Goal: Communication & Community: Answer question/provide support

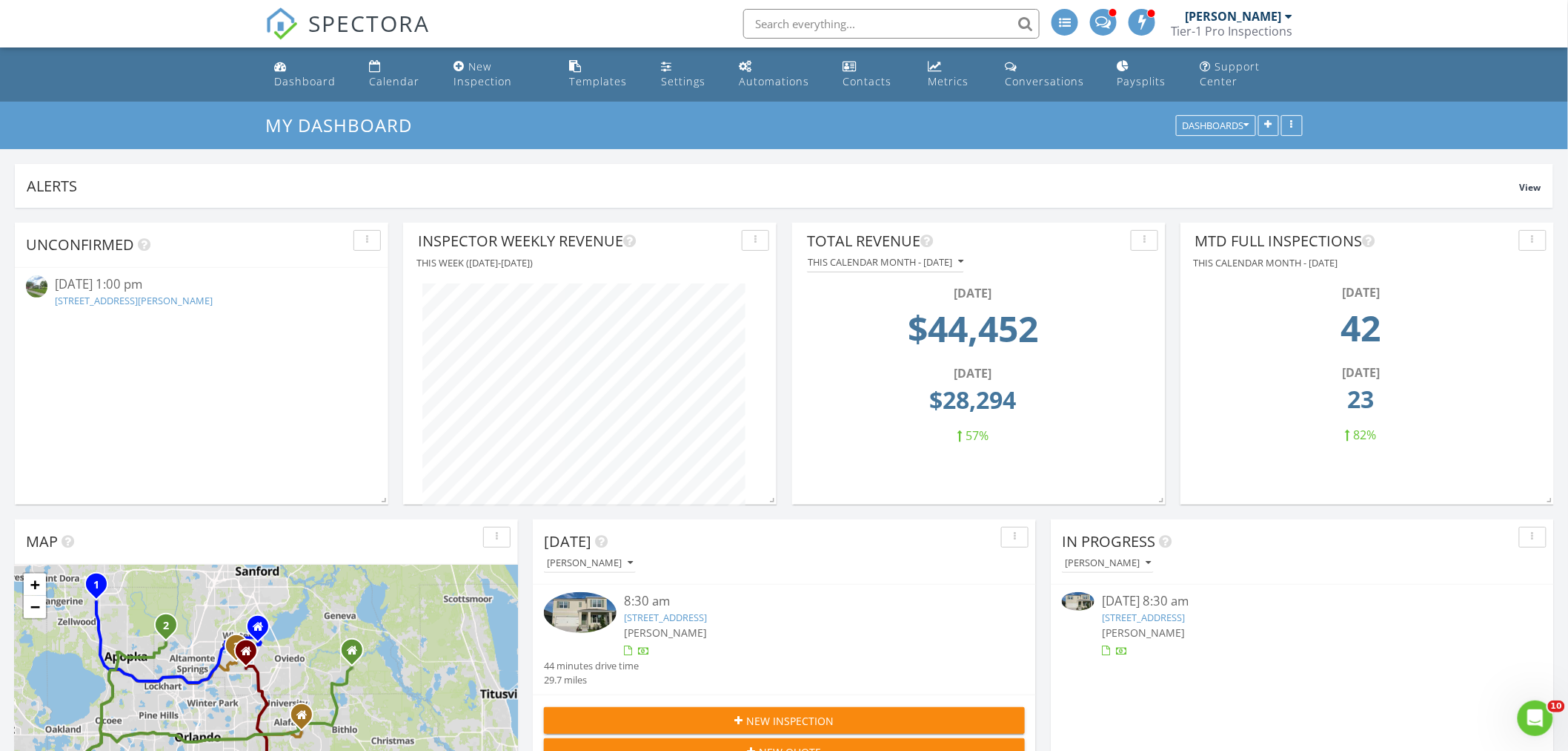
click at [1185, 614] on link "5844 Galloping Dr, Apopka, FL 32712" at bounding box center [1143, 616] width 83 height 13
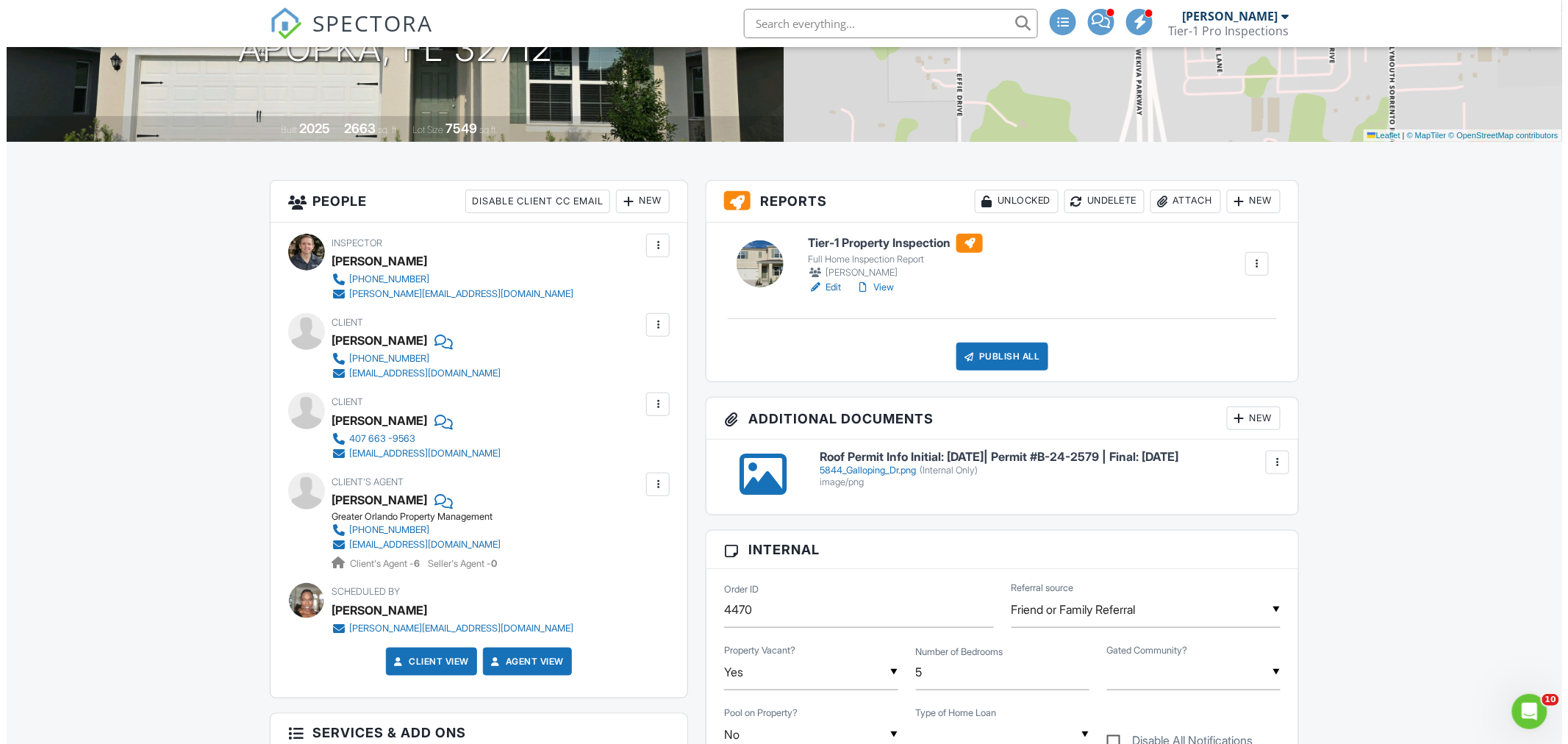
scroll to position [272, 0]
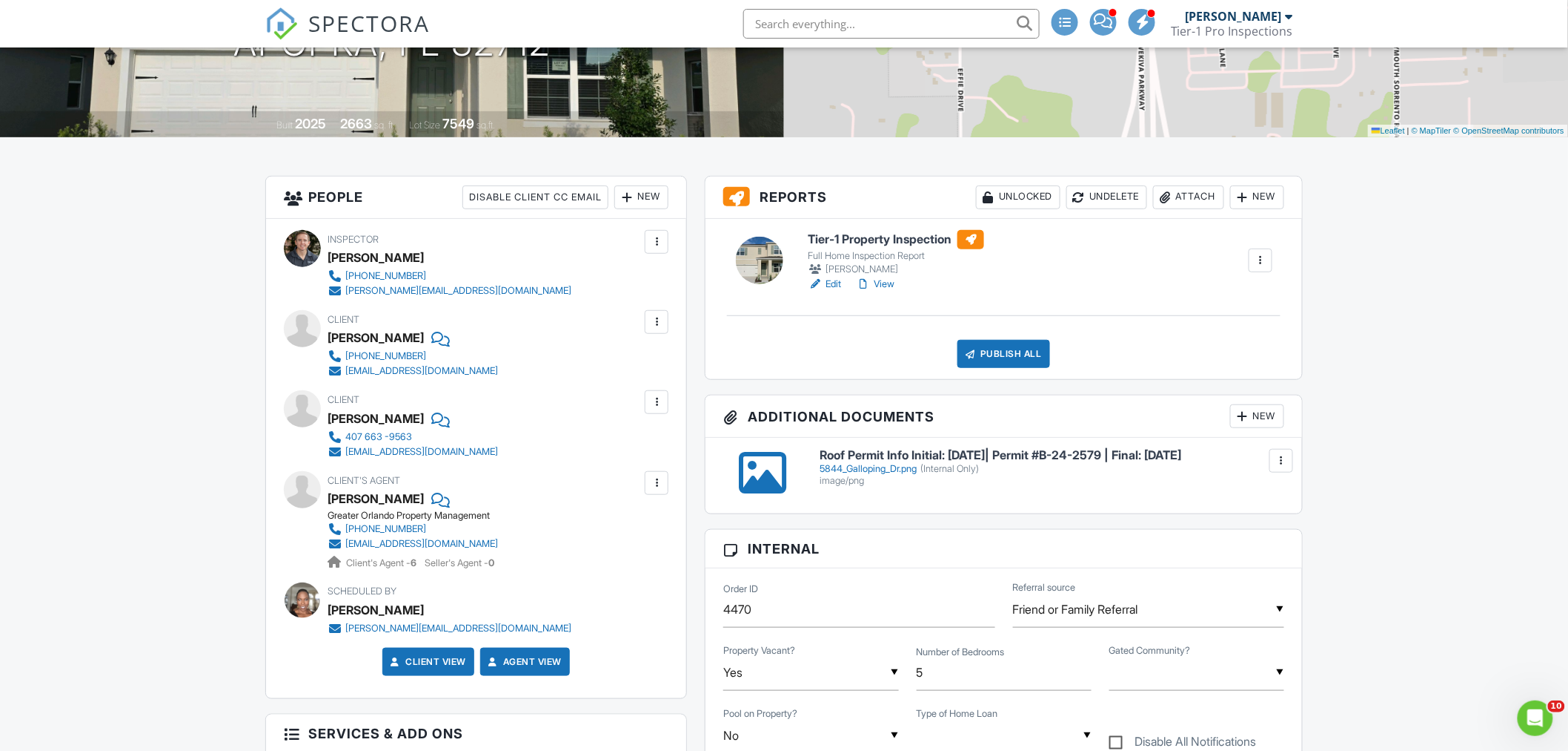
click at [660, 485] on div at bounding box center [657, 482] width 15 height 15
click at [621, 523] on li "Edit" at bounding box center [622, 528] width 76 height 37
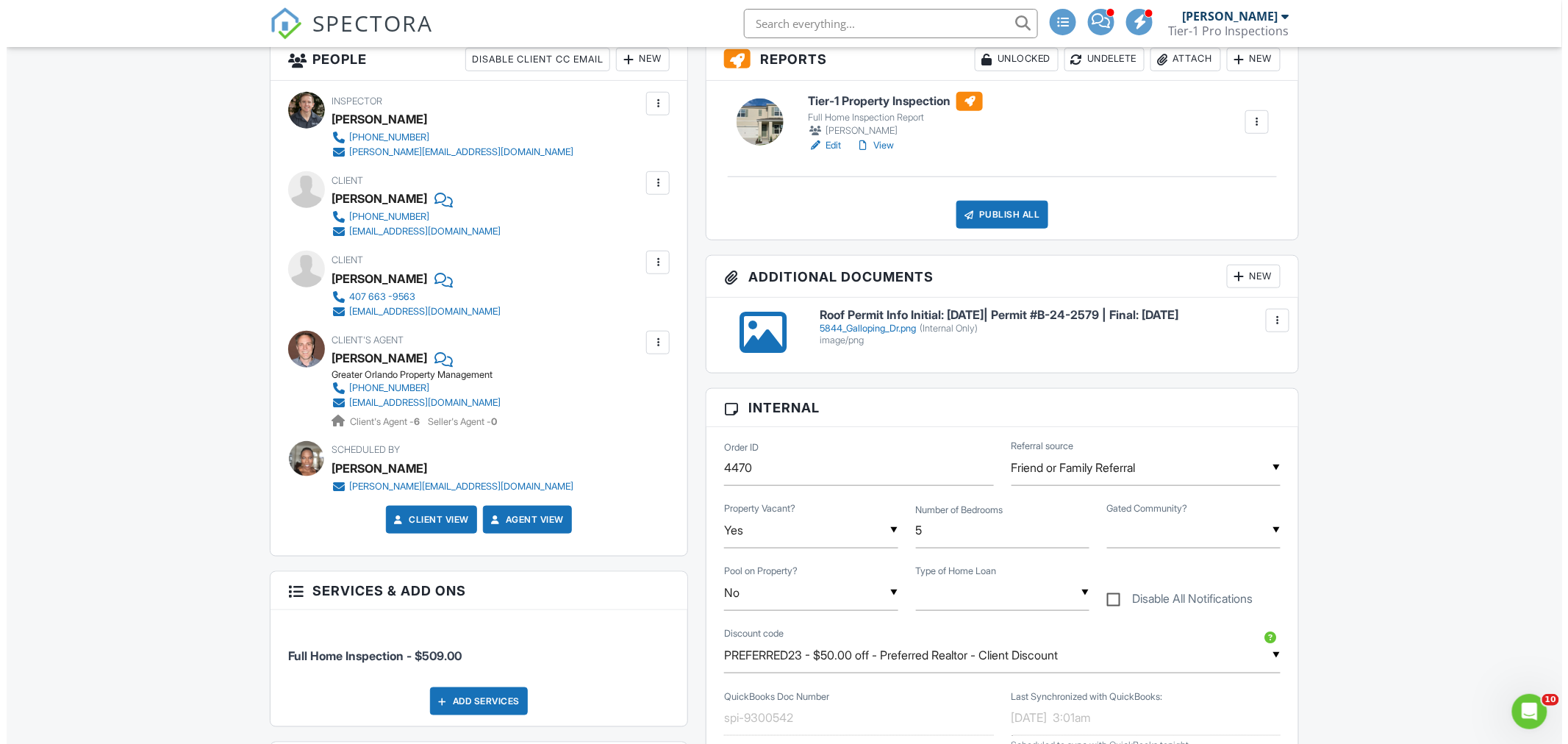
scroll to position [135, 0]
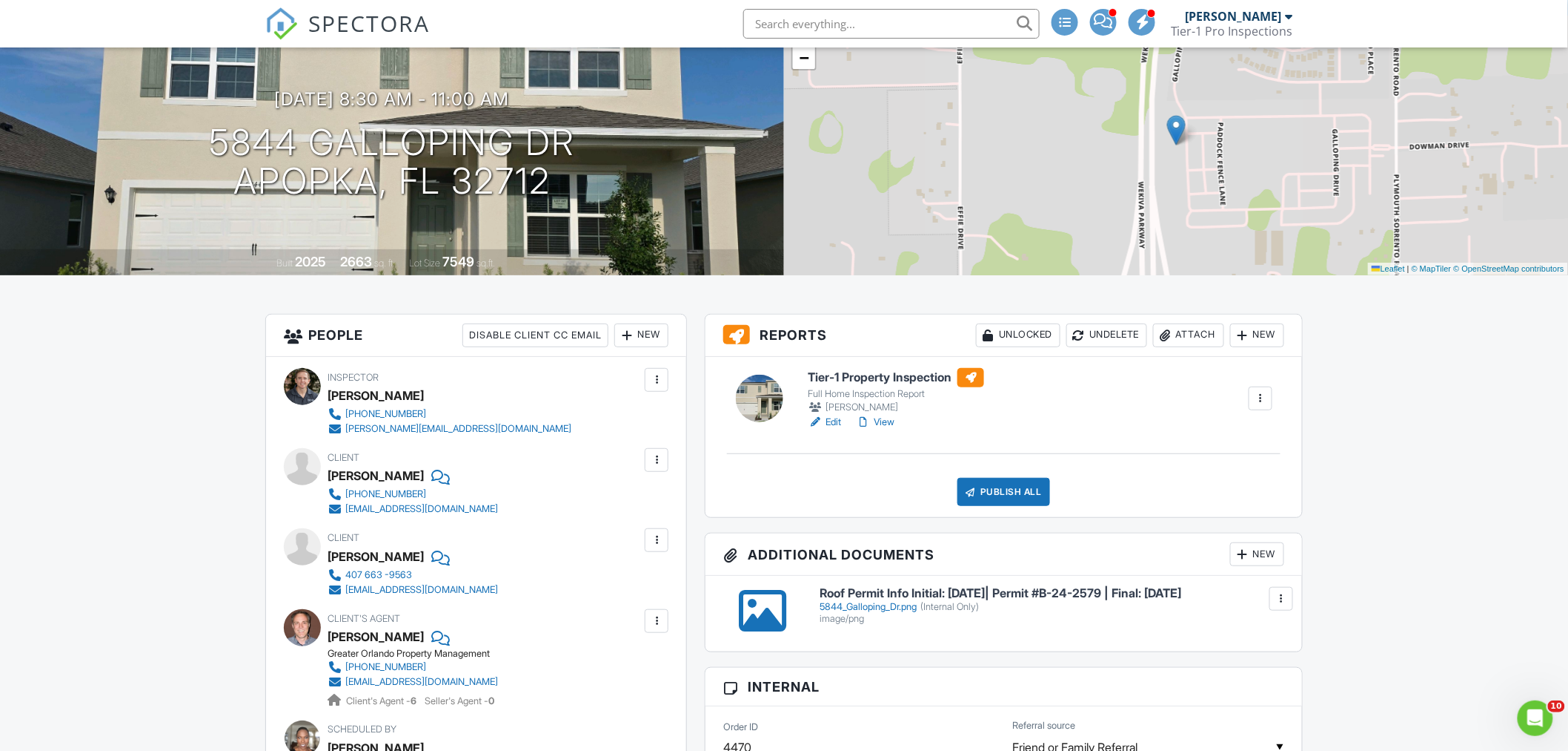
click at [990, 490] on div "Publish All" at bounding box center [1004, 492] width 93 height 28
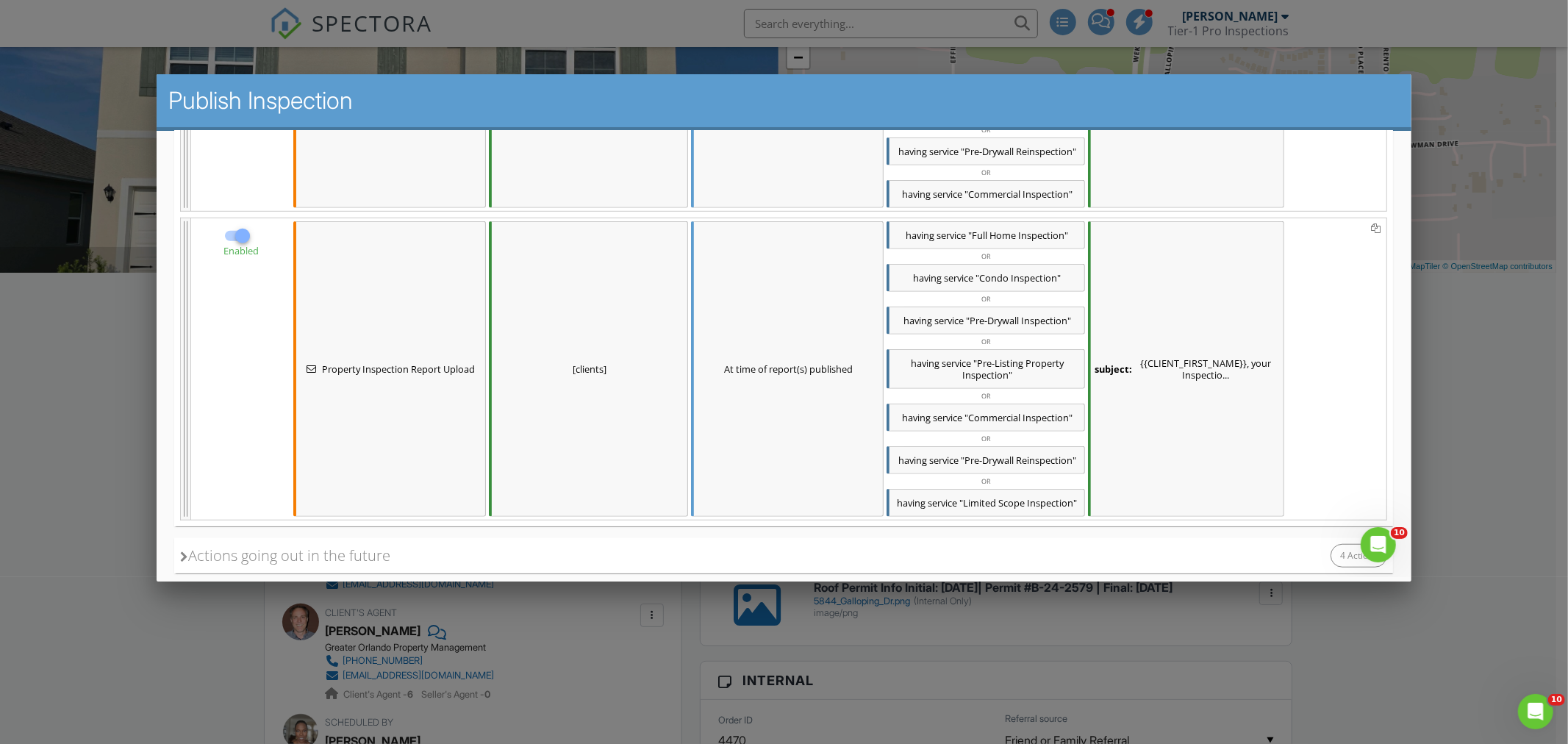
scroll to position [974, 0]
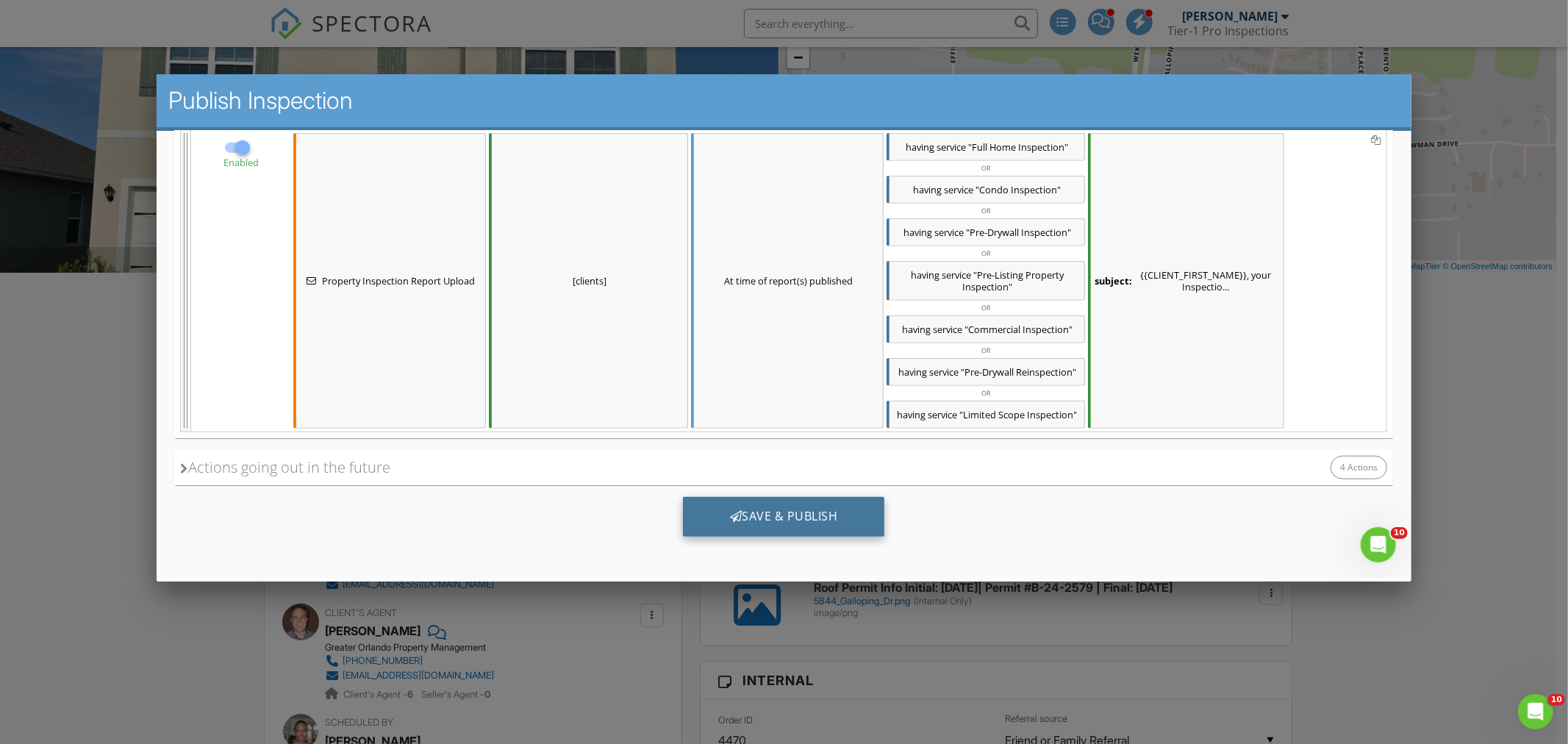
click at [824, 510] on div "Save & Publish" at bounding box center [784, 516] width 202 height 40
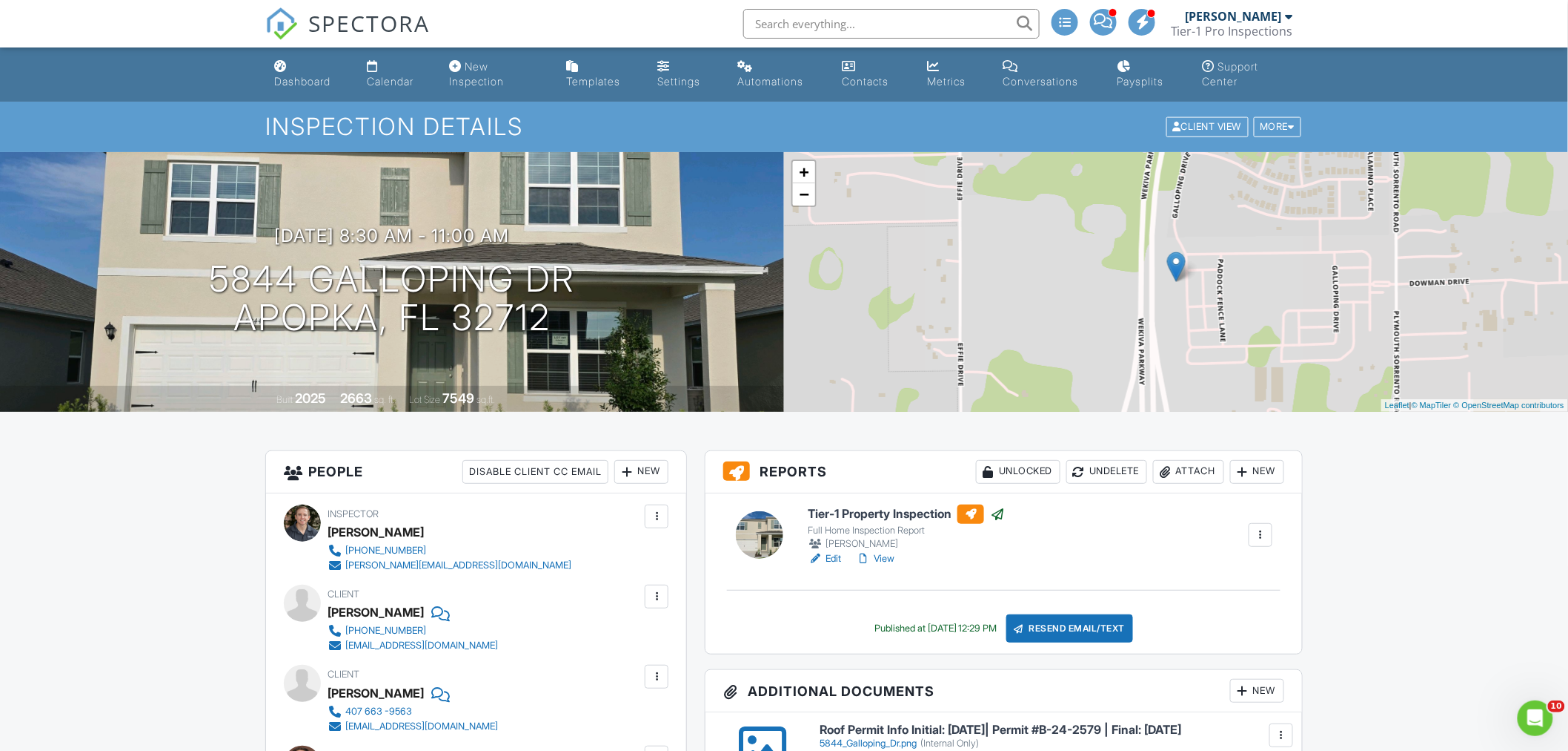
drag, startPoint x: 290, startPoint y: 75, endPoint x: 350, endPoint y: 75, distance: 60.0
click at [290, 75] on div "Dashboard" at bounding box center [302, 81] width 57 height 12
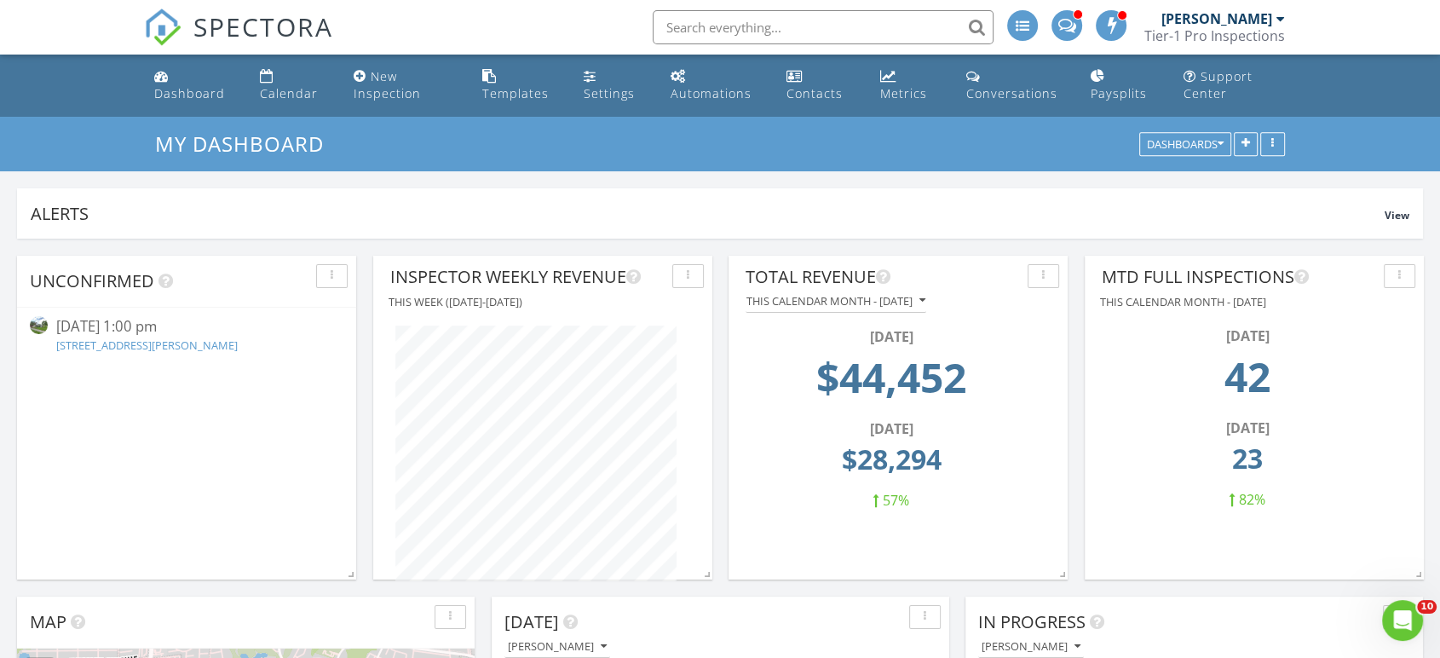
scroll to position [323, 339]
click at [743, 32] on input "text" at bounding box center [823, 27] width 341 height 34
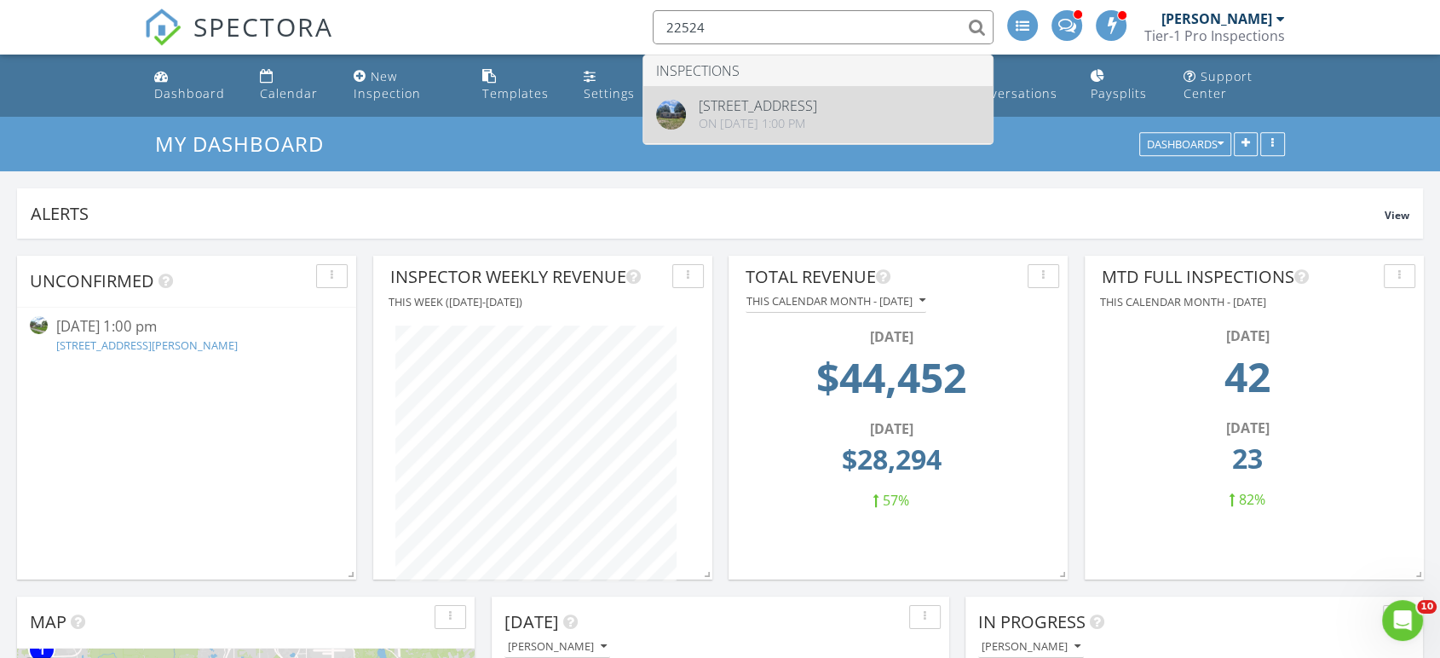
type input "22524"
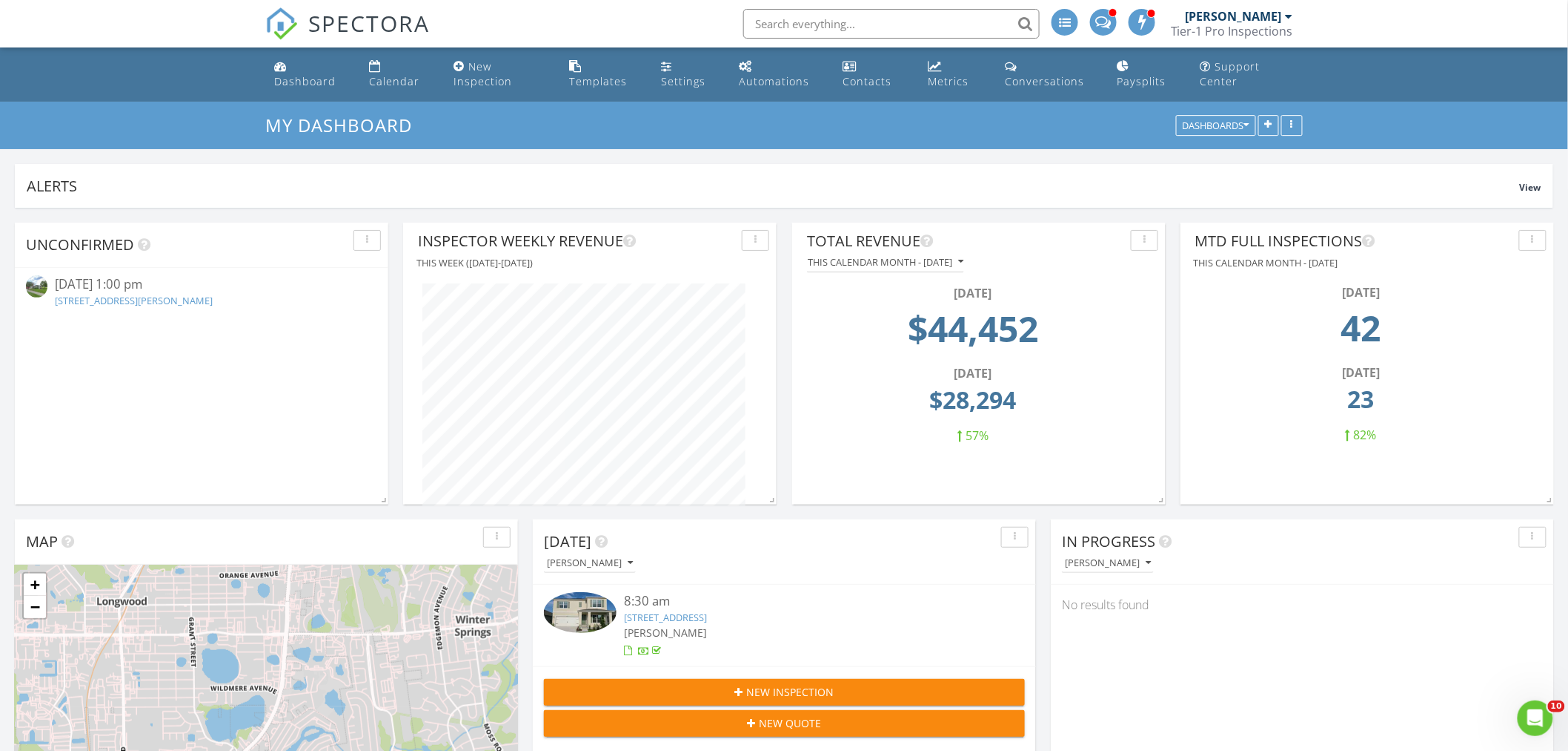
scroll to position [282, 373]
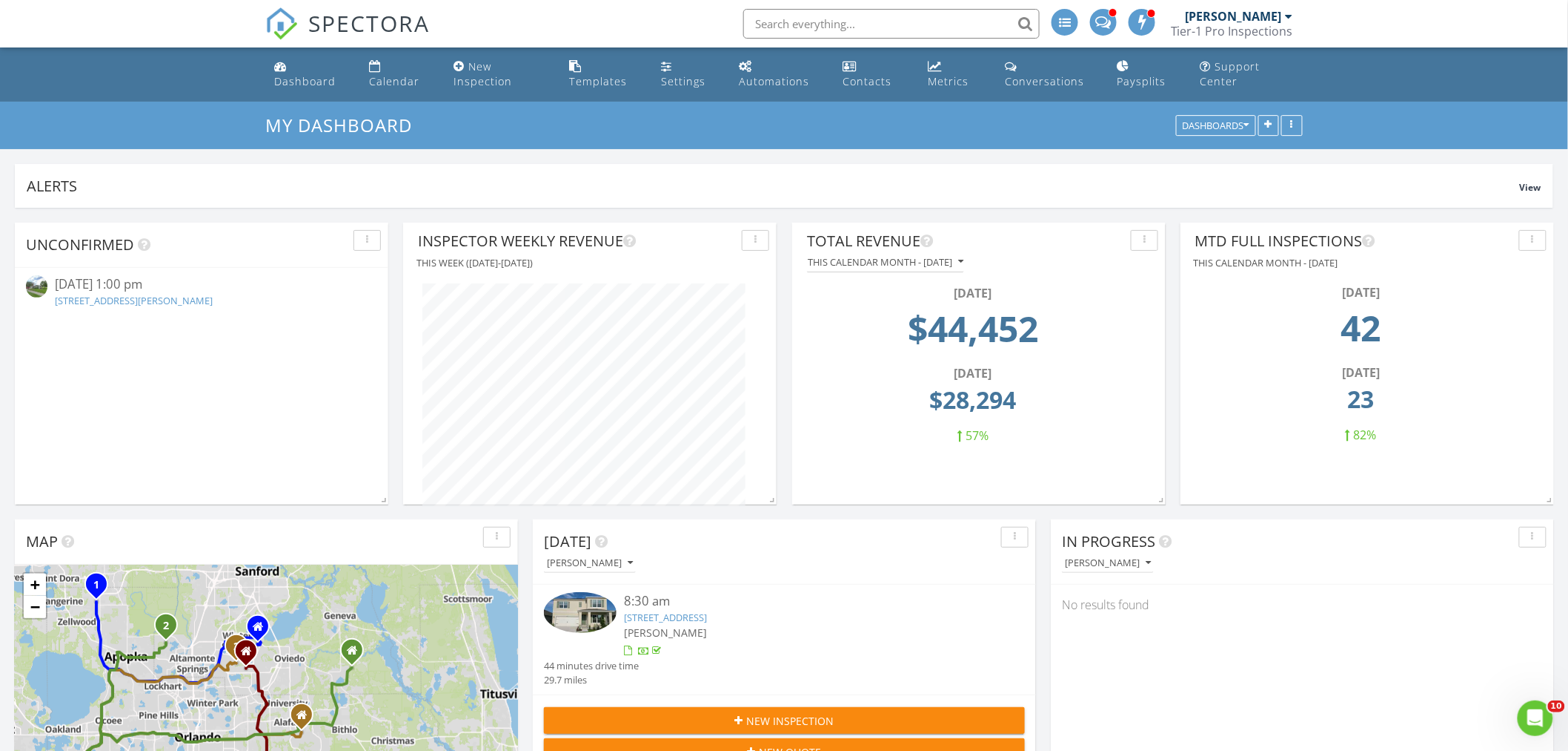
click at [167, 300] on link "2130 Shaffer Pl, Orlando, FL 32806" at bounding box center [134, 300] width 158 height 13
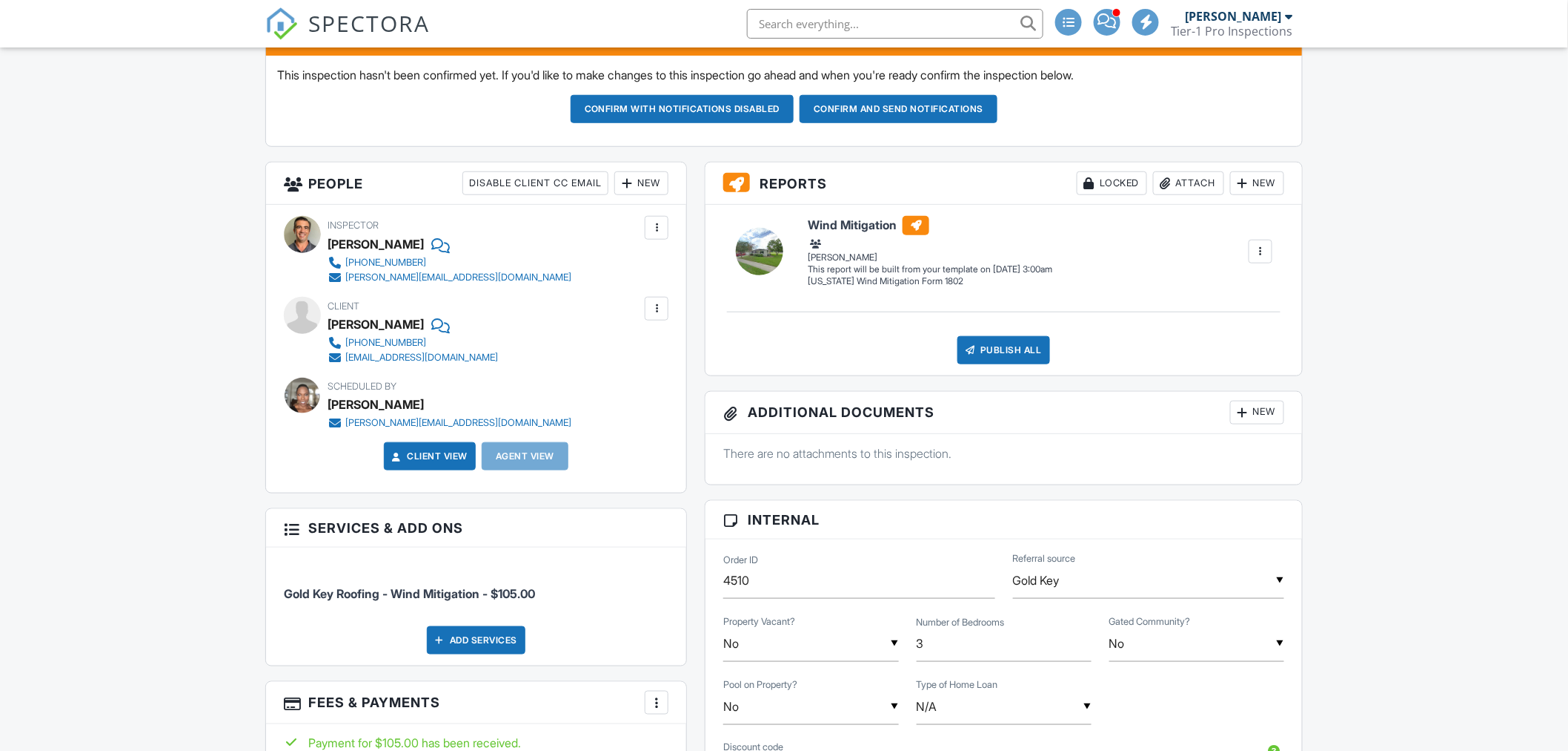
scroll to position [412, 0]
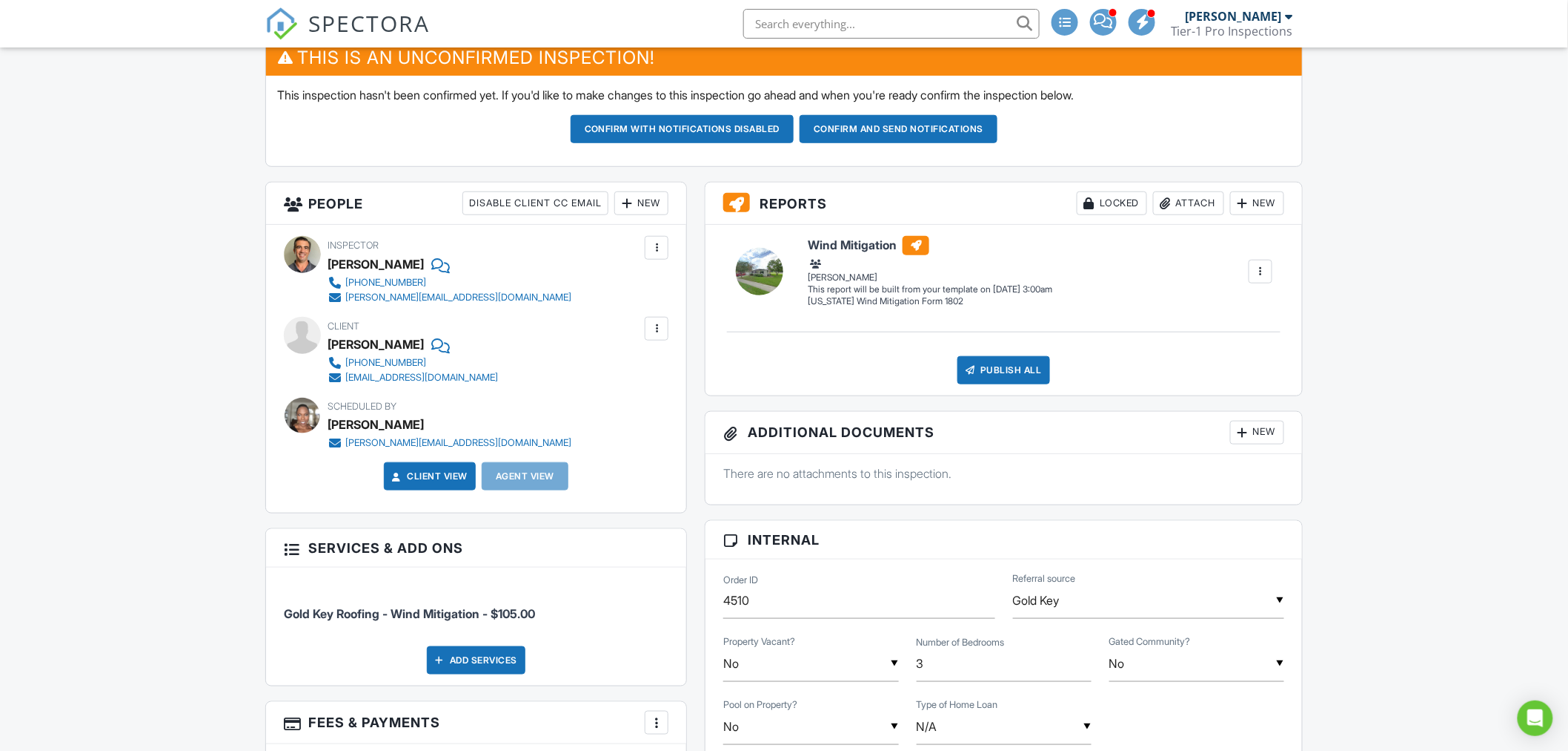
click at [795, 127] on button "Confirm and send notifications" at bounding box center [682, 129] width 224 height 28
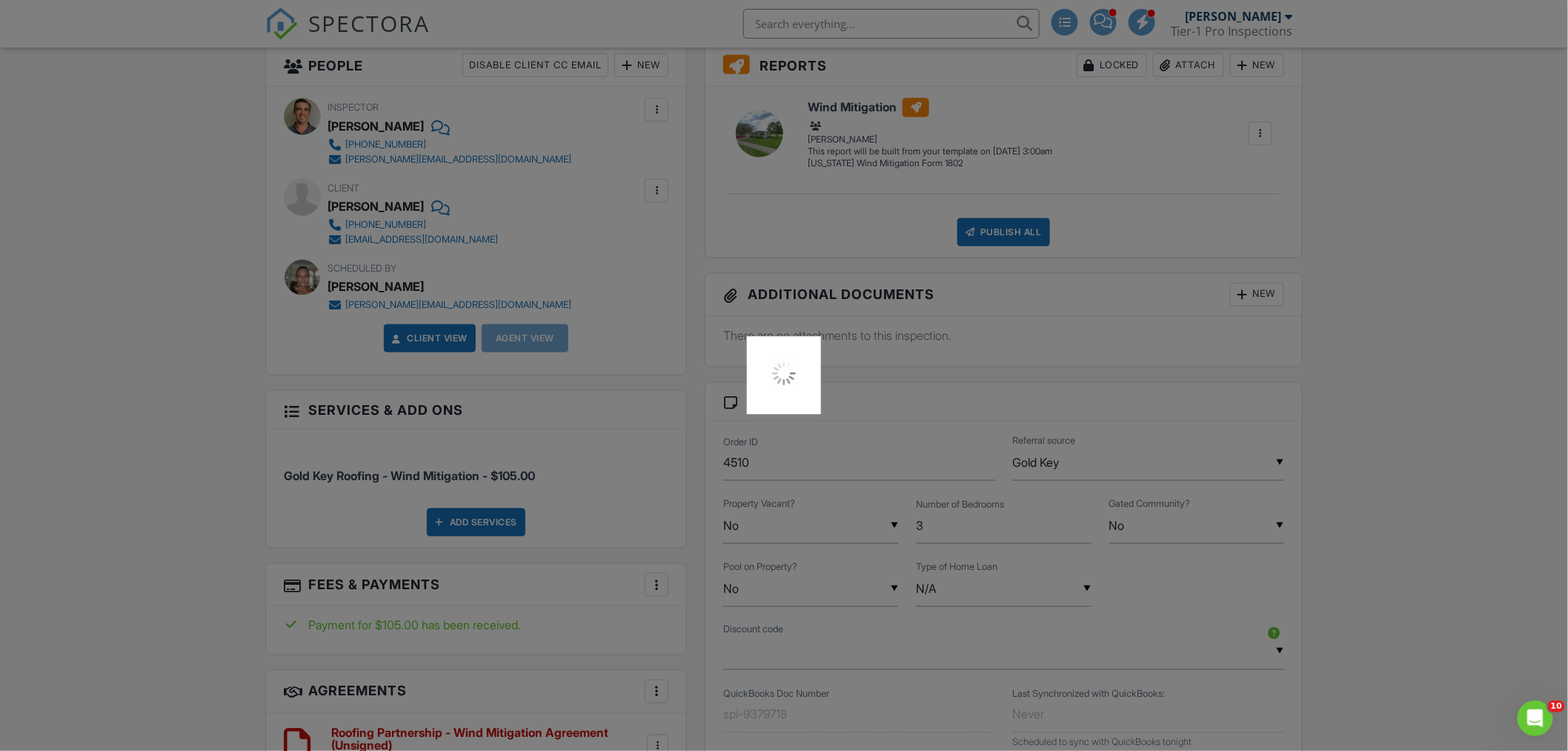
scroll to position [962, 0]
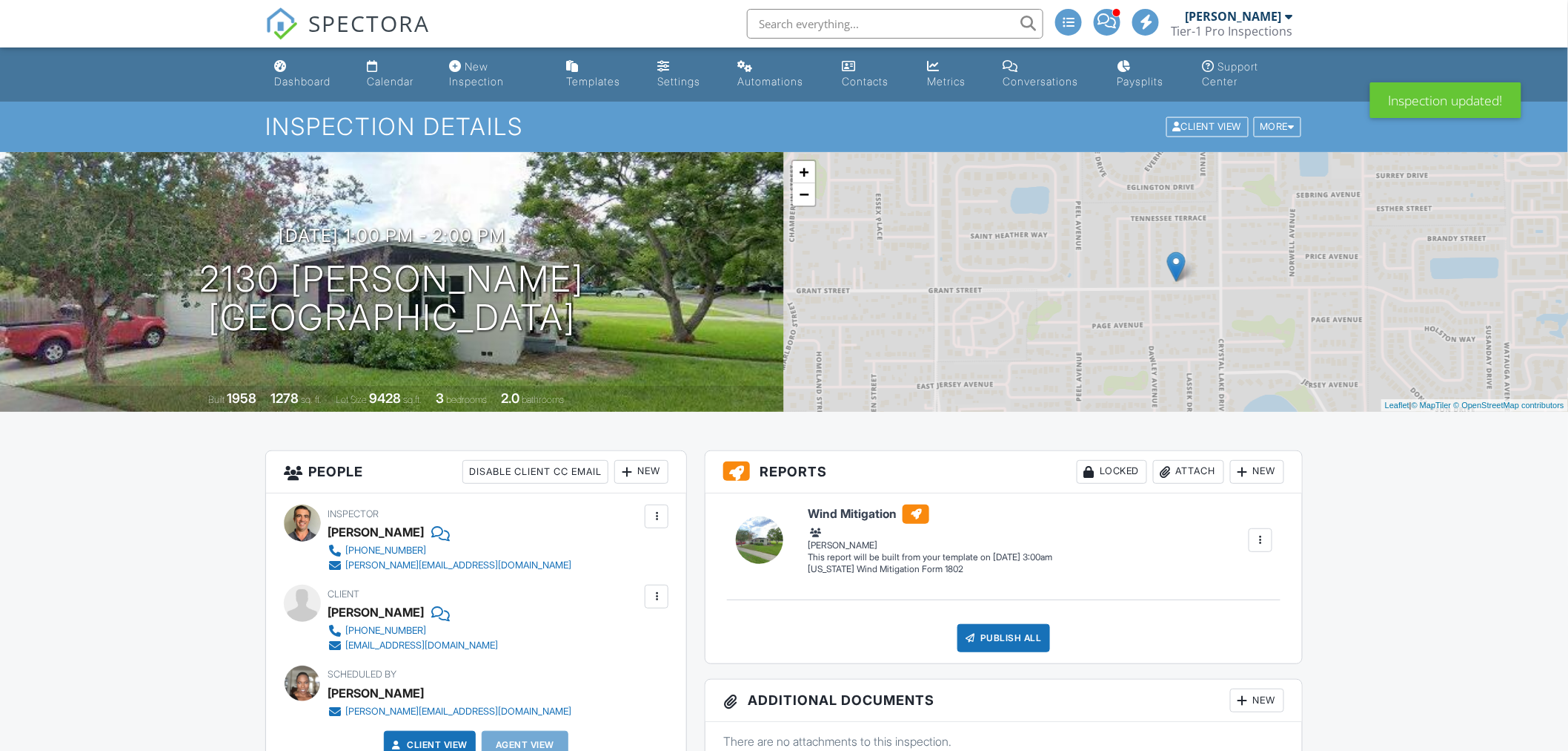
click at [293, 75] on div "Dashboard" at bounding box center [302, 81] width 57 height 12
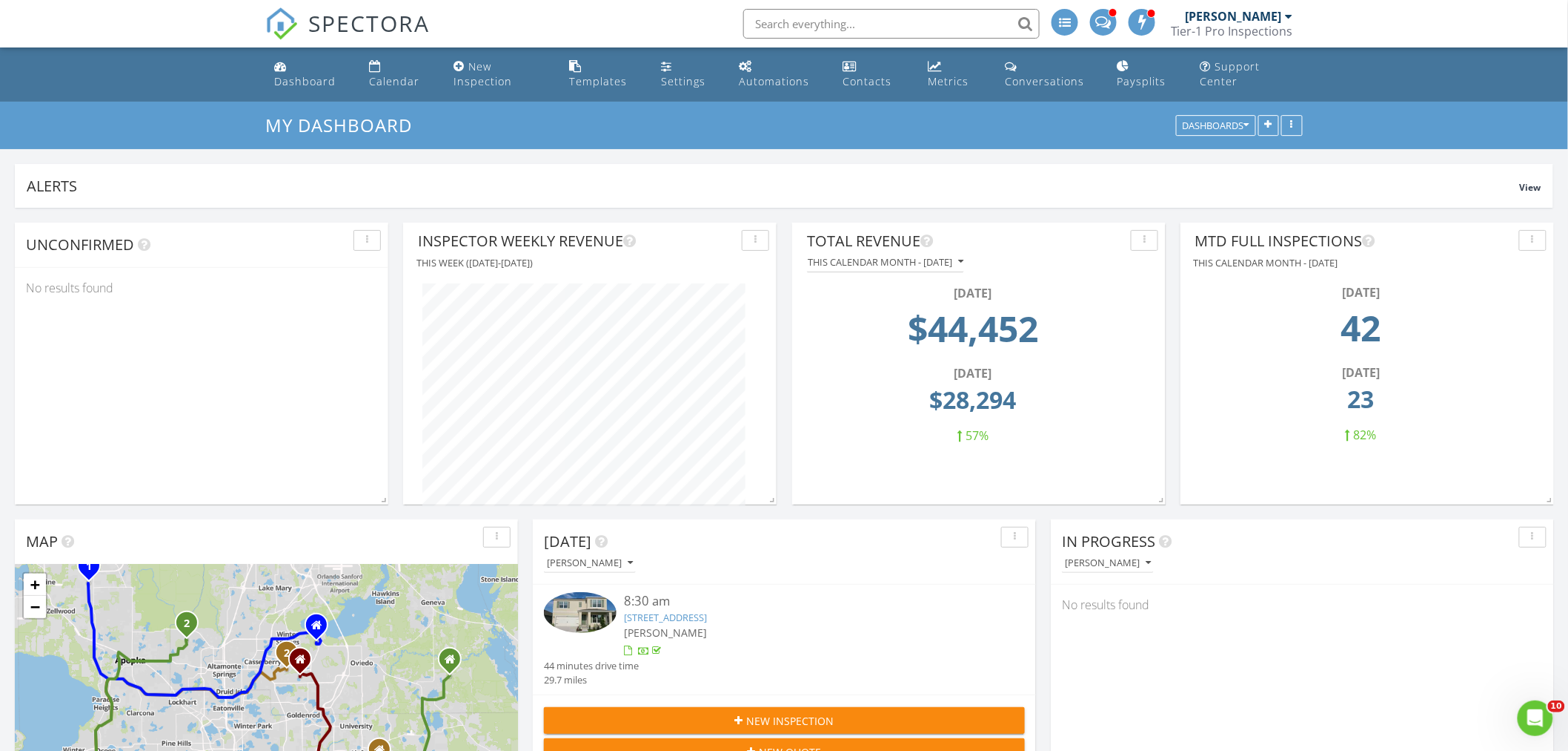
click at [824, 23] on input "text" at bounding box center [891, 23] width 297 height 30
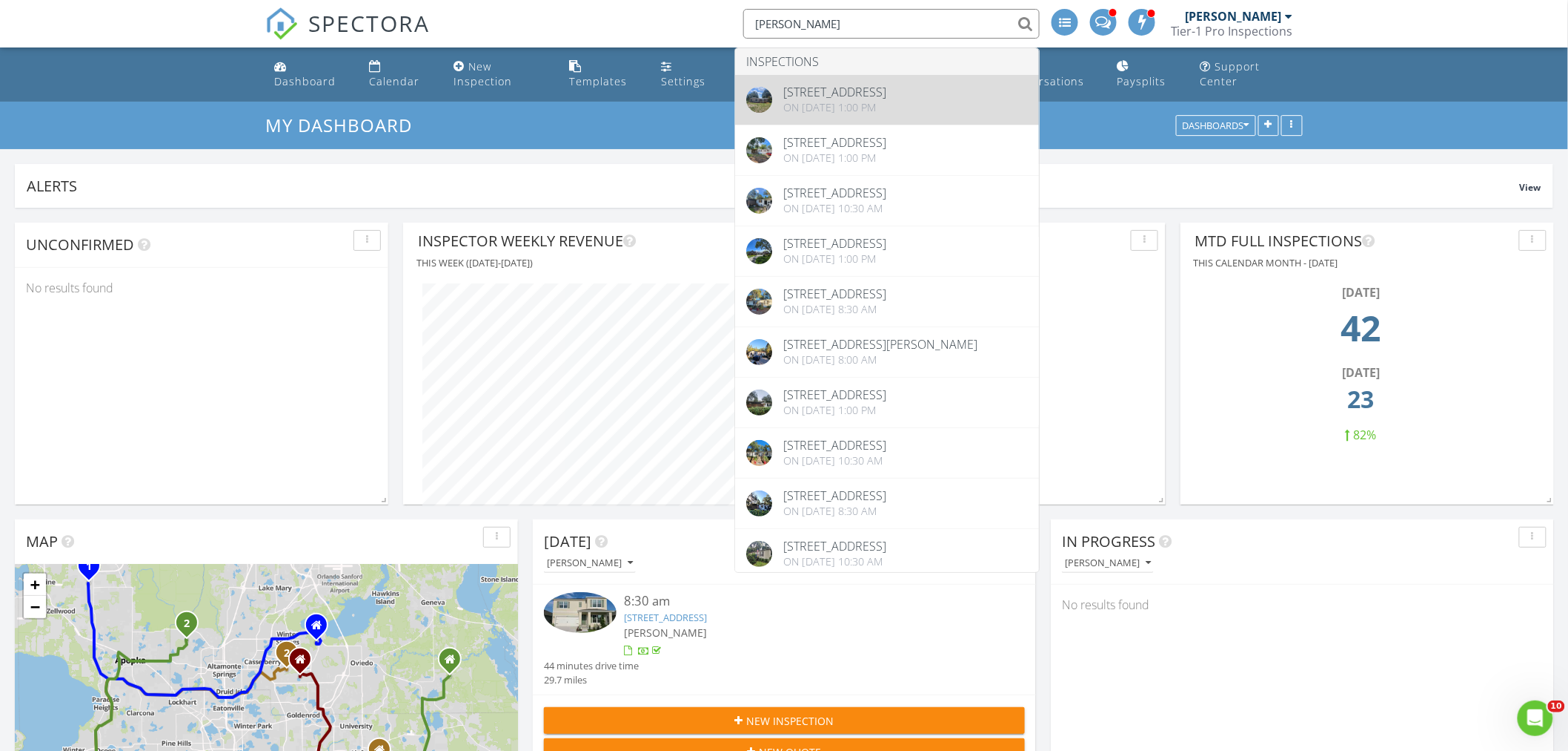
type input "[PERSON_NAME]"
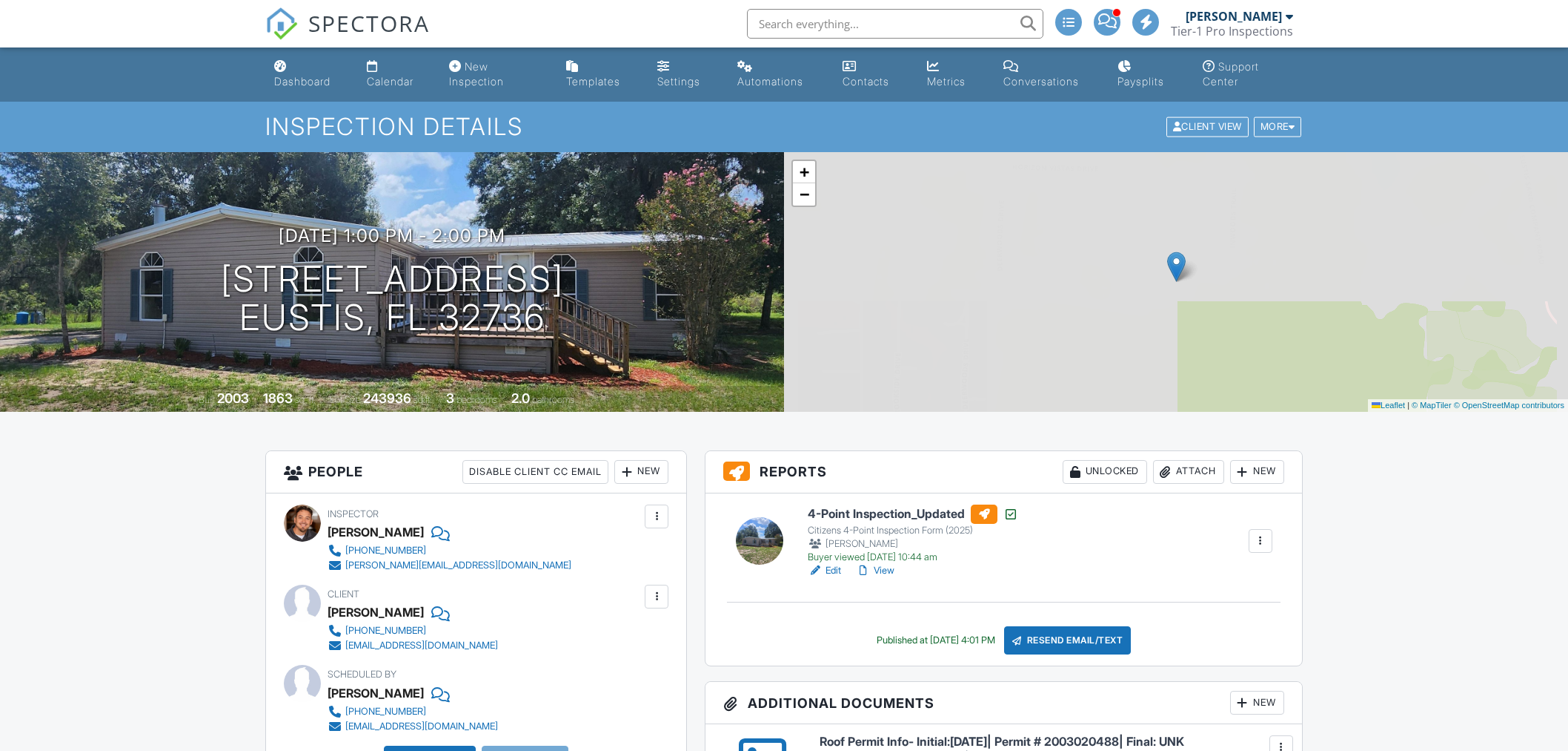
scroll to position [274, 0]
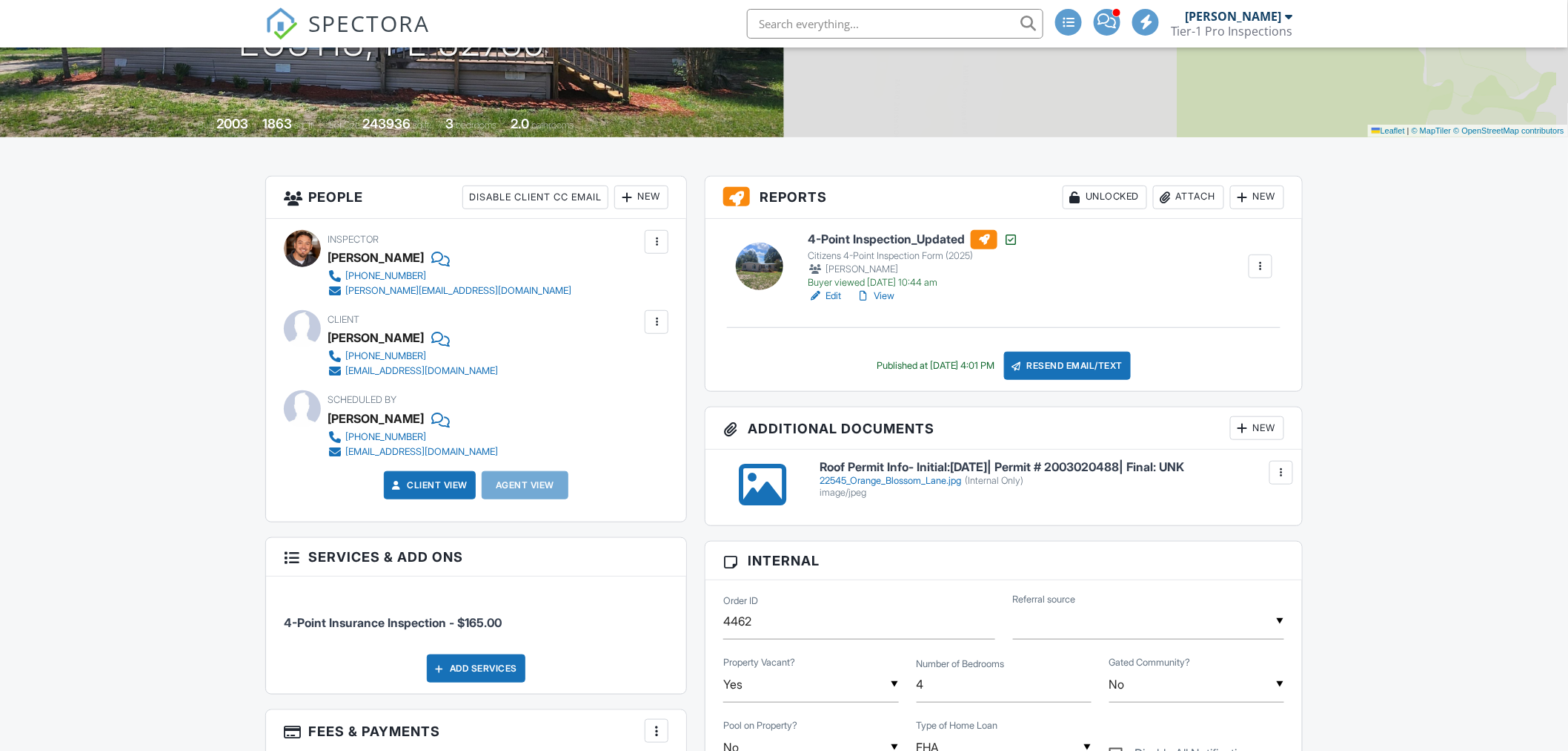
click at [652, 319] on div at bounding box center [657, 321] width 15 height 15
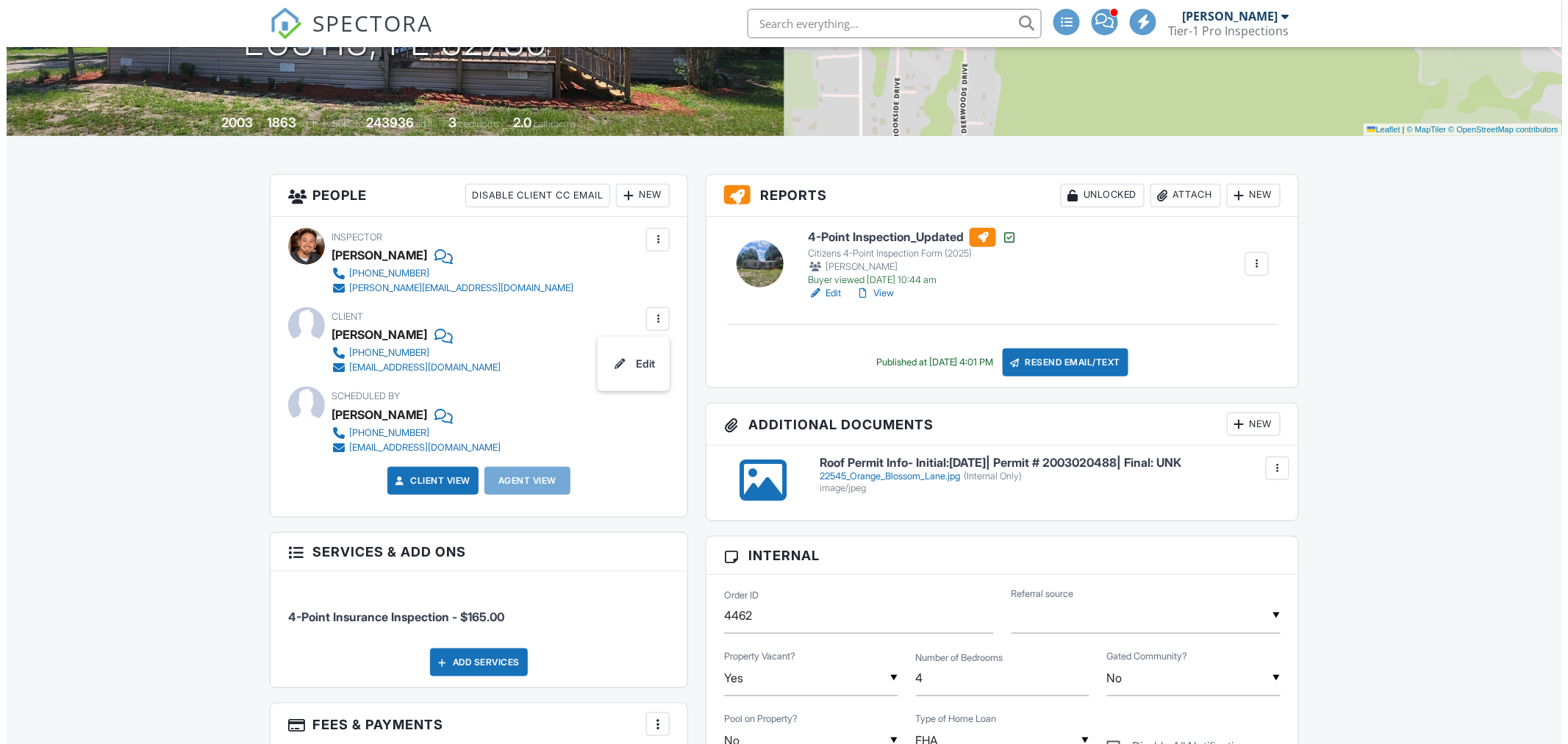
scroll to position [0, 0]
click at [647, 359] on li "Edit" at bounding box center [626, 364] width 54 height 37
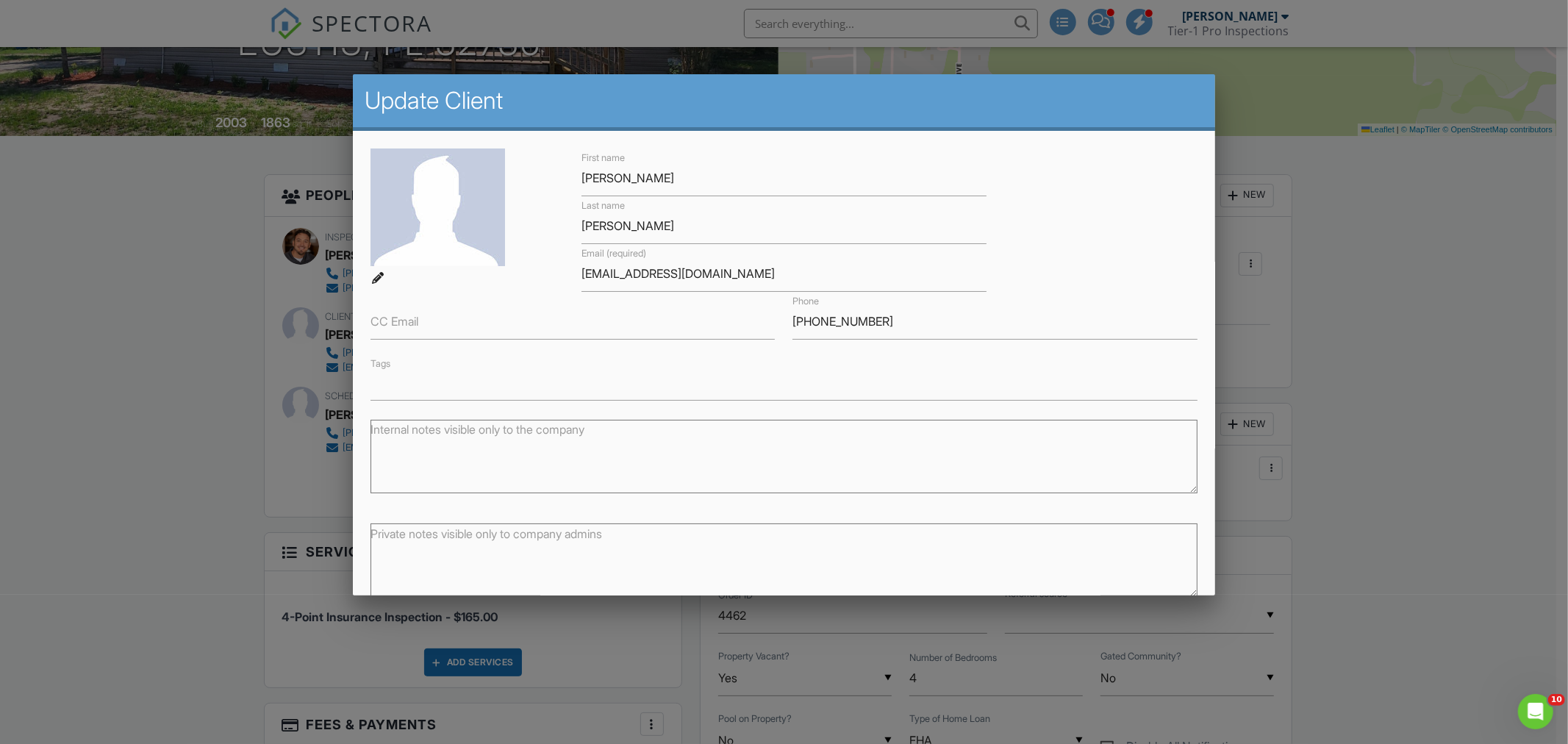
click at [455, 385] on input "text" at bounding box center [783, 387] width 824 height 15
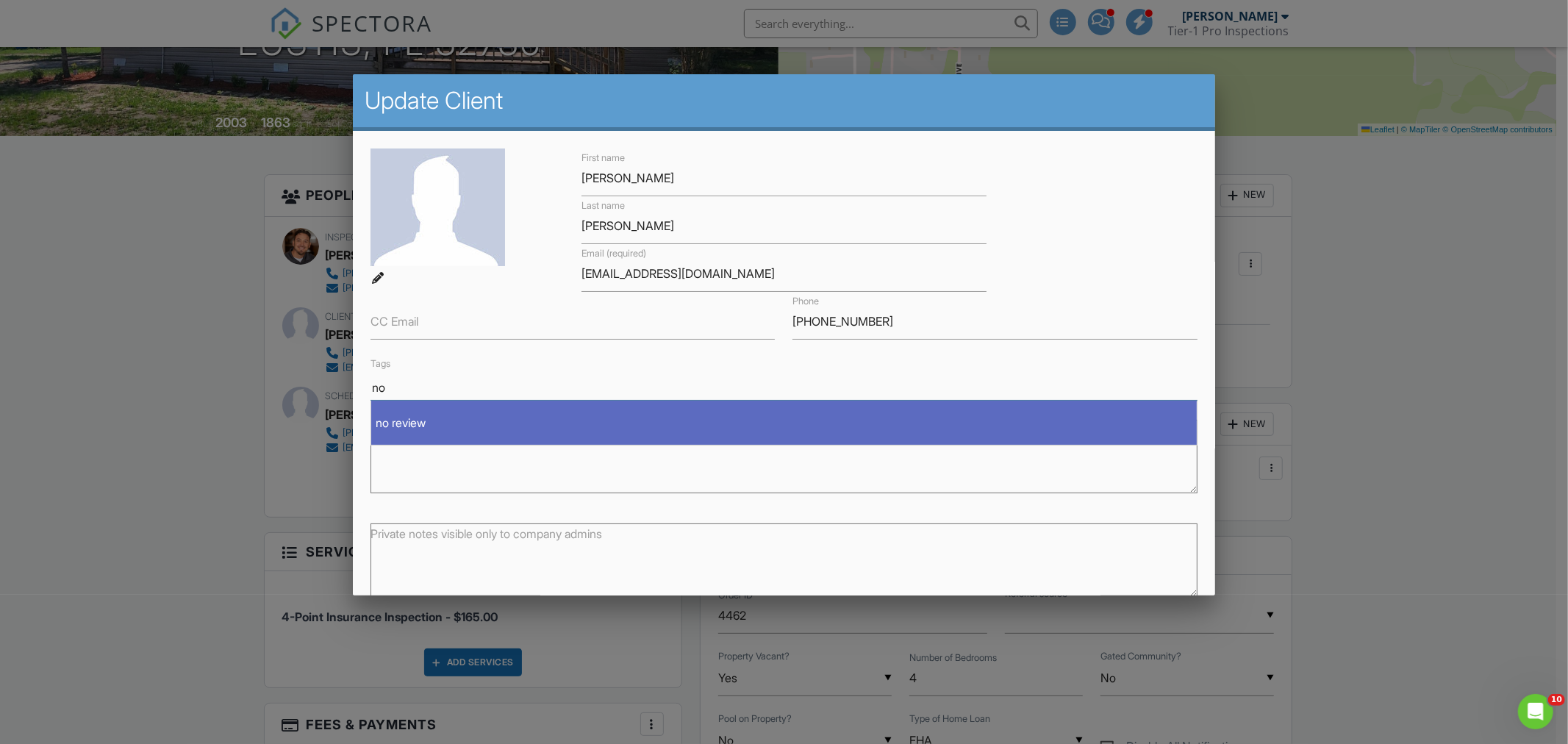
type input "no"
click at [458, 426] on div "no review" at bounding box center [783, 422] width 825 height 21
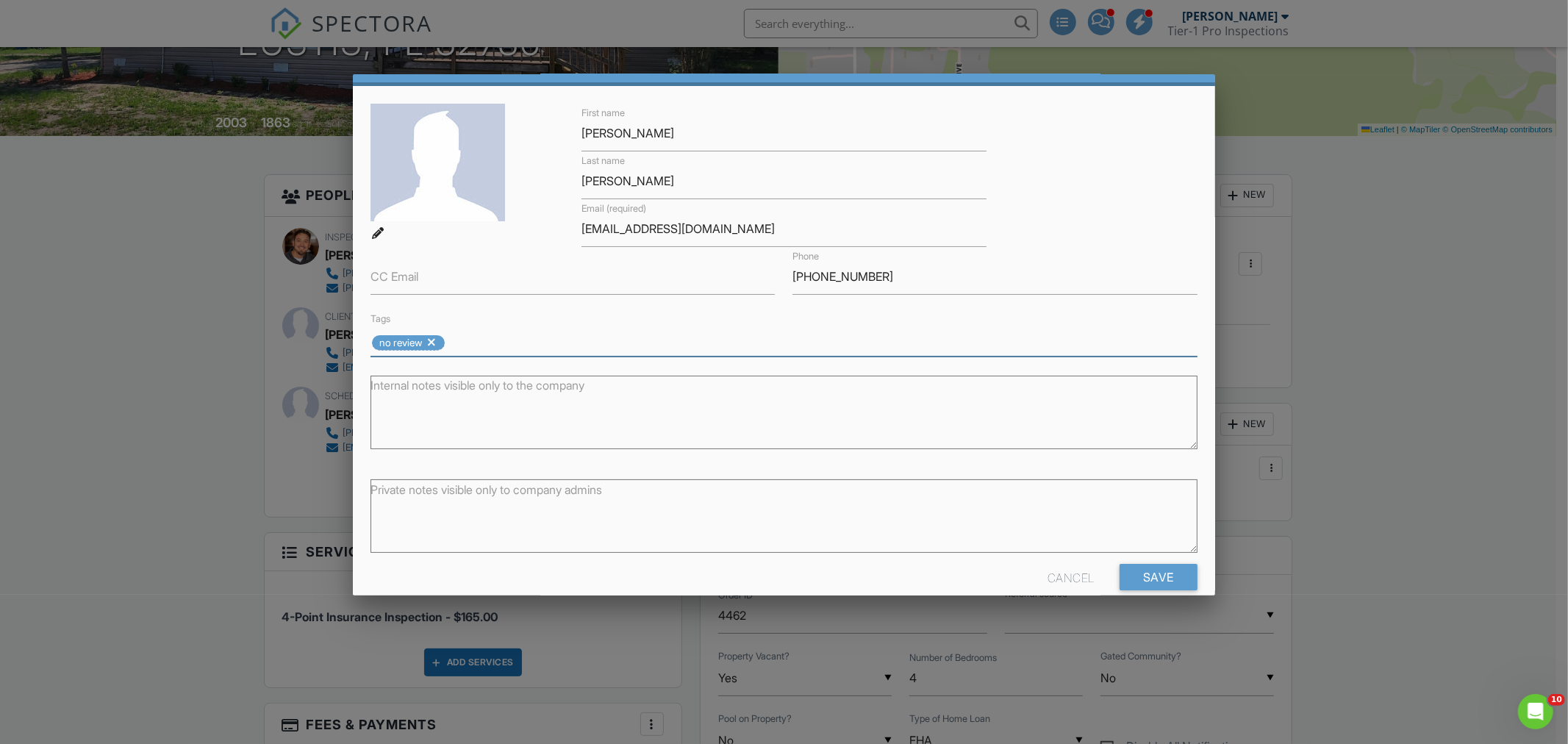
scroll to position [69, 0]
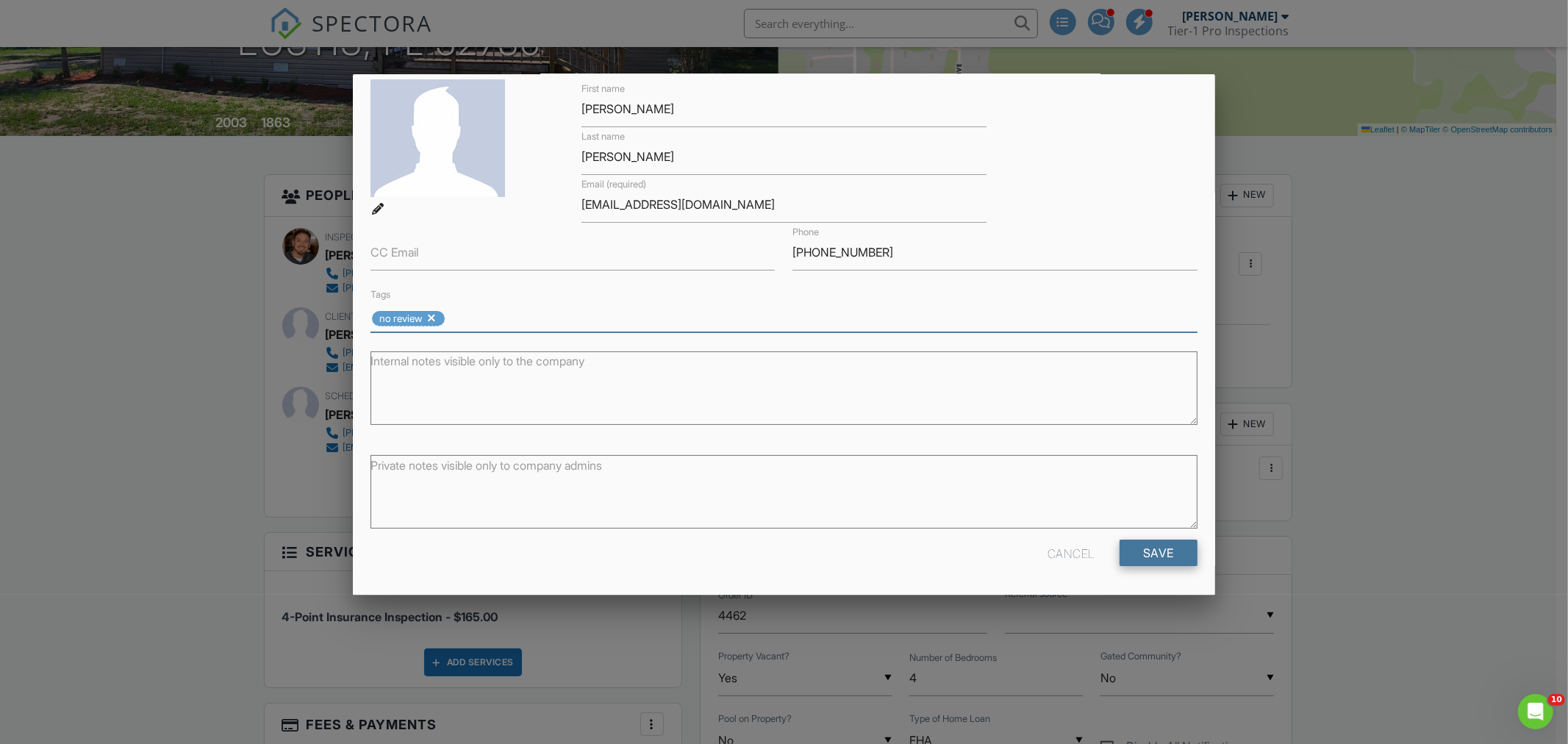
click at [1143, 540] on input "Save" at bounding box center [1158, 553] width 78 height 27
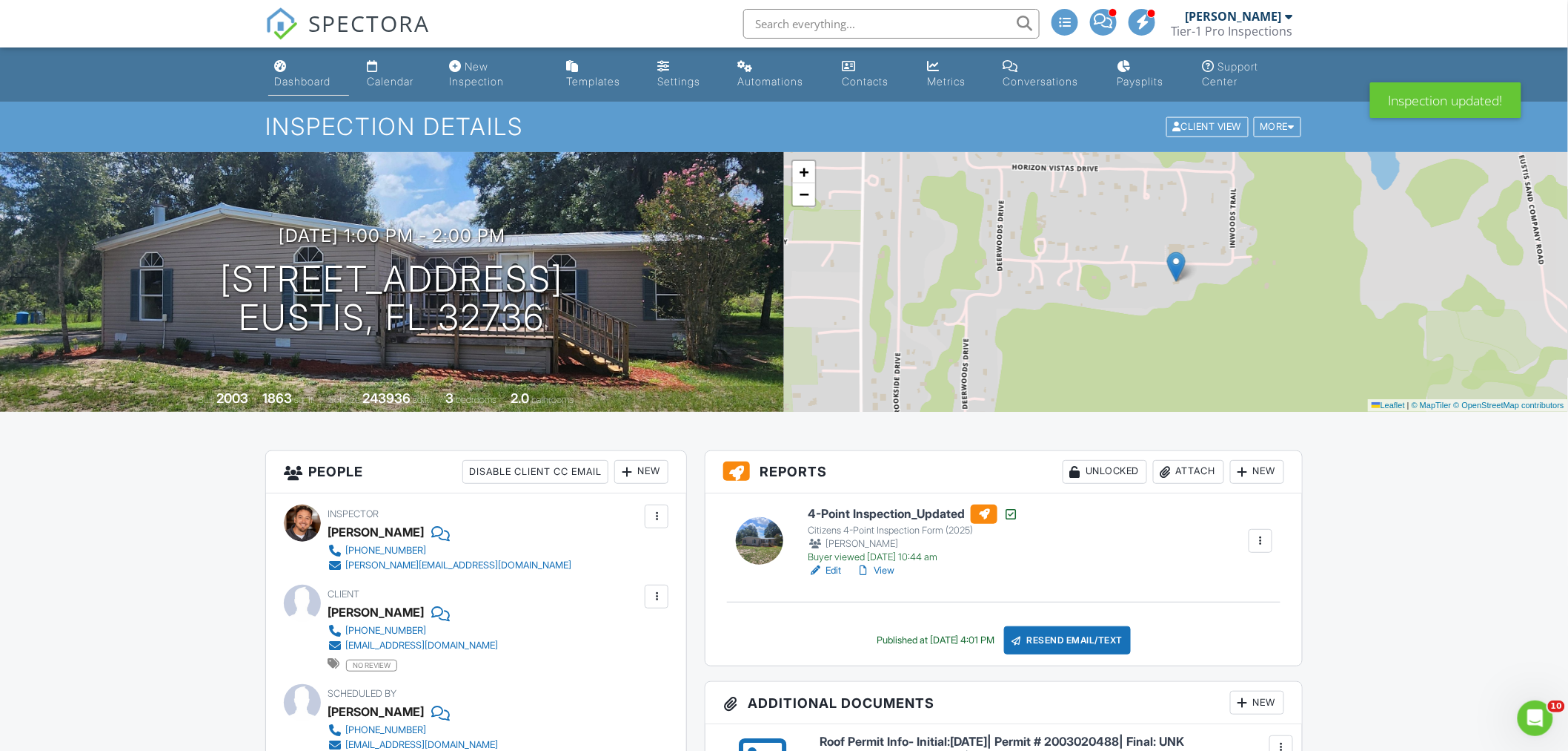
click at [304, 67] on link "Dashboard" at bounding box center [309, 74] width 81 height 43
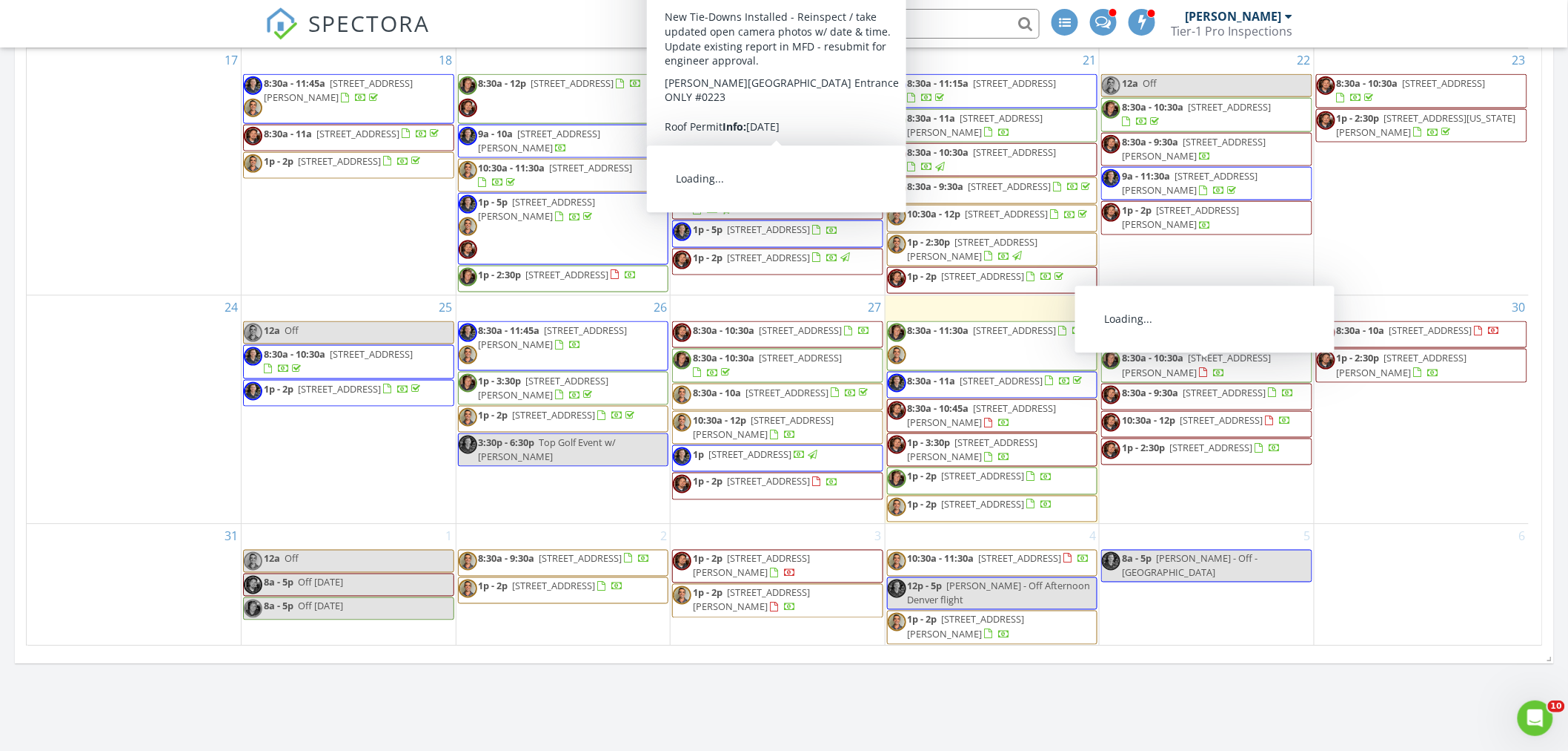
scroll to position [1785, 0]
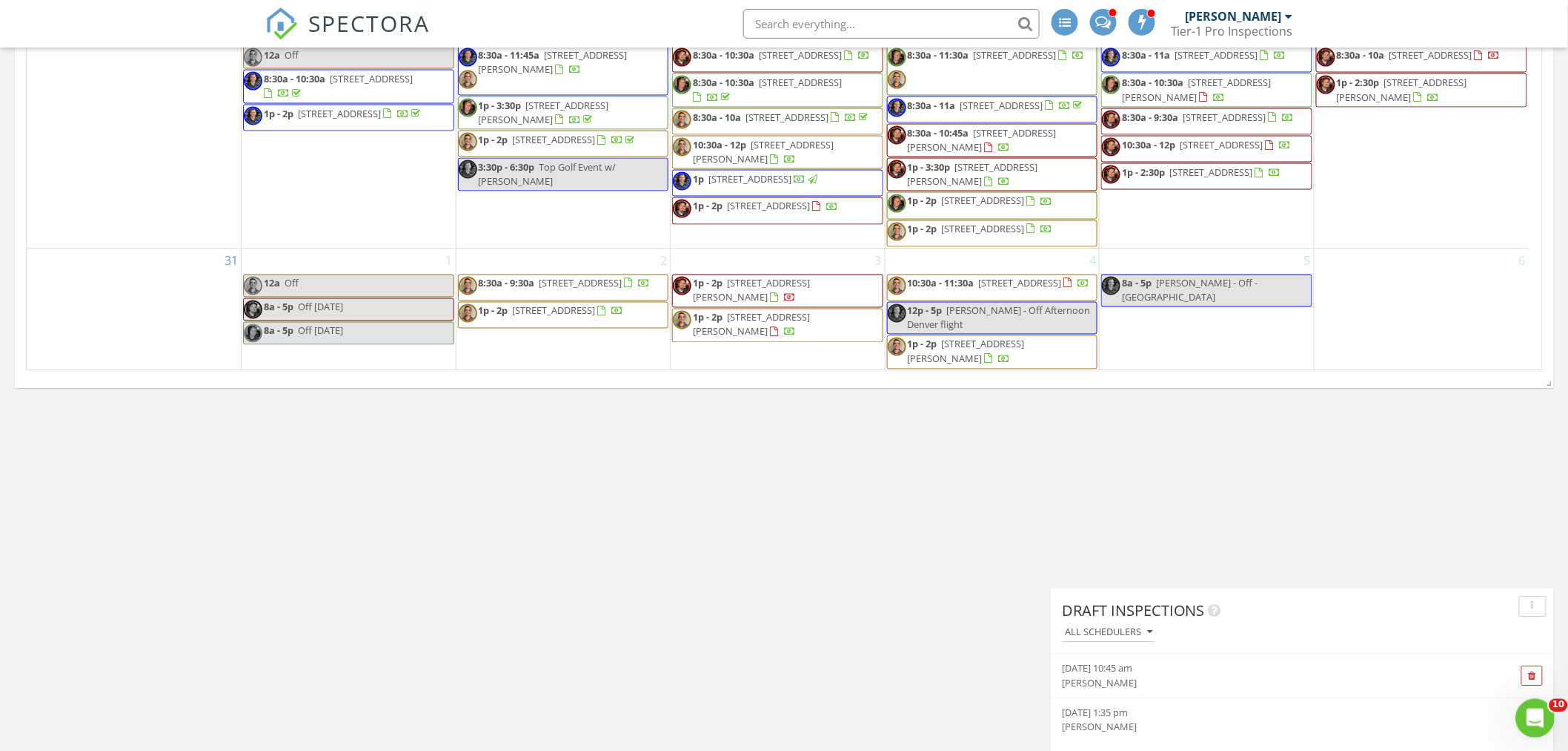
click at [1540, 712] on icon "Open Intercom Messenger" at bounding box center [1533, 716] width 24 height 24
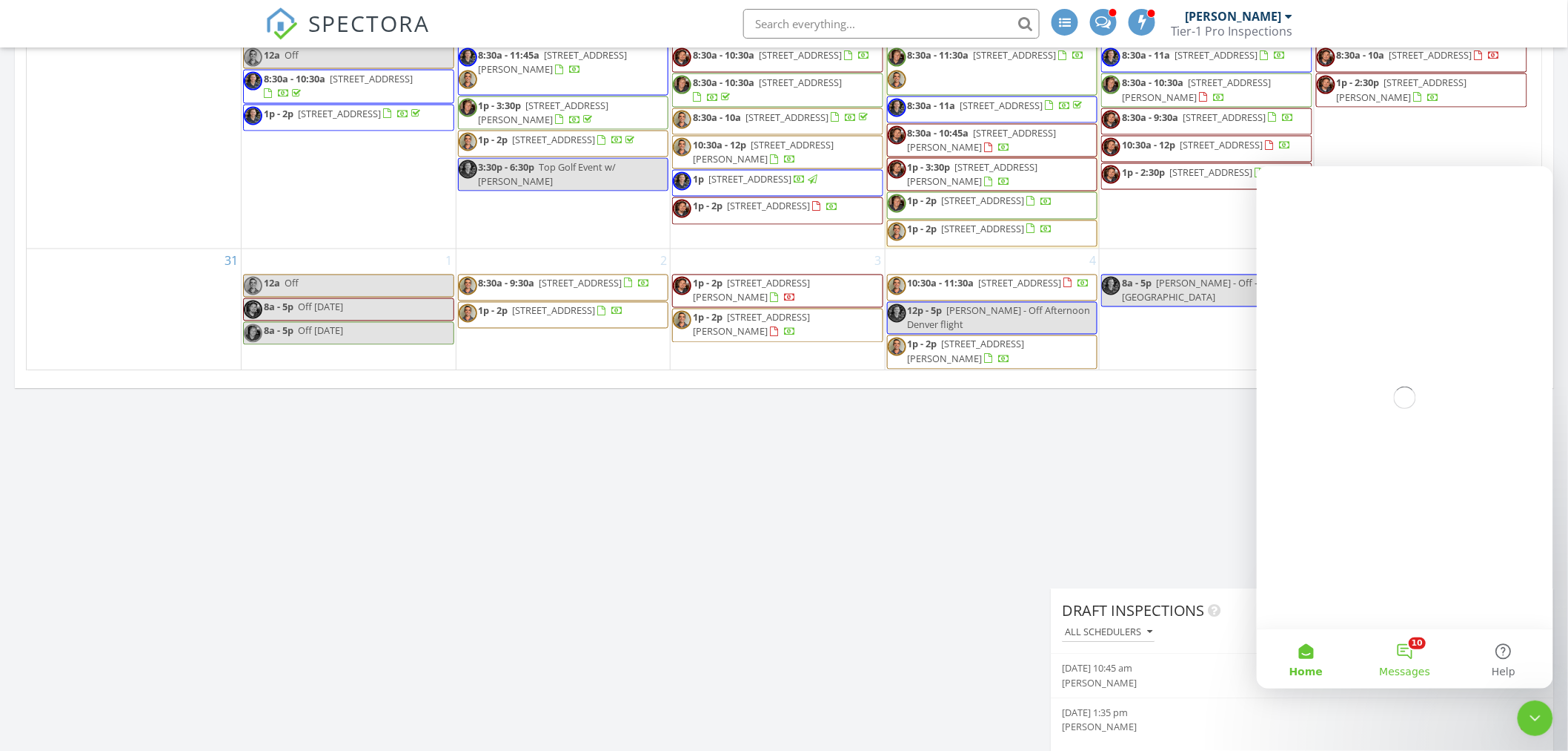
scroll to position [0, 0]
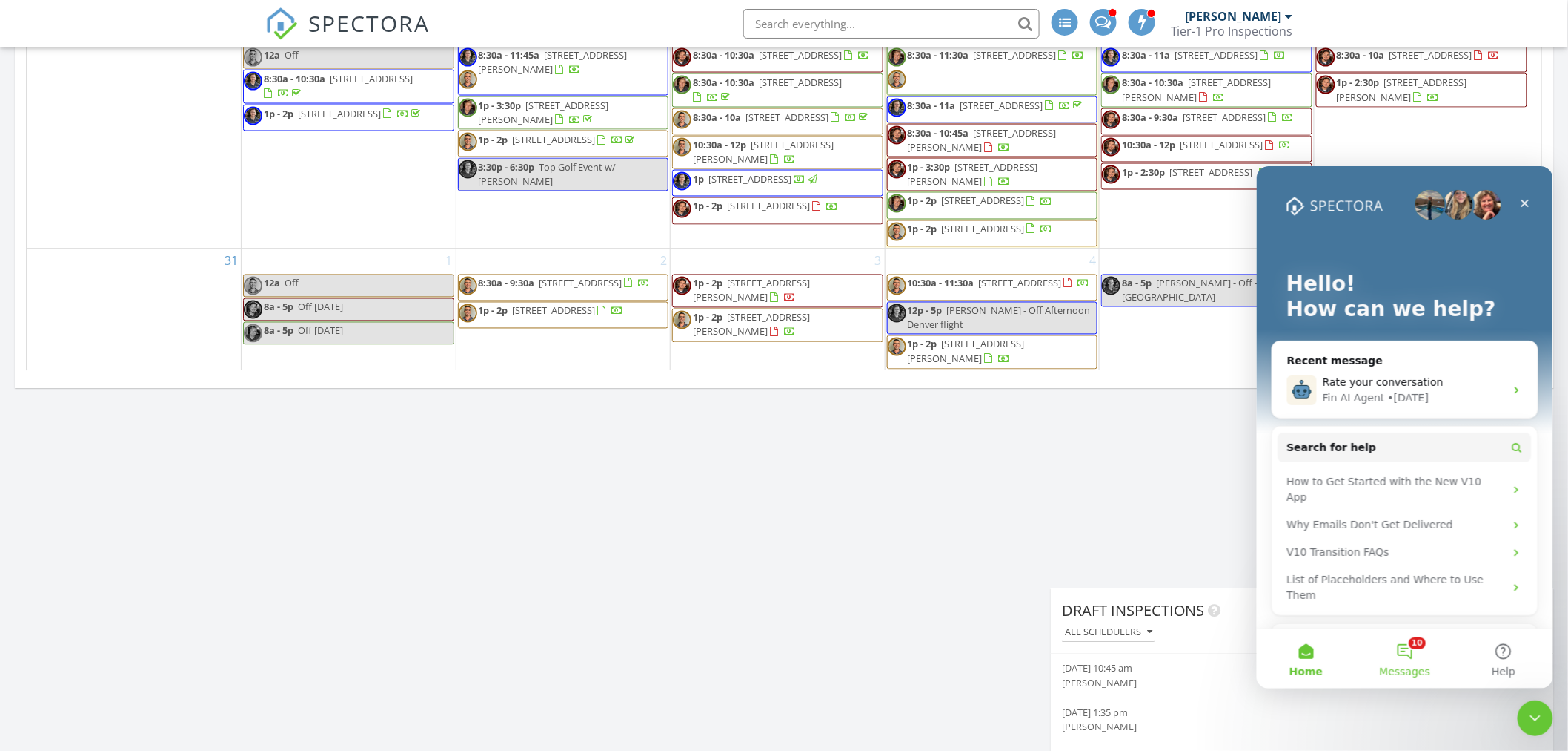
click at [1410, 659] on button "10 Messages" at bounding box center [1404, 658] width 98 height 59
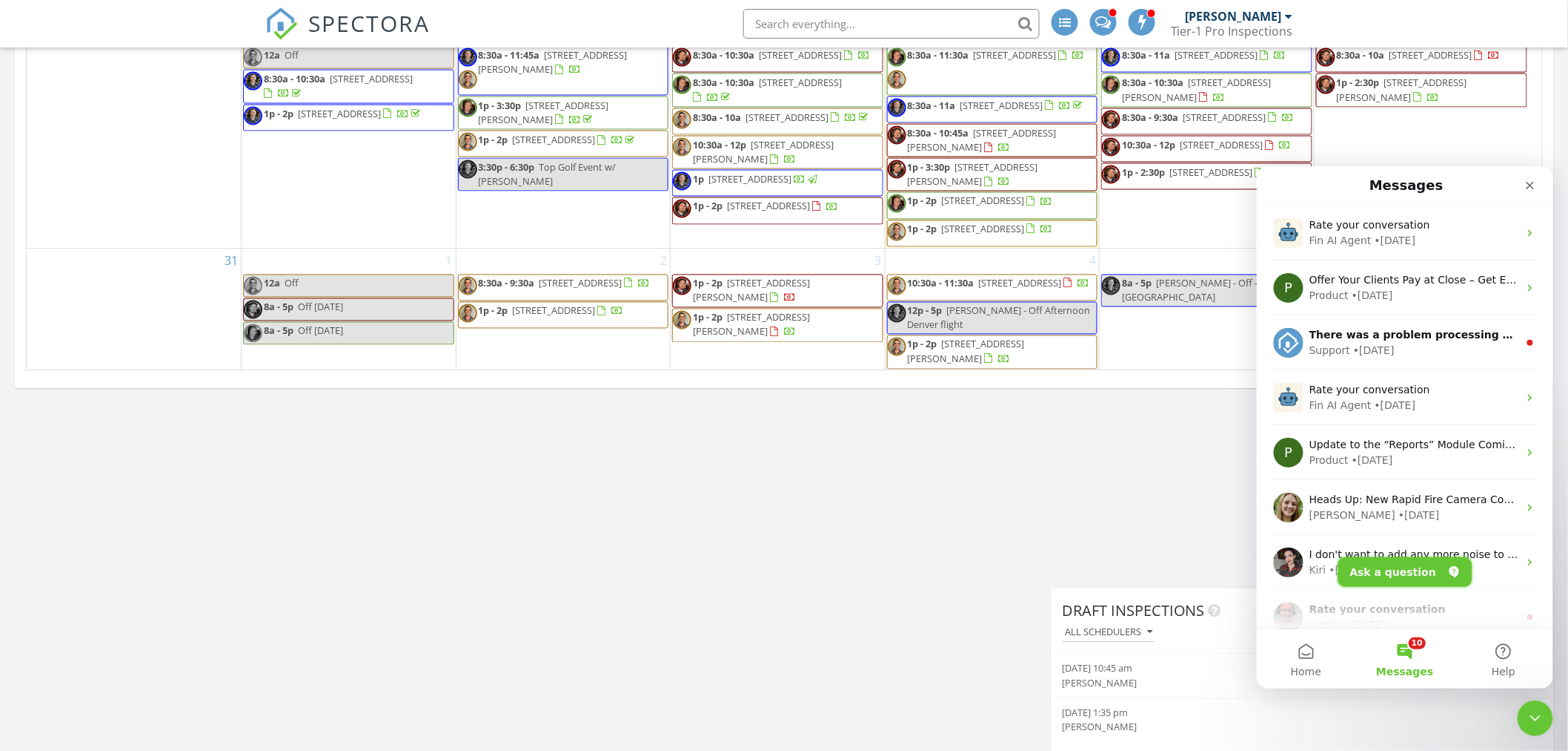
click at [1398, 564] on button "Ask a question" at bounding box center [1405, 571] width 134 height 30
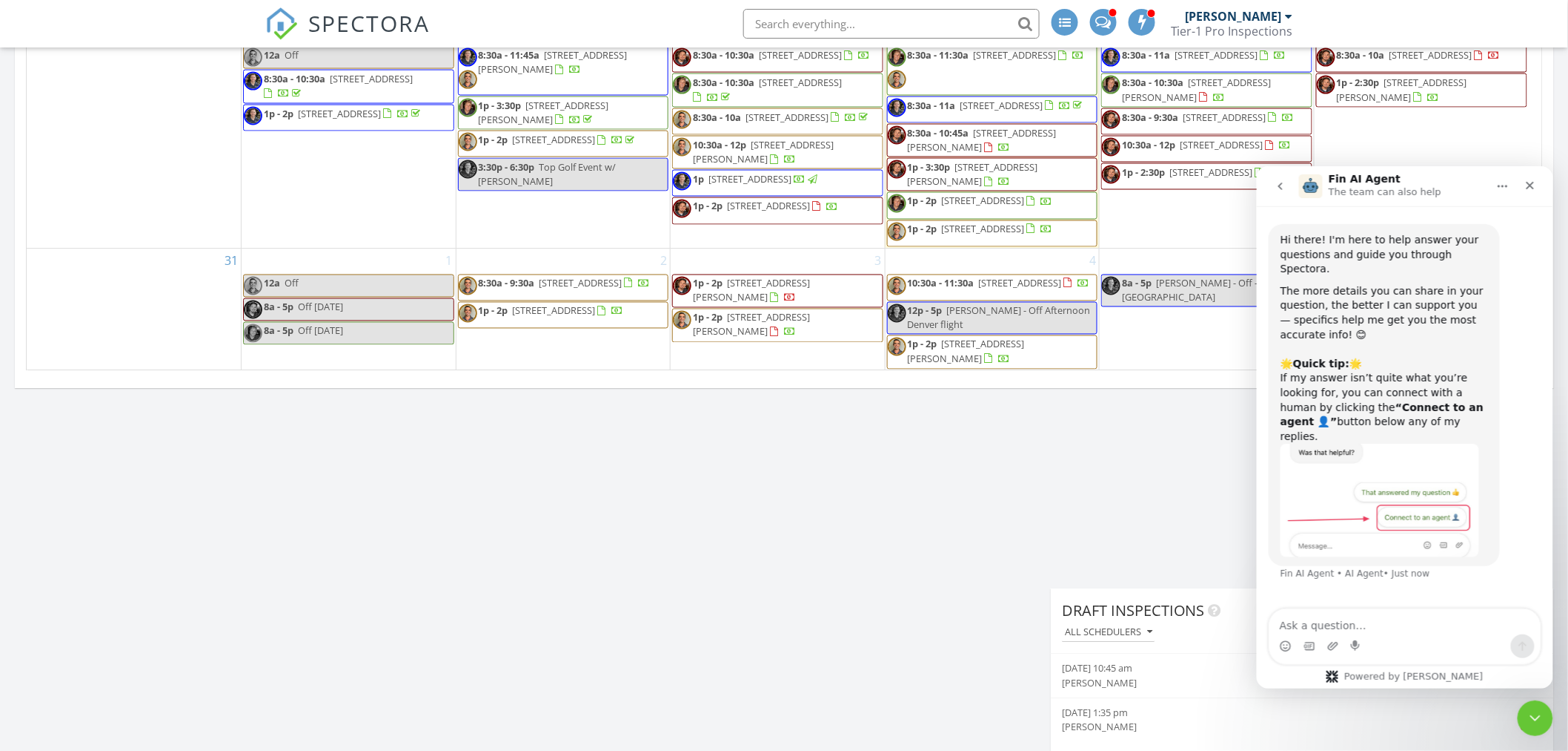
click at [1354, 614] on textarea "Ask a question…" at bounding box center [1405, 620] width 271 height 25
type textarea "W"
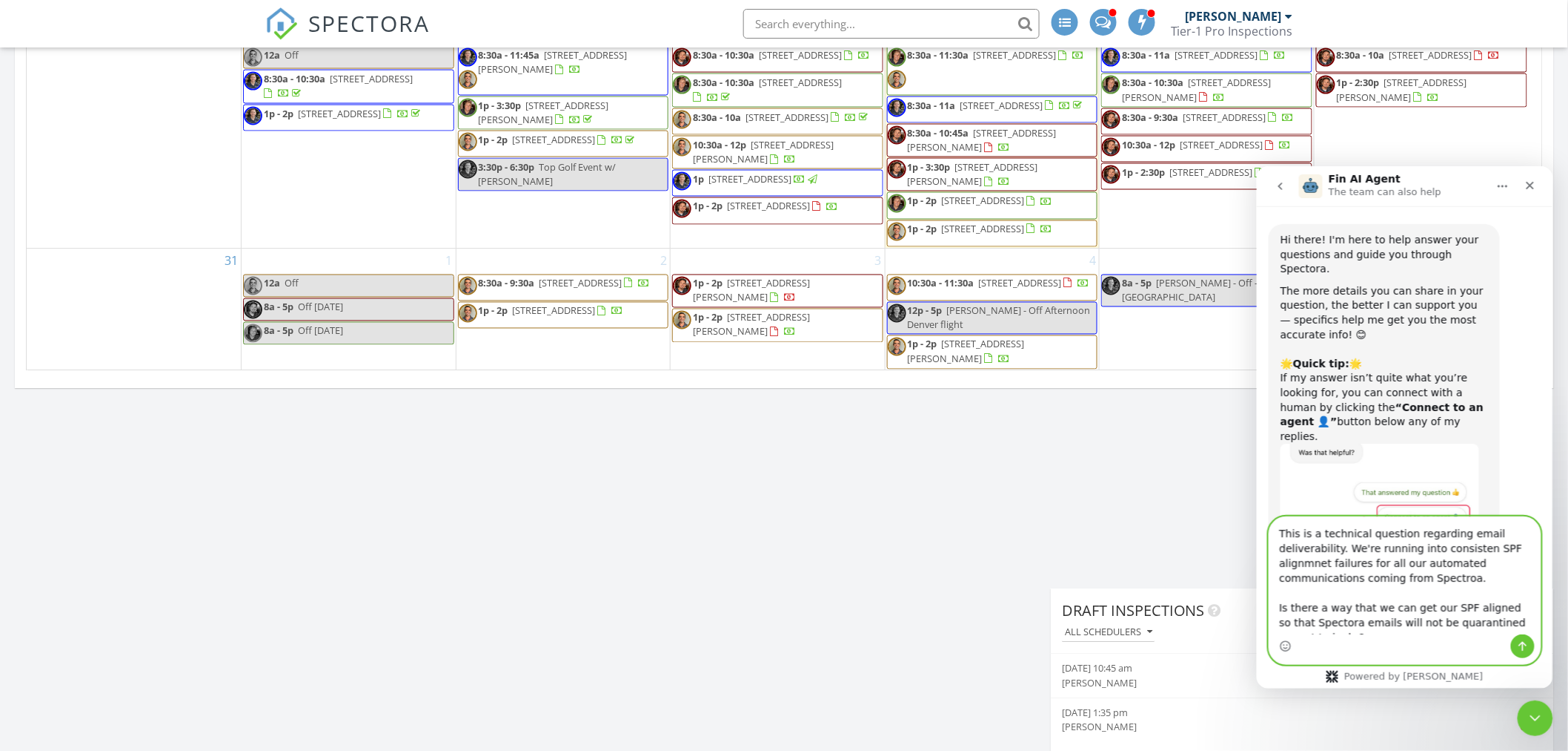
scroll to position [10, 0]
type textarea "This is a technical question regarding email deliverability. We're running into…"
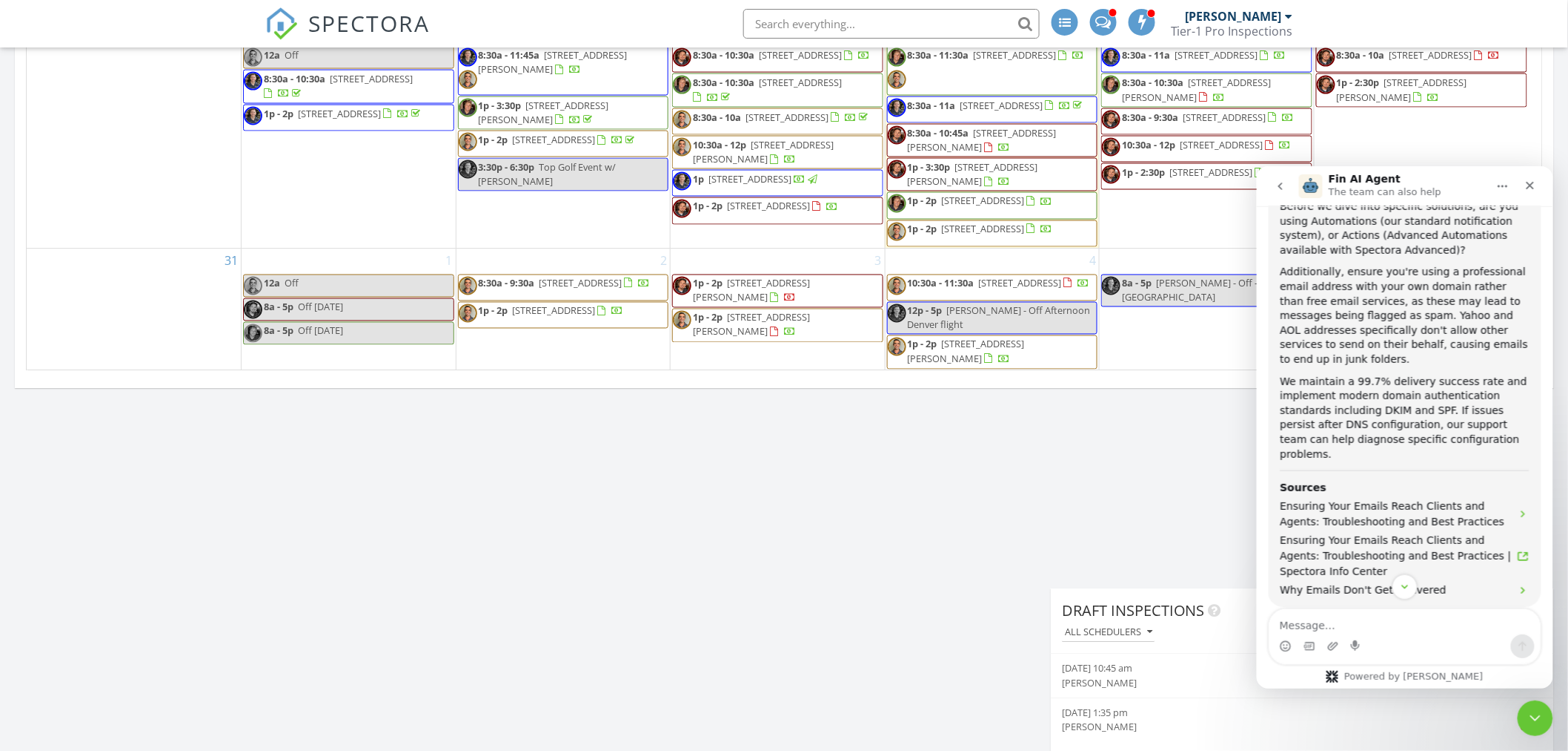
scroll to position [664, 0]
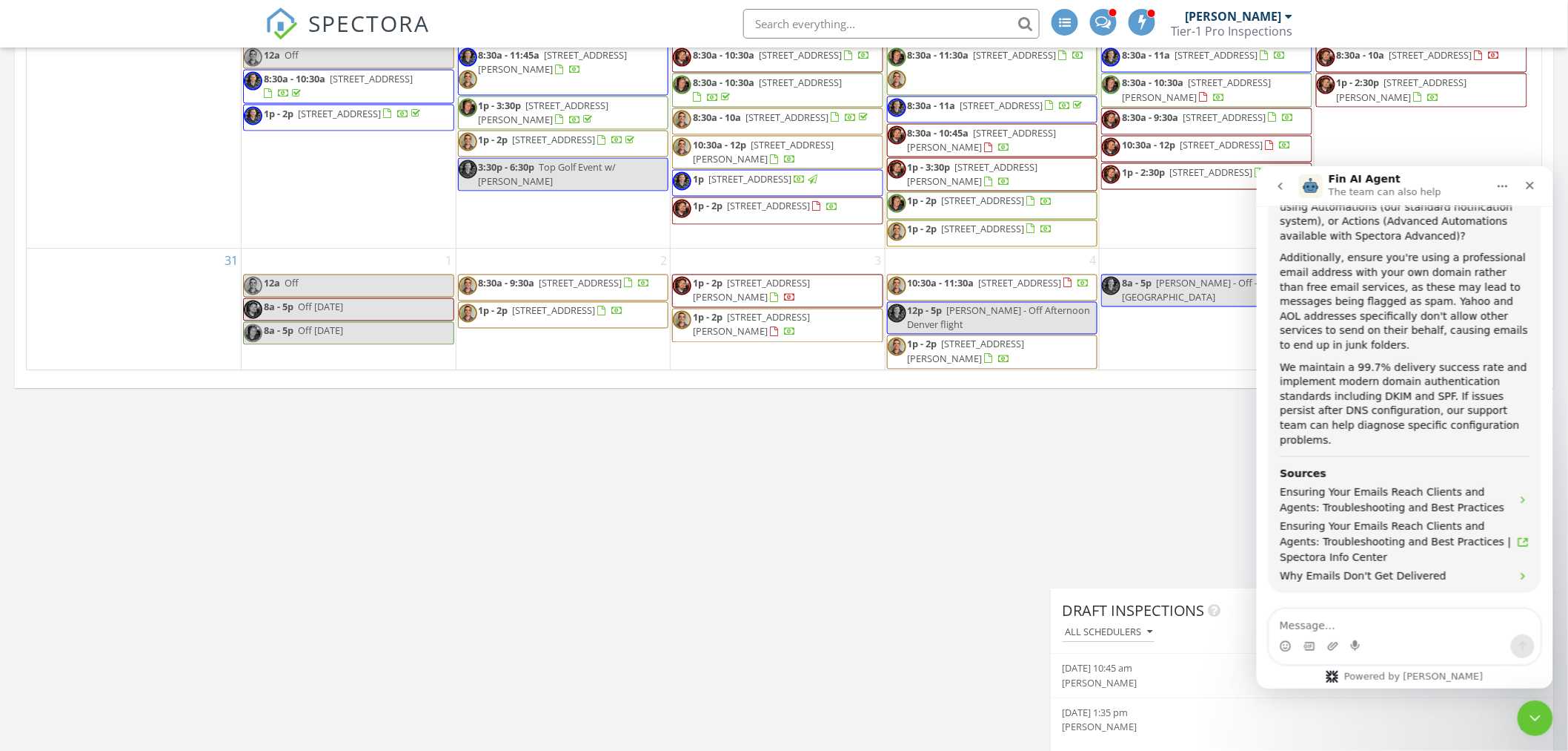
click at [1444, 656] on button "Connect to an agent 👤" at bounding box center [1461, 671] width 144 height 30
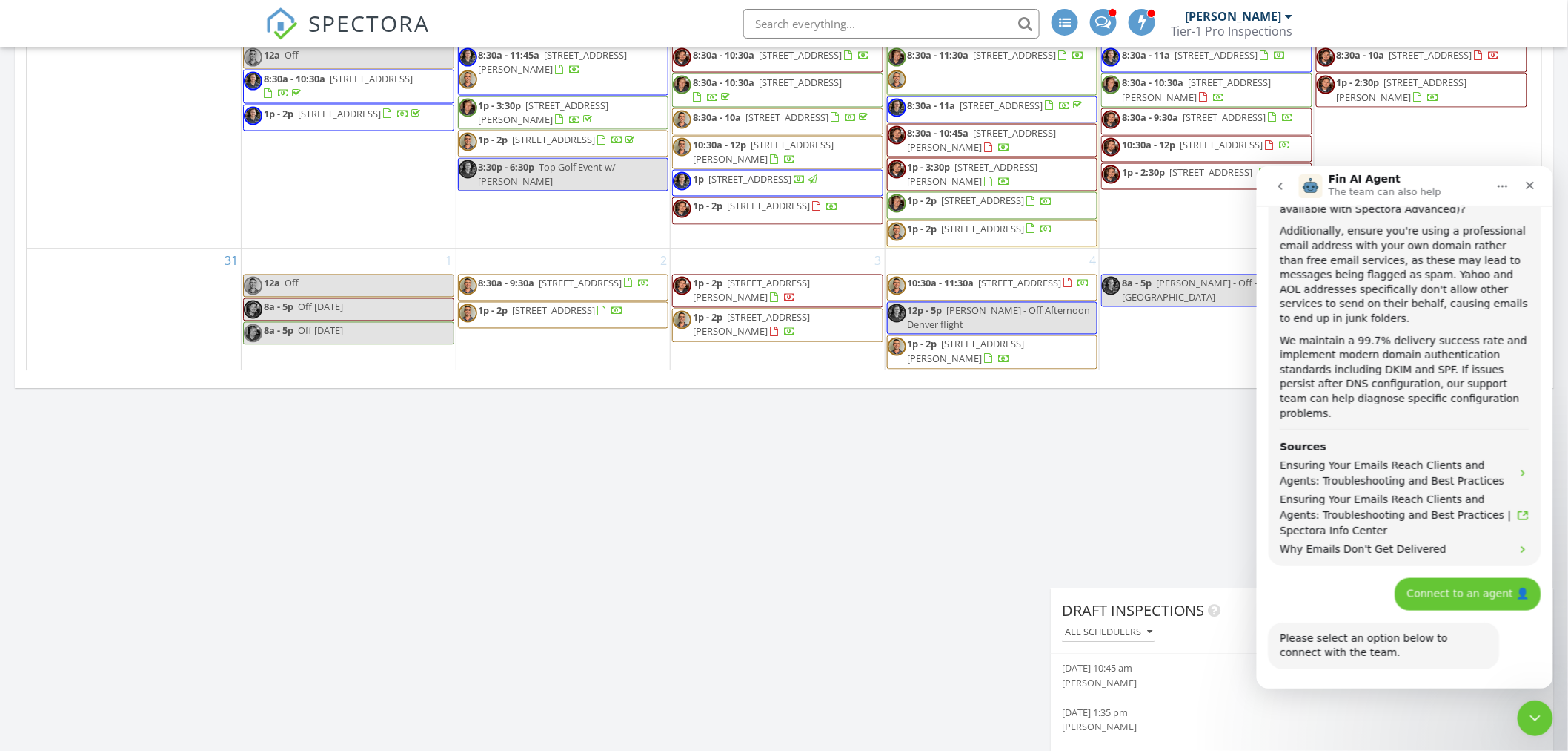
scroll to position [739, 0]
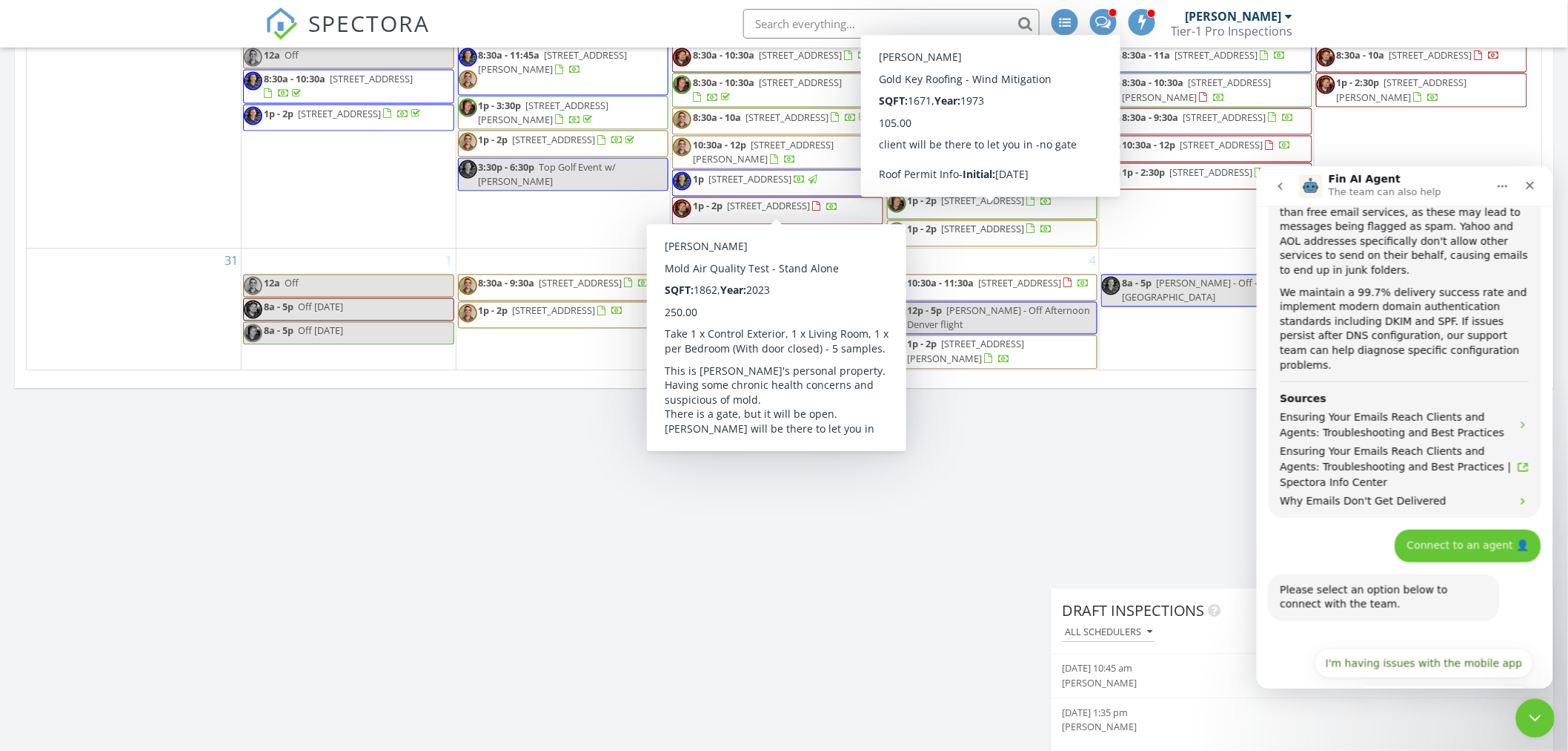
click at [1545, 716] on div "Close Intercom Messenger" at bounding box center [1532, 715] width 36 height 36
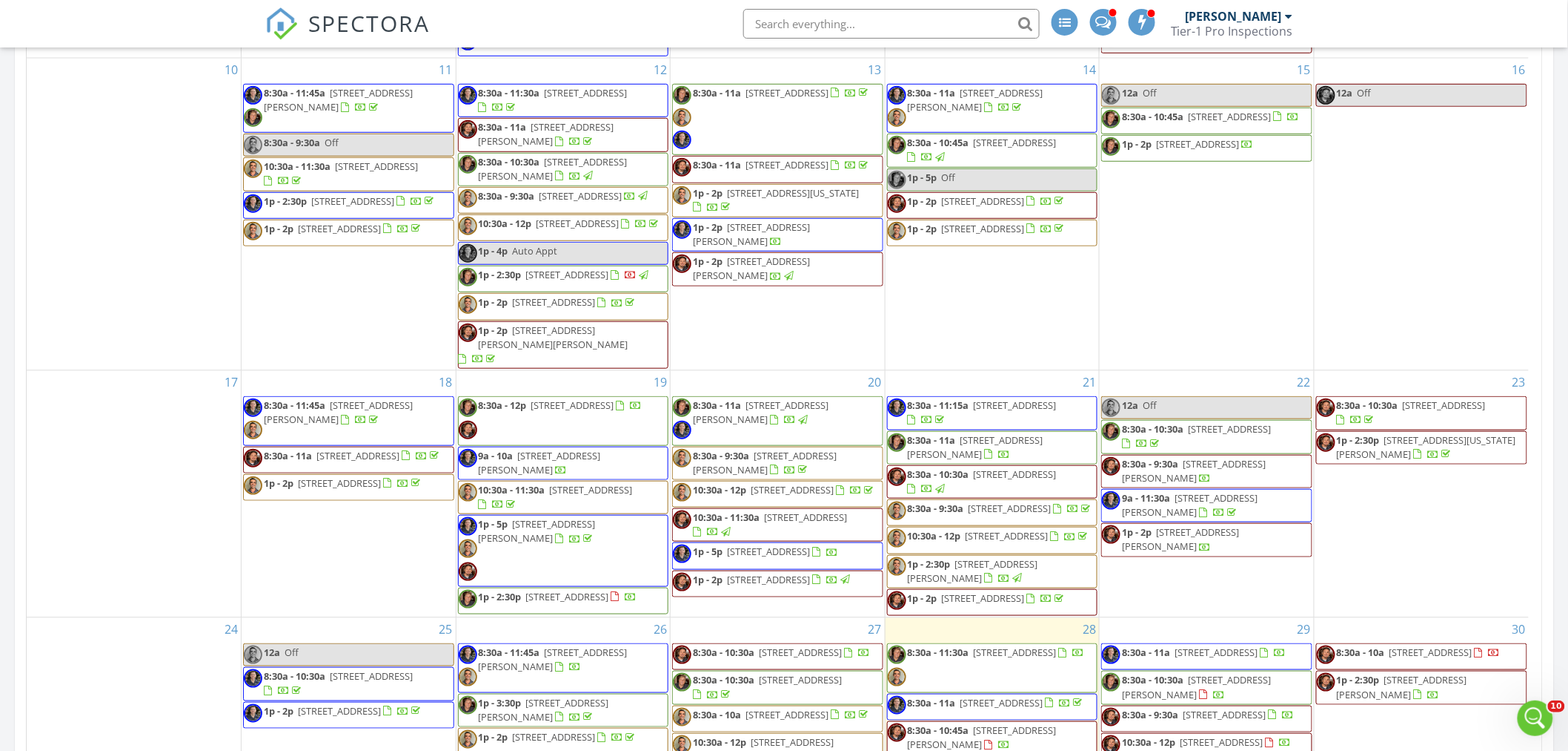
scroll to position [1098, 0]
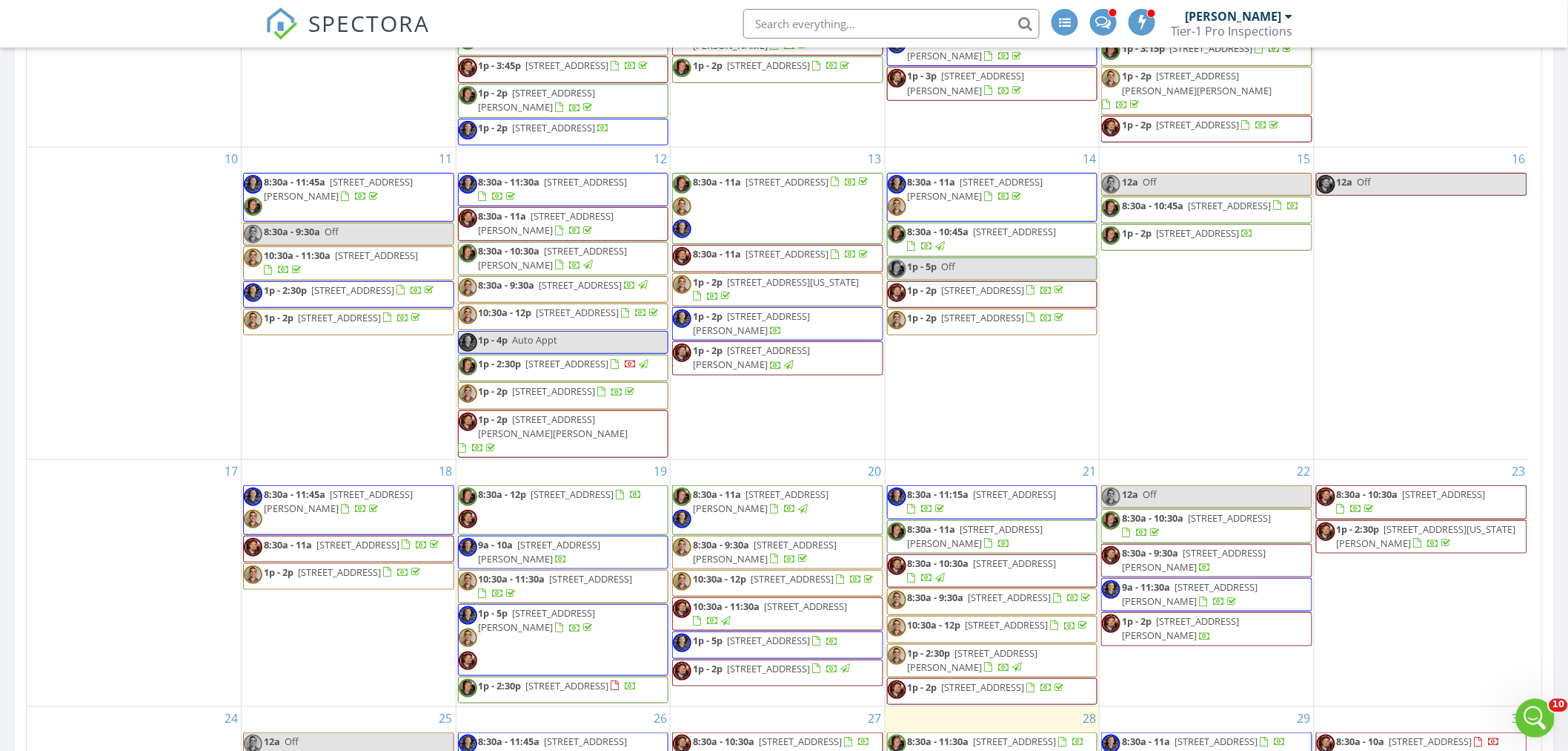
click at [1528, 710] on icon "Open Intercom Messenger" at bounding box center [1533, 716] width 24 height 24
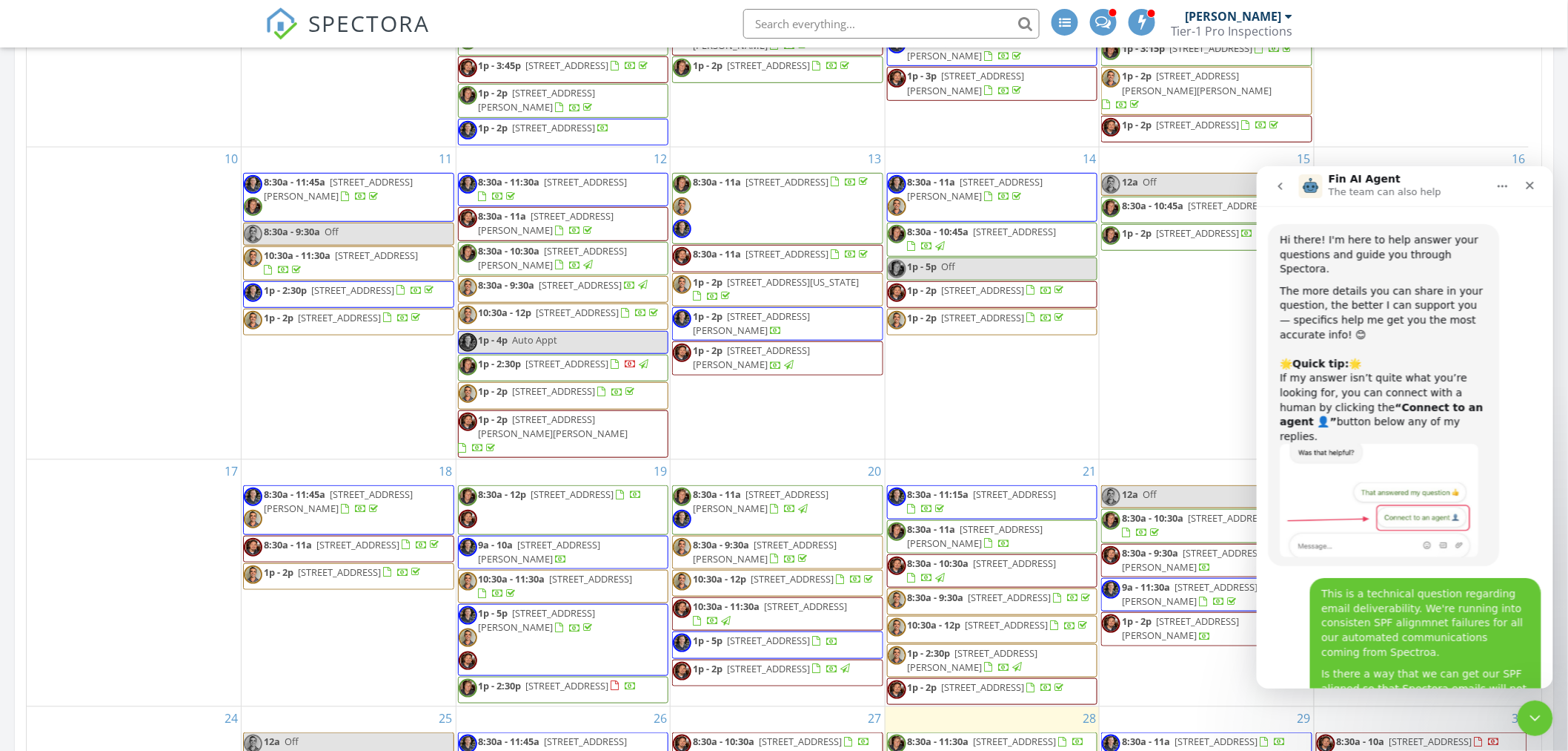
scroll to position [739, 0]
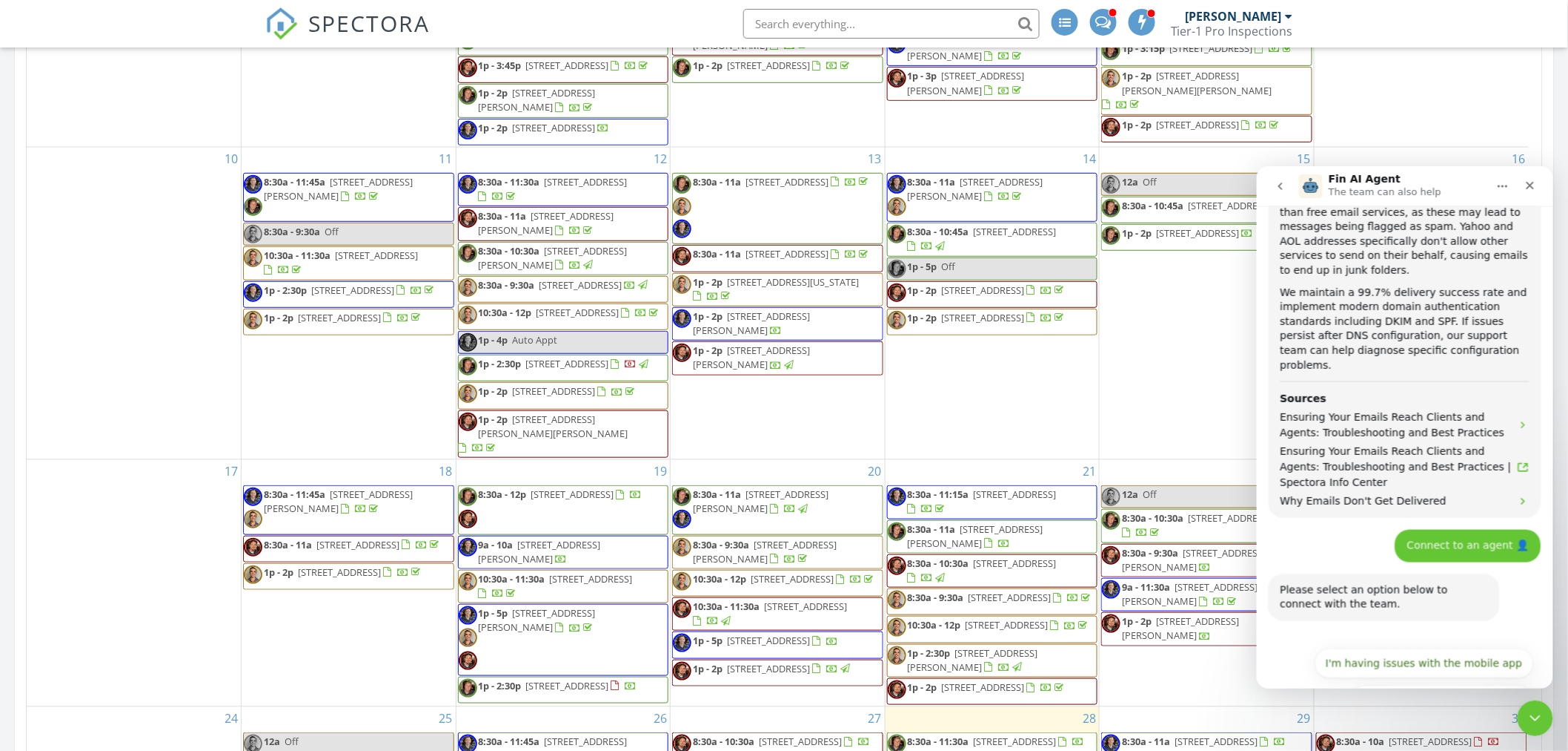
click at [1472, 721] on button "I have questions about something else" at bounding box center [1422, 736] width 224 height 30
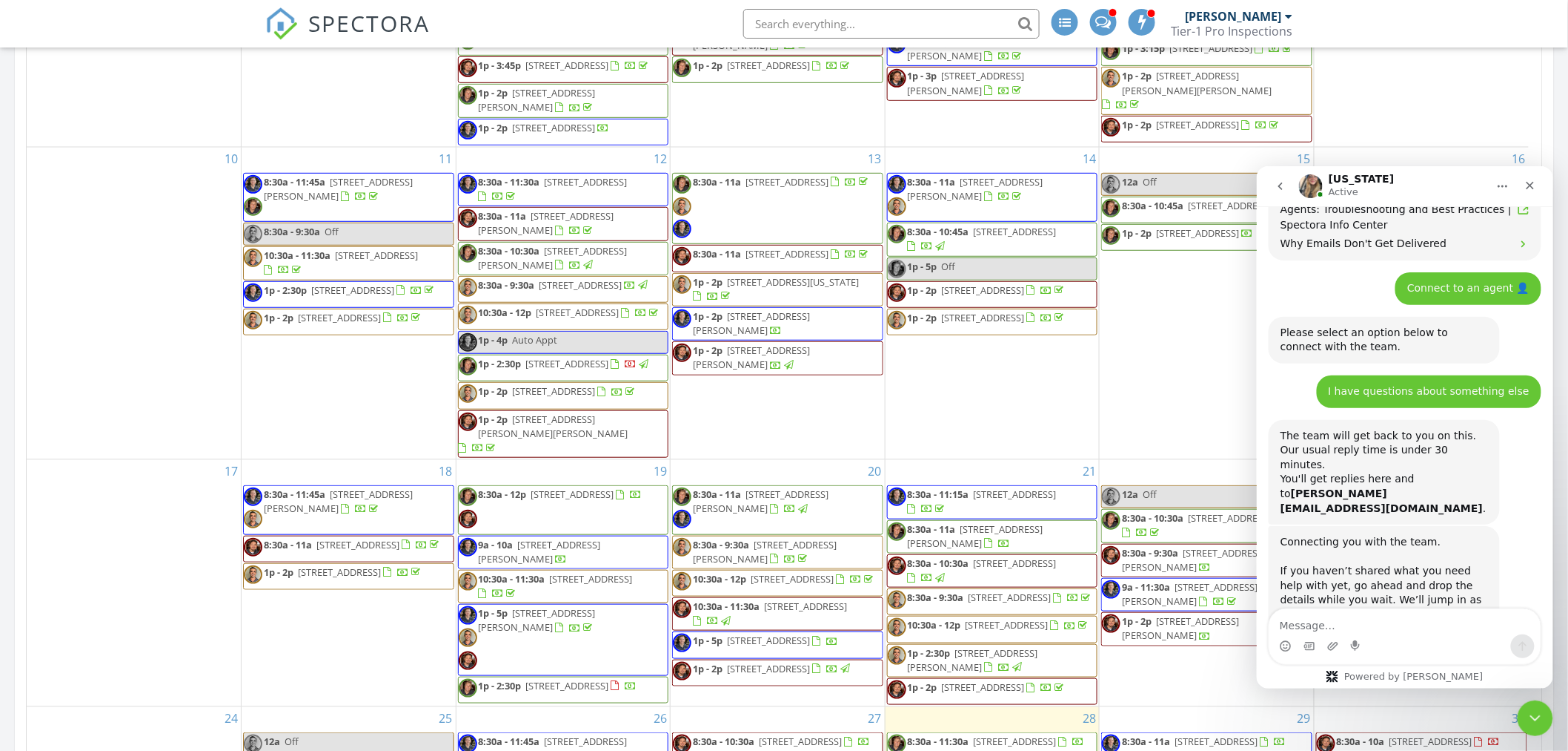
scroll to position [996, 0]
click at [1336, 627] on textarea "Message…" at bounding box center [1405, 620] width 271 height 25
type textarea "Hello :)"
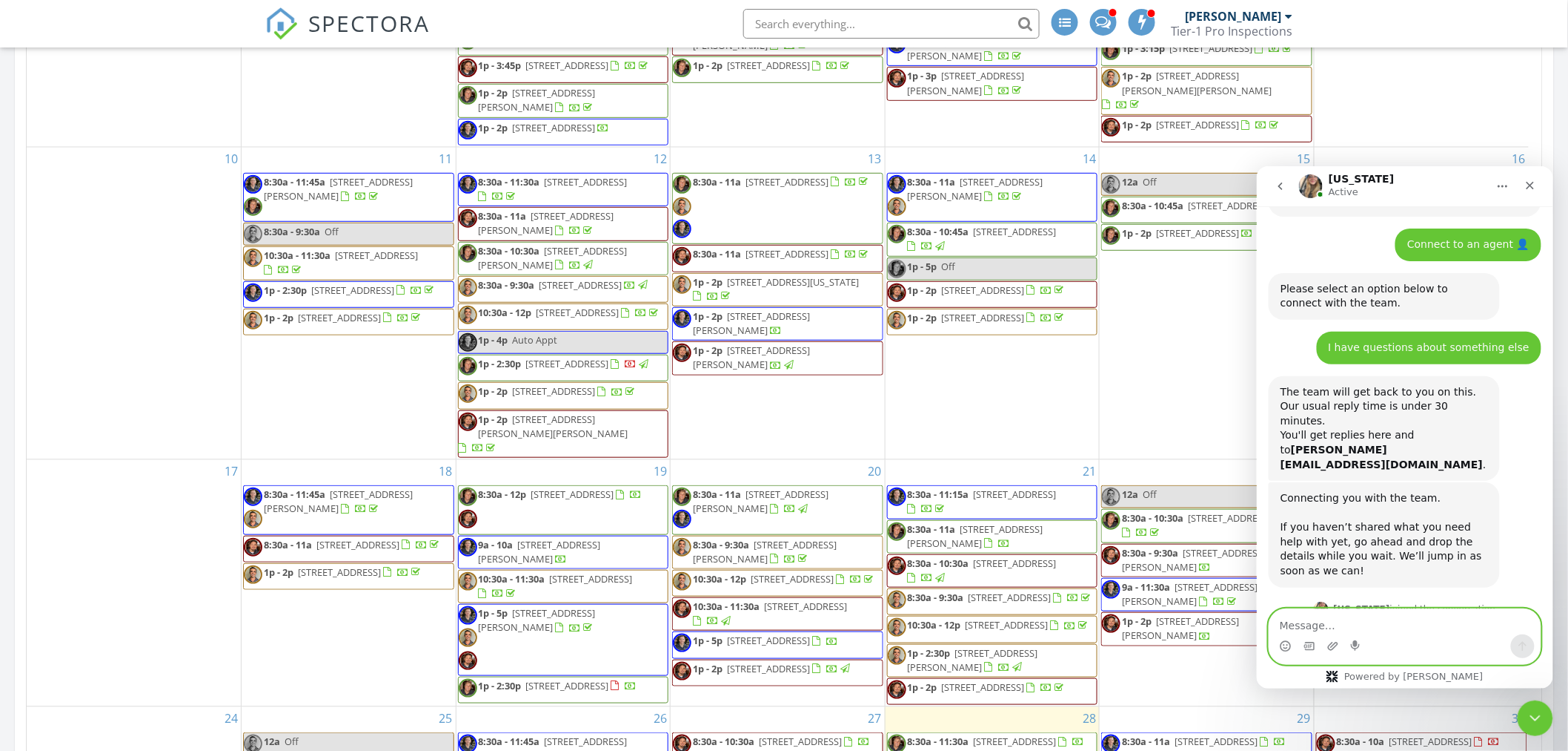
click at [1354, 627] on textarea "Message…" at bounding box center [1405, 620] width 271 height 25
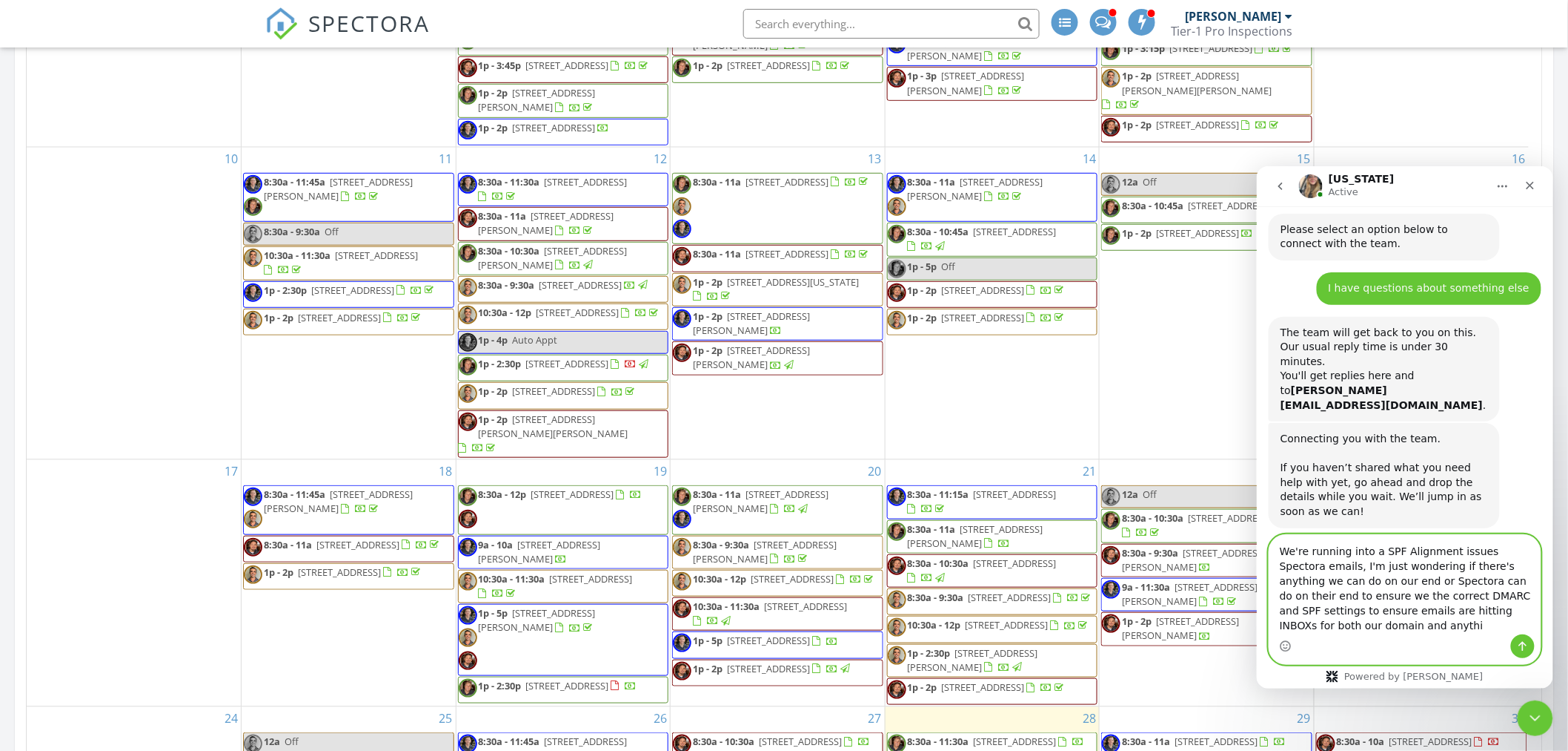
scroll to position [1114, 0]
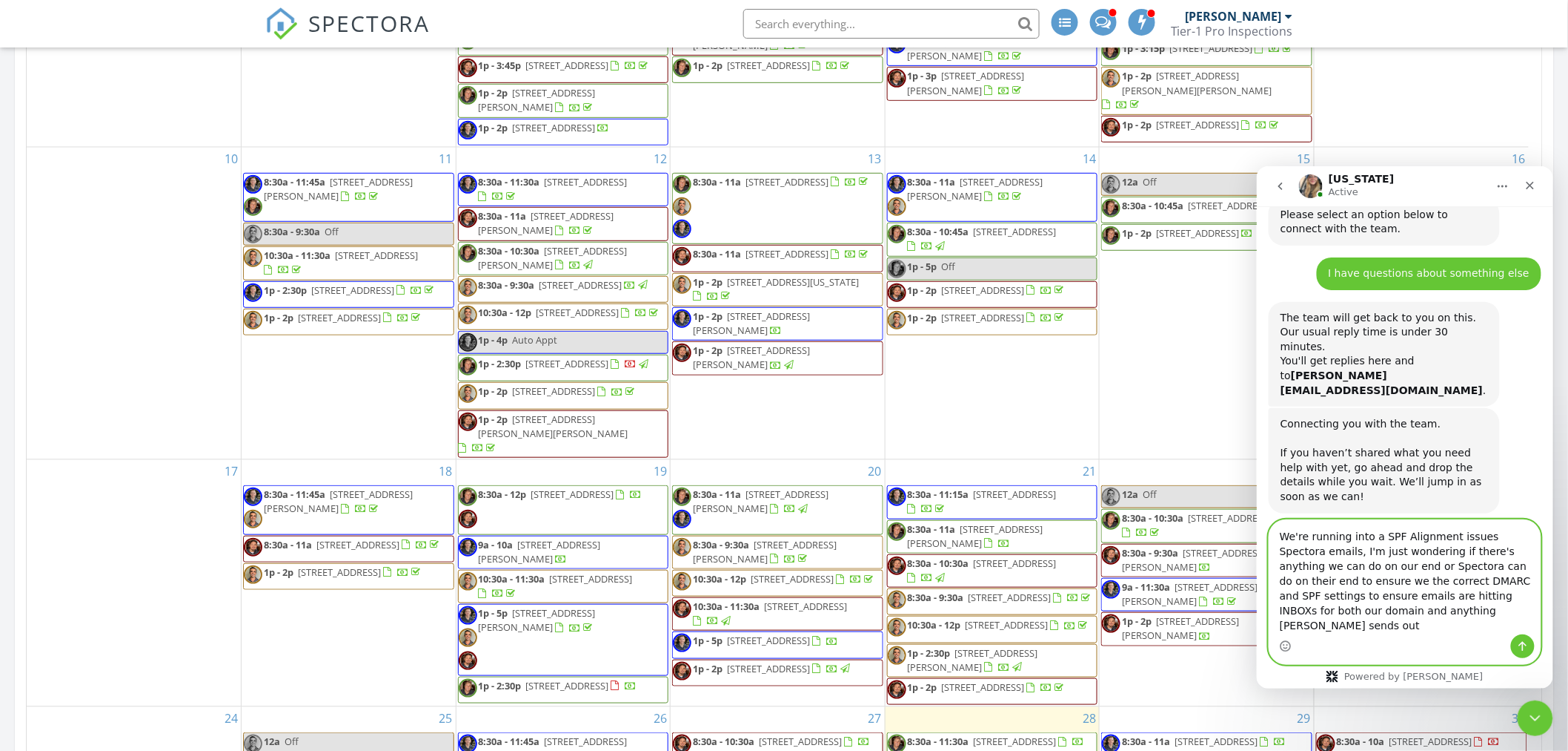
type textarea "We're running into a SPF Alignment issues Spectora emails, I'm just wondering i…"
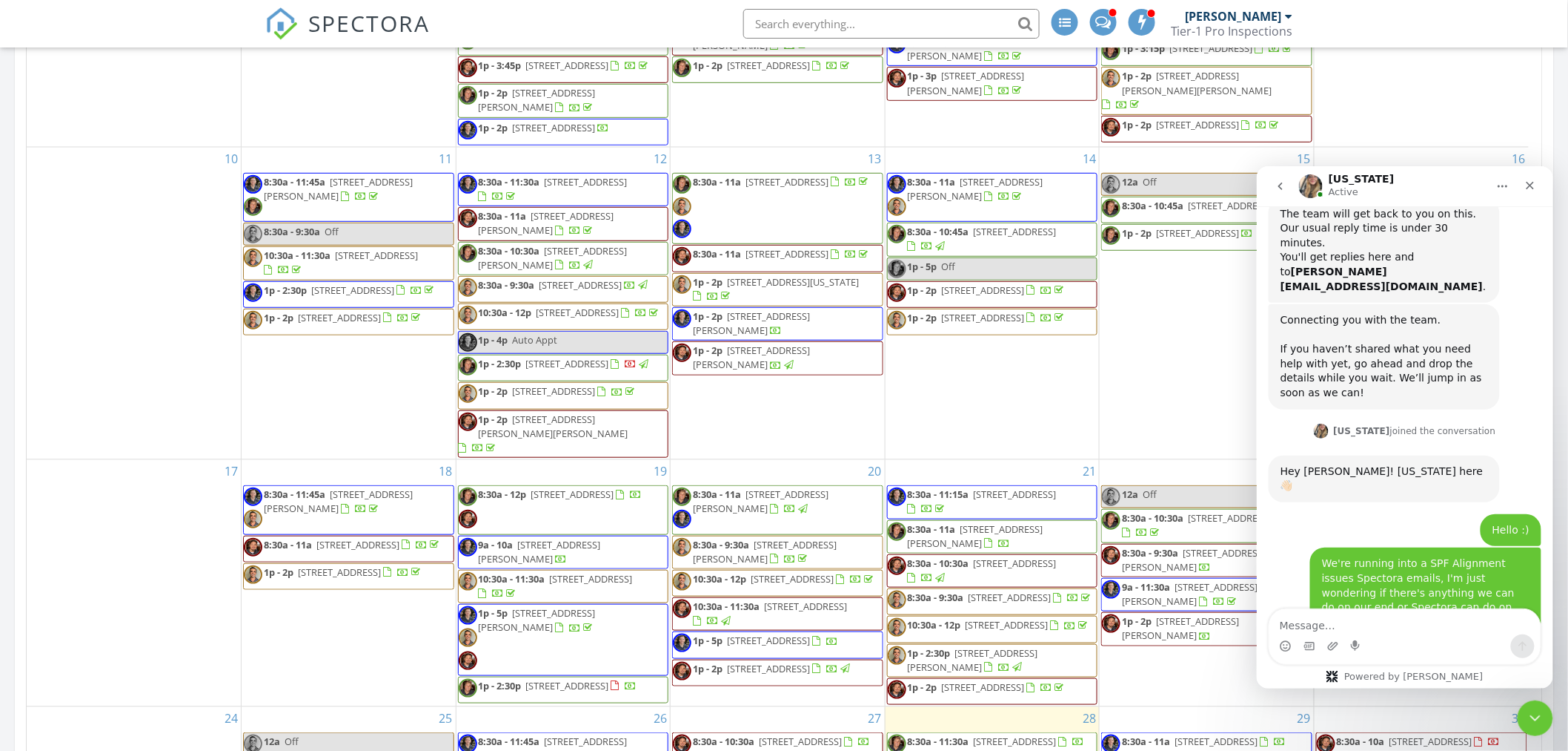
scroll to position [1322, 0]
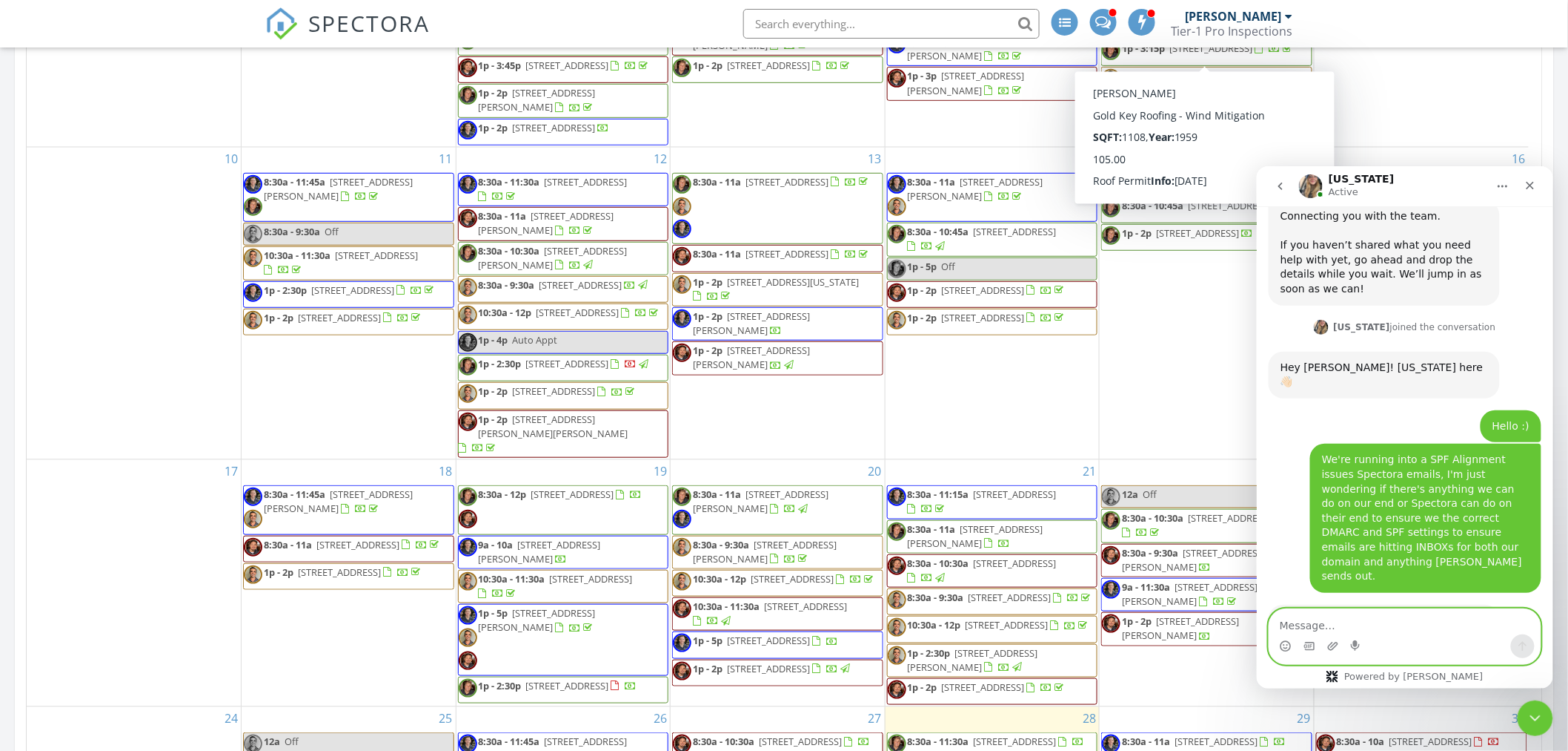
click at [1331, 620] on textarea "Message…" at bounding box center [1405, 620] width 271 height 25
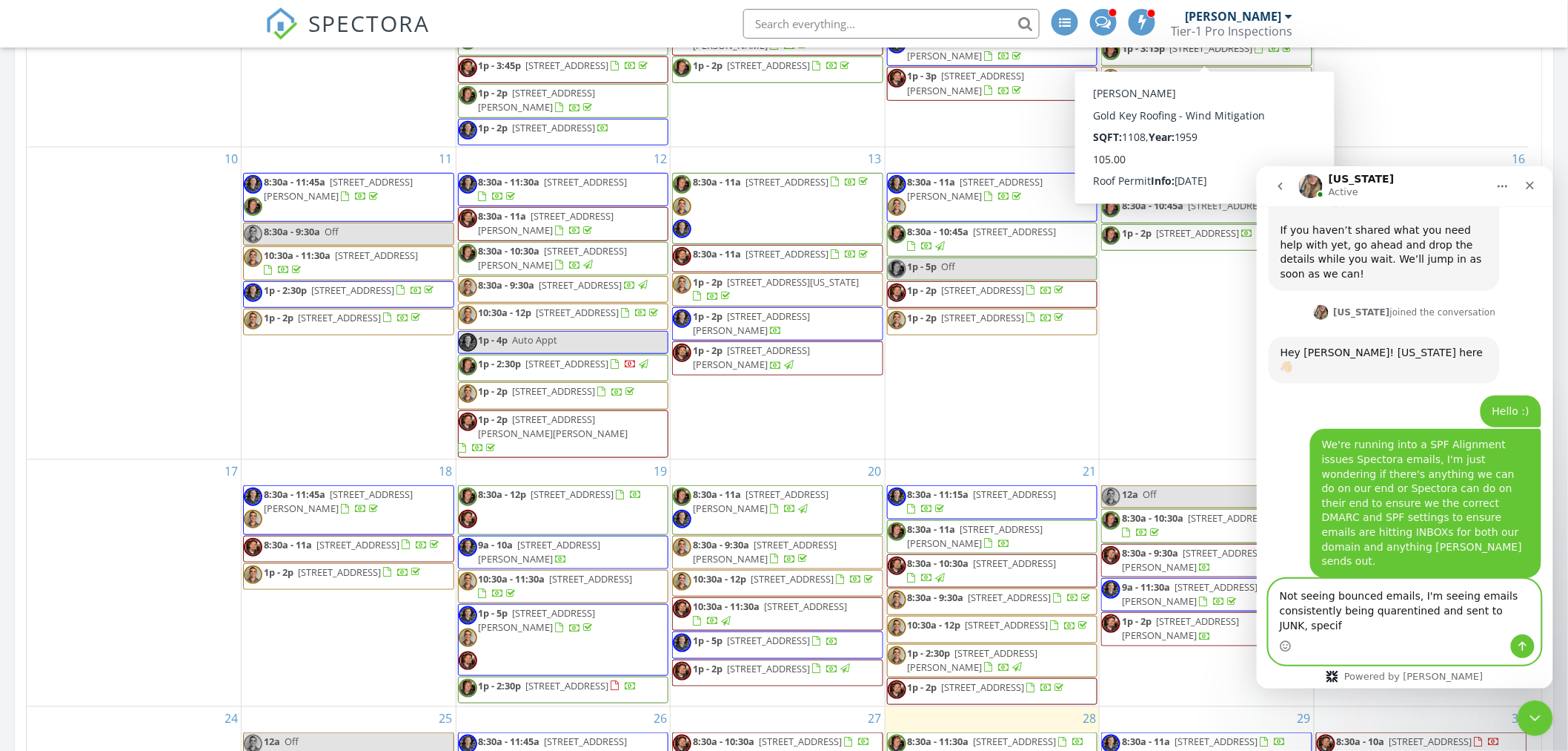
scroll to position [1351, 0]
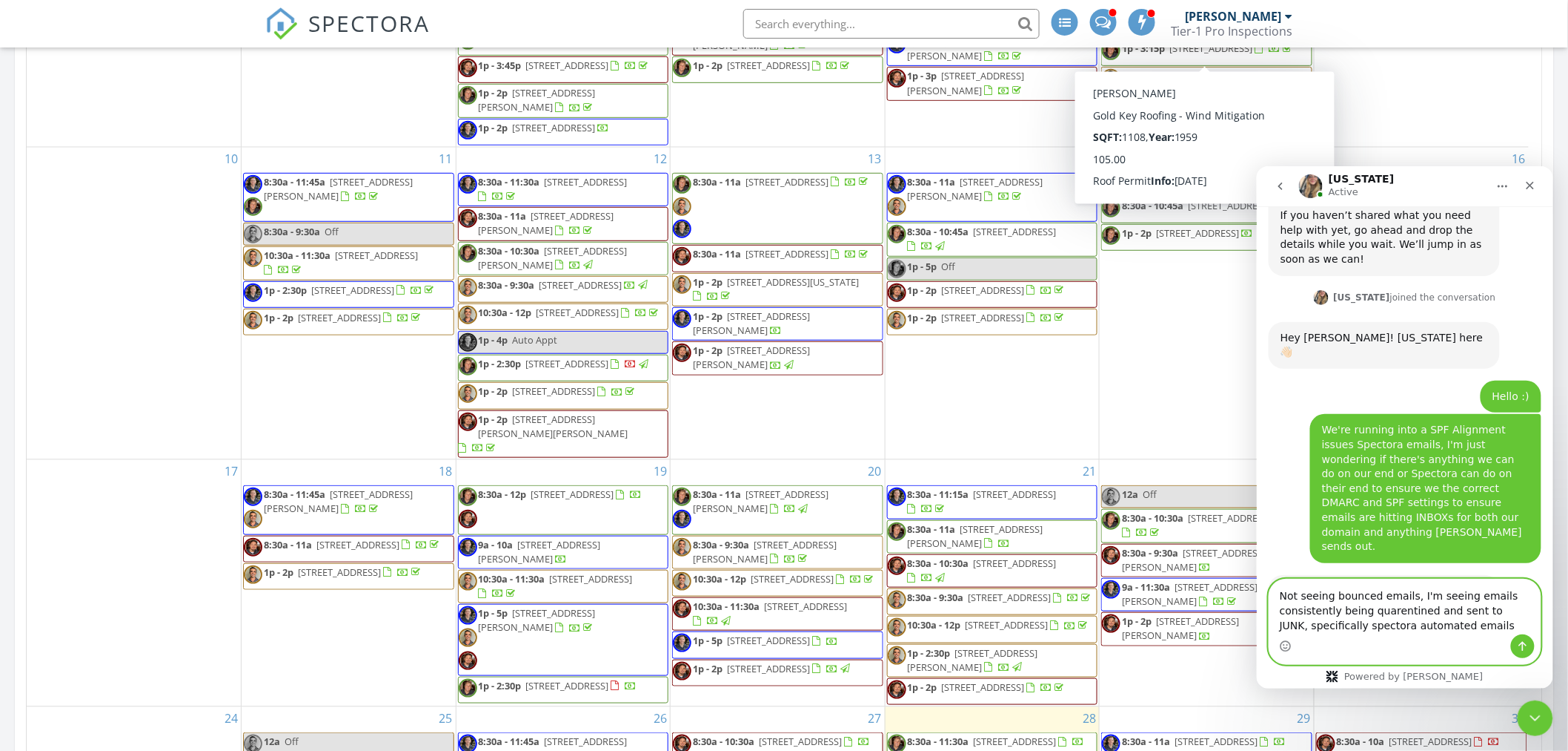
type textarea "Not seeing bounced emails, I'm seeing emails consistently being quarentined and…"
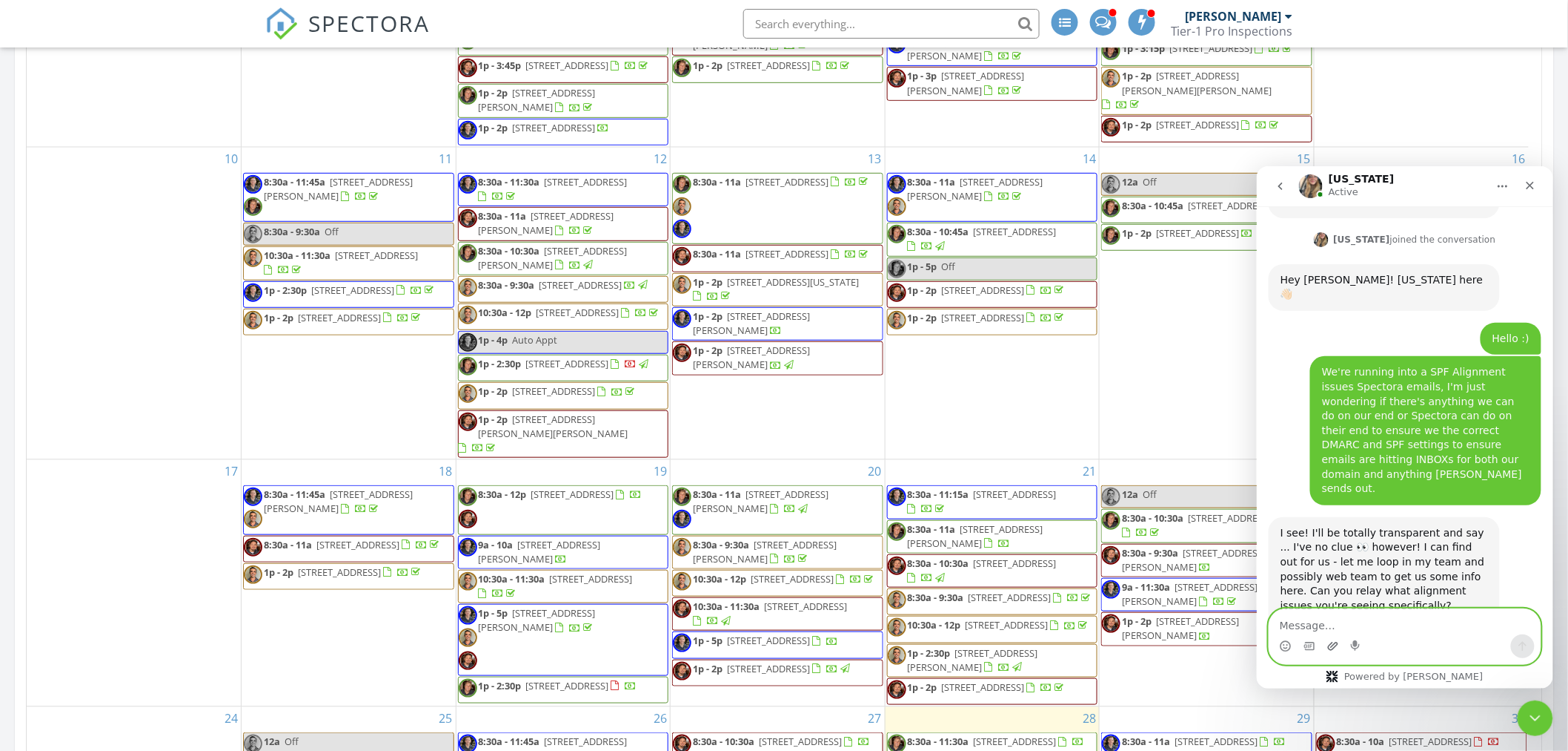
click at [1336, 645] on icon "Upload attachment" at bounding box center [1332, 644] width 10 height 8
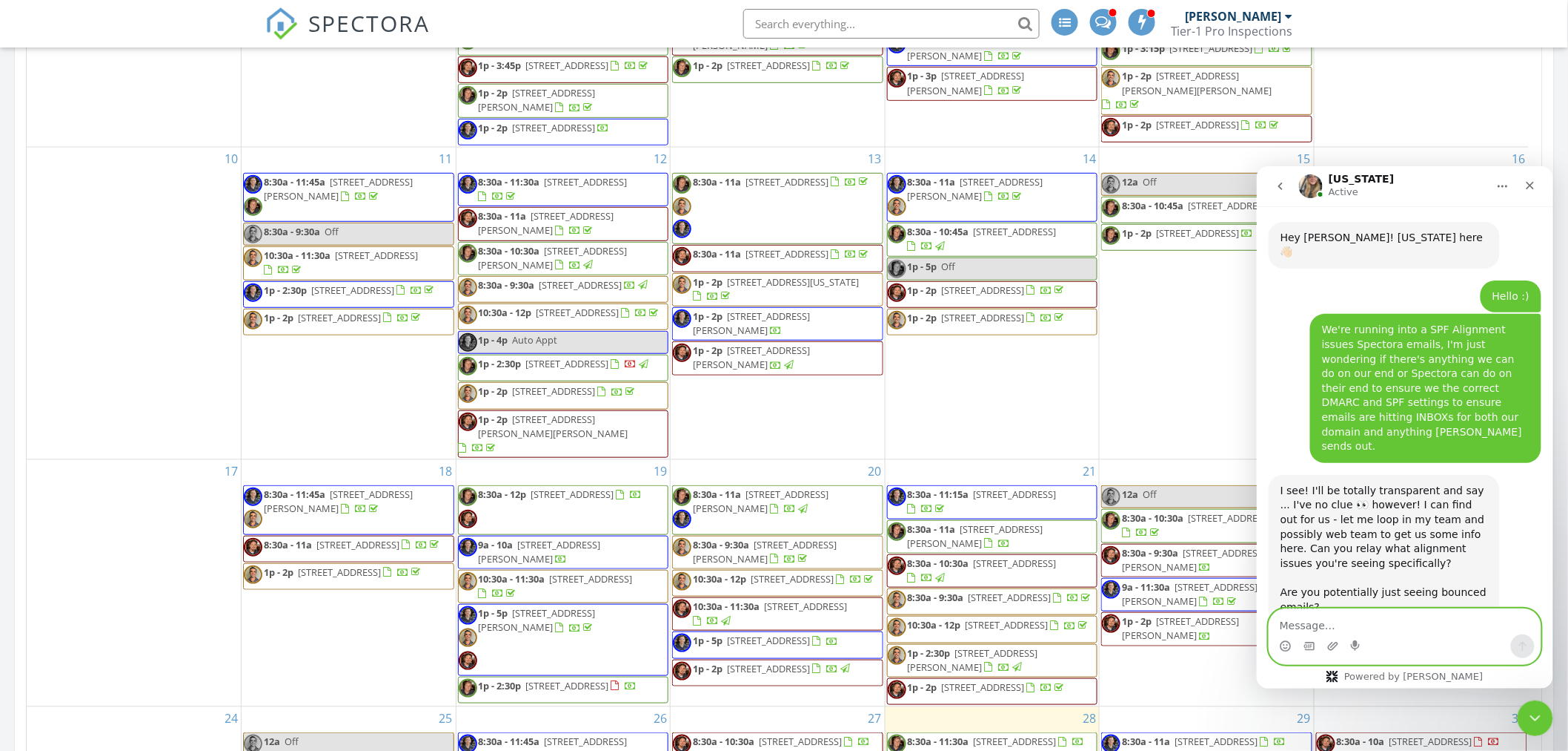
scroll to position [1532, 0]
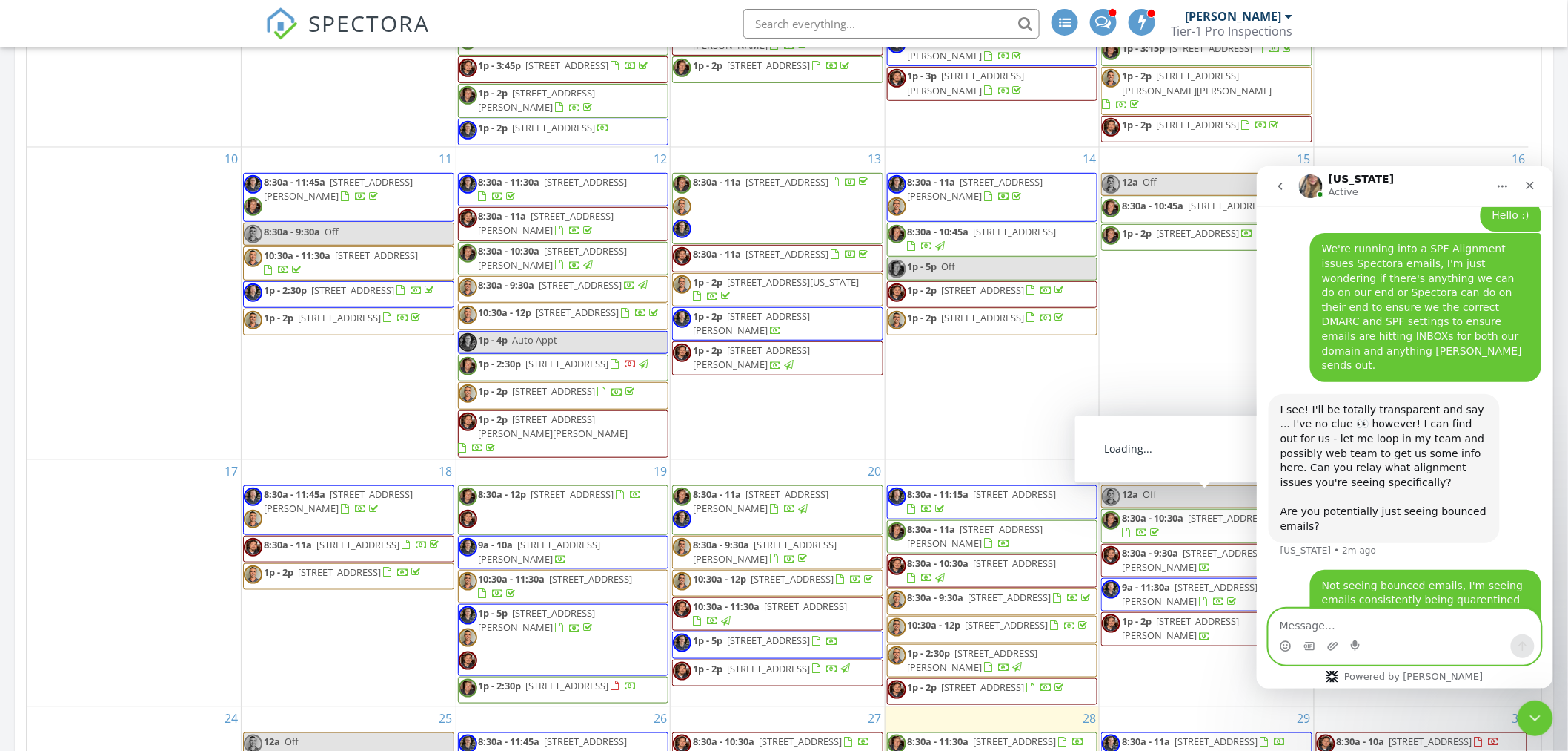
click at [1307, 614] on textarea "Message…" at bounding box center [1405, 620] width 271 height 25
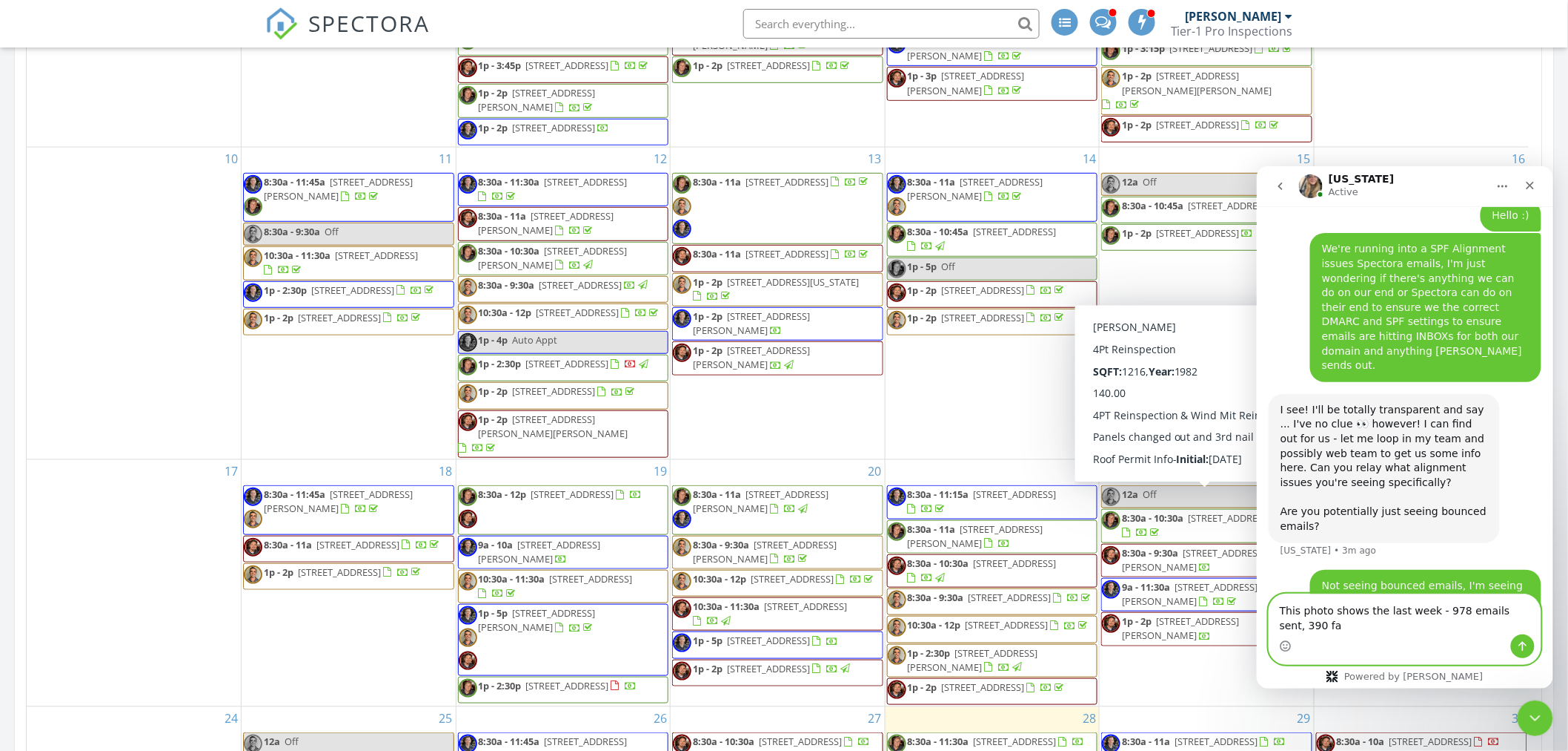
scroll to position [1547, 0]
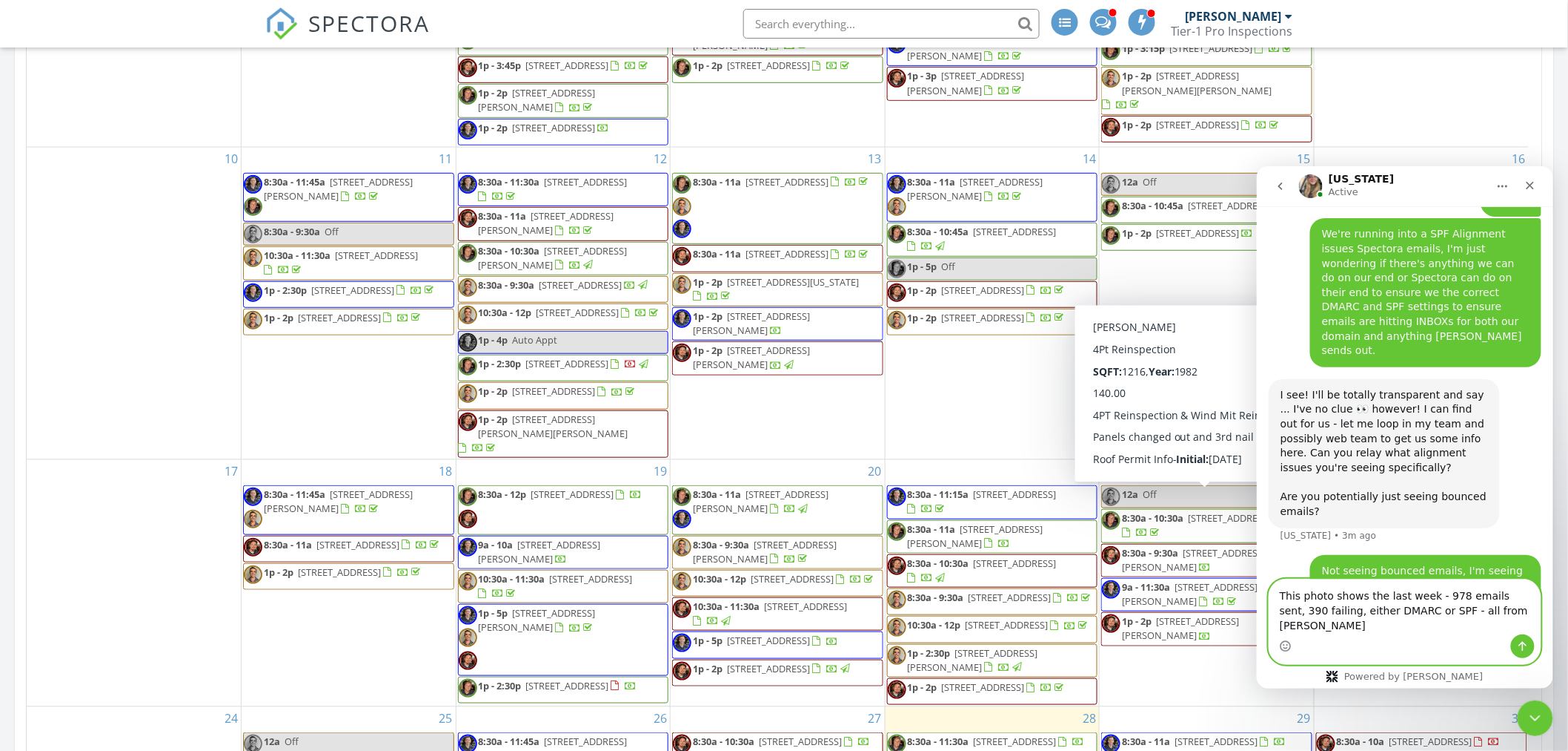
type textarea "This photo shows the last week - 978 emails sent, 390 failing, either DMARC or …"
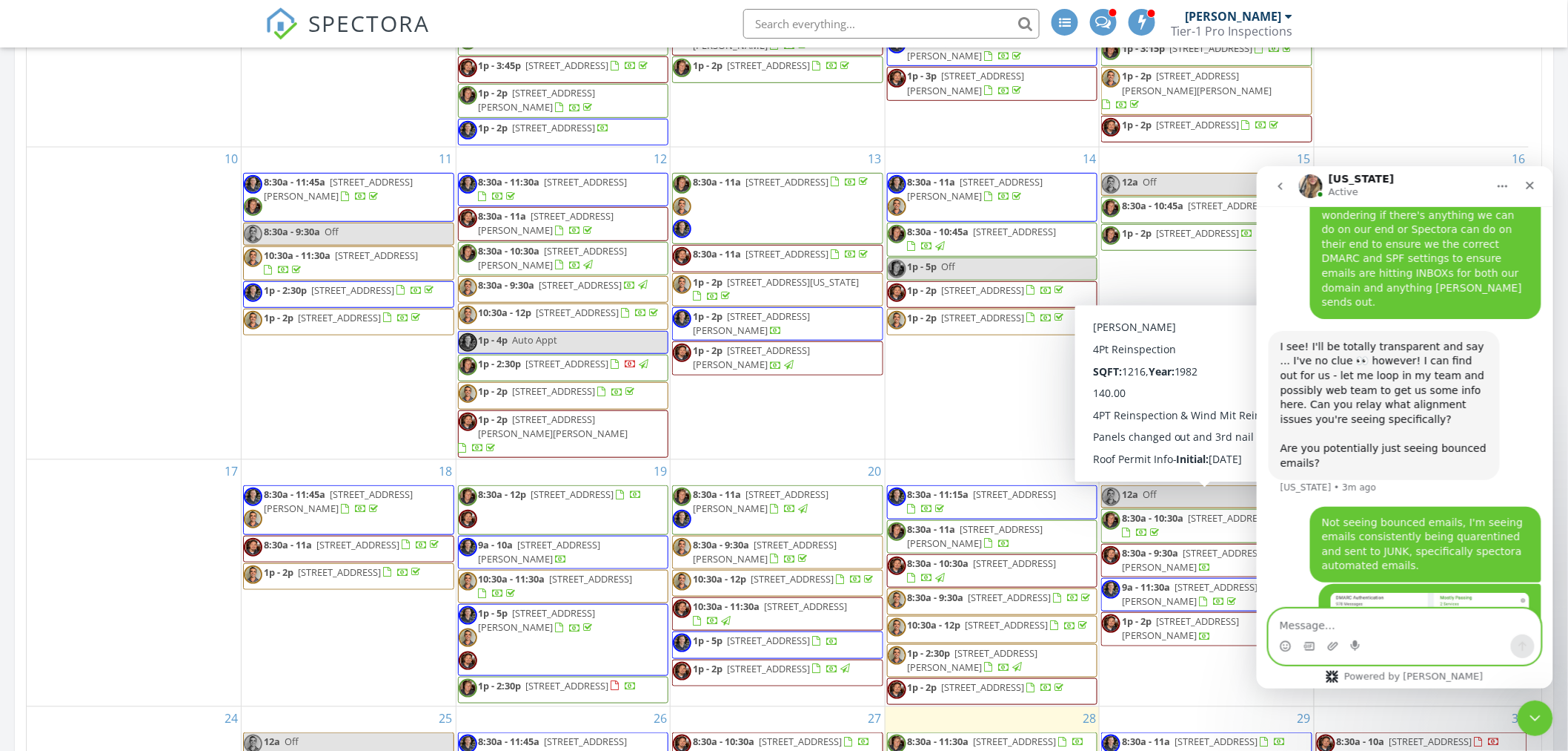
scroll to position [1596, 0]
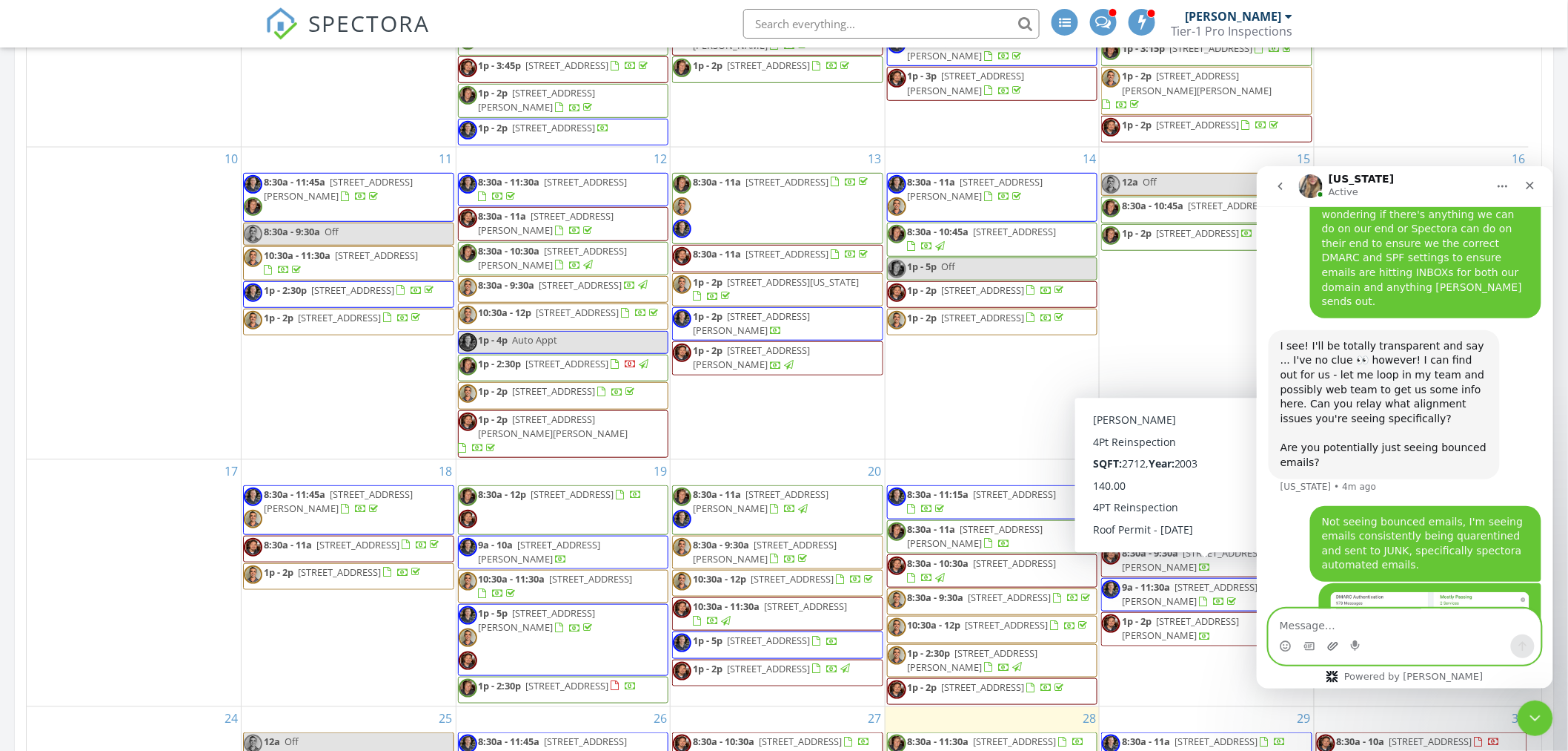
click at [1333, 644] on icon "Upload attachment" at bounding box center [1332, 644] width 10 height 8
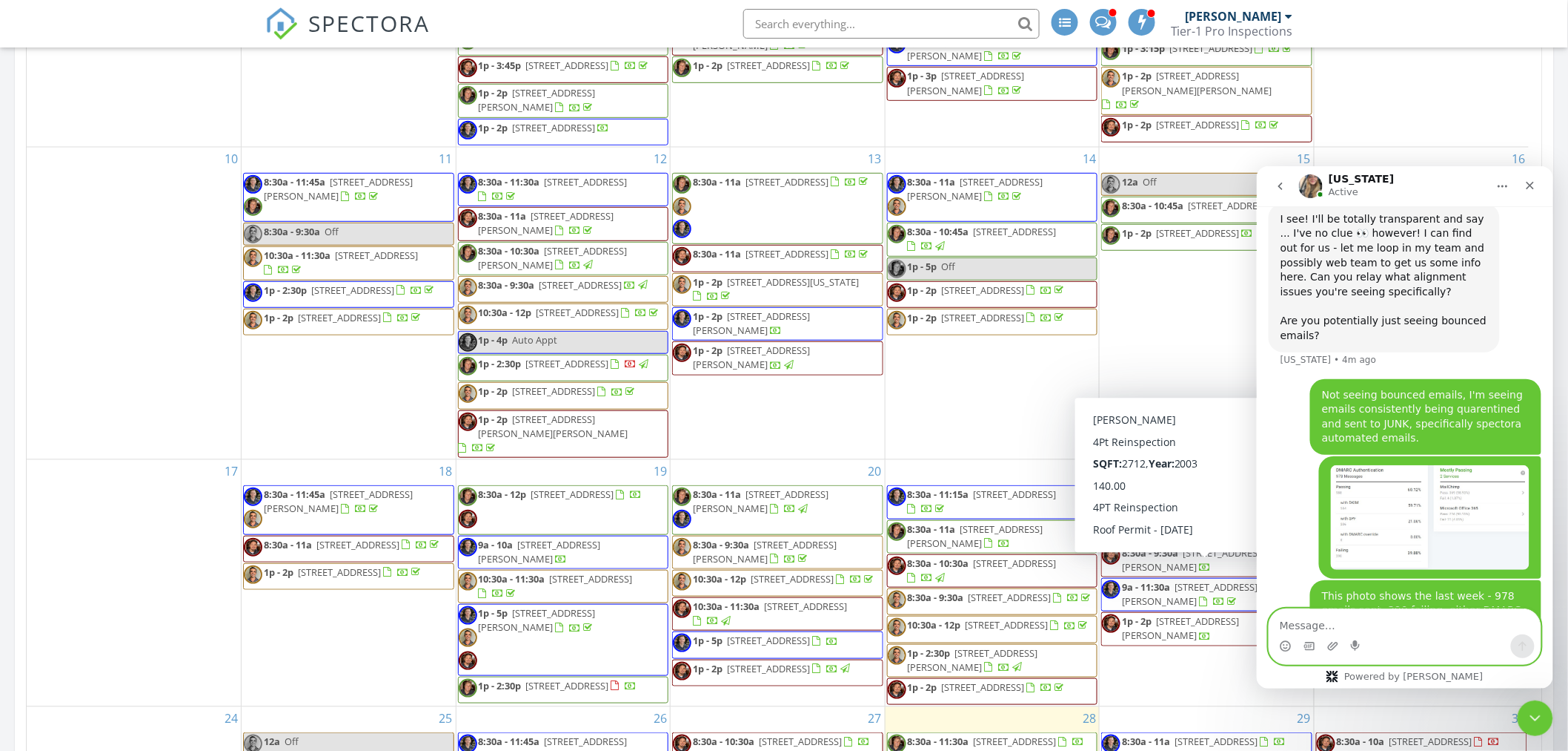
click at [1383, 620] on textarea "Message…" at bounding box center [1405, 620] width 271 height 25
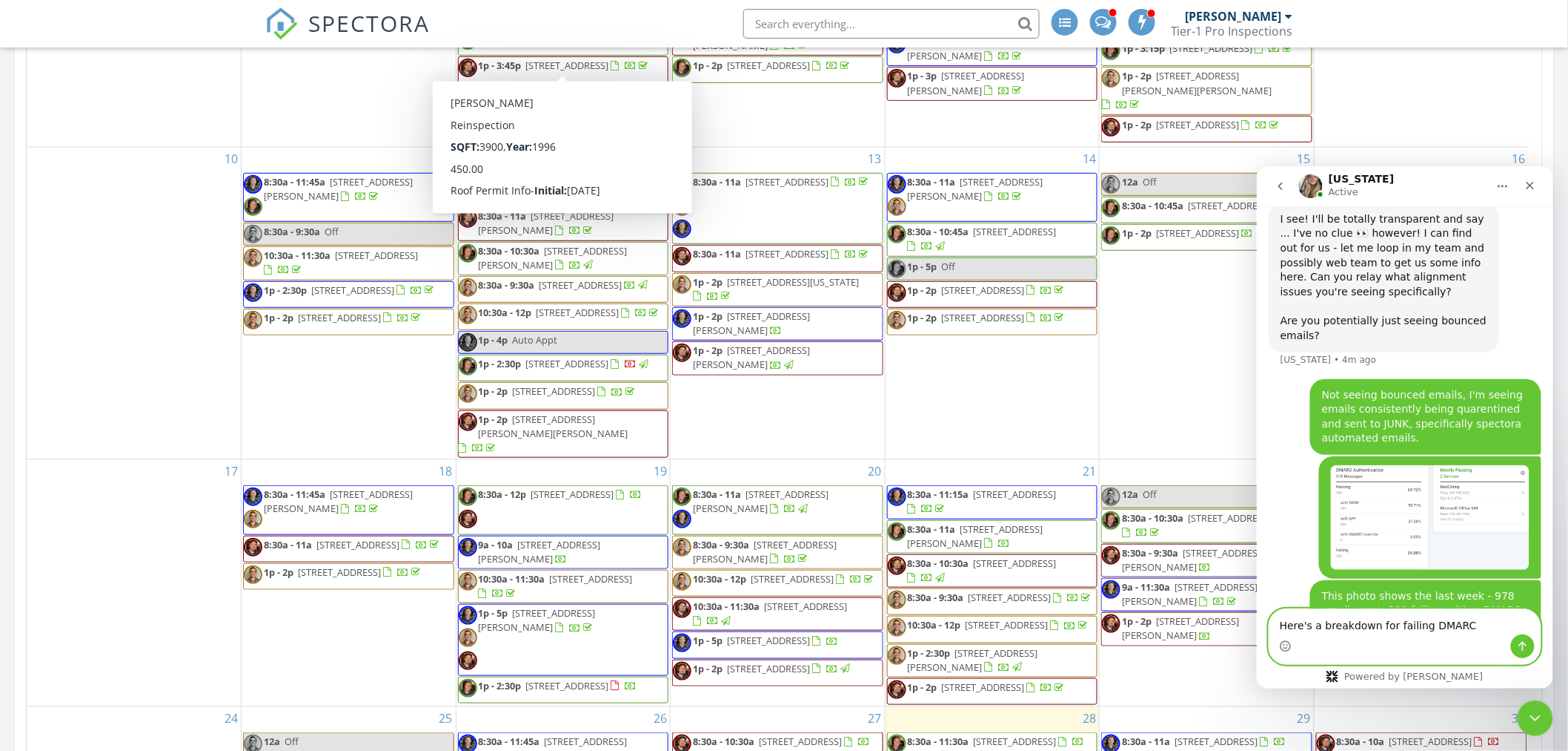
type textarea "Here's a breakdown for failing DMARC"
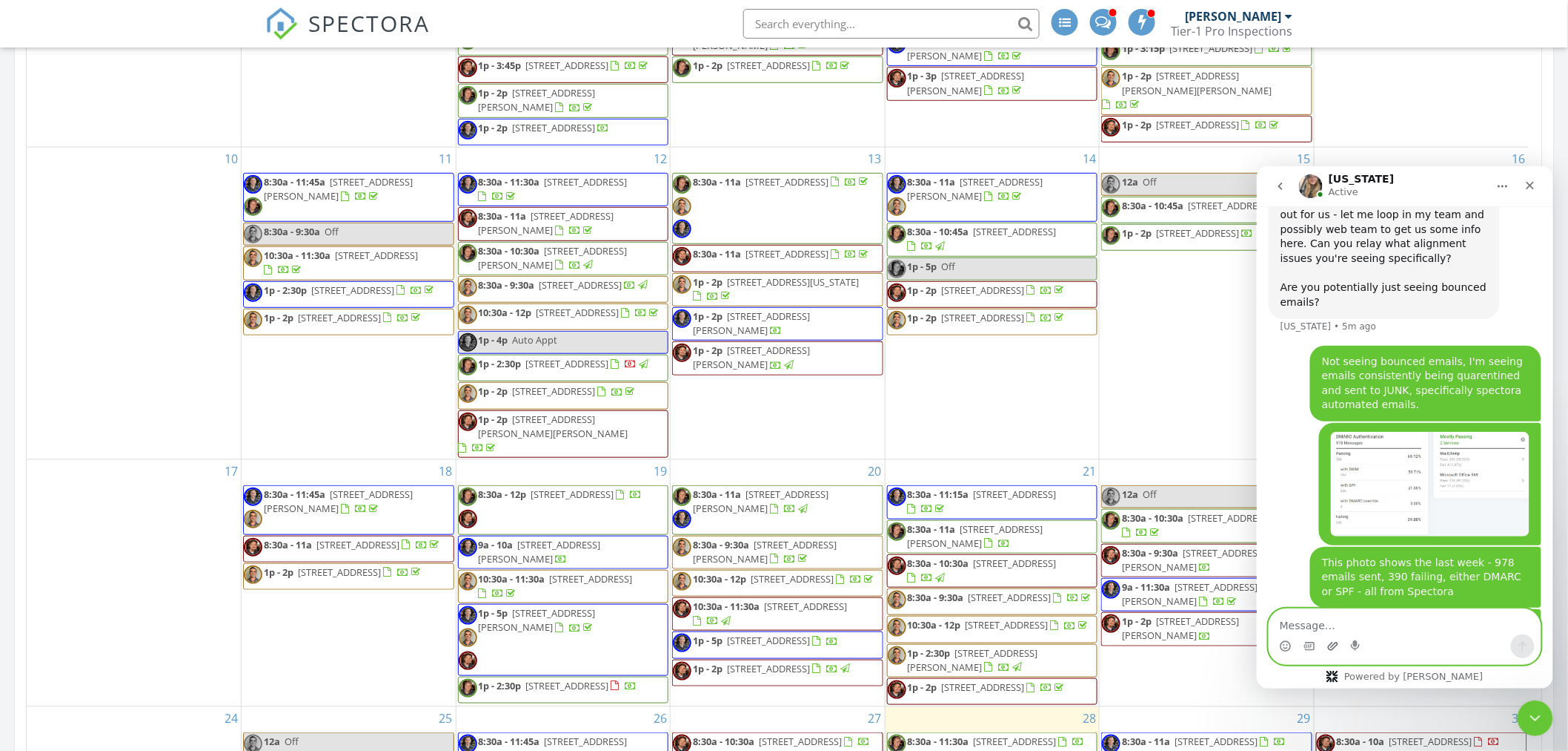
click at [1328, 645] on icon "Upload attachment" at bounding box center [1332, 644] width 10 height 8
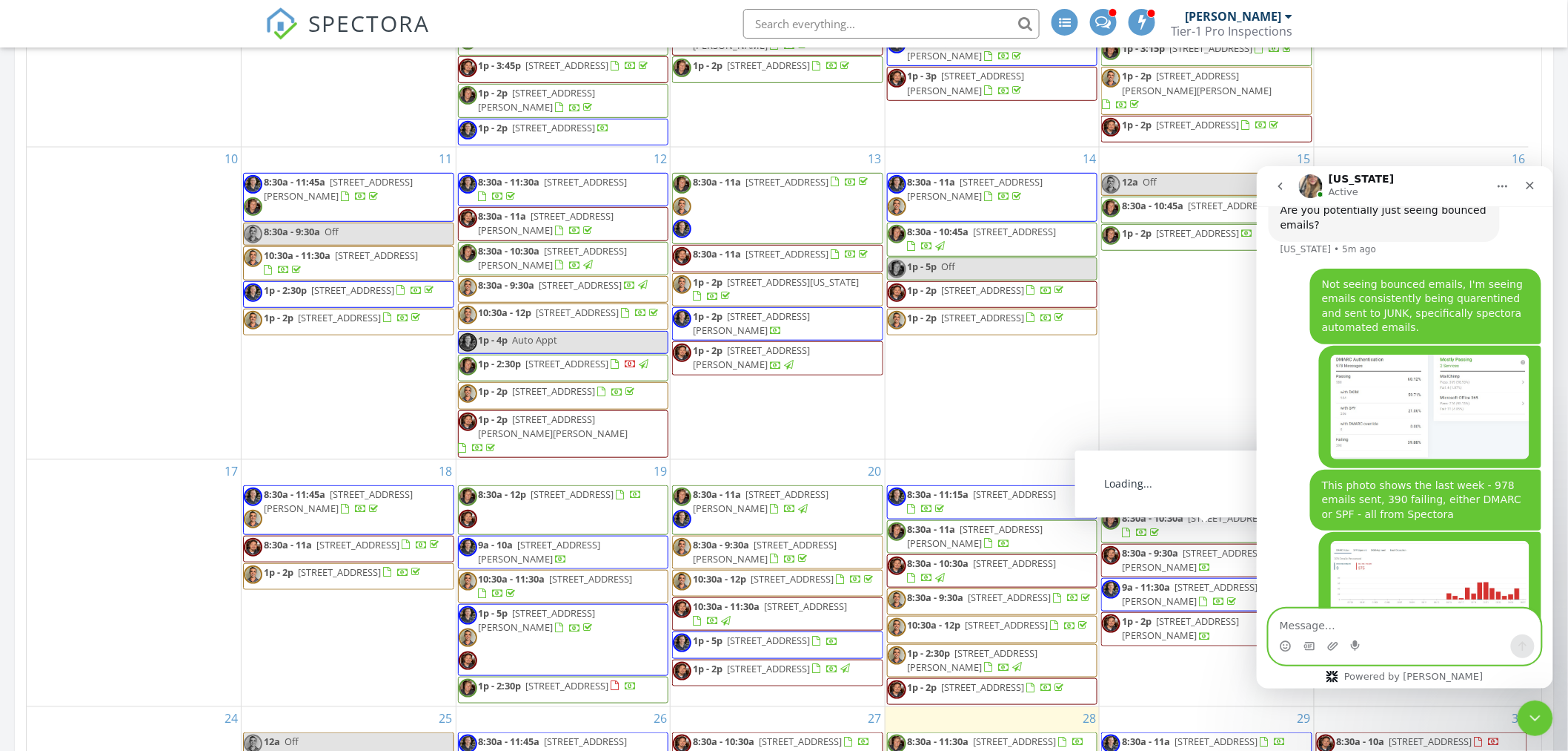
scroll to position [1878, 0]
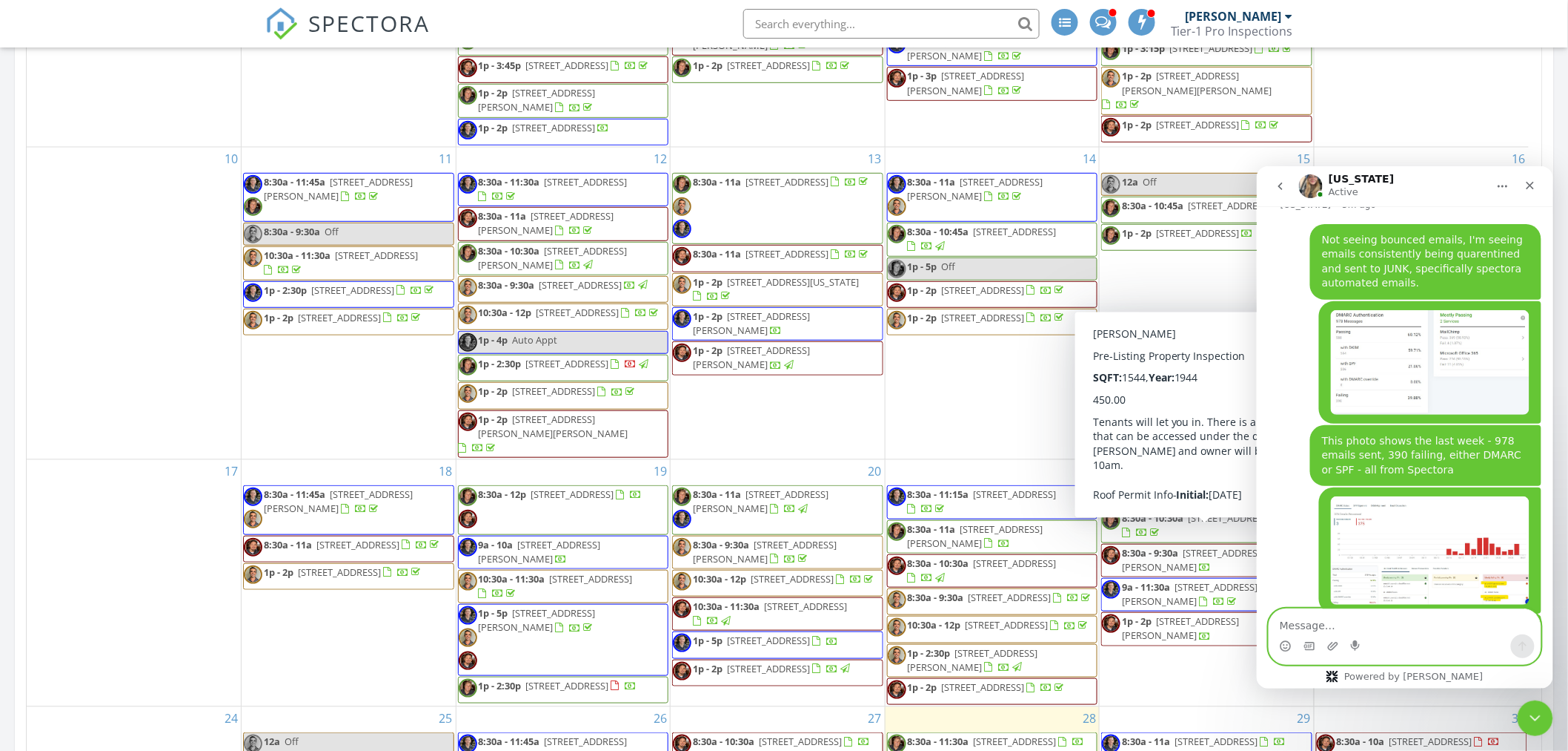
click at [1336, 625] on textarea "Message…" at bounding box center [1405, 620] width 271 height 25
type textarea "h"
type textarea "Here's a breakdown for failing SPF Alignment"
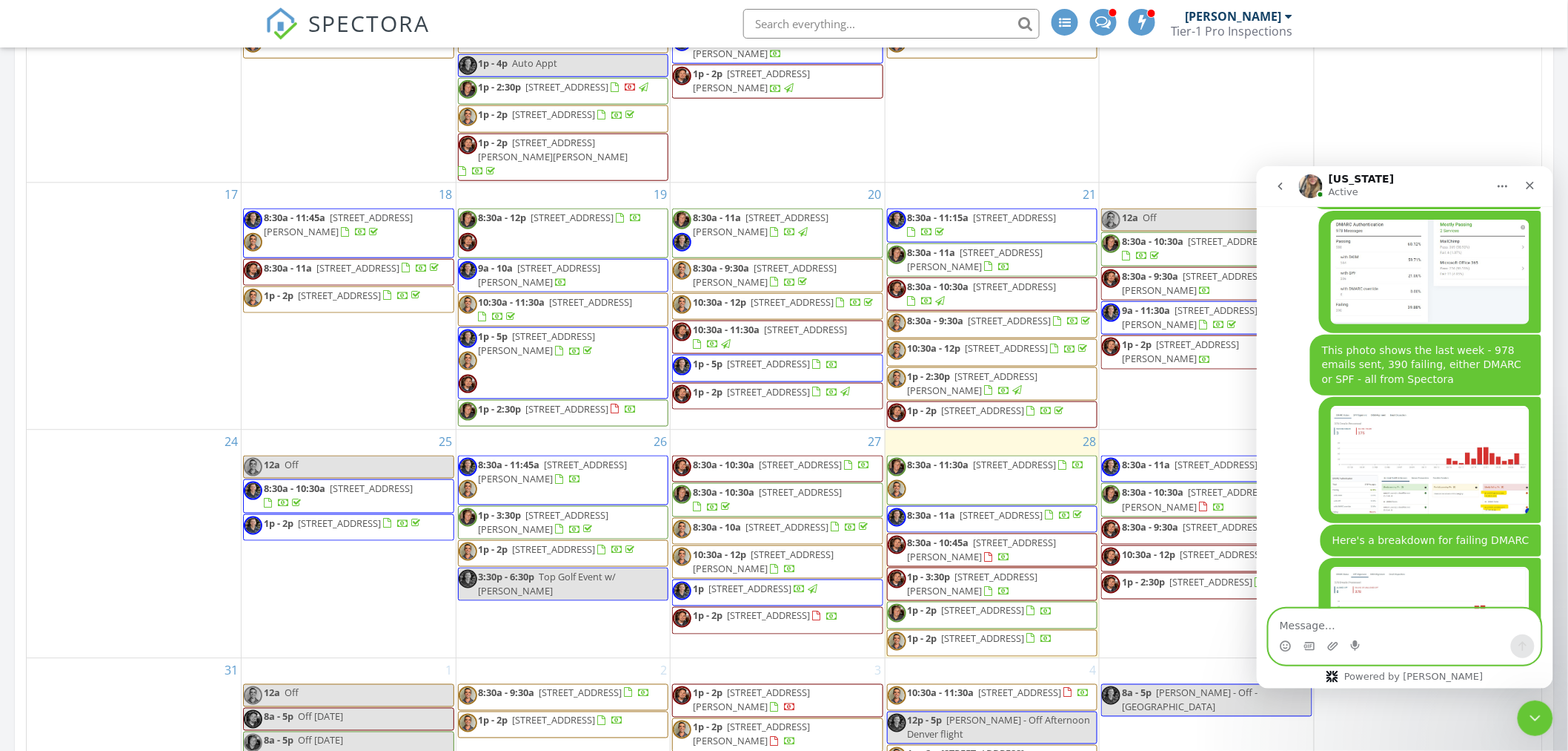
scroll to position [1648, 0]
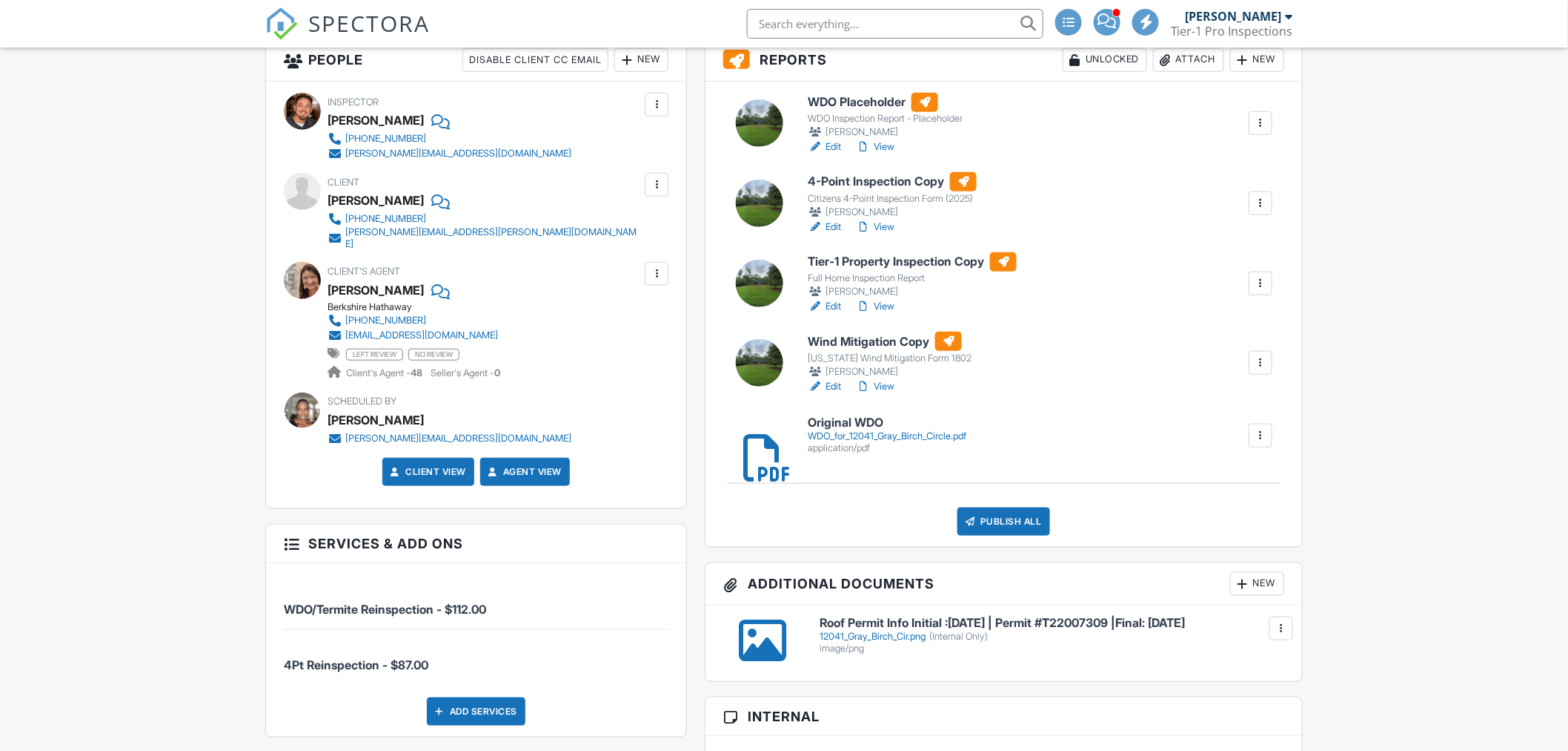
click at [947, 440] on div "WDO_for_12041_Gray_Birch_Circle.pdf" at bounding box center [887, 436] width 158 height 12
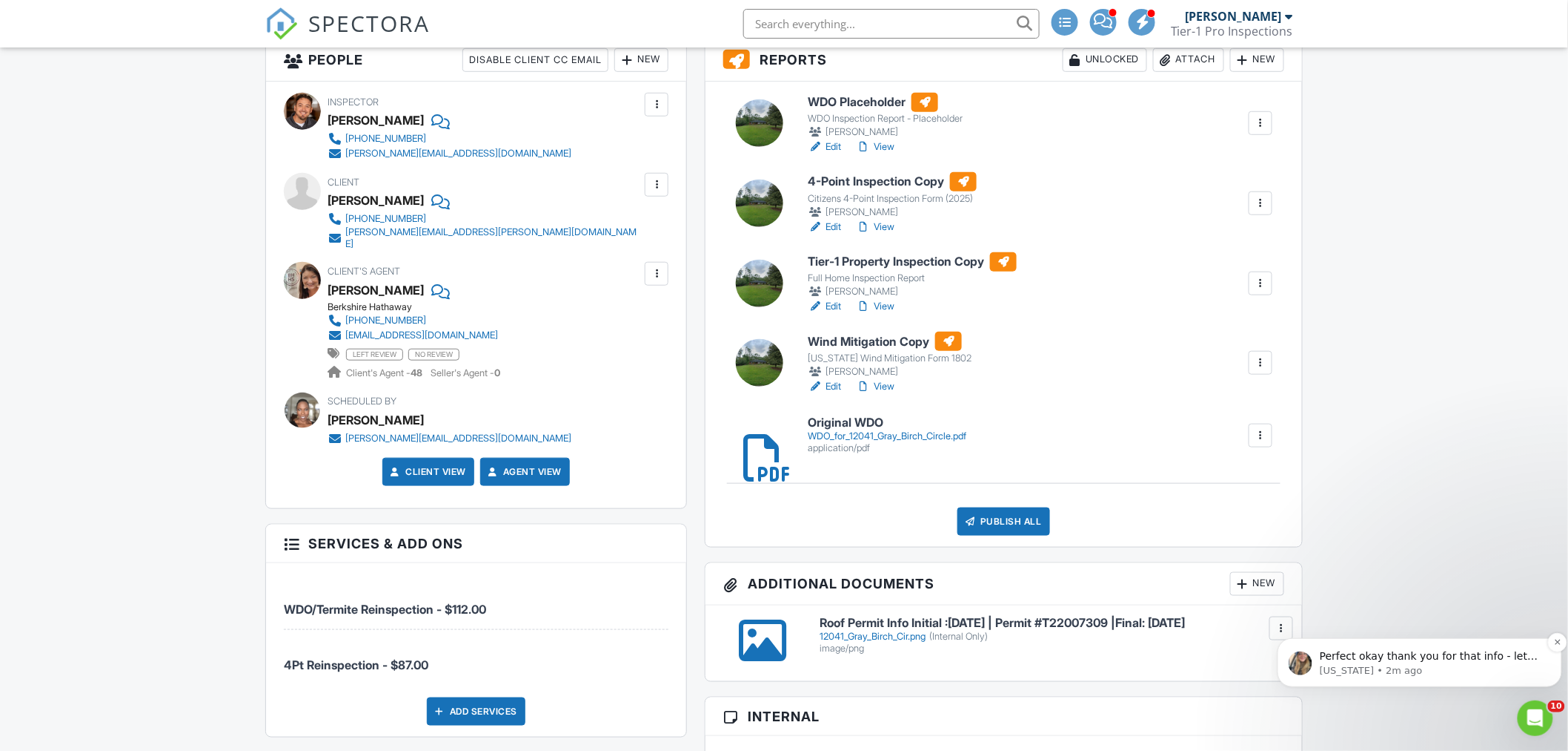
click at [1402, 658] on p "Perfect okay thank you for that info - let me loop in my team here to see what …" at bounding box center [1431, 655] width 224 height 15
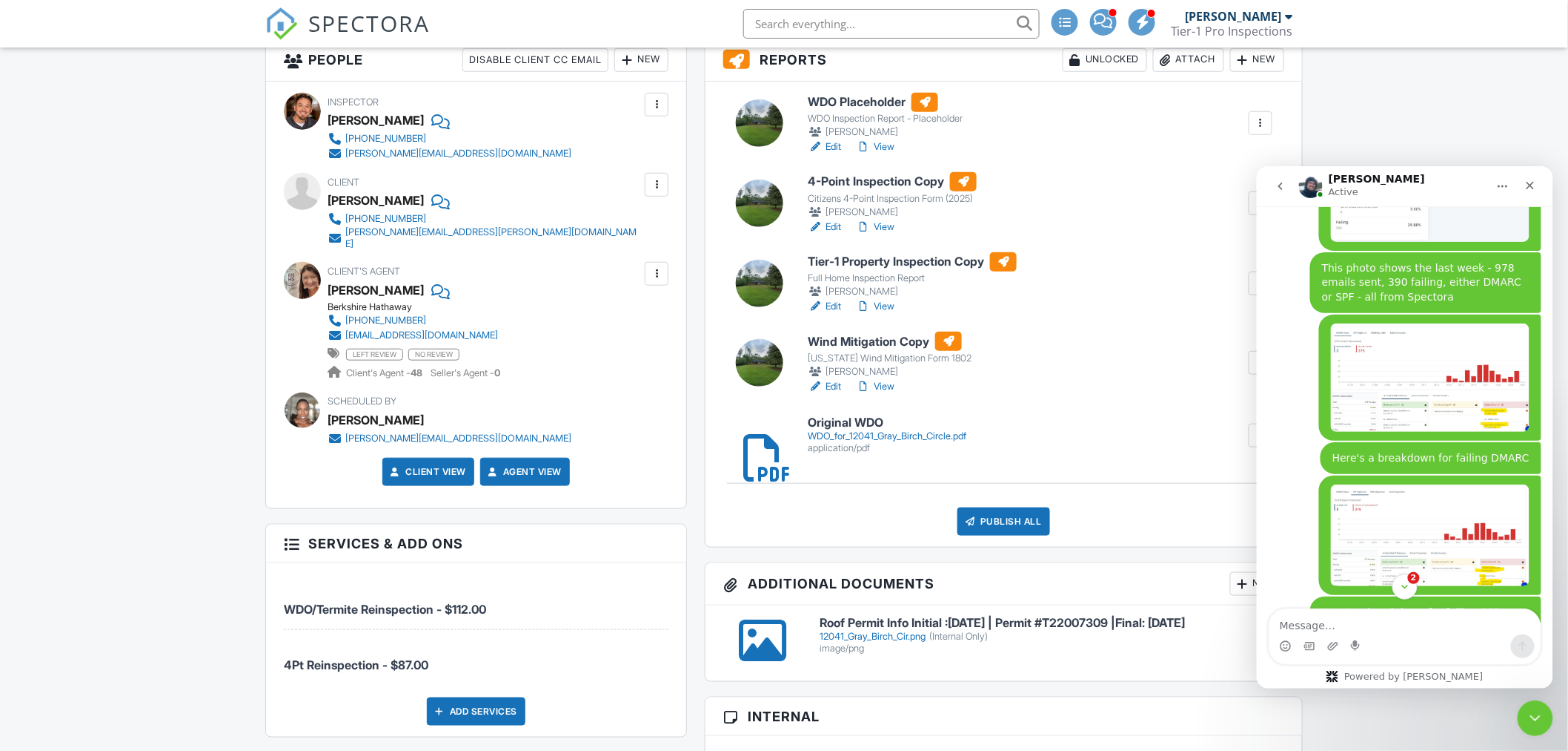
scroll to position [2145, 0]
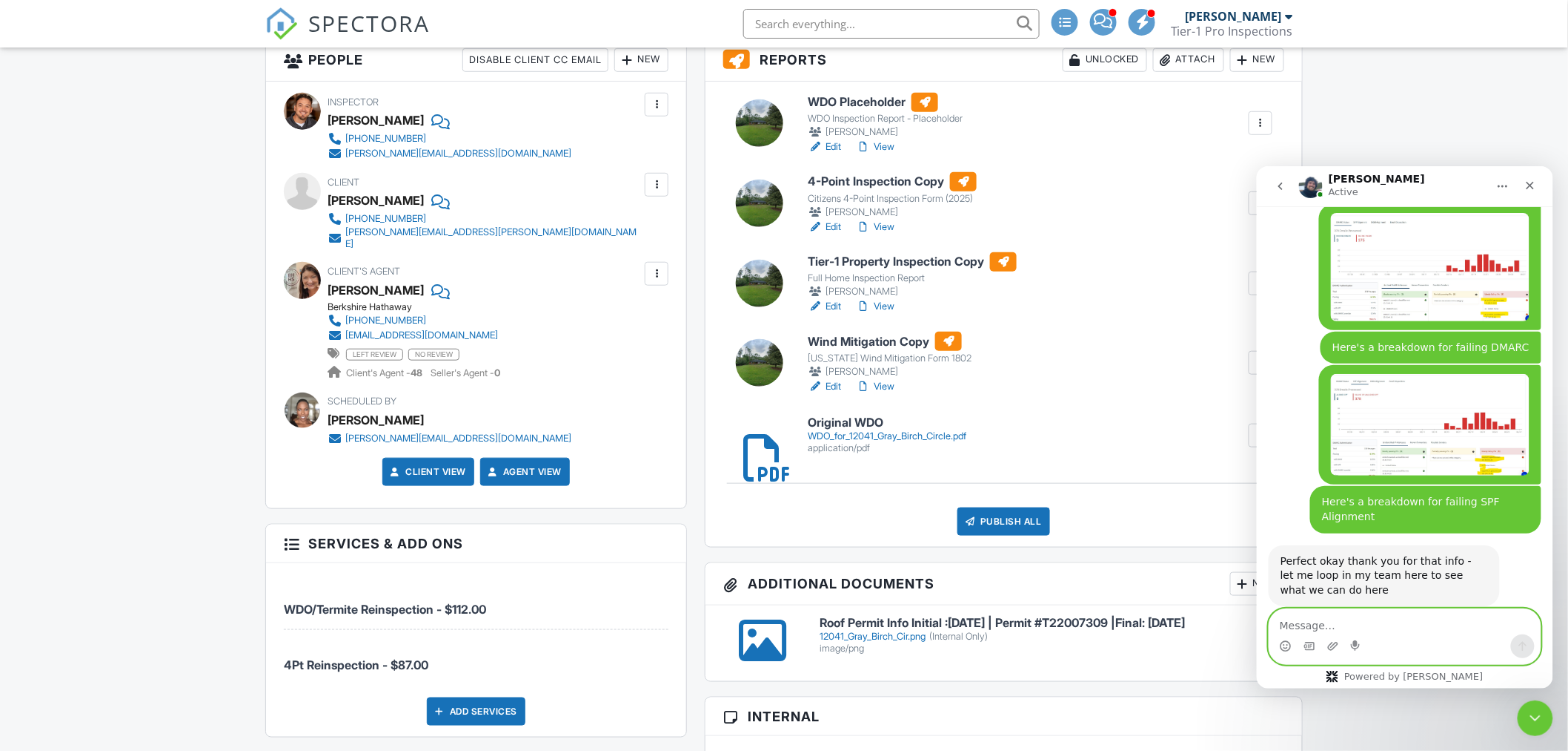
click at [1329, 625] on textarea "Message…" at bounding box center [1405, 620] width 271 height 25
type textarea "Yes, I can do that for you"
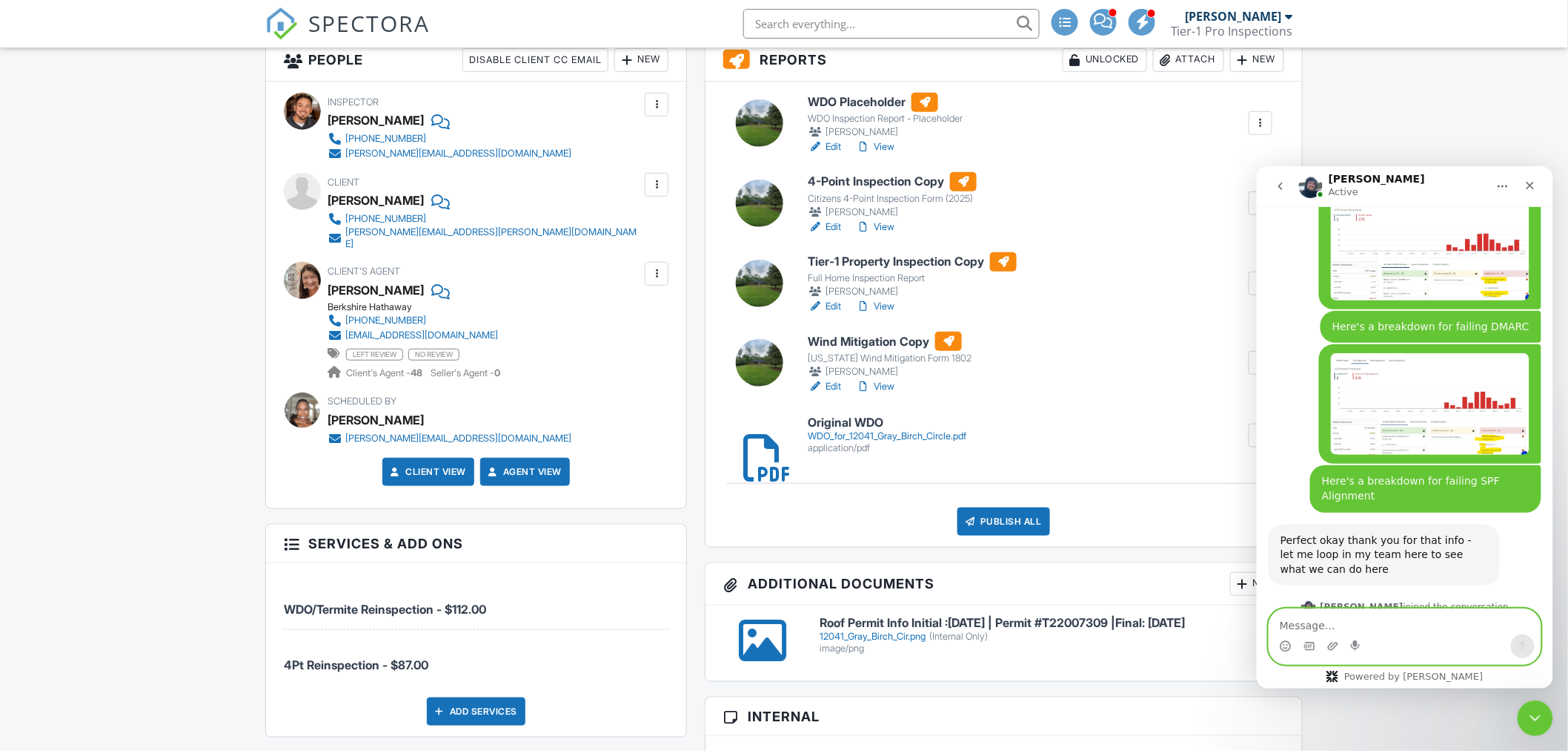
click at [1313, 626] on textarea "Message…" at bounding box center [1405, 620] width 271 height 25
click at [1368, 620] on textarea "Question -" at bounding box center [1405, 620] width 271 height 25
type textarea "Question - Is this a separate DMARC?"
drag, startPoint x: 1468, startPoint y: 626, endPoint x: 1235, endPoint y: 623, distance: 233.0
click html "Ryan Active Hi there! I'm here to help answer your questions and guide you thro…"
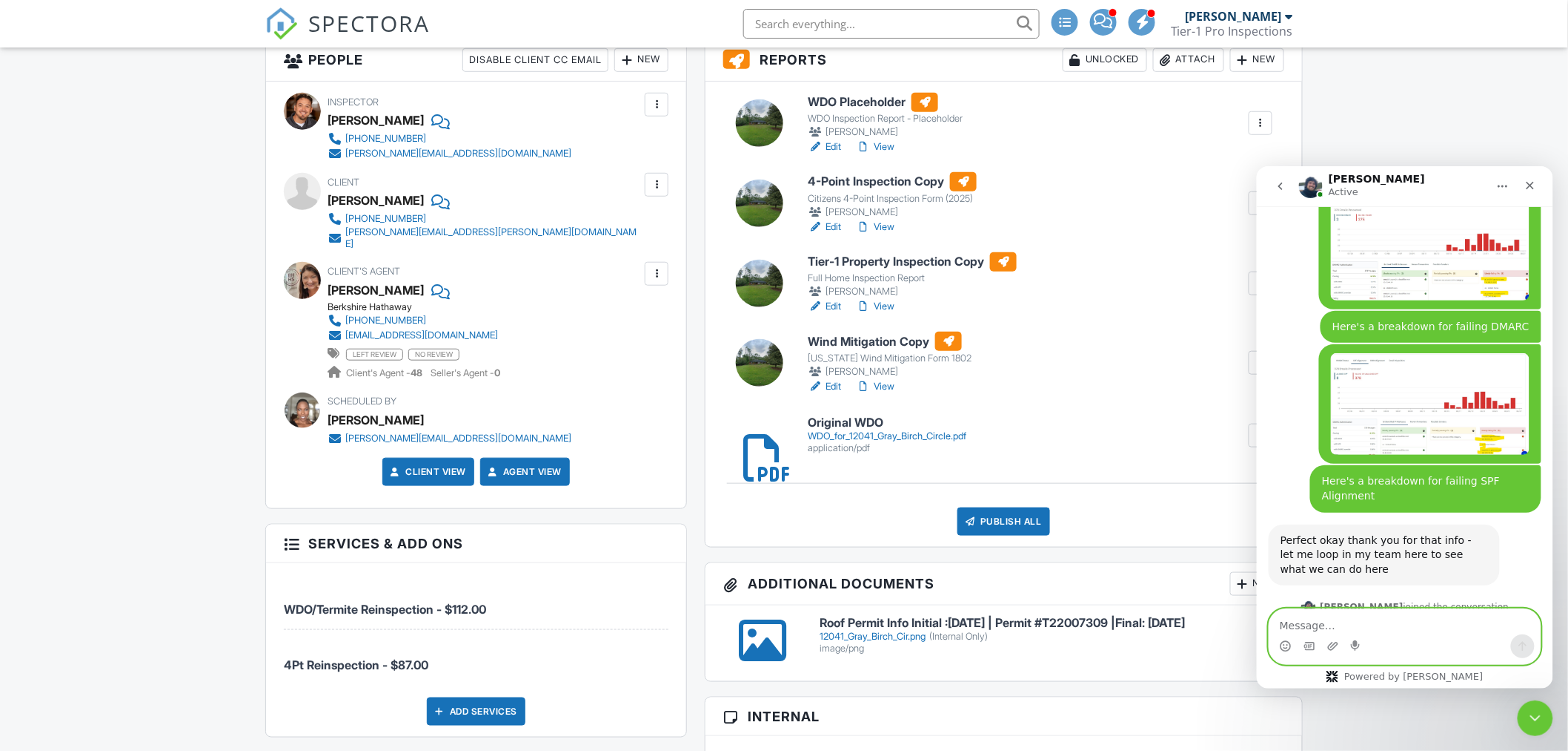
click at [1332, 625] on textarea "Message…" at bounding box center [1405, 620] width 271 height 25
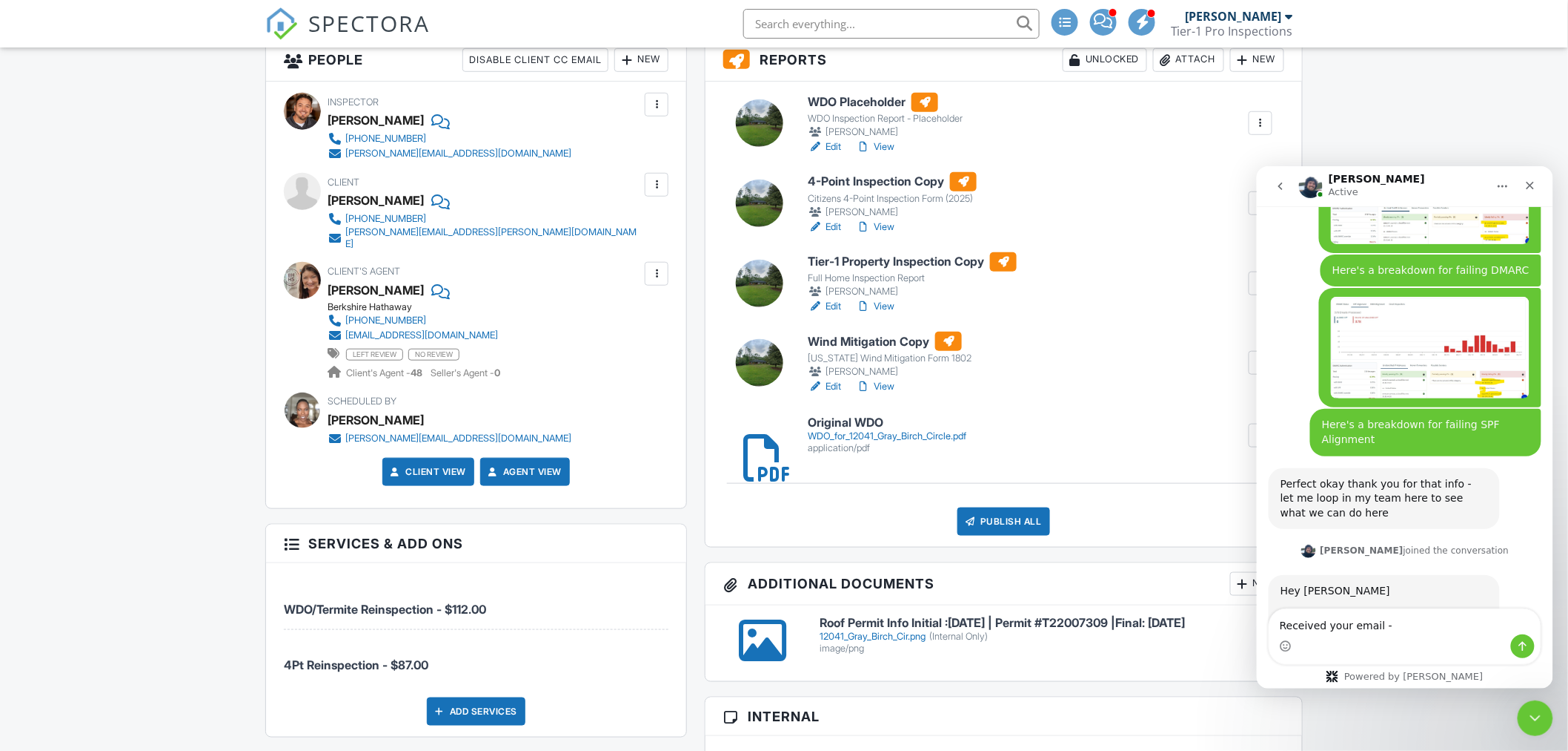
scroll to position [2223, 0]
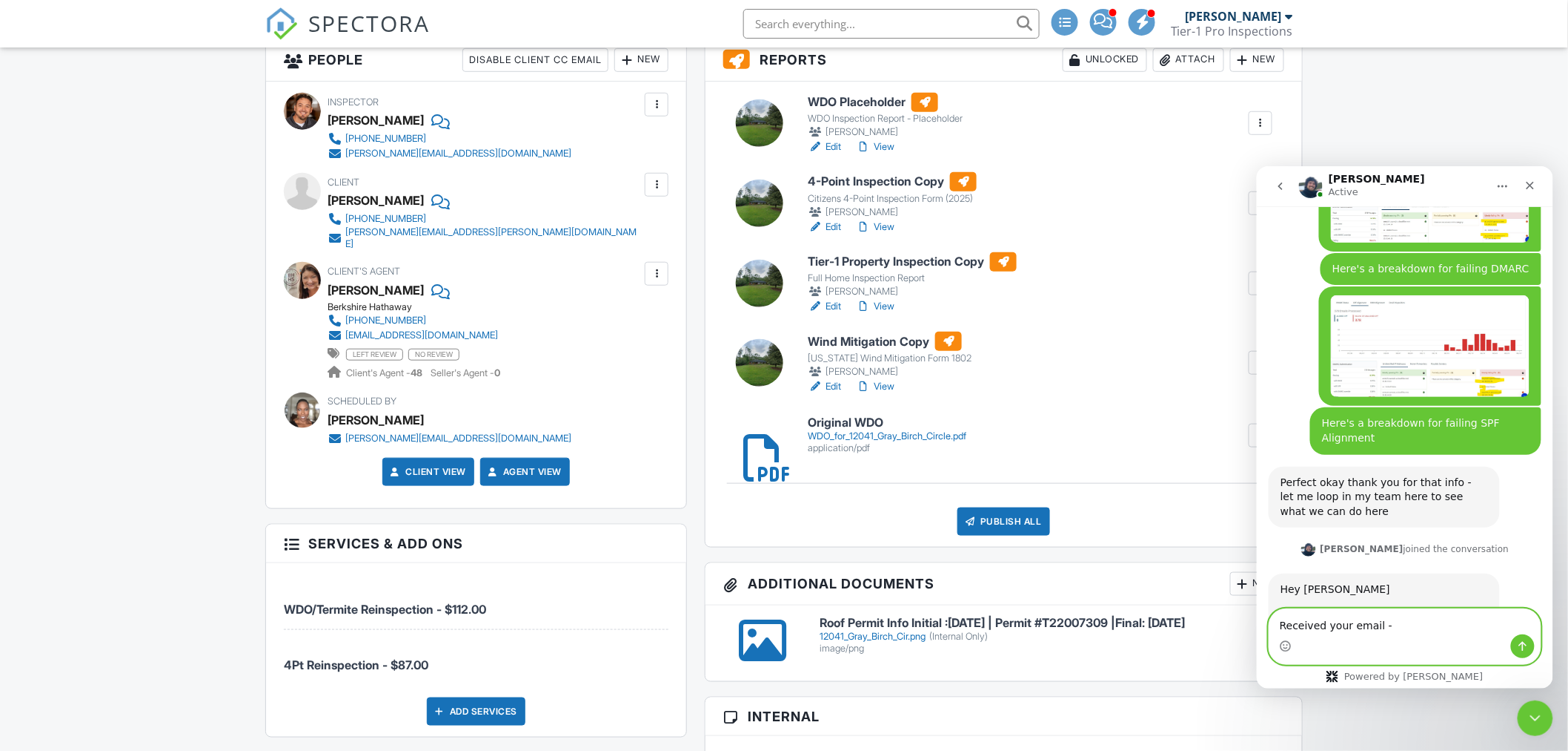
click at [1409, 619] on textarea "Received your email -" at bounding box center [1405, 620] width 271 height 25
type textarea "Received your email - going through it now"
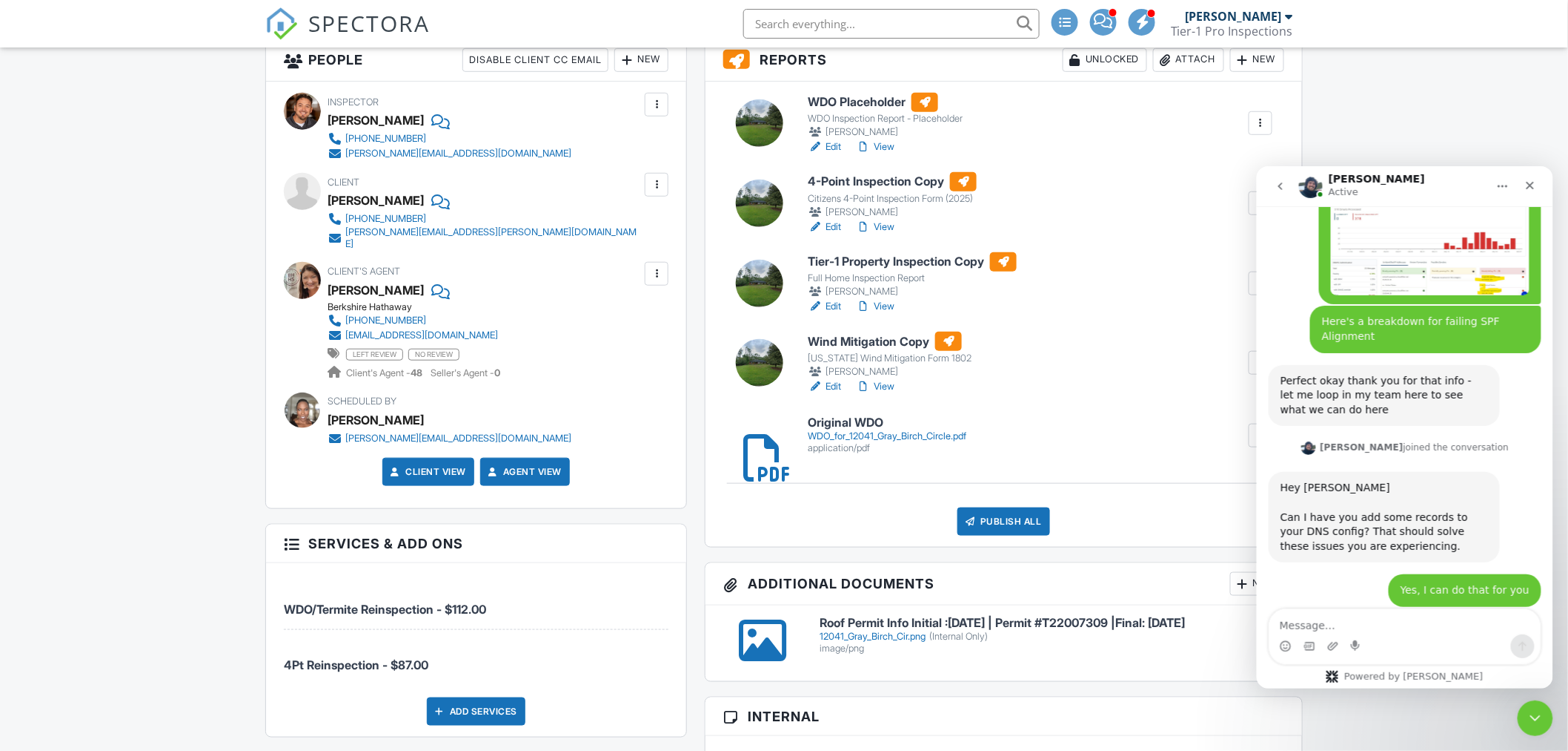
scroll to position [2312, 0]
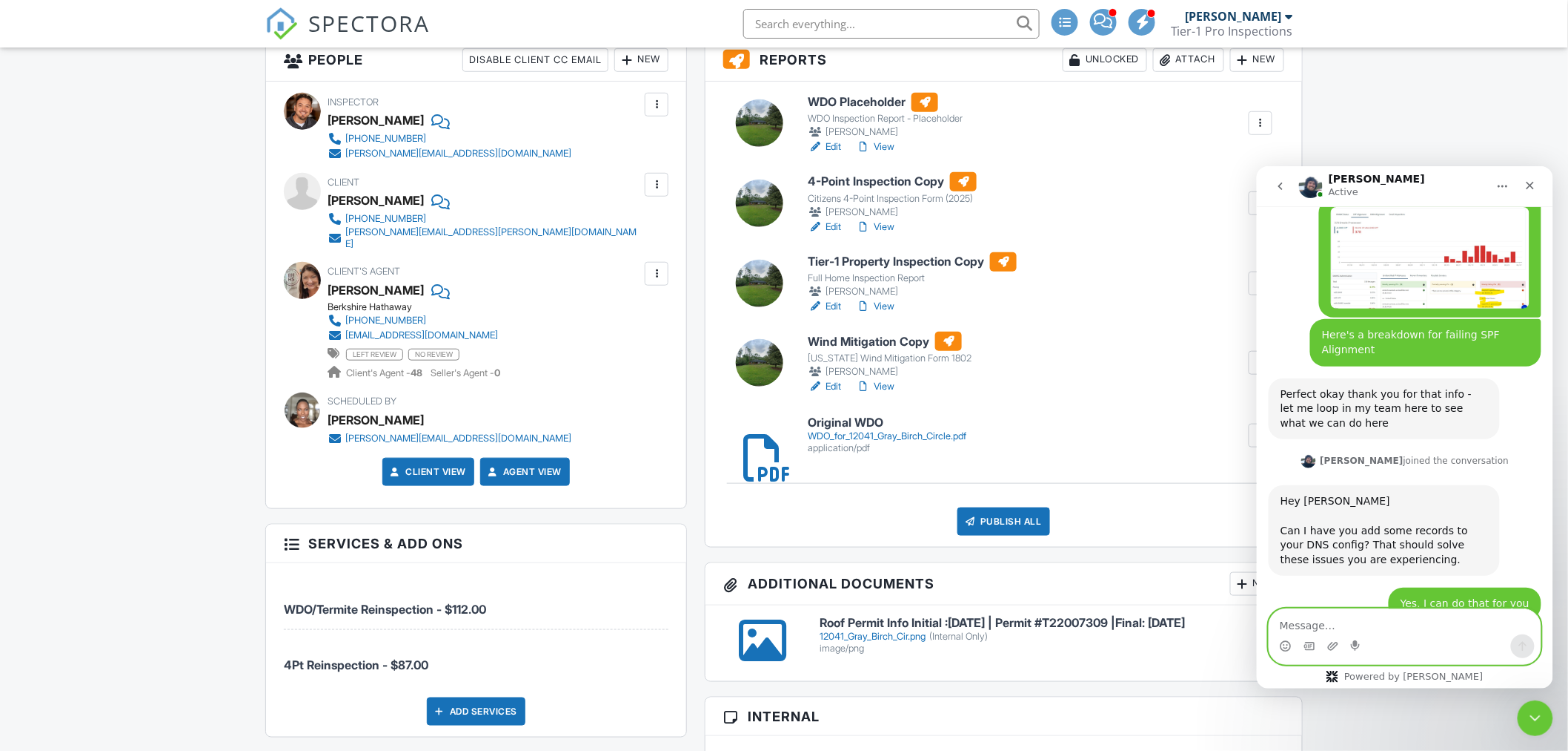
click at [1287, 627] on textarea "Message…" at bounding box center [1405, 620] width 271 height 25
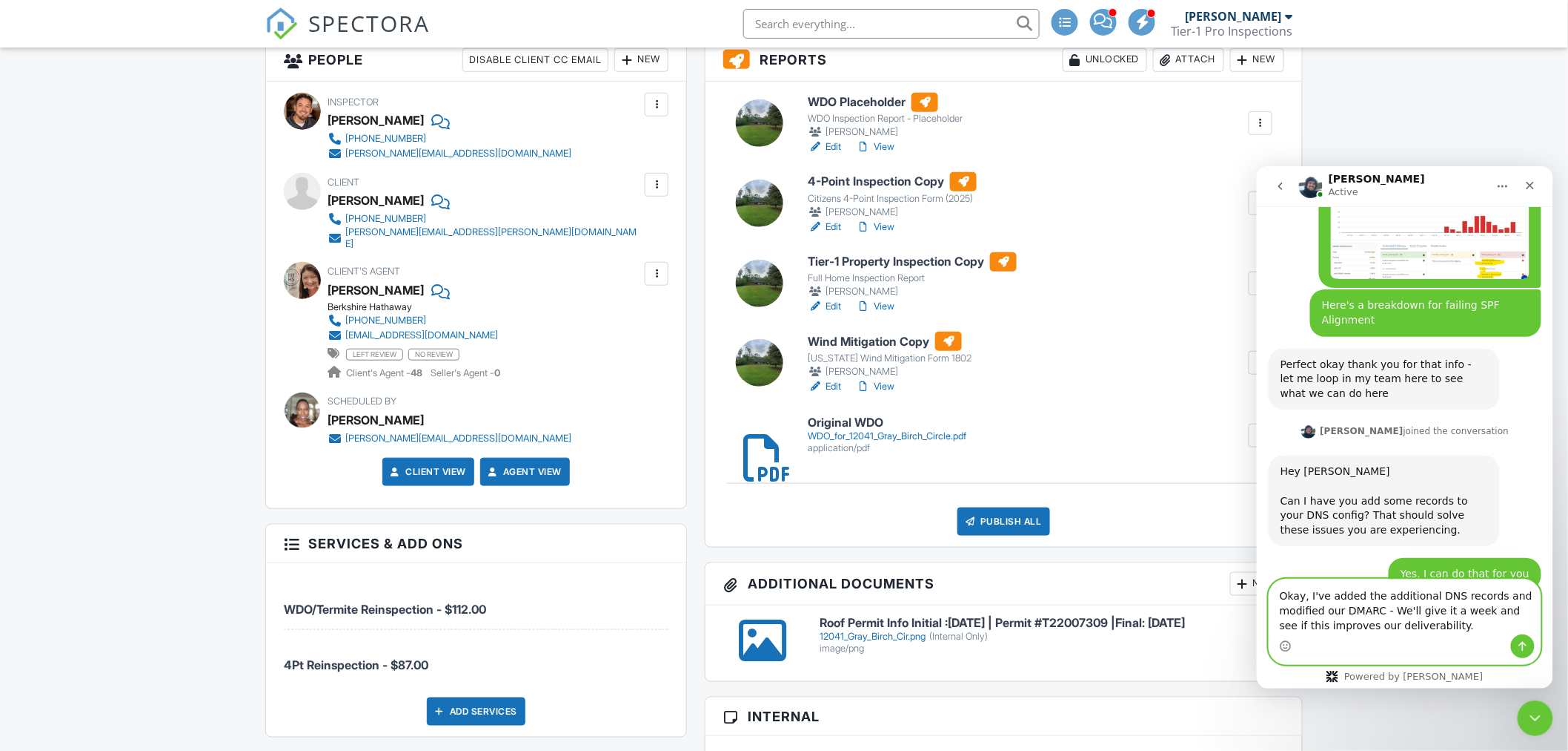
scroll to position [2357, 0]
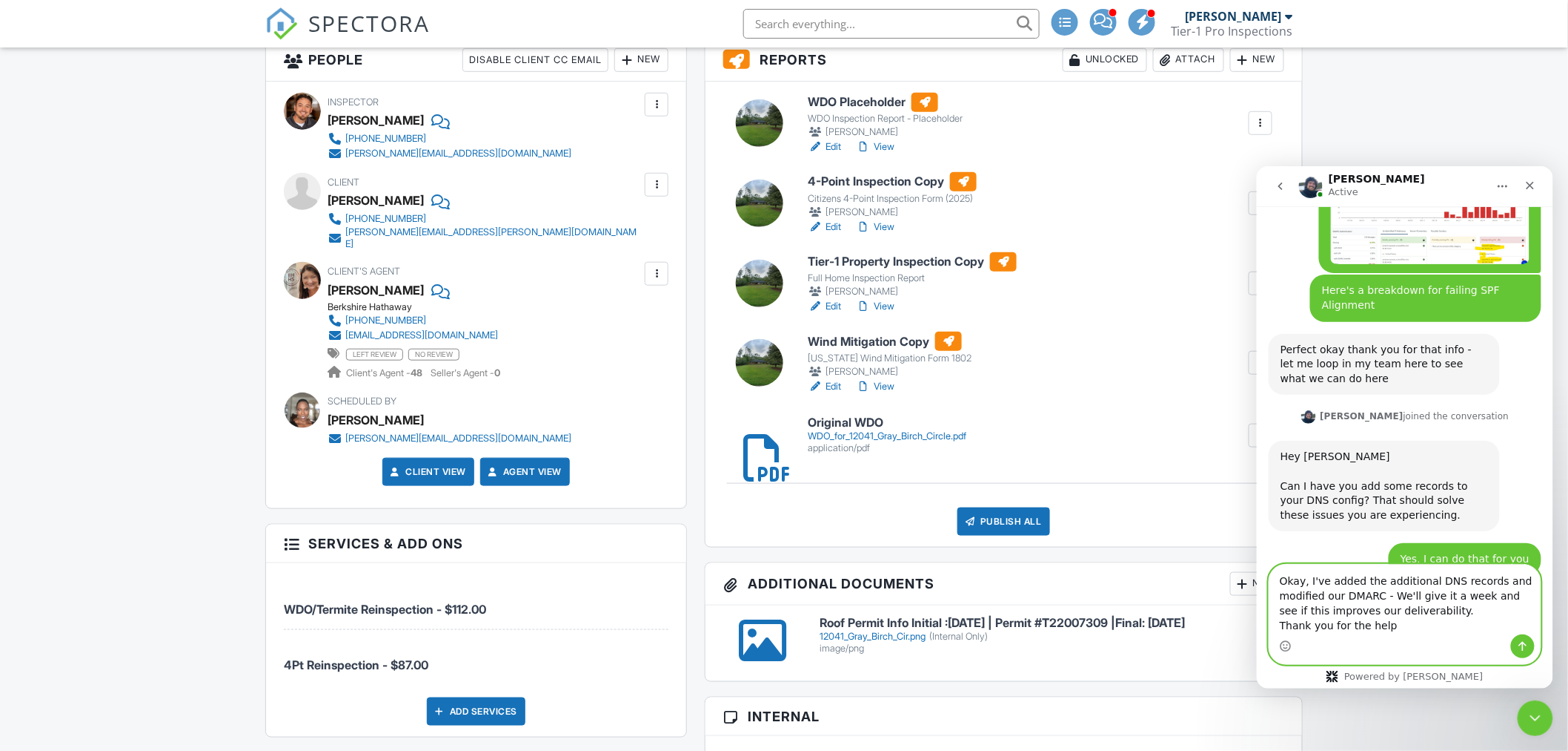
type textarea "Okay, I've added the additional DNS records and modified our DMARC - We'll give…"
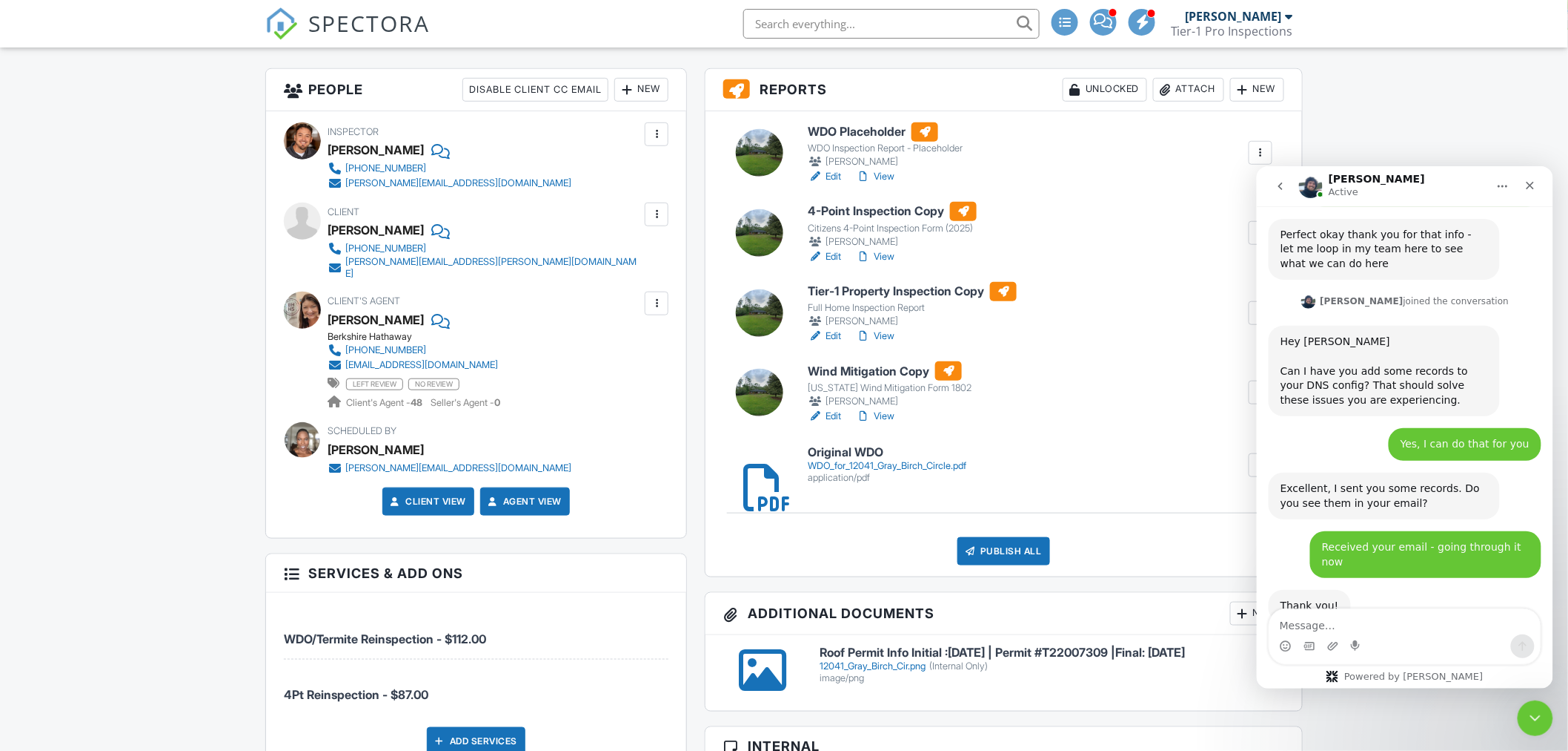
scroll to position [2472, 0]
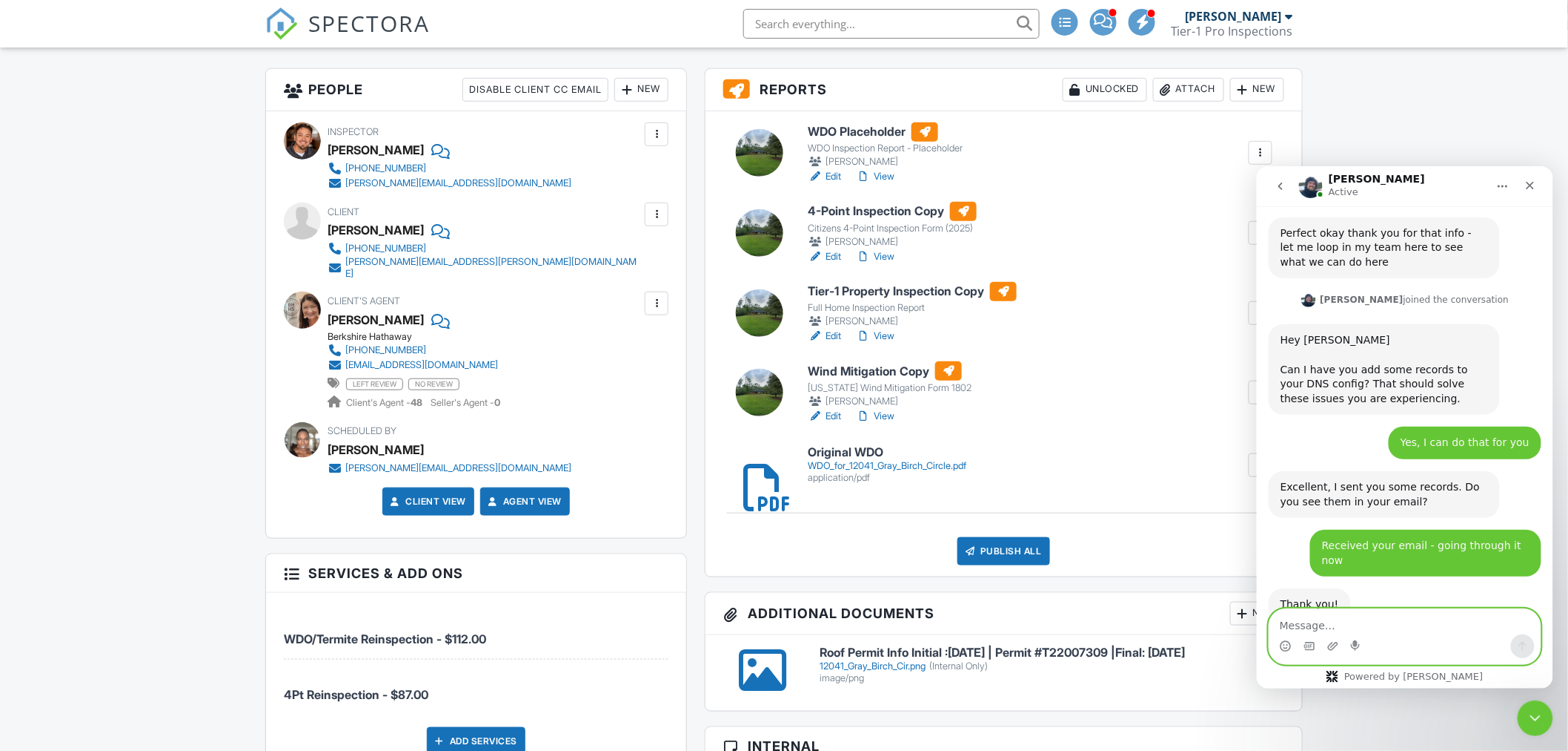
click at [1343, 625] on textarea "Message…" at bounding box center [1405, 620] width 271 height 25
type textarea "Okay, looks like there might be an issue on S1"
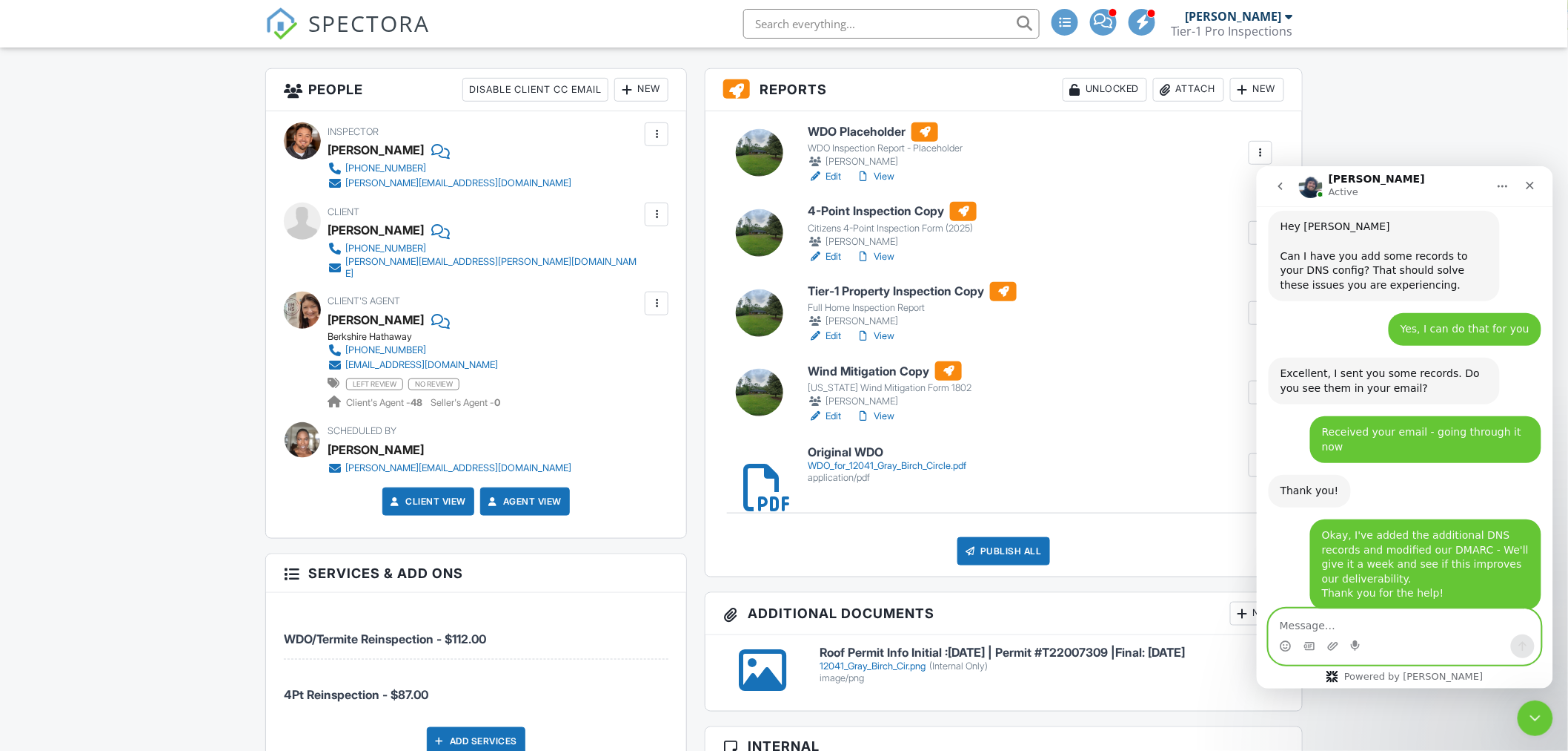
scroll to position [2589, 0]
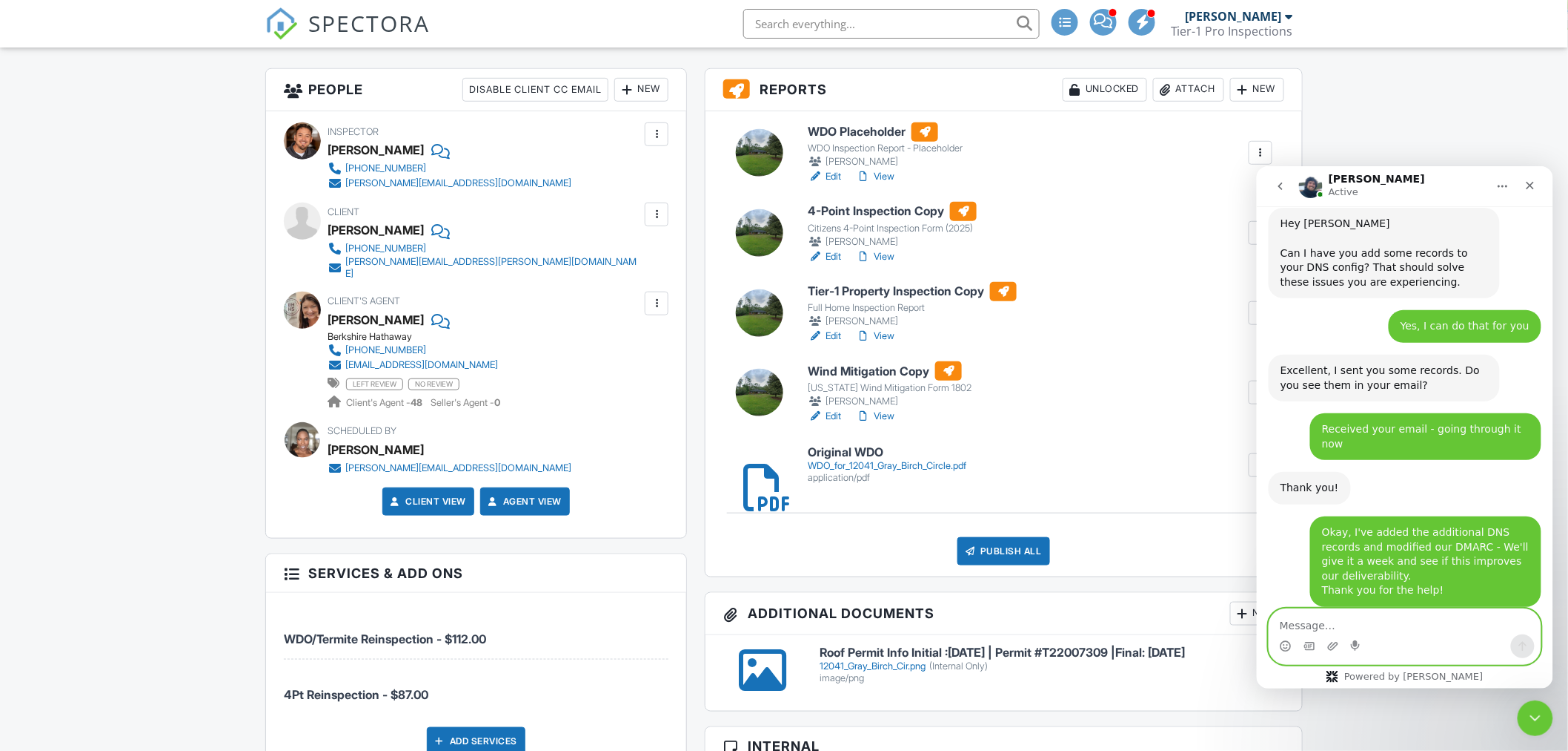
click at [1410, 626] on textarea "Message…" at bounding box center [1405, 620] width 271 height 25
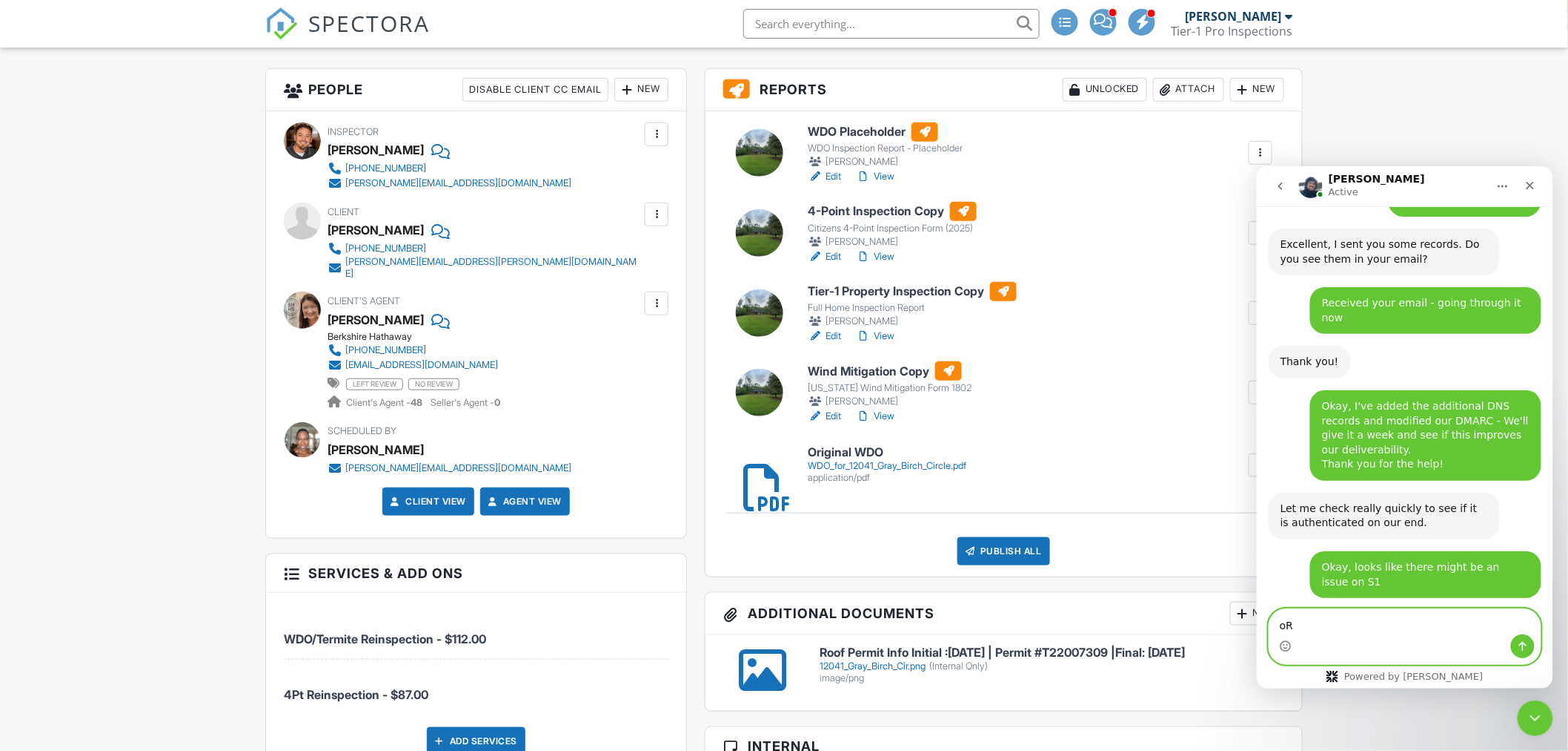
scroll to position [2733, 0]
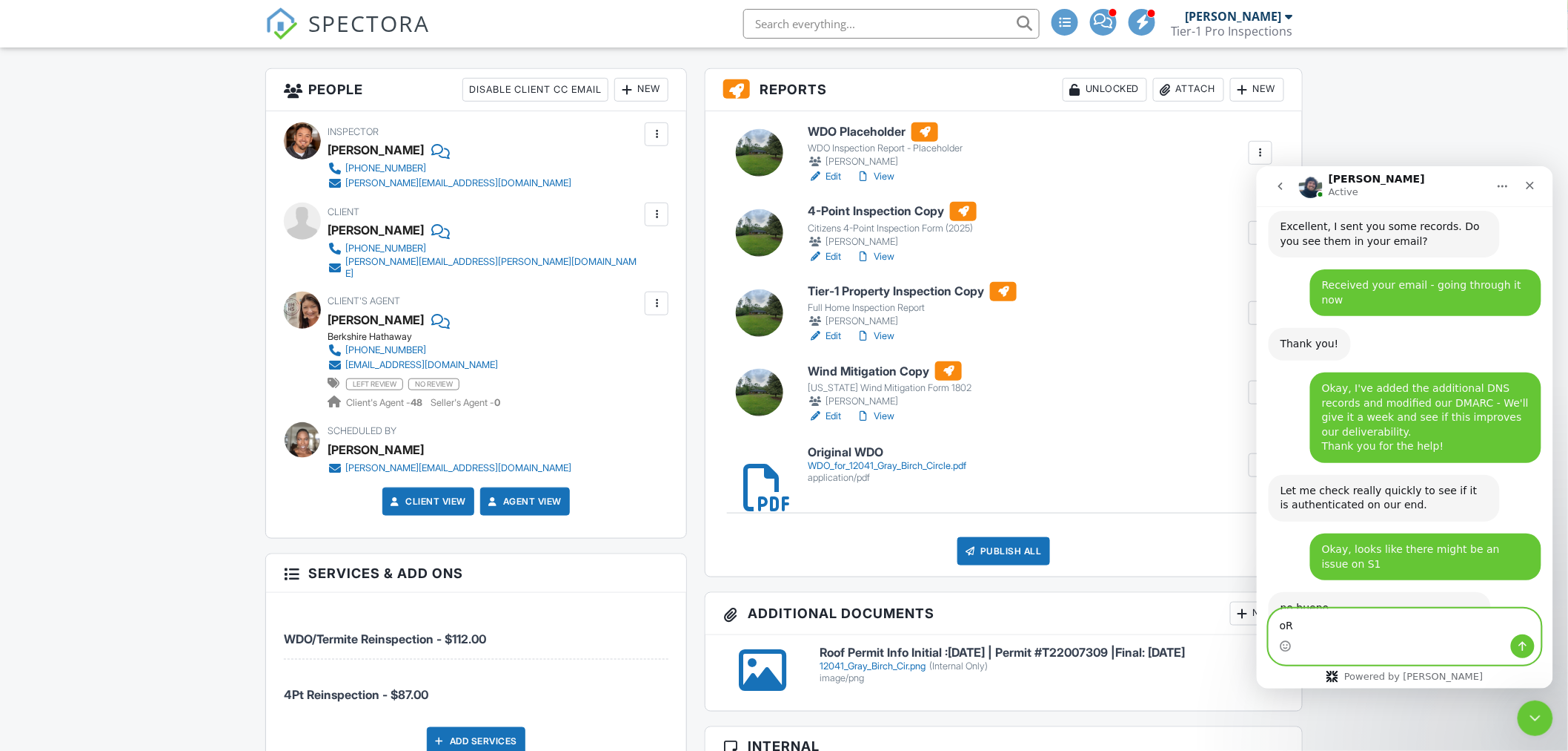
type textarea "o"
click at [1372, 644] on img "Ryan says…" at bounding box center [1379, 660] width 198 height 34
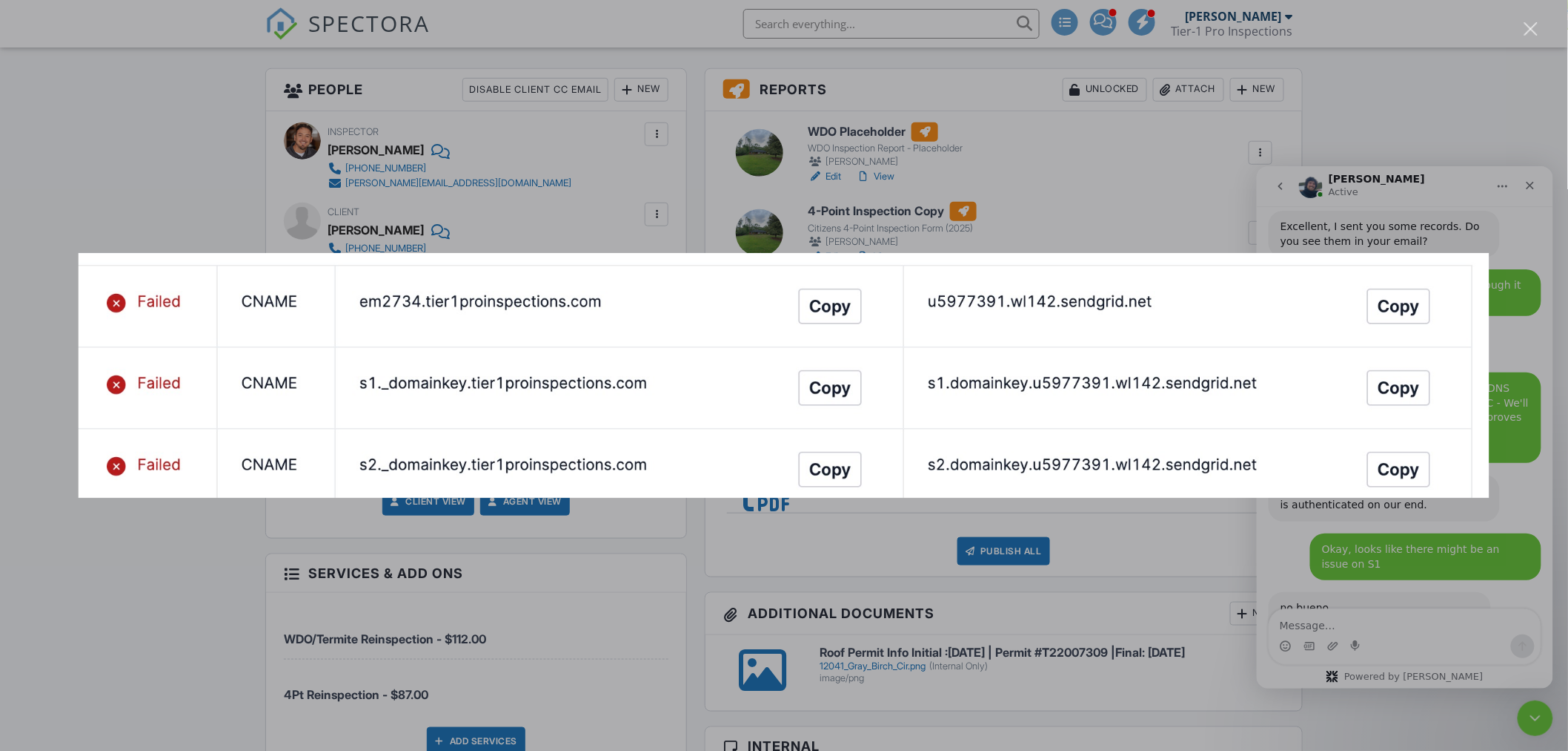
scroll to position [0, 0]
click at [1563, 585] on div "Intercom messenger" at bounding box center [784, 375] width 1568 height 751
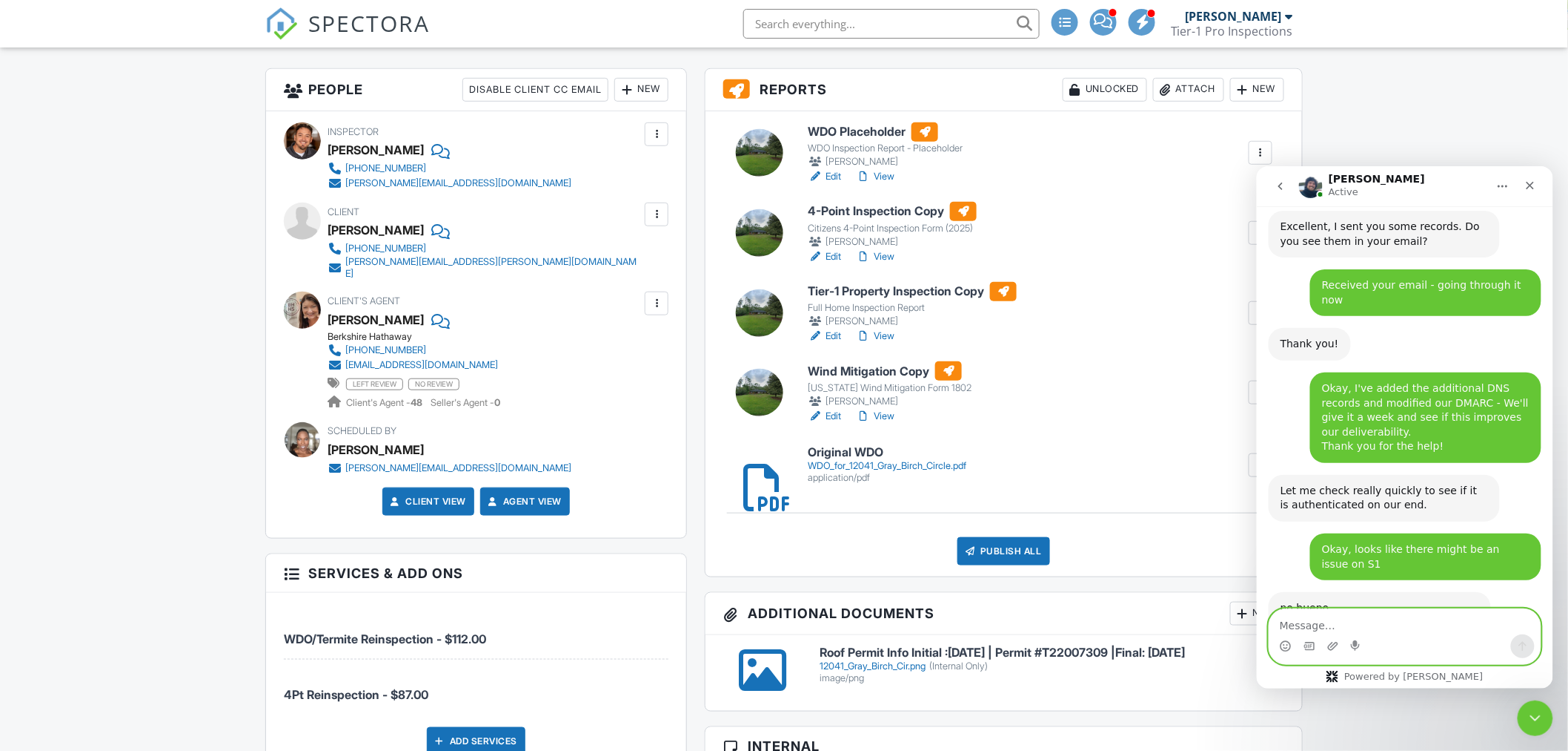
click at [1353, 614] on textarea "Message…" at bounding box center [1405, 620] width 271 height 25
type textarea "i"
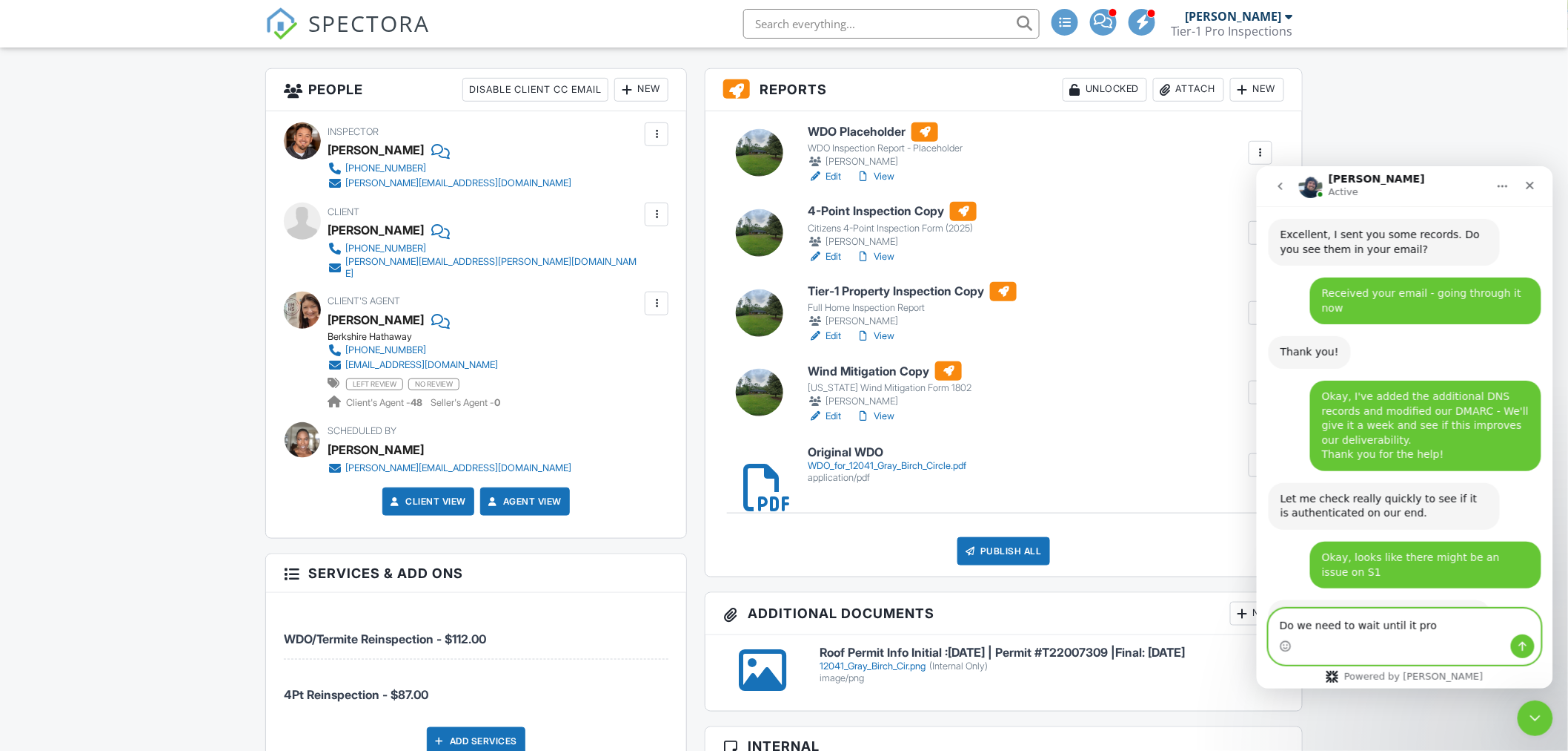
scroll to position [2724, 0]
type textarea "Do we need to wait until it propogates?"
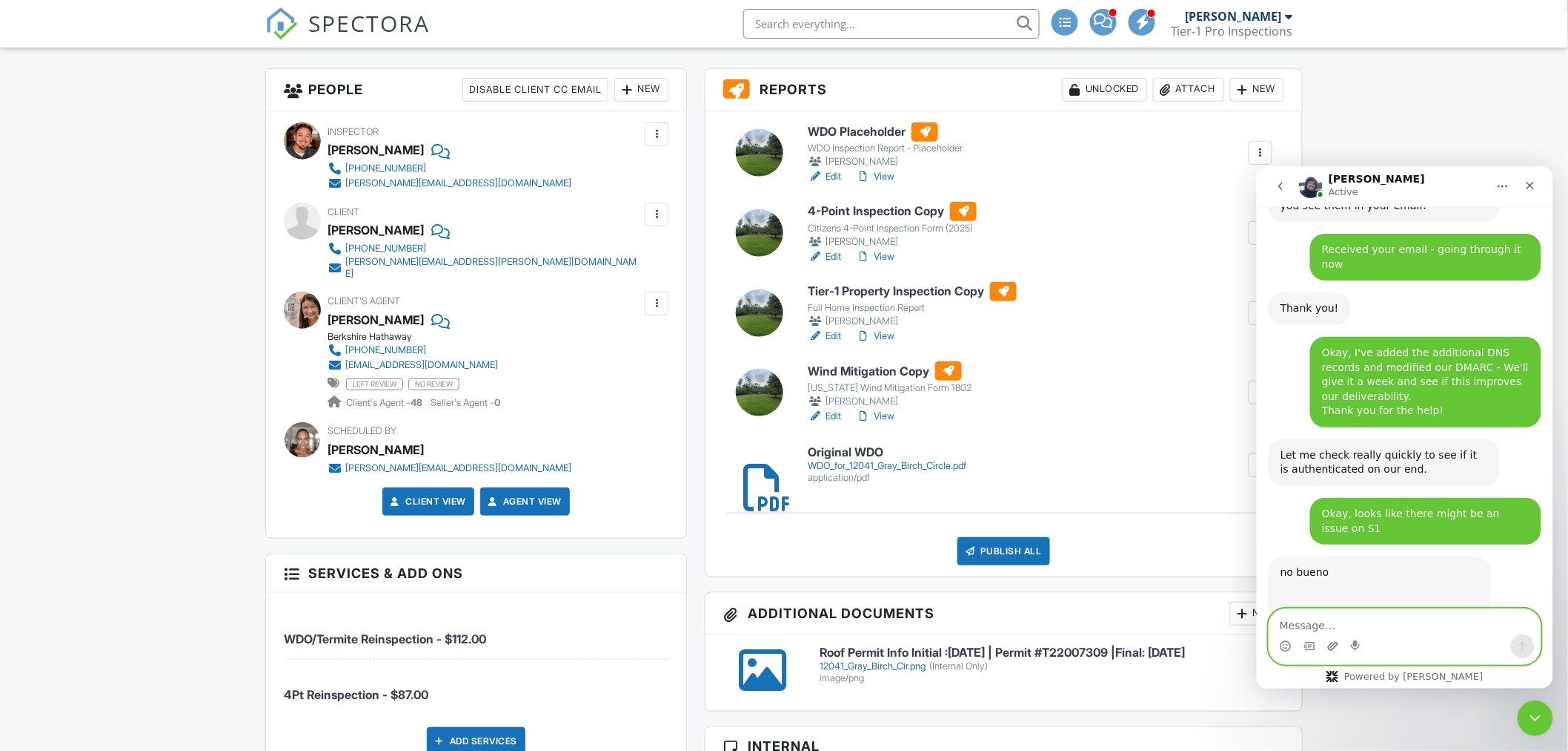
click at [1327, 640] on icon "Upload attachment" at bounding box center [1333, 646] width 12 height 12
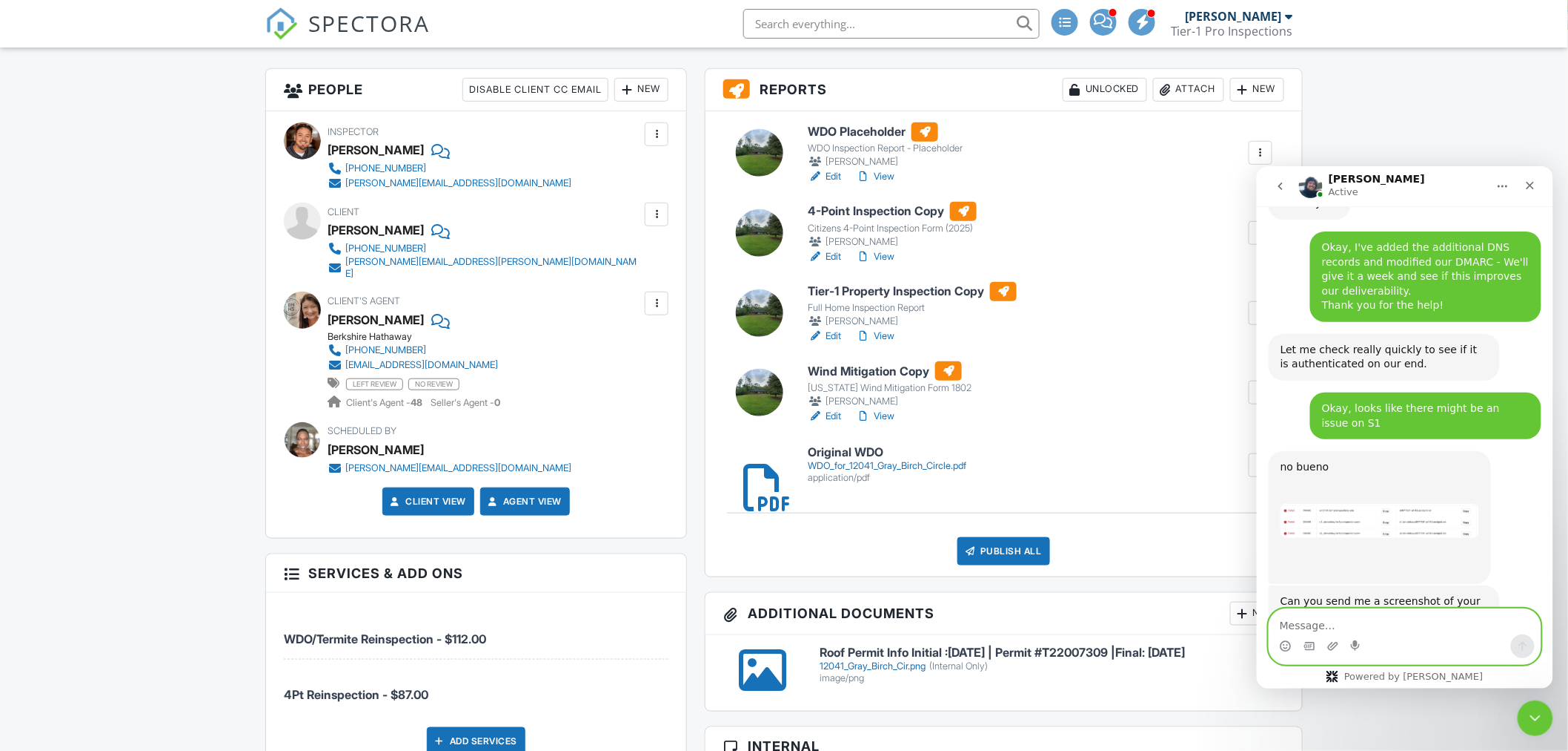
scroll to position [2888, 0]
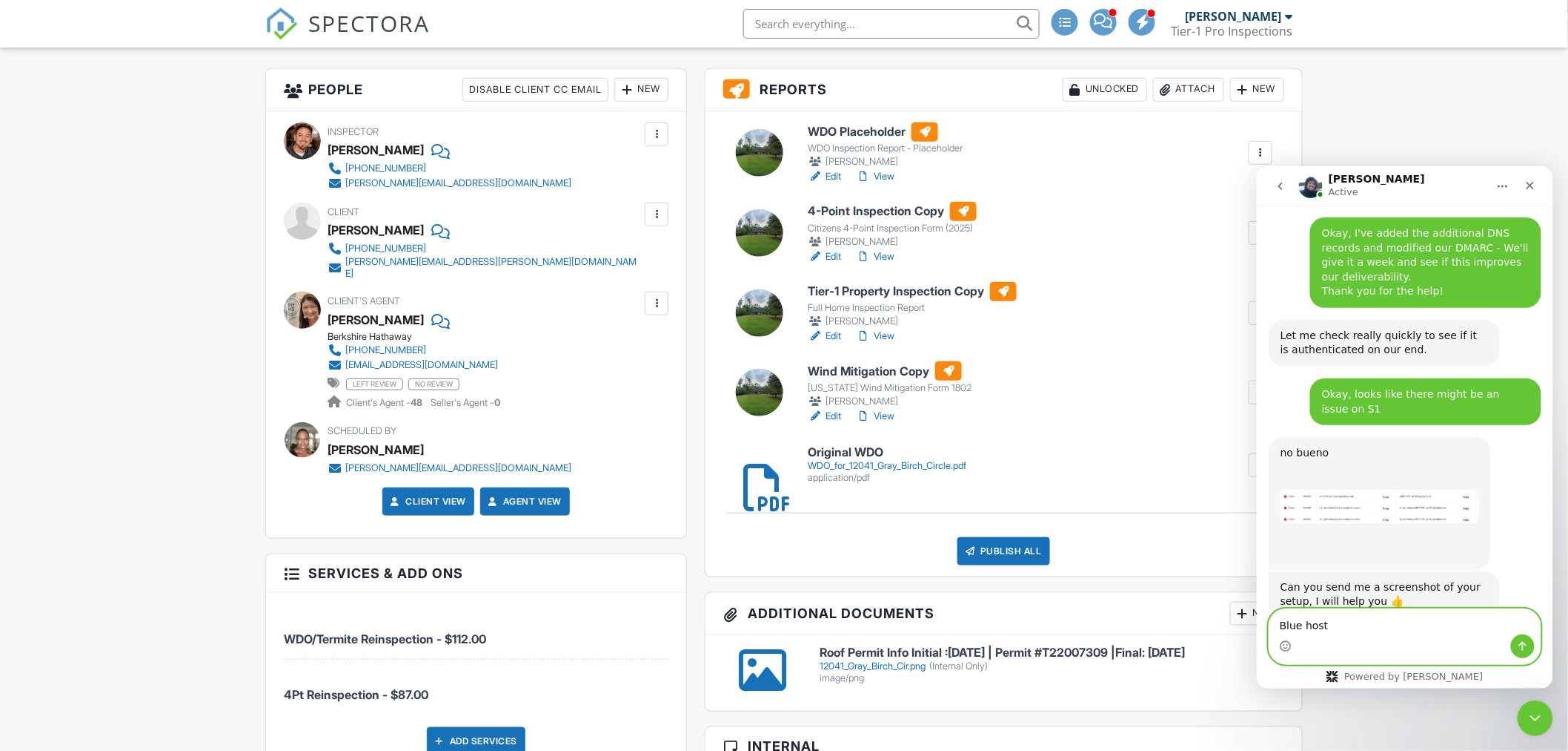
type textarea "Blue host"
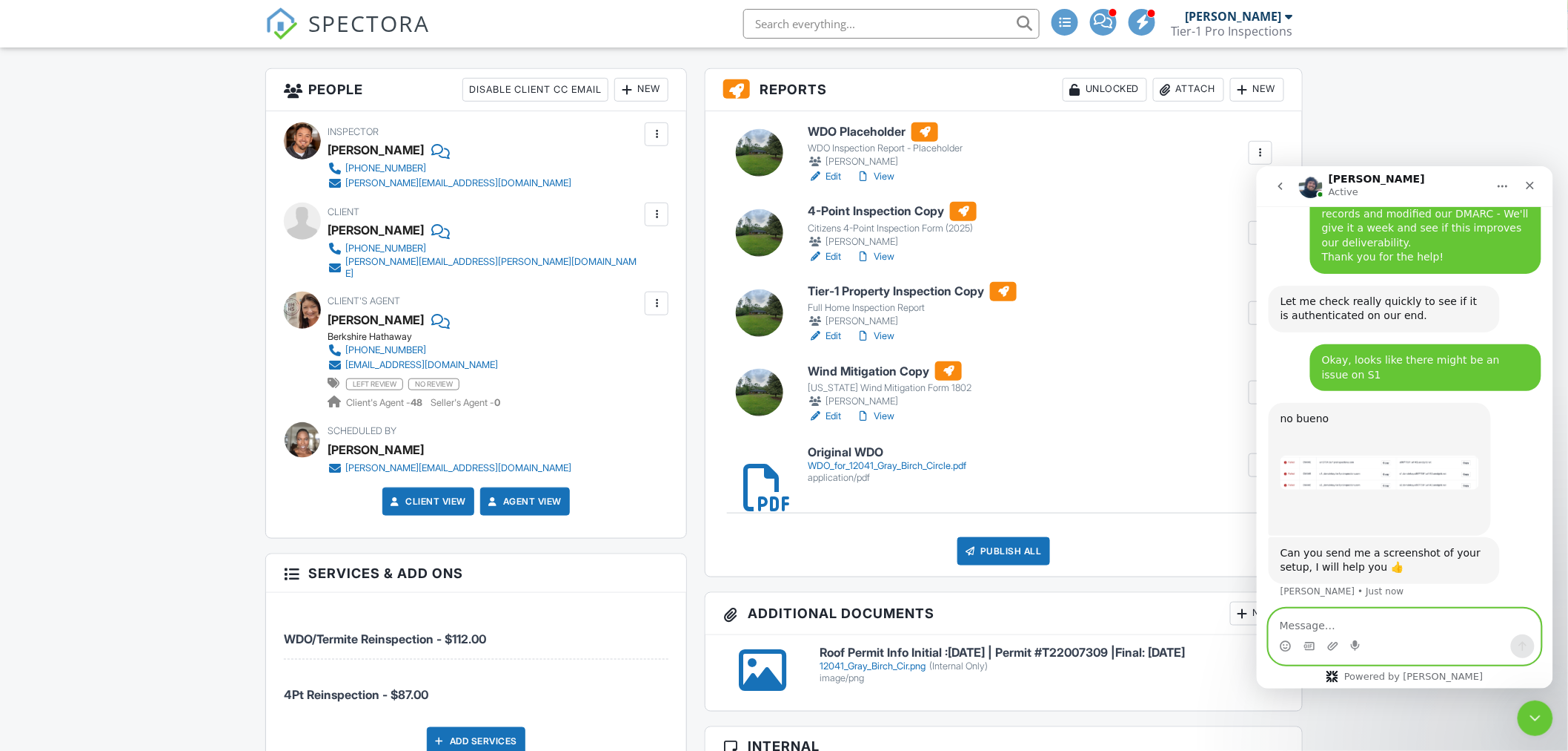
click at [1319, 625] on textarea "Message…" at bounding box center [1405, 620] width 271 height 25
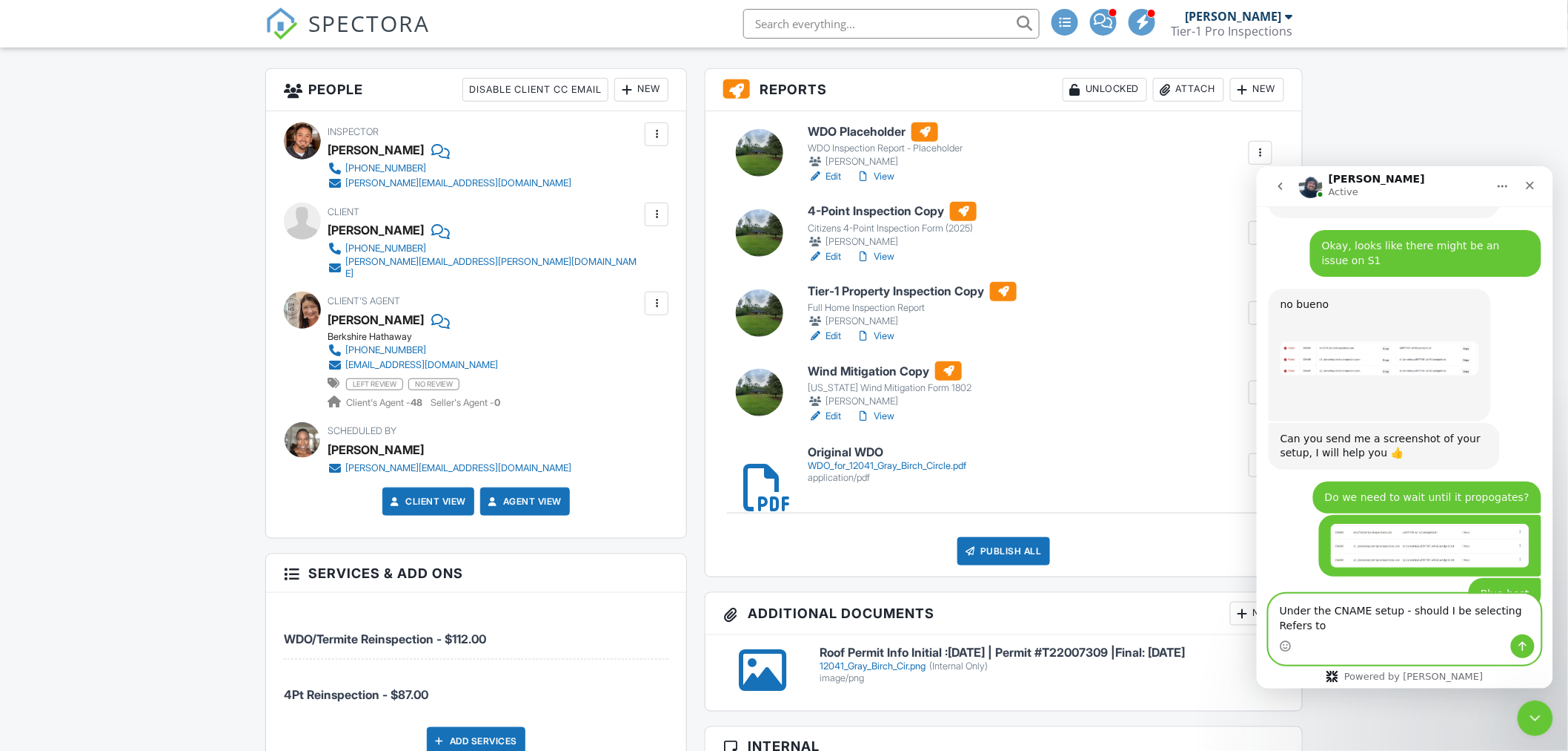
scroll to position [3039, 0]
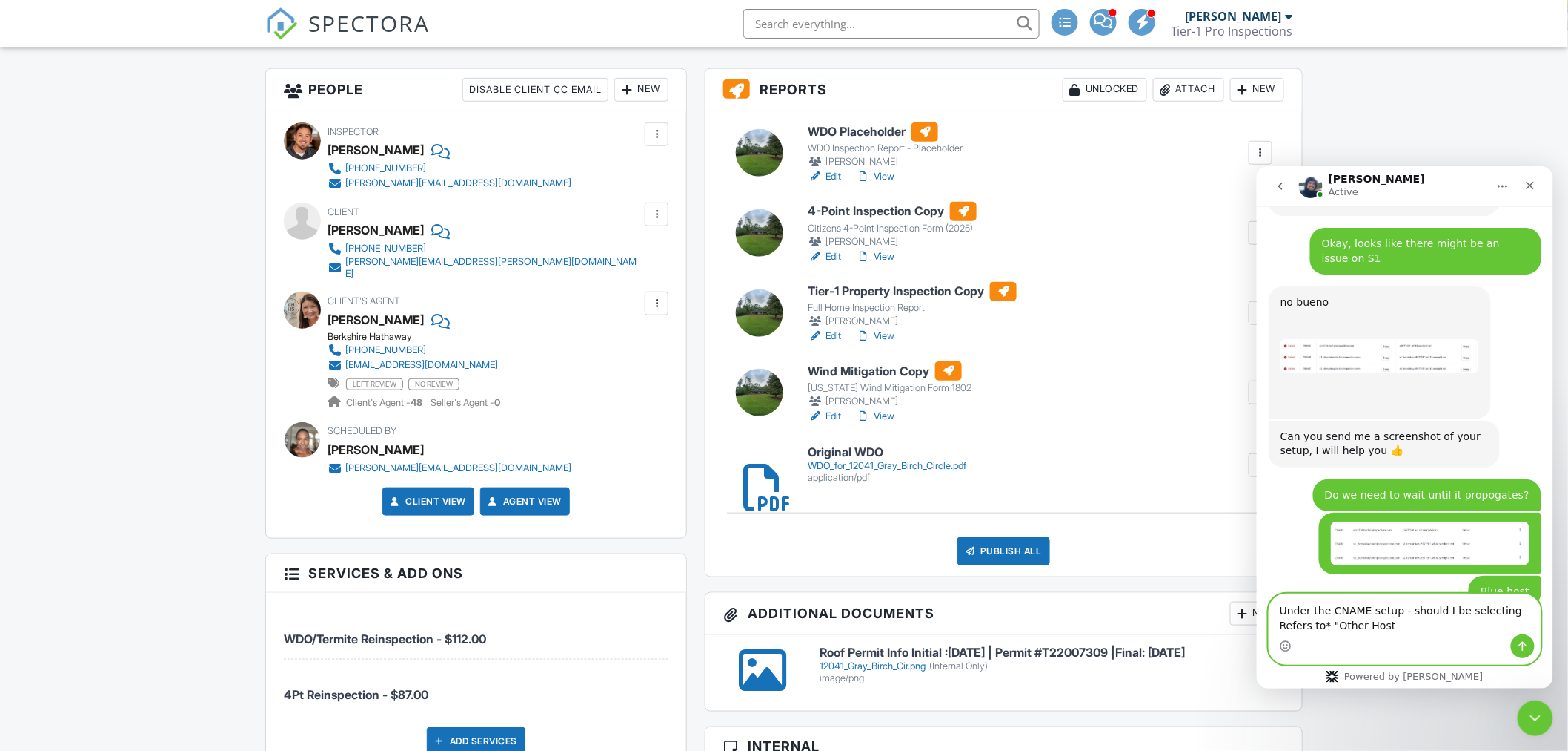
type textarea "Under the CNAME setup - should I be selecting Refers to* "Other Host""
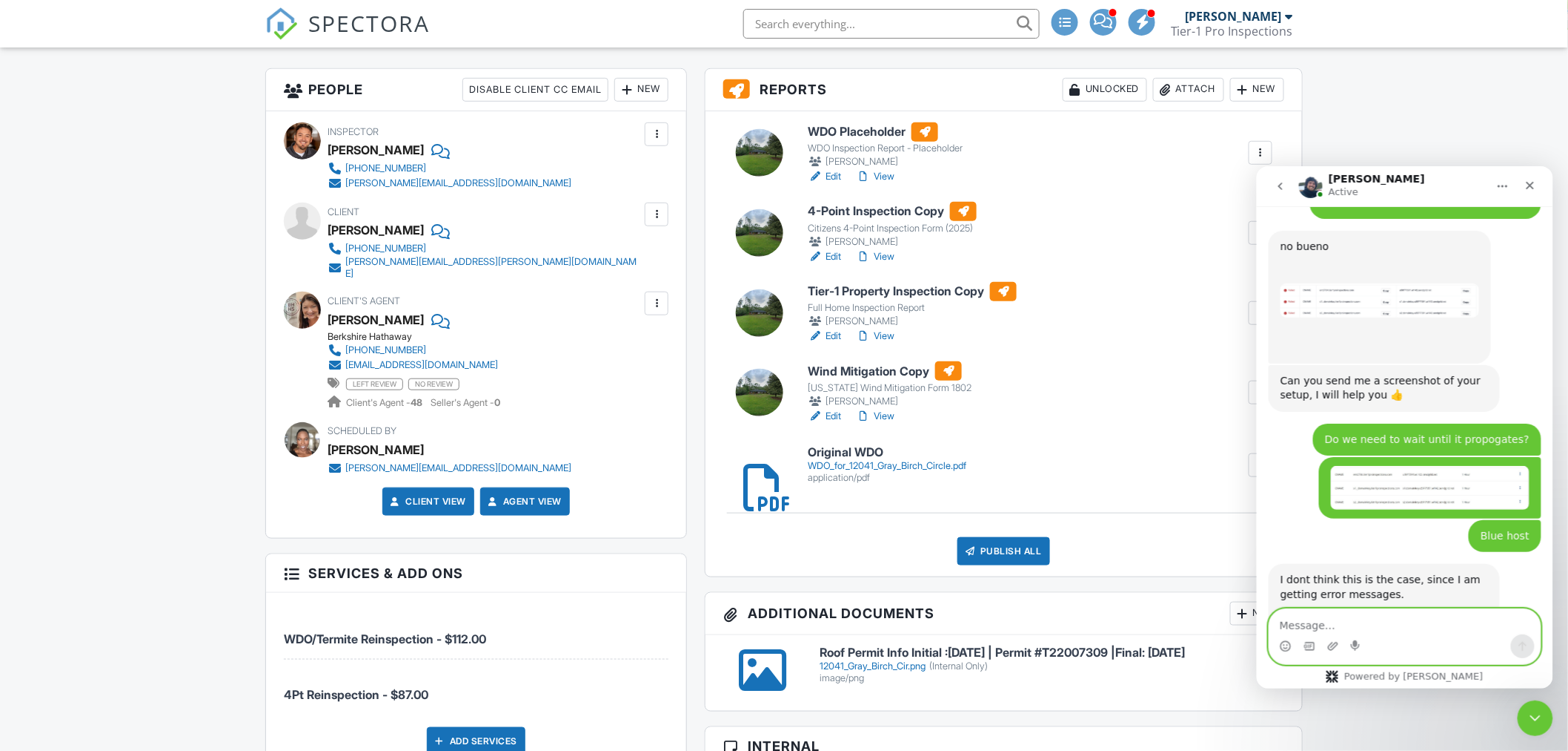
scroll to position [3097, 0]
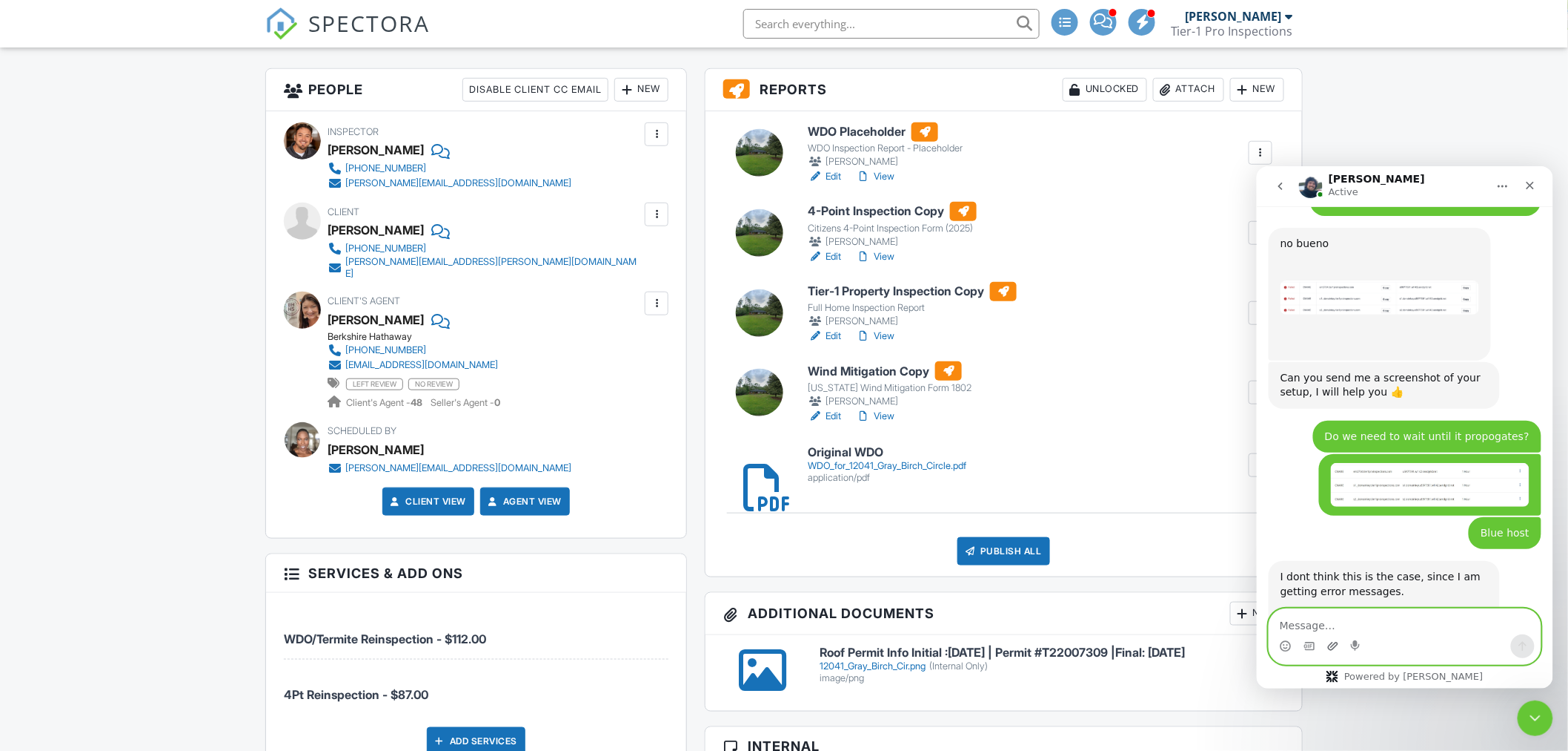
click at [1331, 645] on icon "Upload attachment" at bounding box center [1332, 644] width 10 height 8
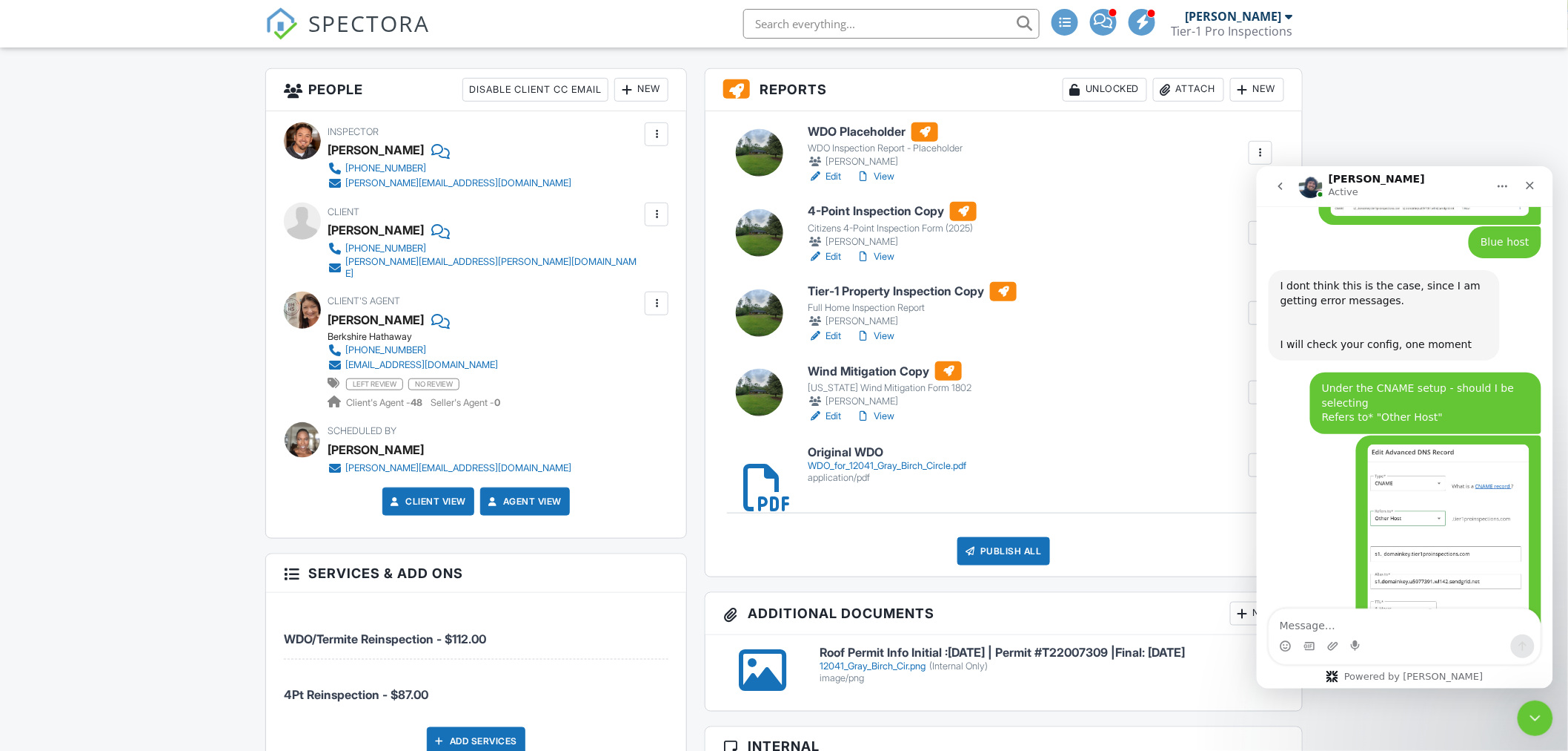
scroll to position [3331, 0]
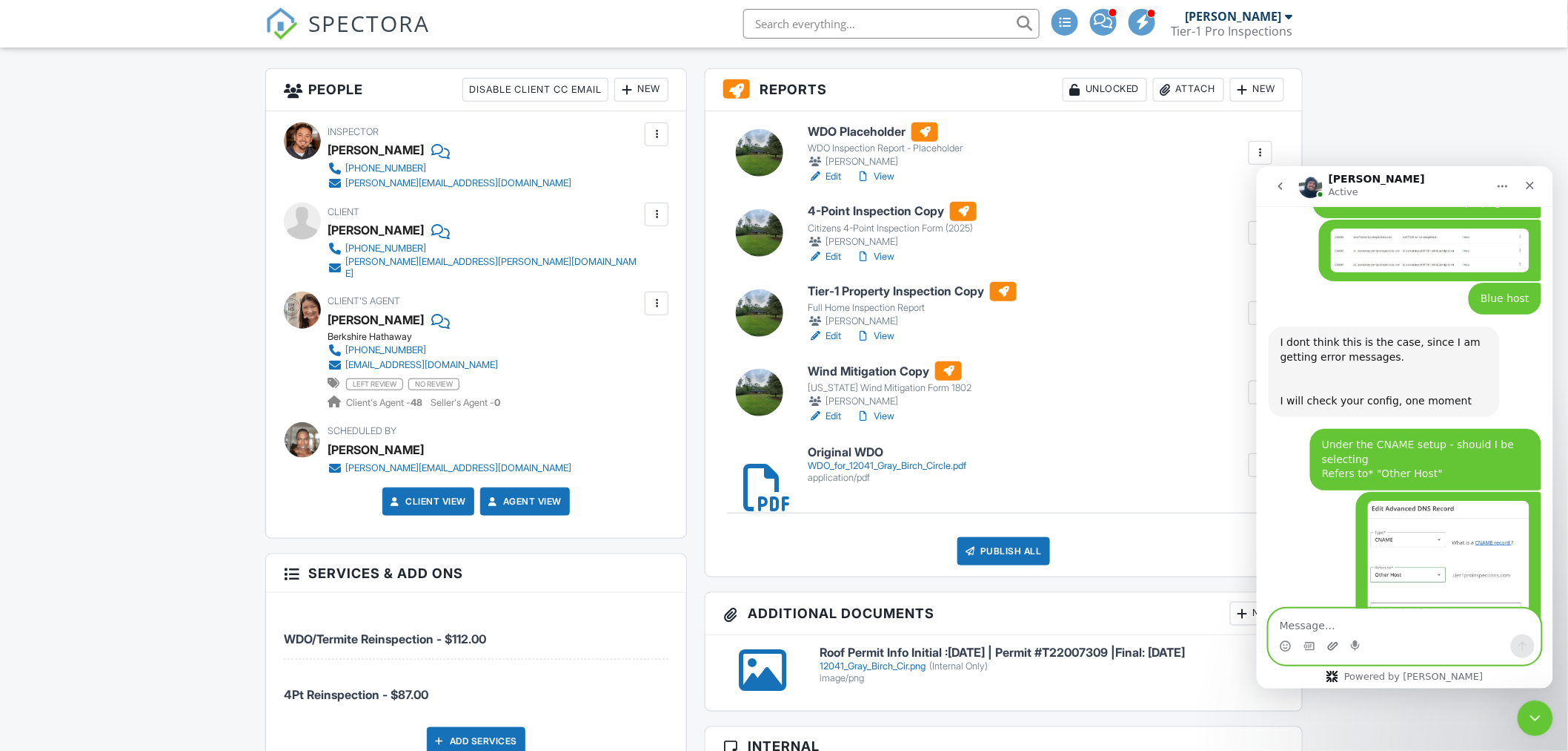
click at [1335, 645] on icon "Upload attachment" at bounding box center [1332, 644] width 10 height 8
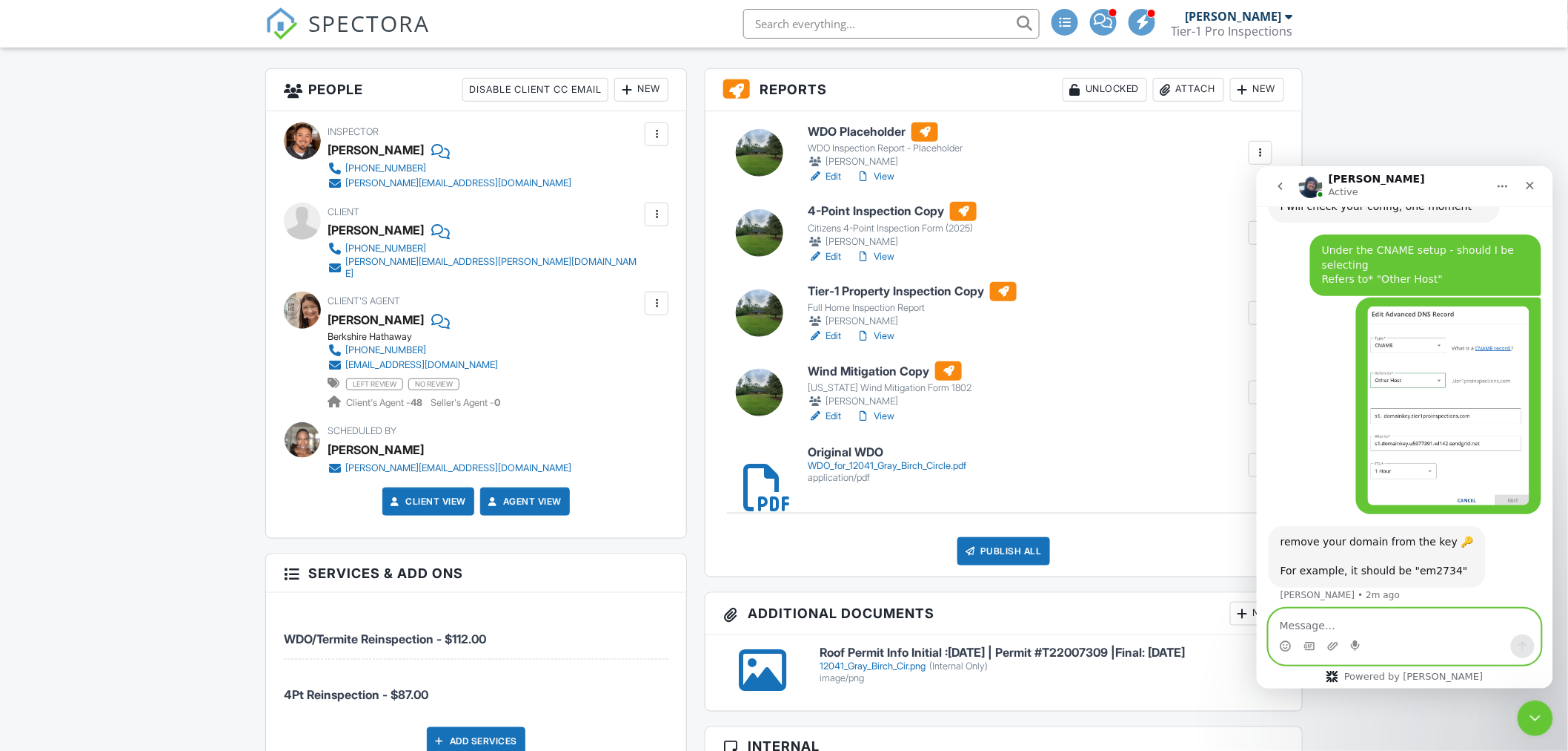
scroll to position [3560, 0]
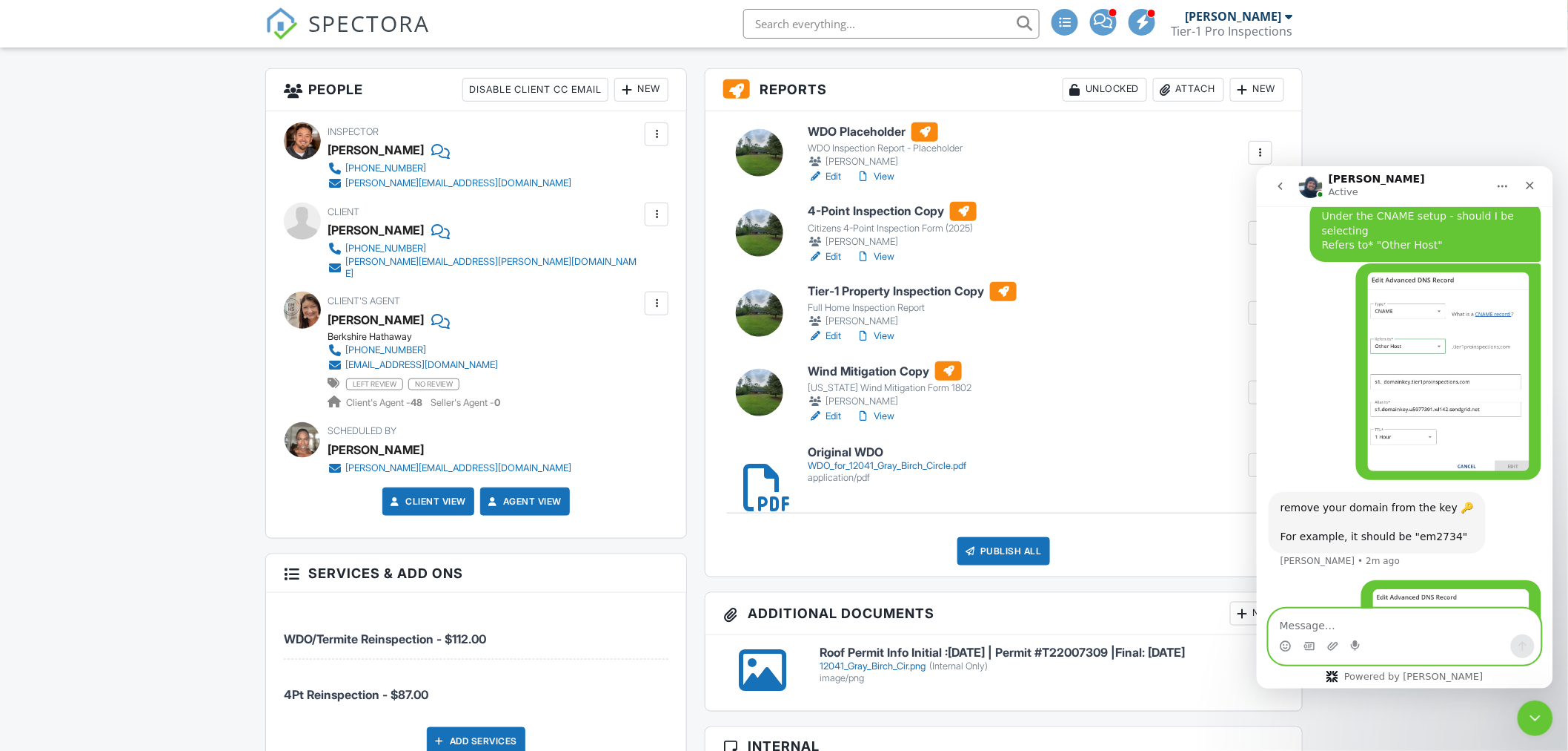
click at [1427, 615] on textarea "Message…" at bounding box center [1405, 620] width 271 height 25
type textarea "Done"
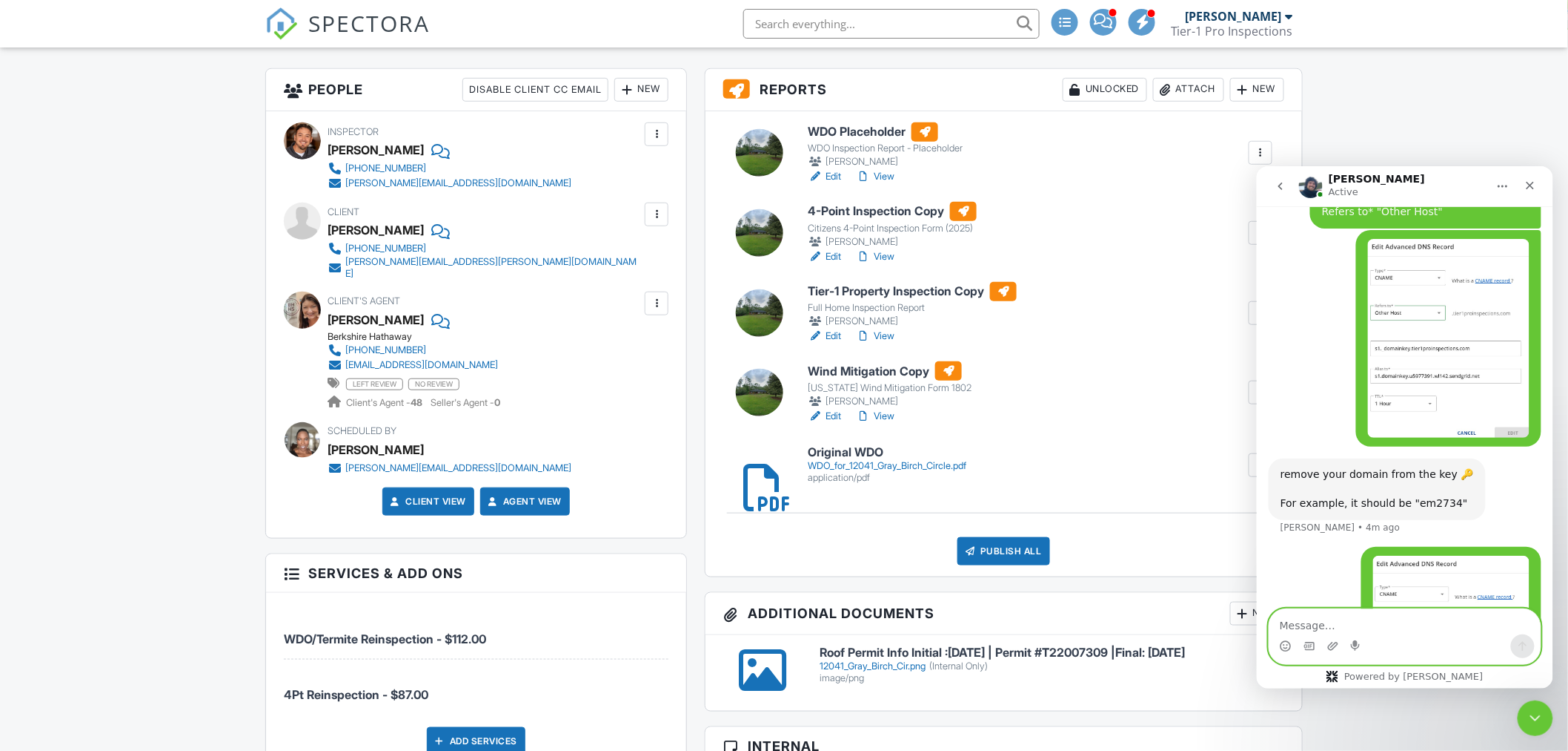
click at [1312, 615] on textarea "Message…" at bounding box center [1405, 620] width 271 height 25
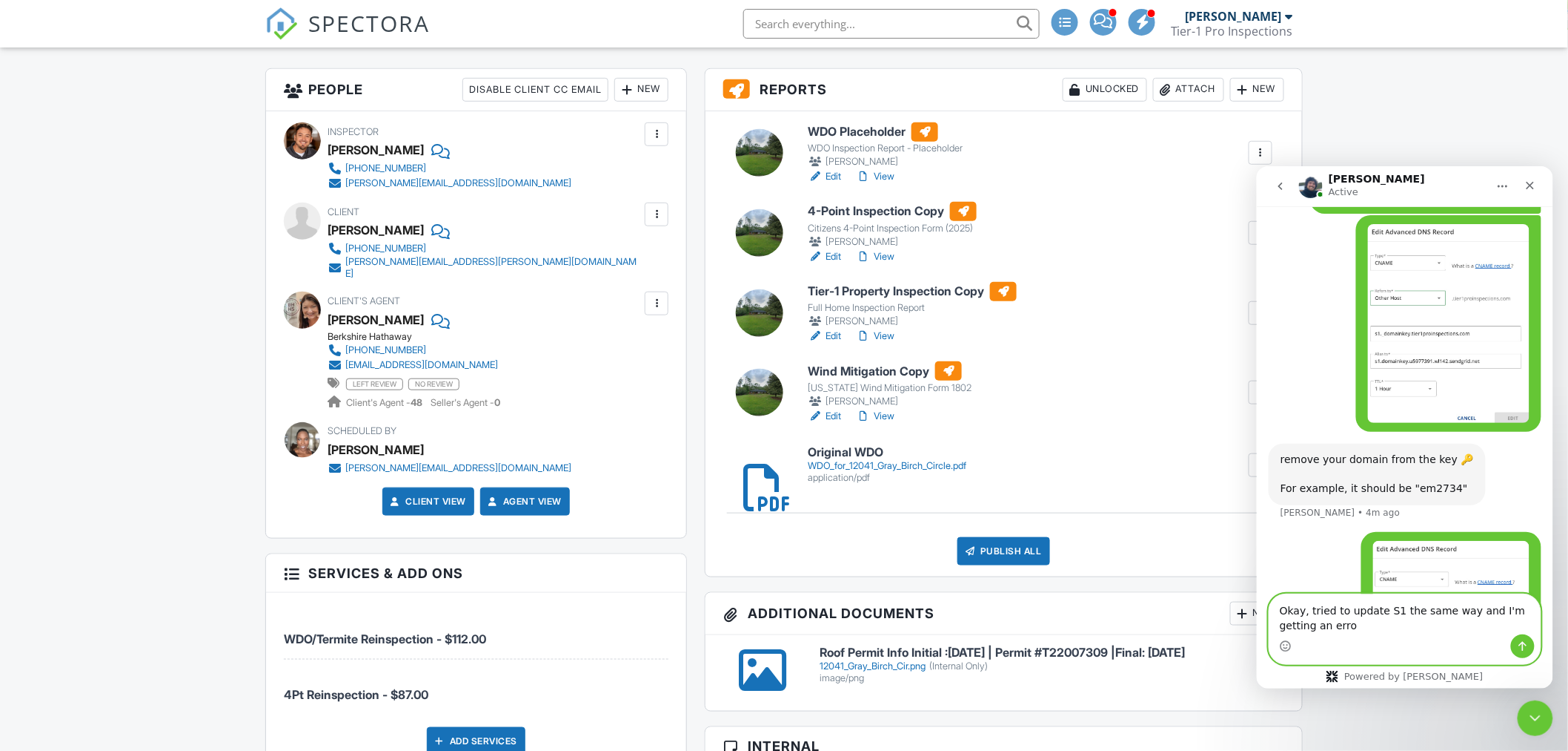
type textarea "Okay, tried to update S1 the same way and I'm getting an error"
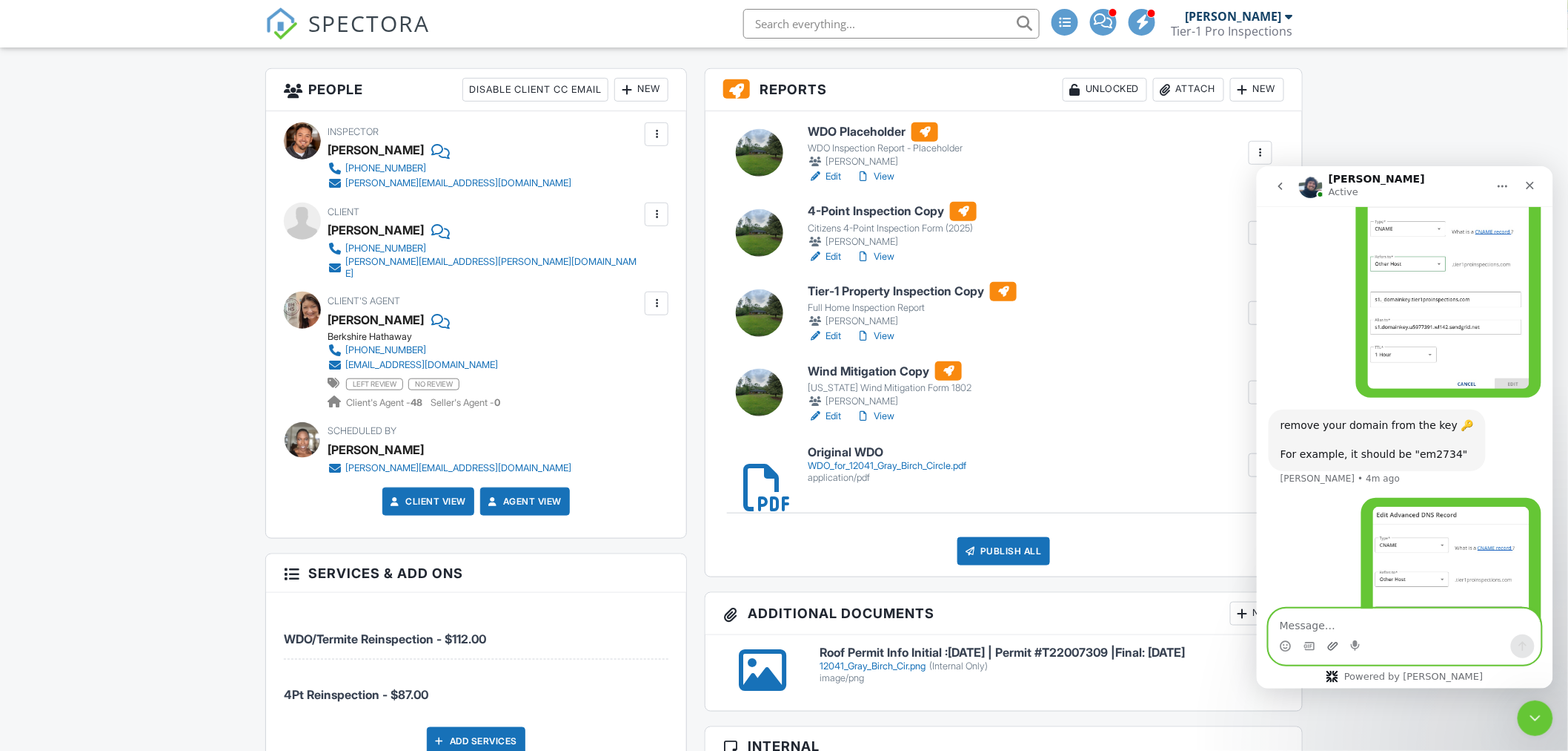
click at [1338, 645] on icon "Upload attachment" at bounding box center [1333, 646] width 12 height 12
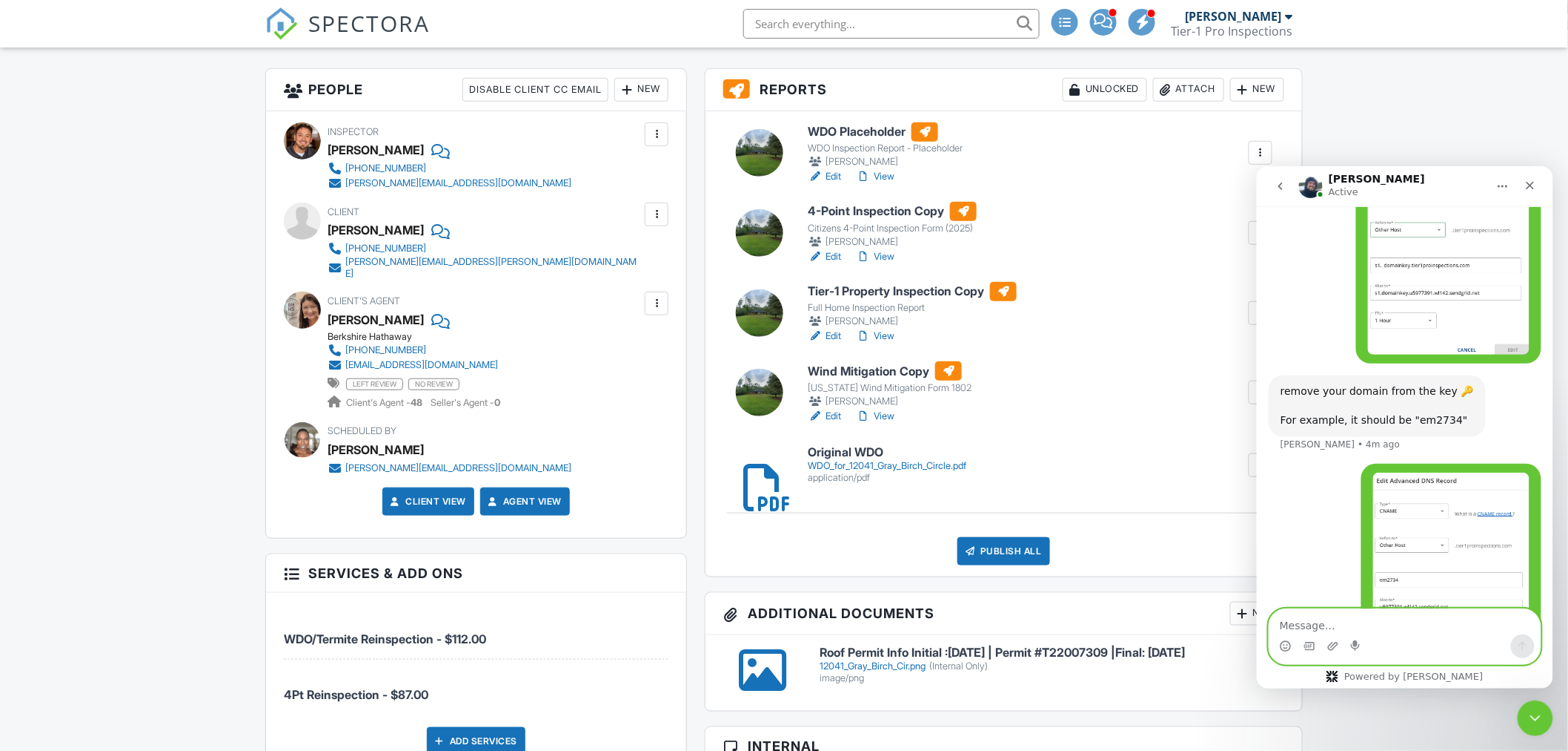
scroll to position [3676, 0]
click at [1371, 626] on textarea "Message…" at bounding box center [1405, 620] width 271 height 25
type textarea "Says there is a conflict with this txt file"
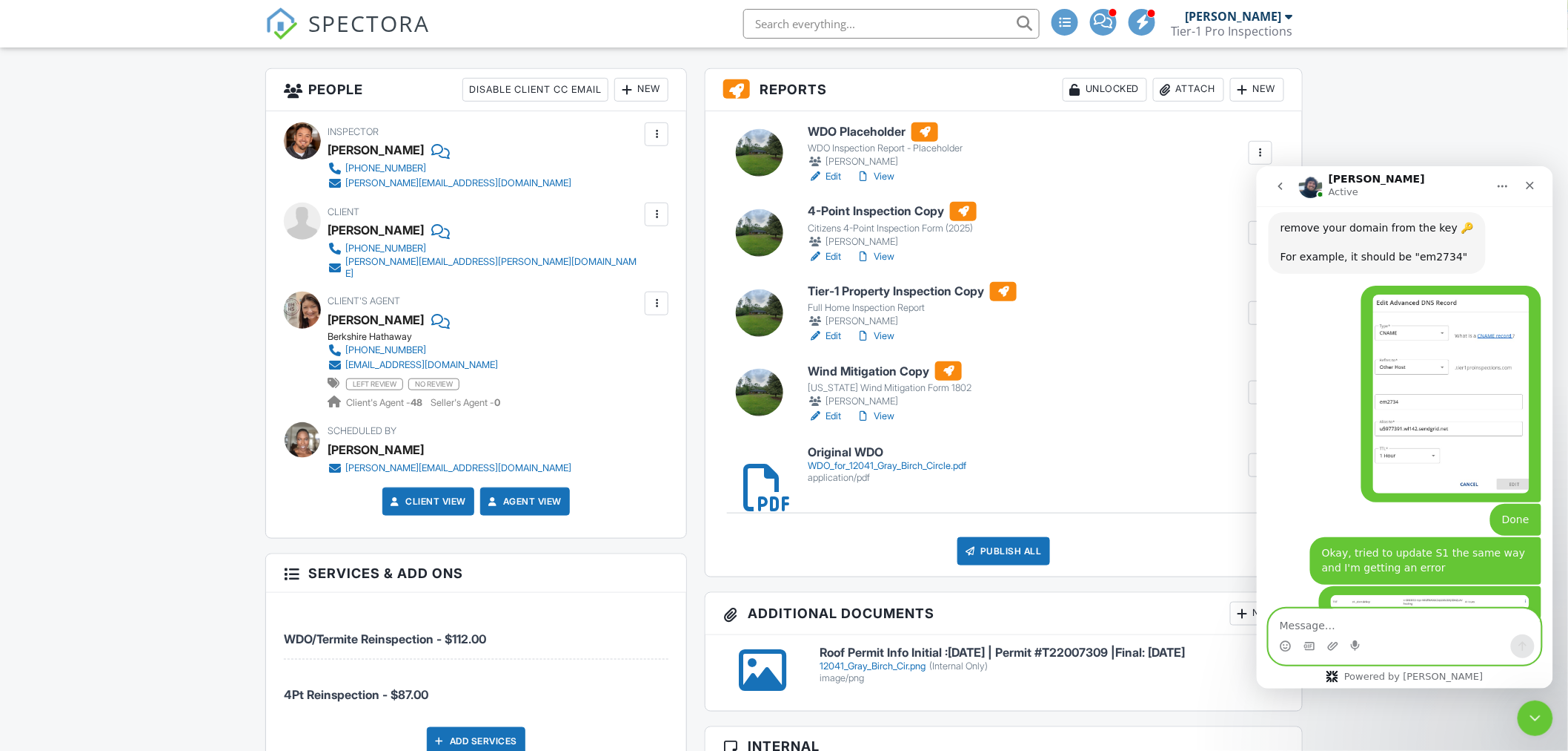
scroll to position [3869, 0]
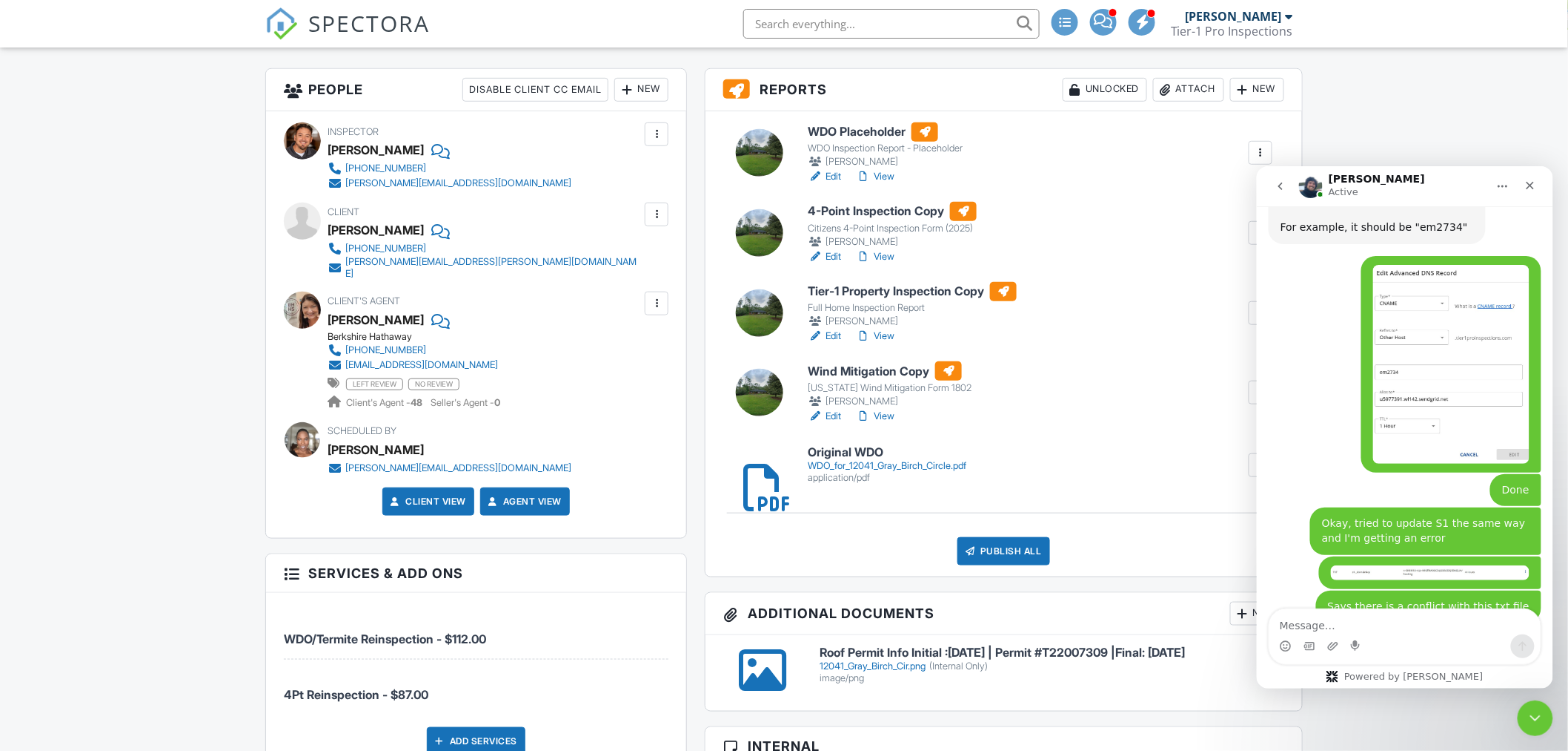
click at [1378, 643] on img "Ryan says…" at bounding box center [1379, 682] width 198 height 79
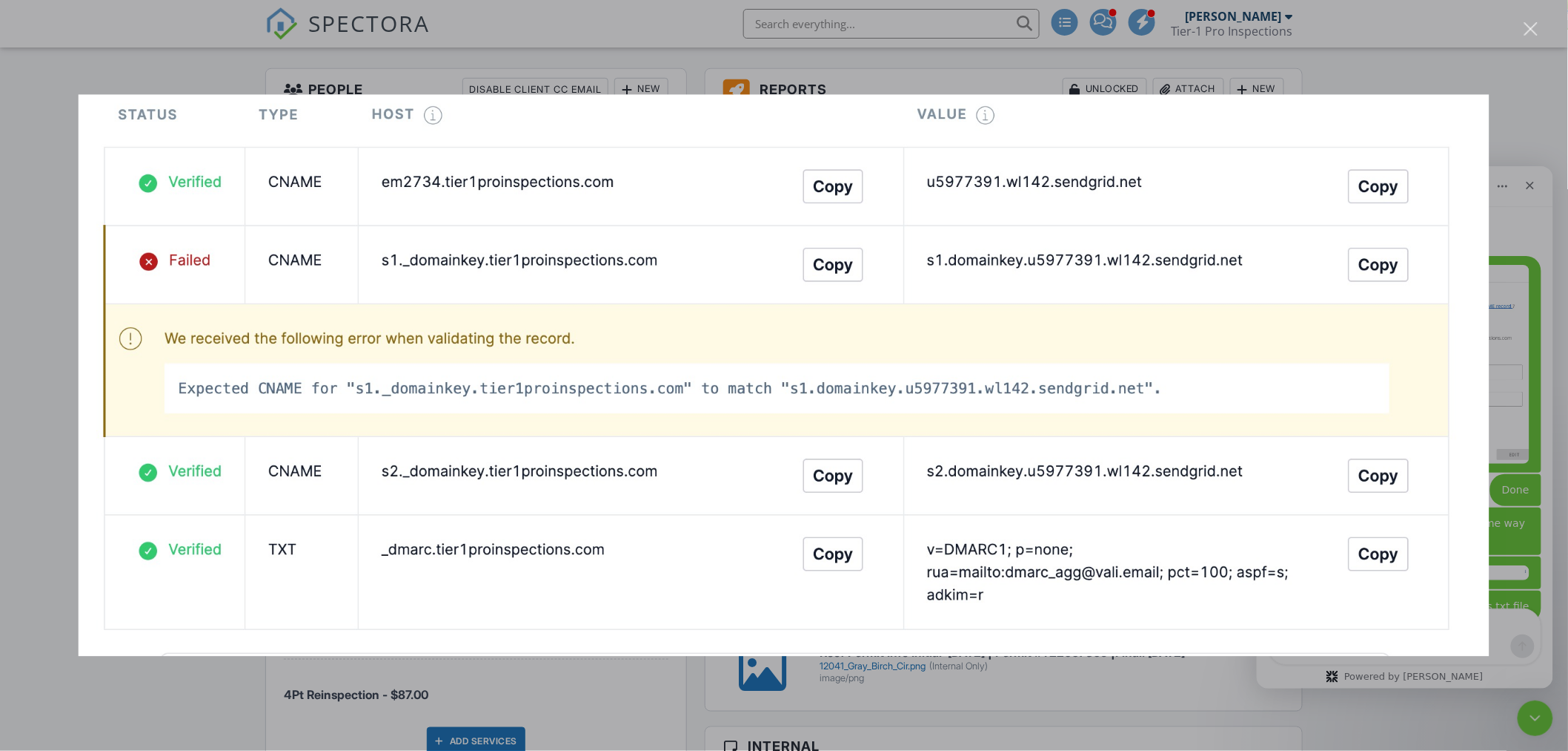
click at [1558, 486] on div "Intercom messenger" at bounding box center [784, 375] width 1568 height 751
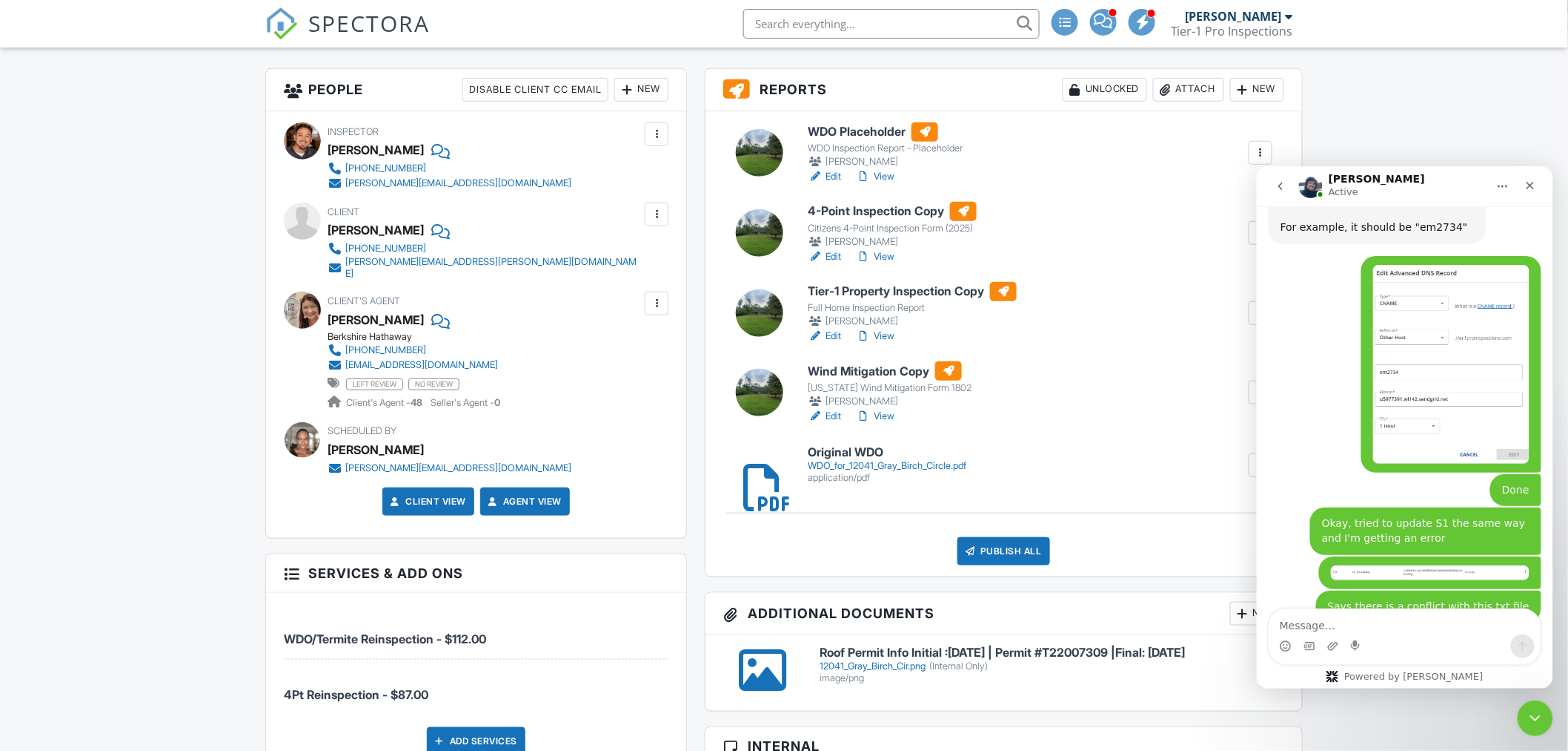
click at [1331, 618] on textarea "Message…" at bounding box center [1405, 620] width 271 height 25
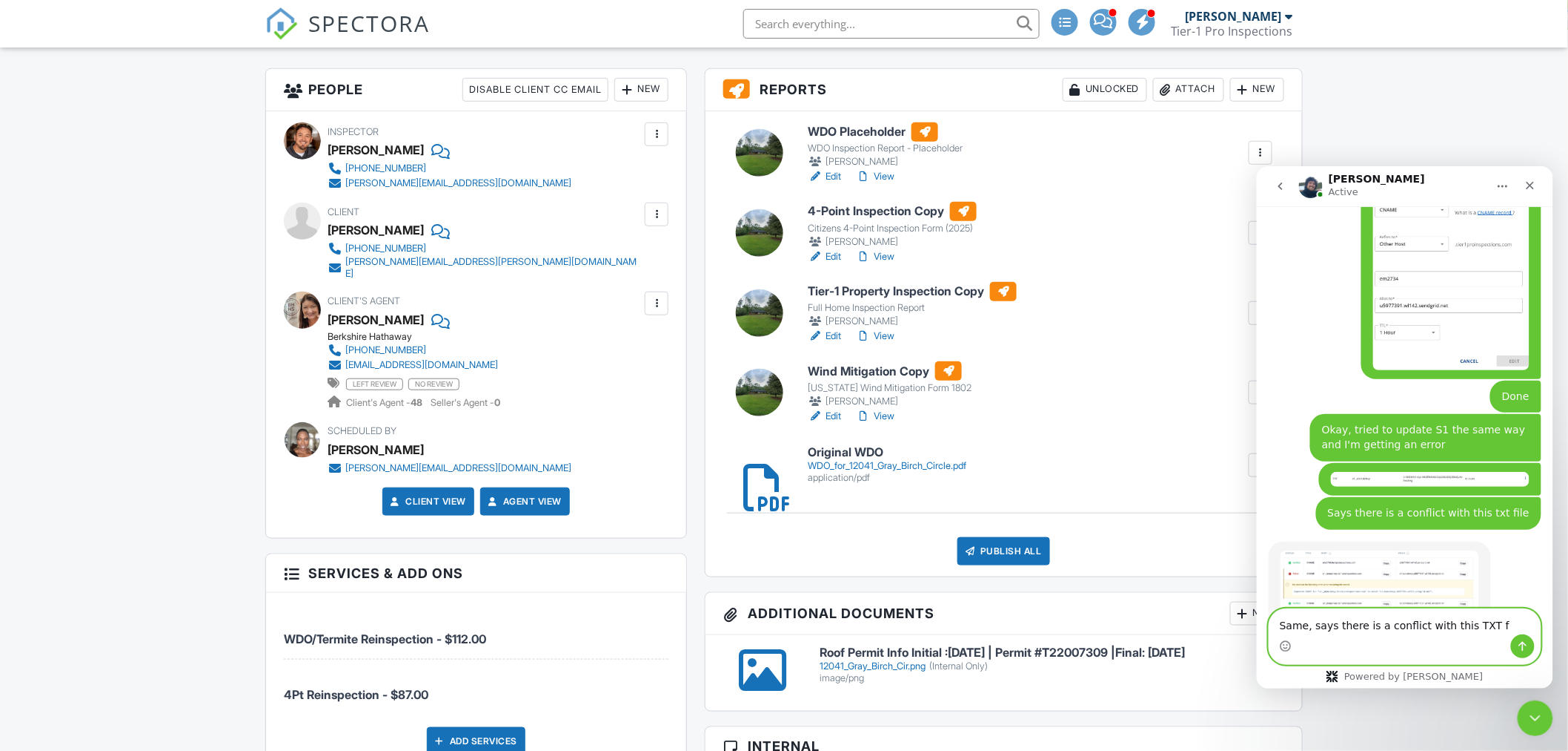
scroll to position [3948, 0]
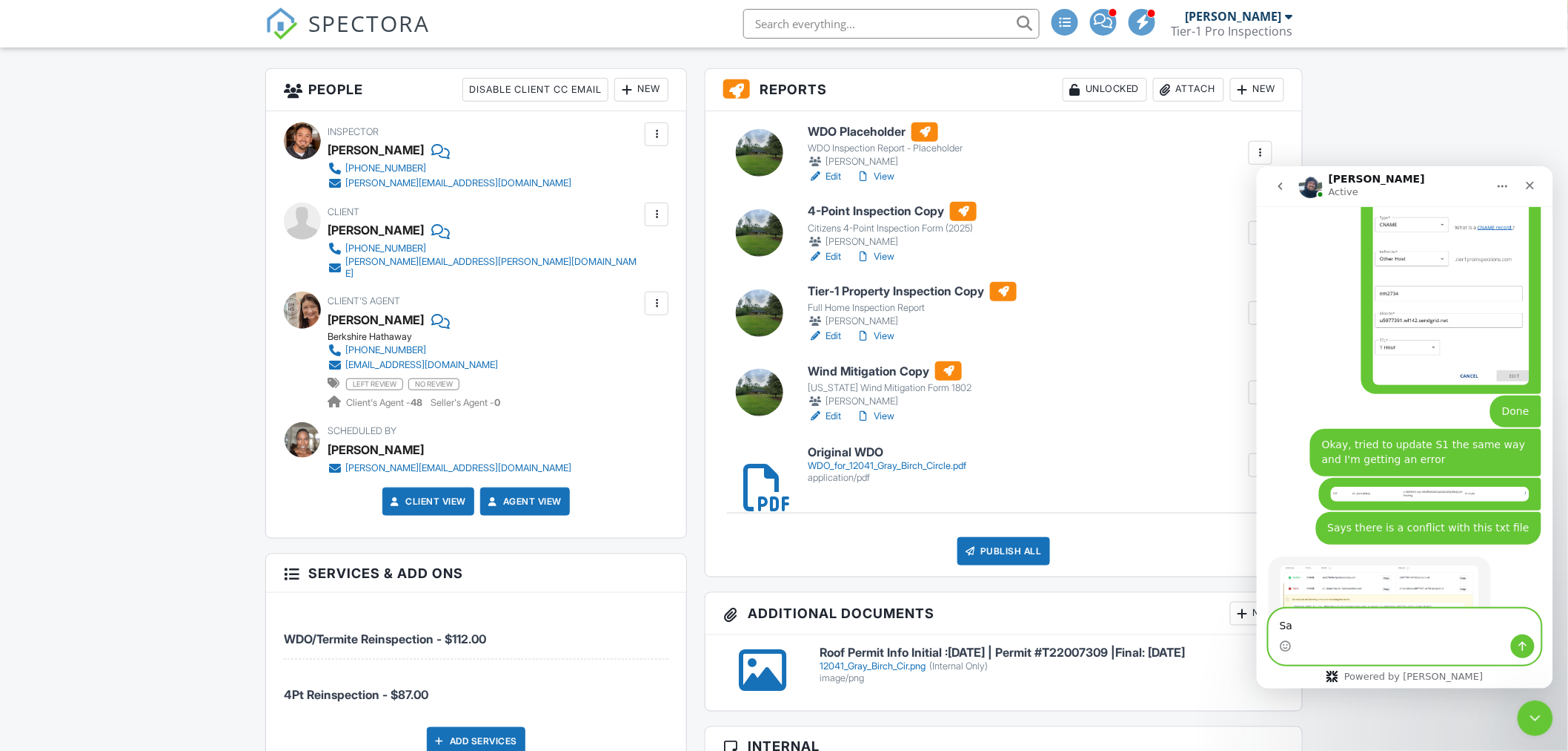
type textarea "S"
click at [1342, 565] on img "Ryan says…" at bounding box center [1379, 604] width 198 height 79
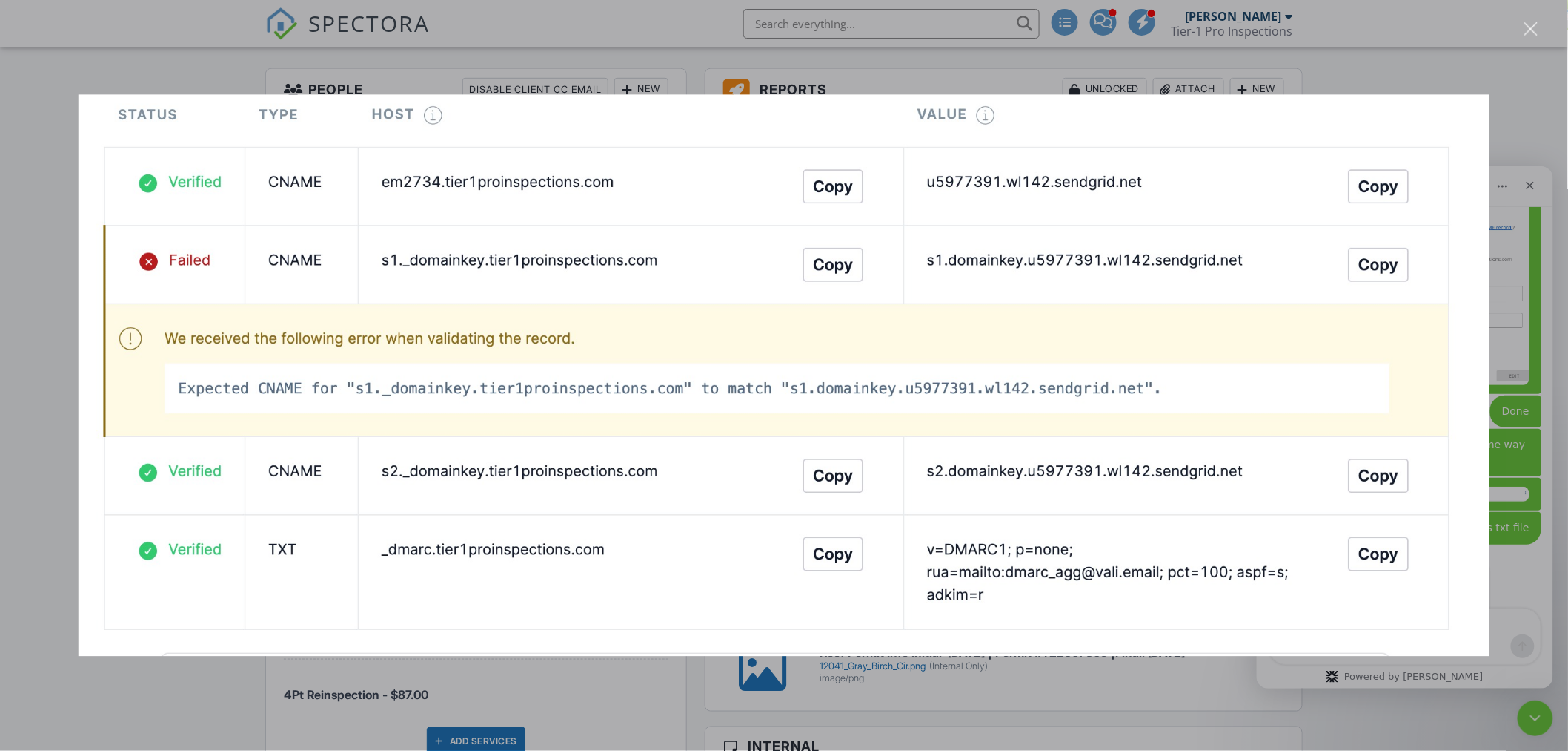
click at [1523, 587] on div "Intercom messenger" at bounding box center [784, 375] width 1568 height 751
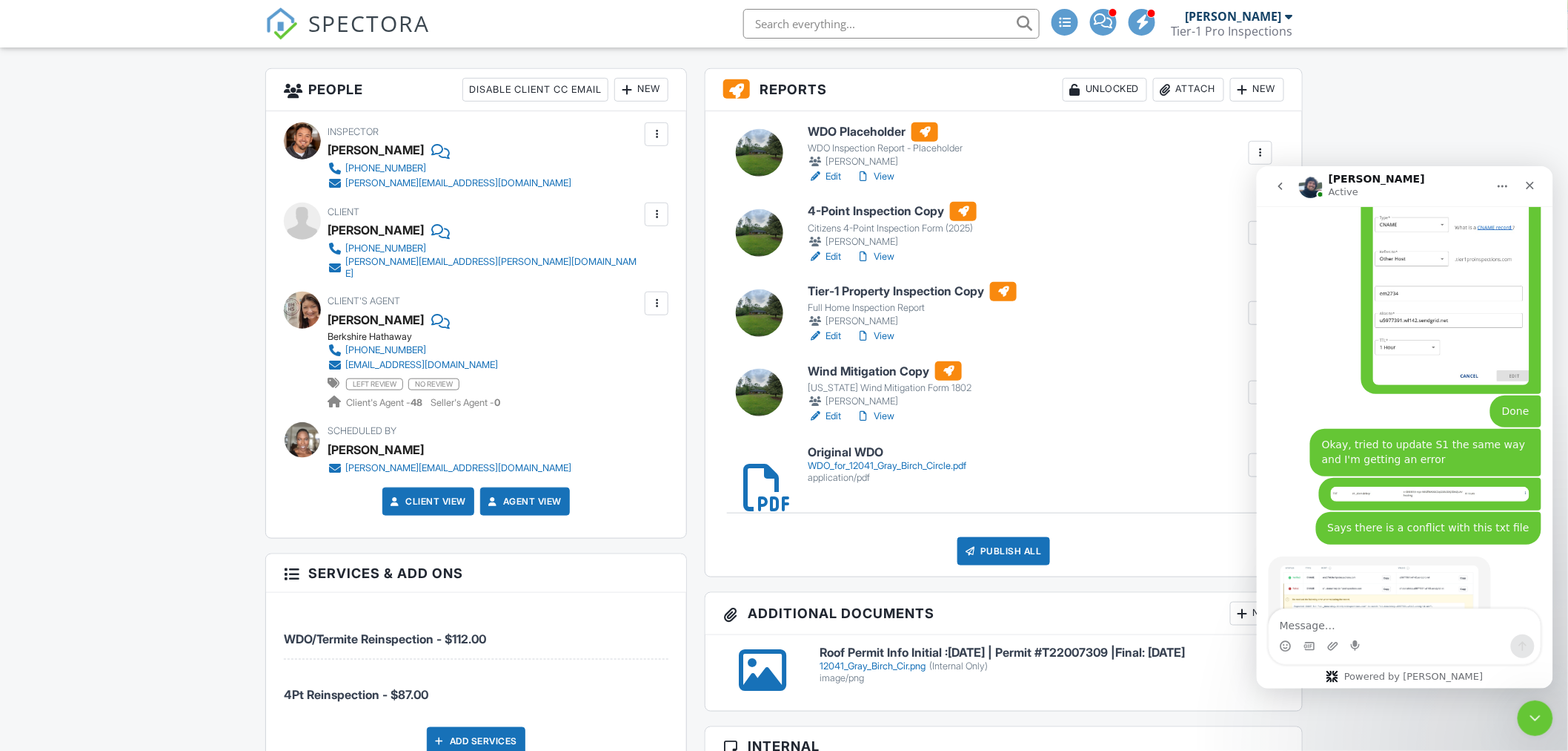
click at [1364, 565] on img "Ryan says…" at bounding box center [1379, 604] width 198 height 79
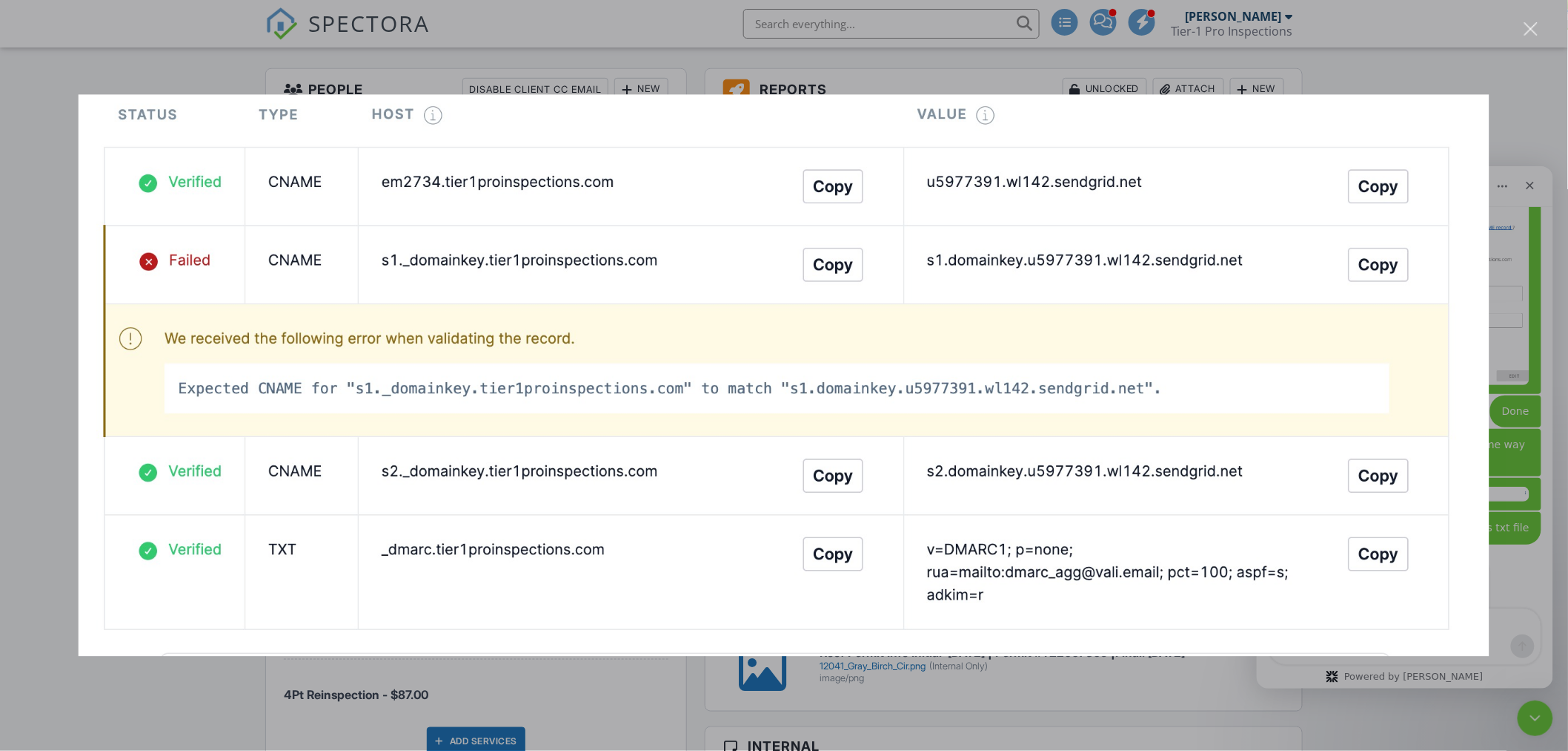
click at [1514, 427] on div "Intercom messenger" at bounding box center [784, 375] width 1568 height 751
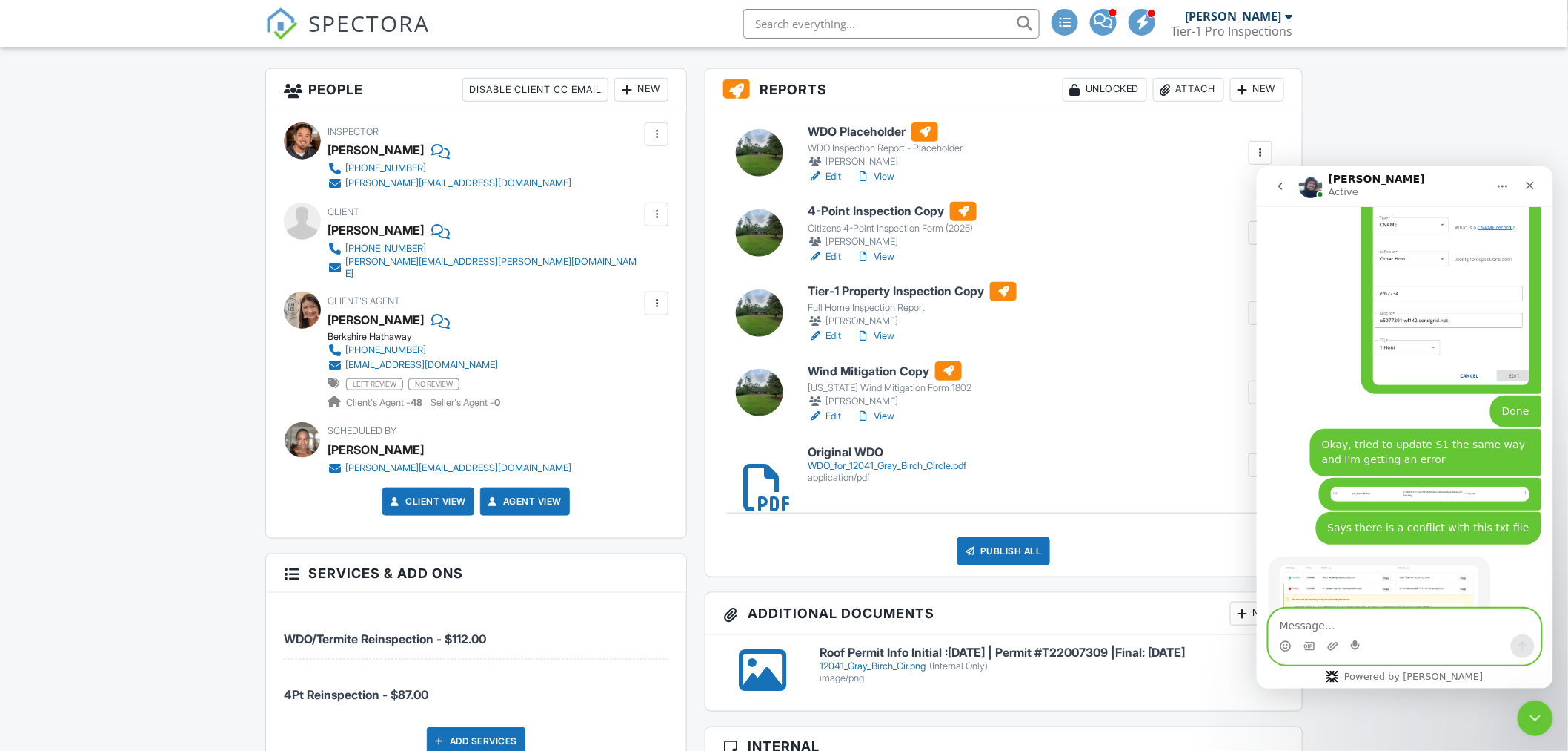
click at [1324, 628] on textarea "Message…" at bounding box center [1405, 620] width 271 height 25
type textarea "Should I be removing the domain again?"
click at [1486, 625] on textarea "Should I be removing the domain again?" at bounding box center [1405, 620] width 271 height 25
drag, startPoint x: 1486, startPoint y: 625, endPoint x: 1124, endPoint y: 619, distance: 362.0
click html "Ryan Active Hi there! I'm here to help answer your questions and guide you thro…"
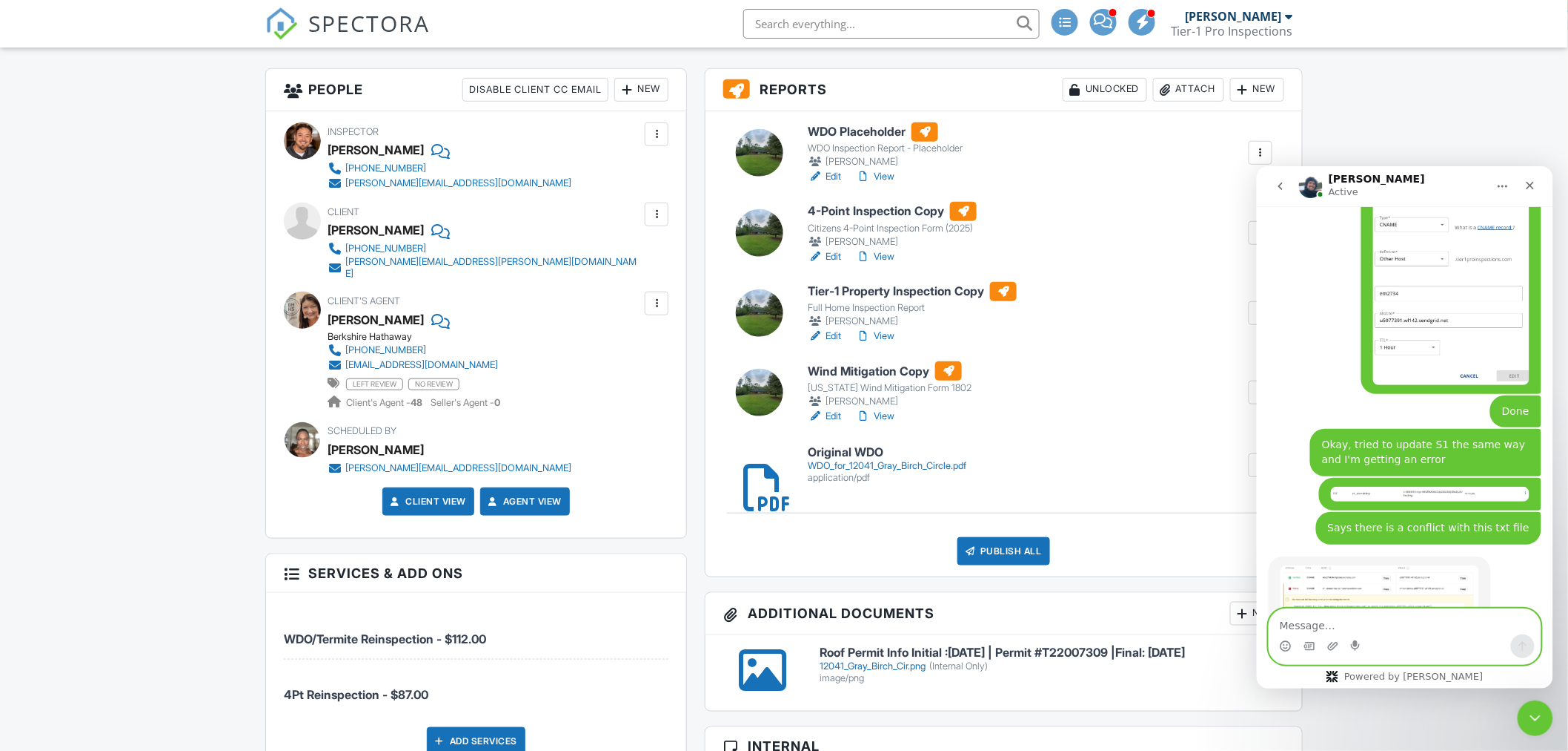
click at [1314, 623] on textarea "Message…" at bounding box center [1405, 620] width 271 height 25
type textarea "Okay, it saved it correctly it looks like"
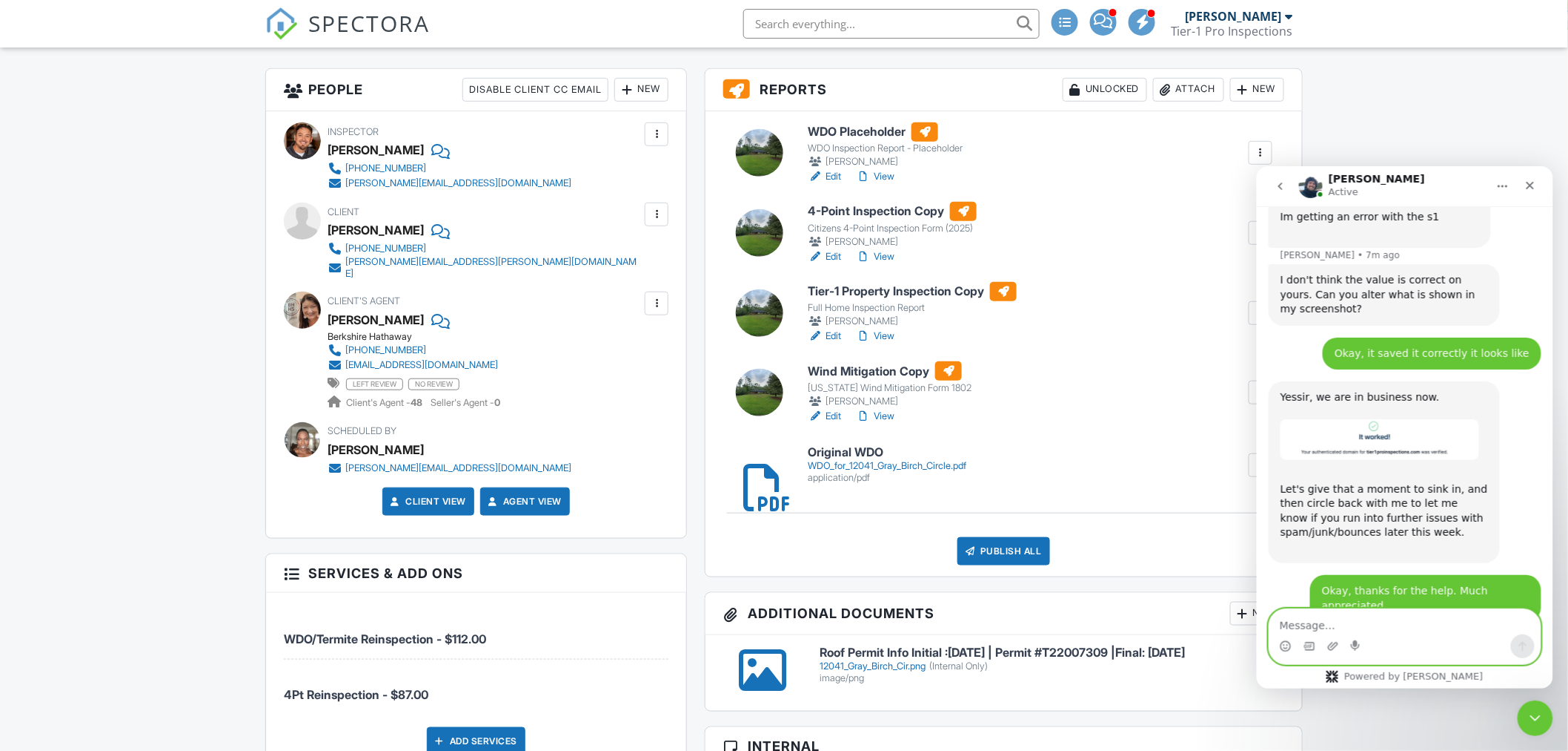
scroll to position [4415, 0]
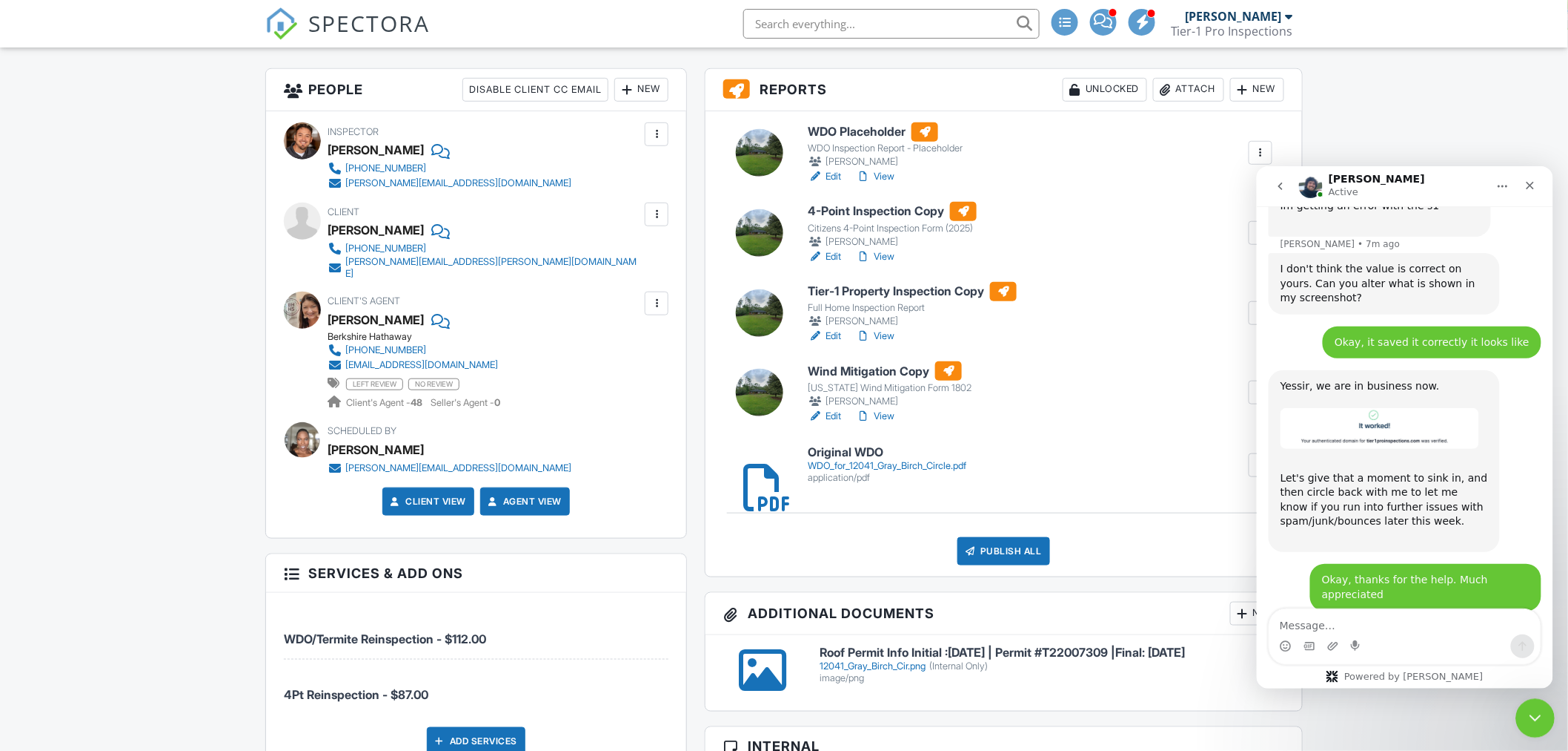
drag, startPoint x: 3040, startPoint y: 1396, endPoint x: 1522, endPoint y: 711, distance: 1665.4
click at [1518, 710] on div "Close Intercom Messenger" at bounding box center [1532, 715] width 36 height 36
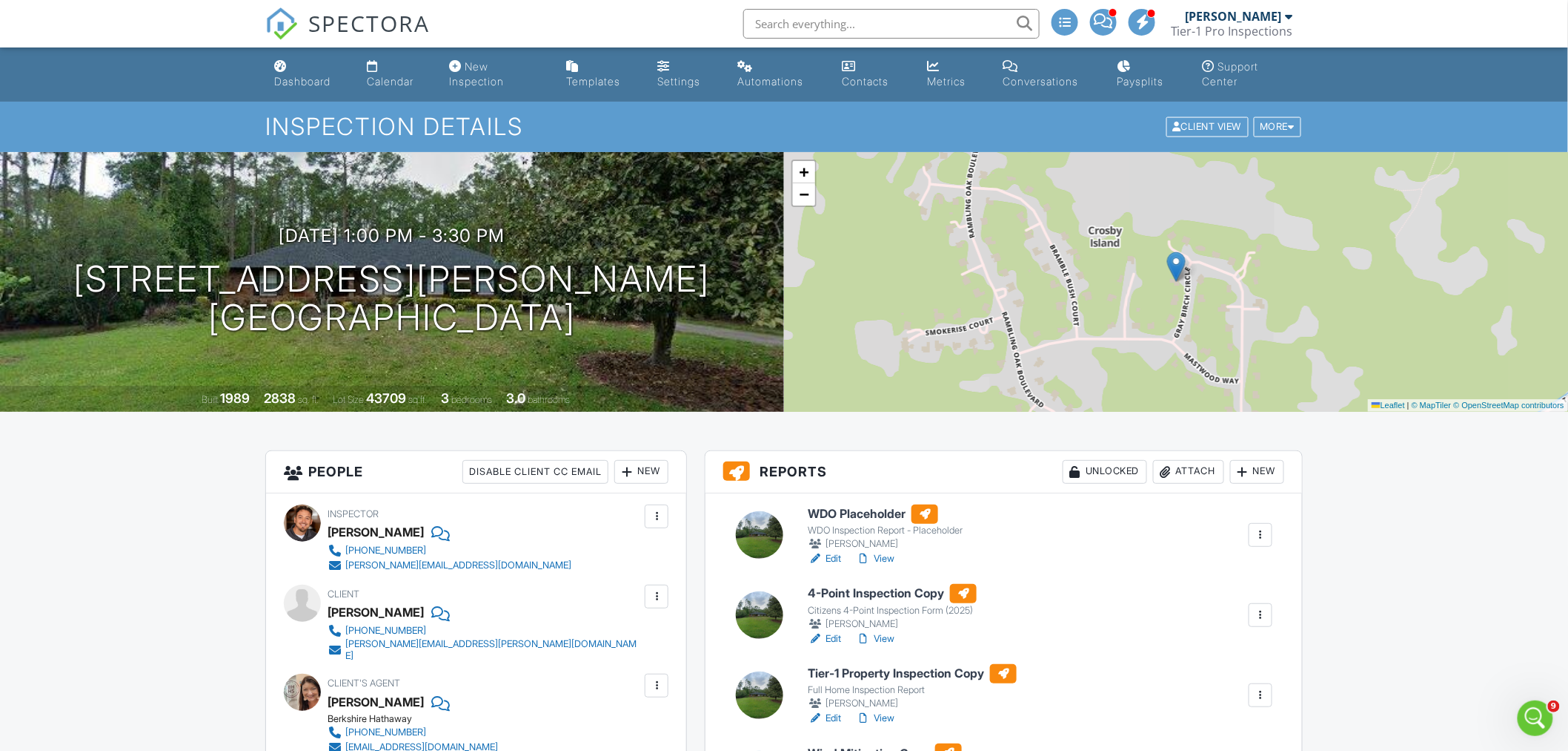
scroll to position [4400, 0]
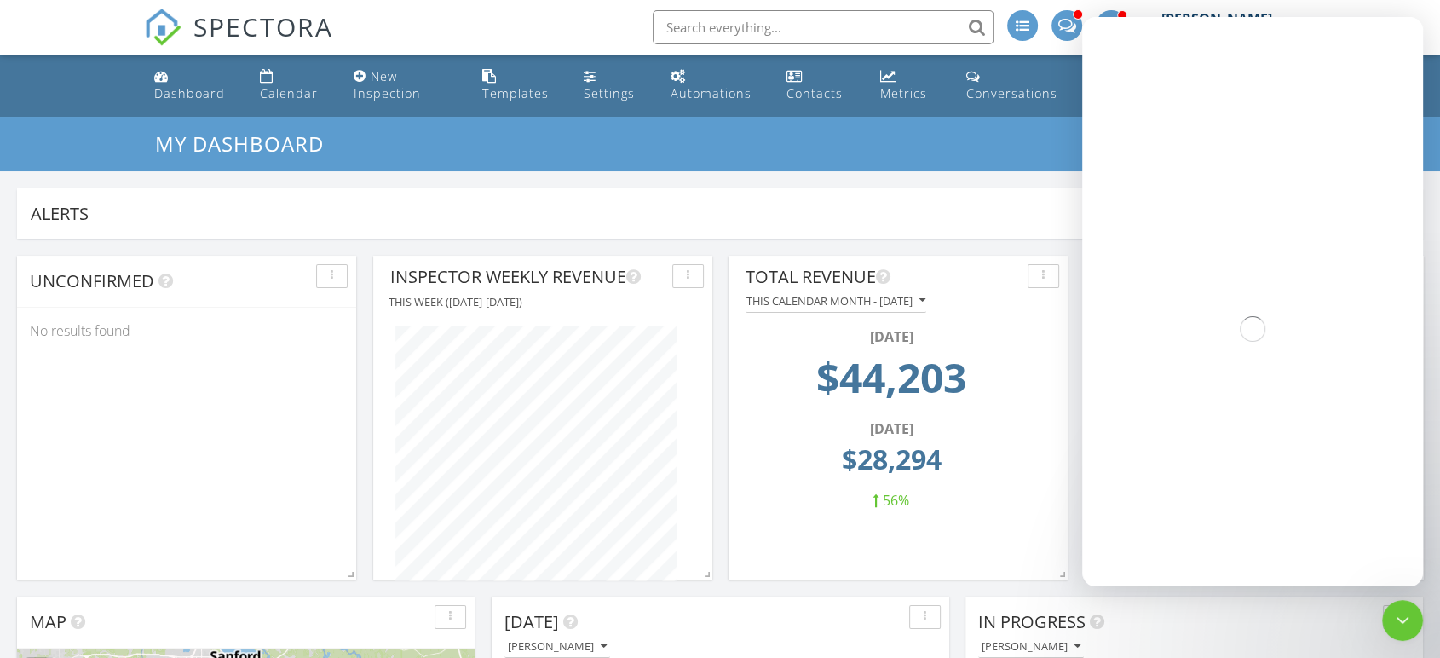
click at [752, 32] on input "text" at bounding box center [823, 27] width 341 height 34
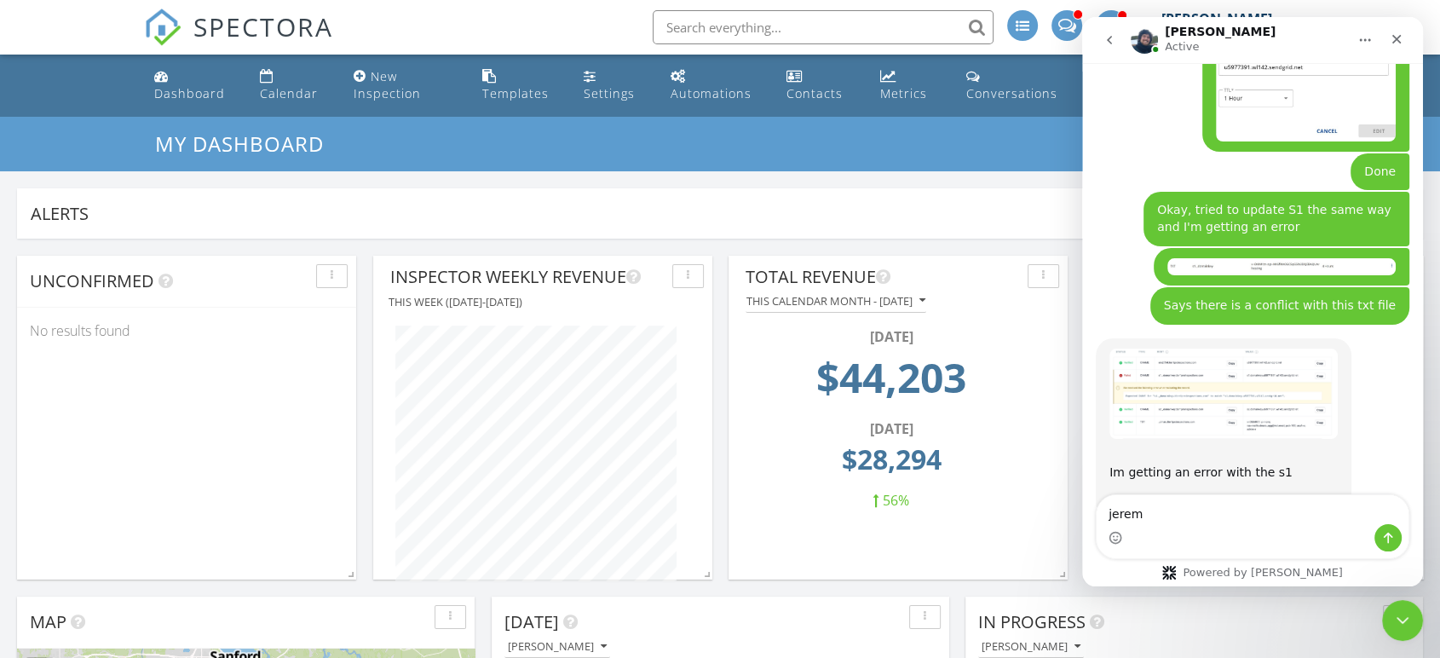
scroll to position [4668, 0]
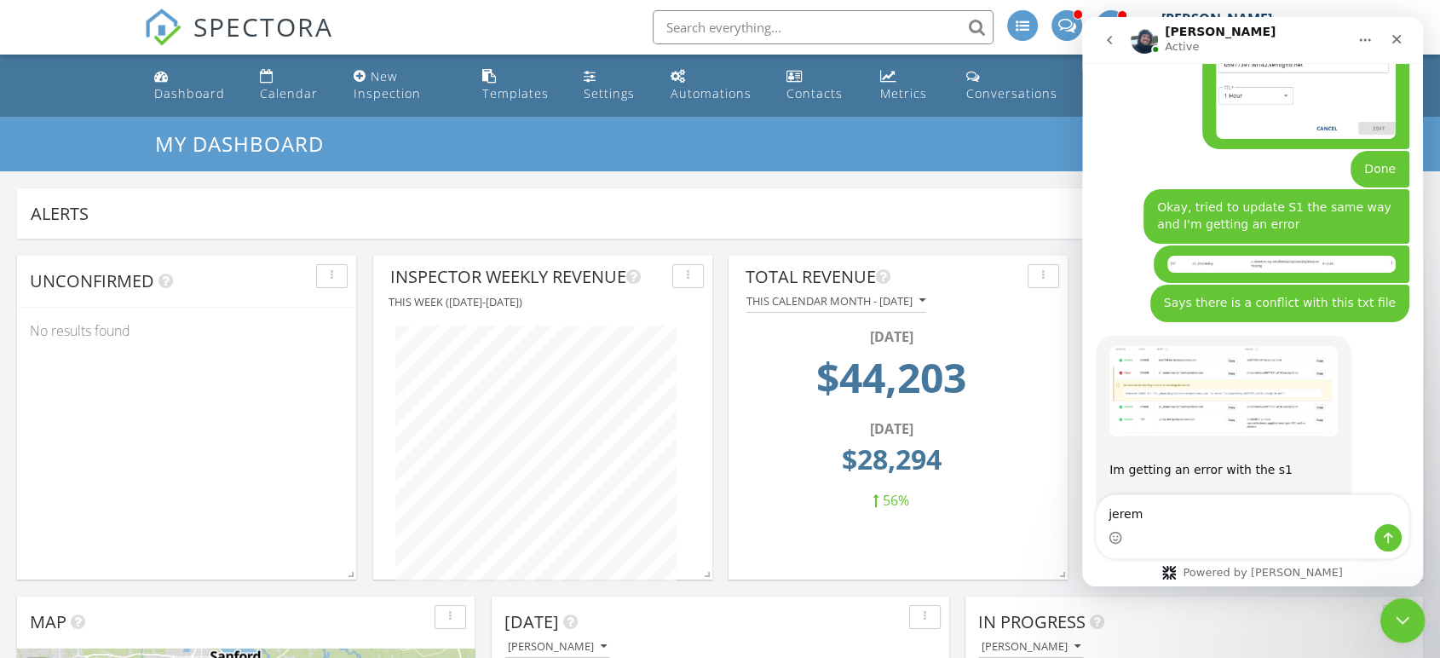
type textarea "jerem"
click at [1411, 628] on div "Close Intercom Messenger" at bounding box center [1400, 617] width 41 height 41
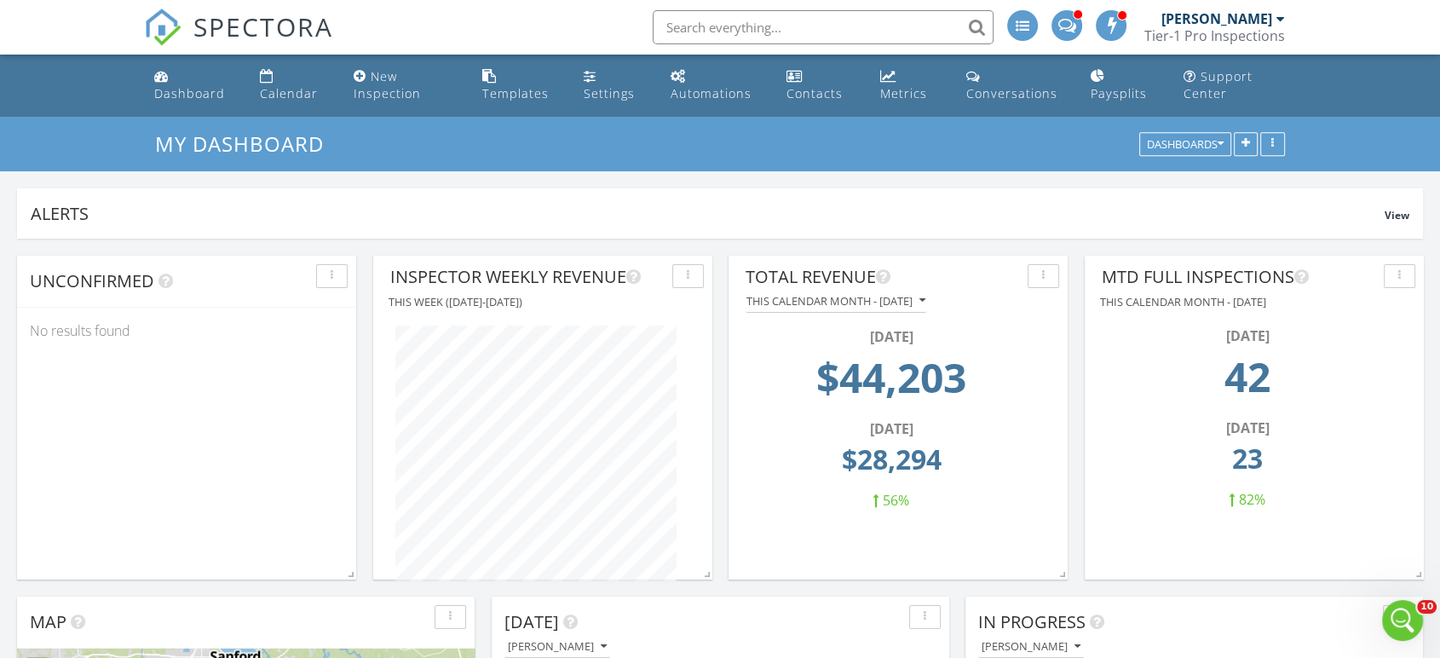
click at [725, 40] on input "text" at bounding box center [823, 27] width 341 height 34
type input "[PERSON_NAME] word"
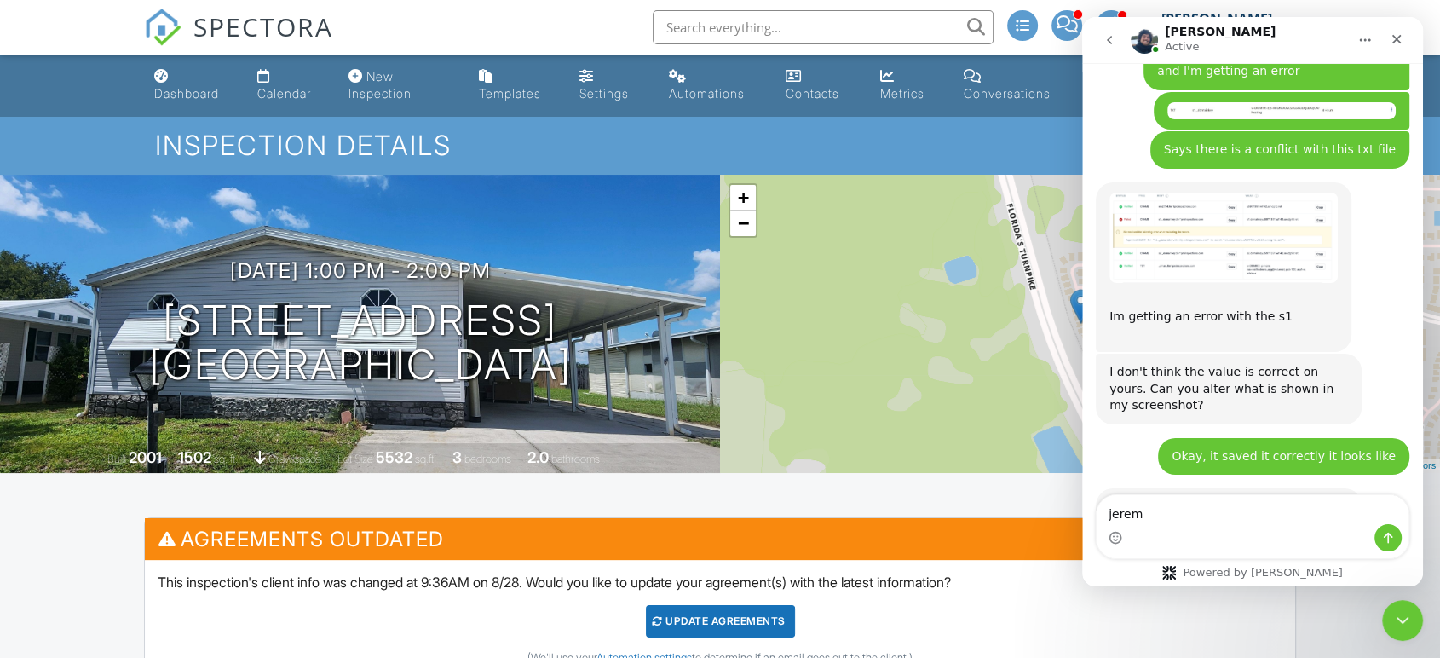
scroll to position [4825, 0]
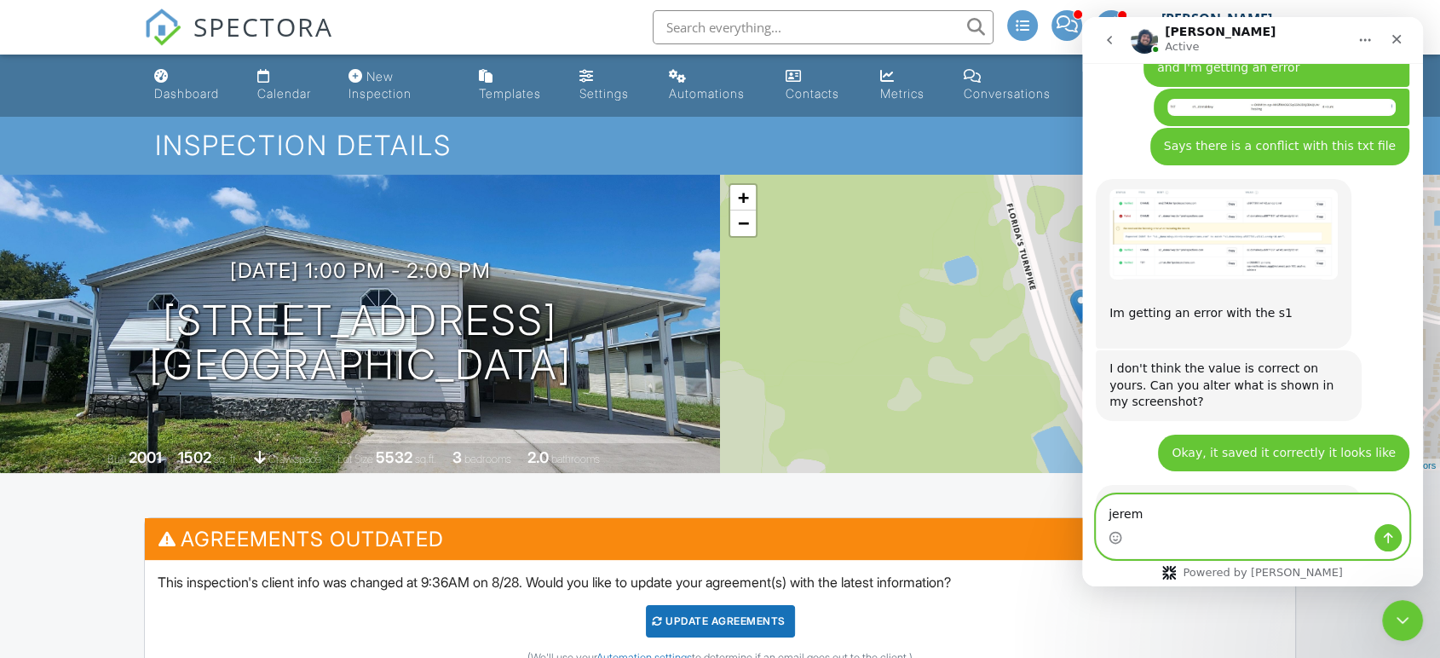
drag, startPoint x: 1152, startPoint y: 514, endPoint x: 1085, endPoint y: 515, distance: 67.3
click at [1085, 515] on div "[PERSON_NAME]" at bounding box center [1252, 526] width 341 height 65
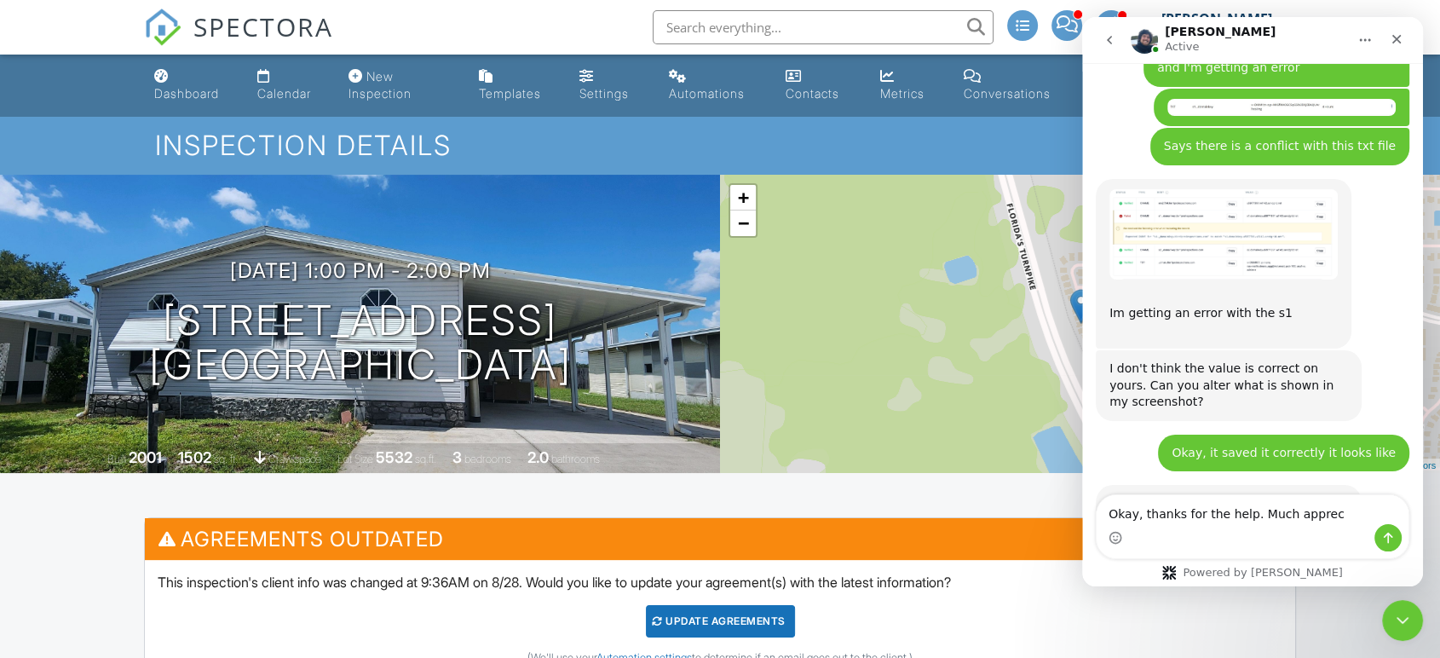
click at [1394, 485] on div "Yessir, we are in business now. ​ Let's give that a moment to sink in, and then…" at bounding box center [1253, 608] width 314 height 246
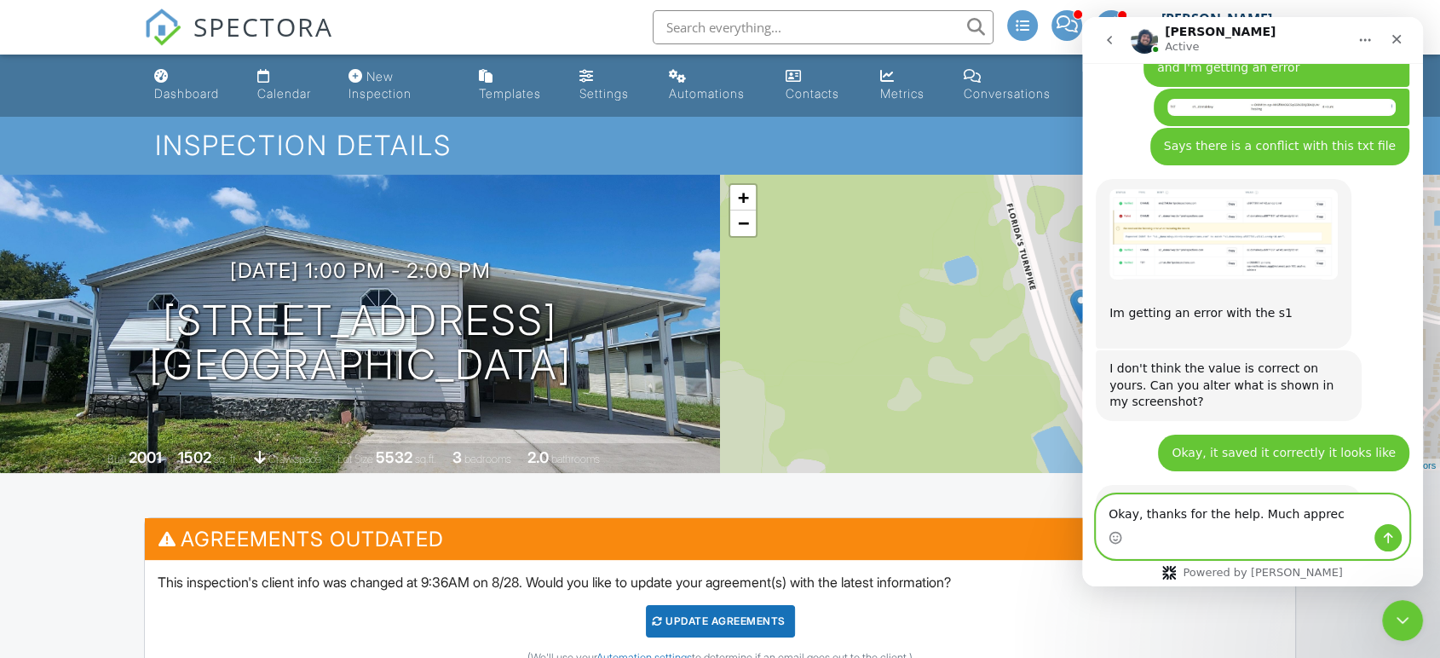
click at [1318, 519] on textarea "Okay, thanks for the help. Much apprec" at bounding box center [1253, 509] width 312 height 29
type textarea "Okay, thanks for the help. Much appreciated"
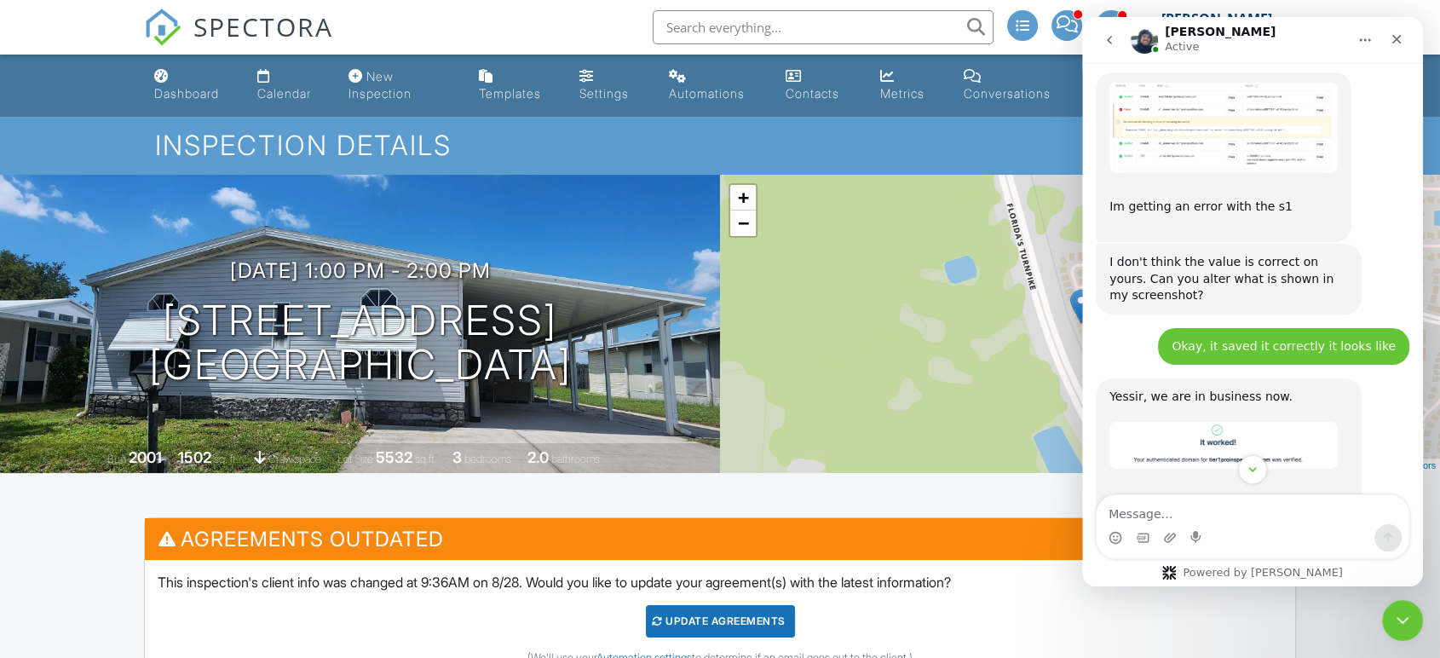
scroll to position [5089, 0]
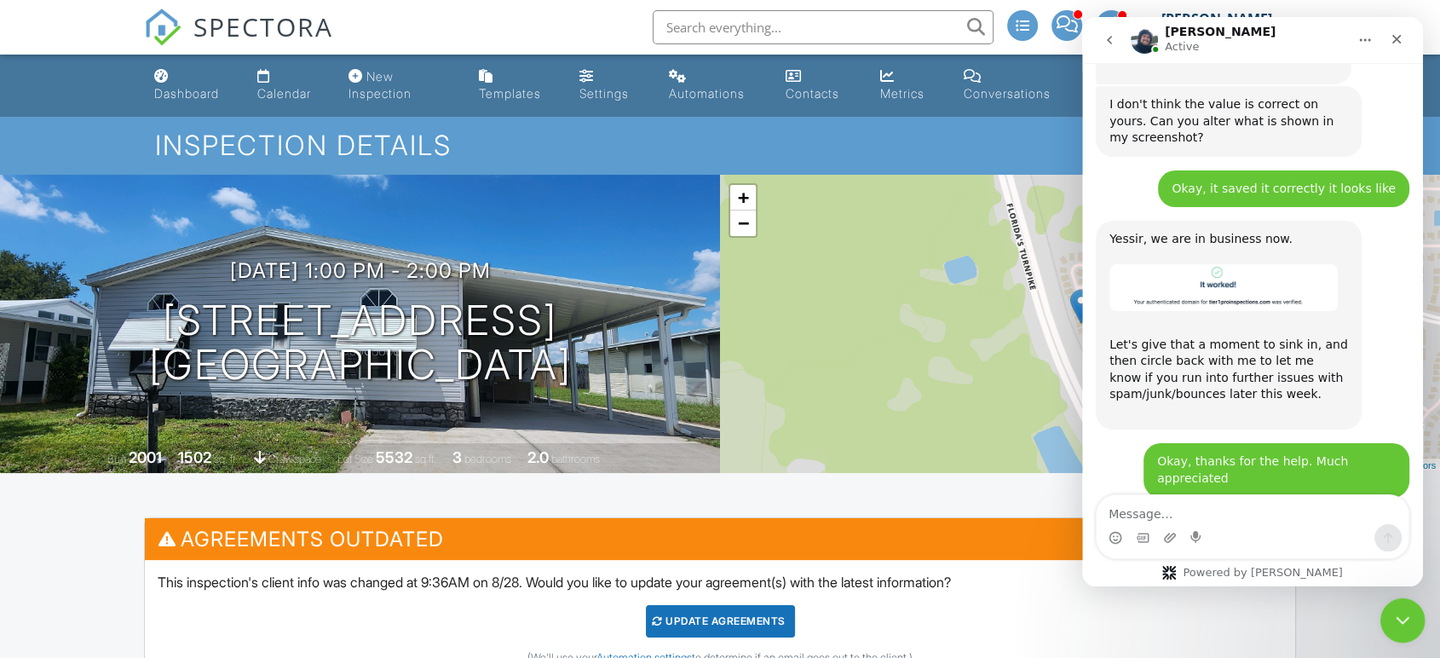
click at [1393, 620] on icon "Close Intercom Messenger" at bounding box center [1400, 618] width 20 height 20
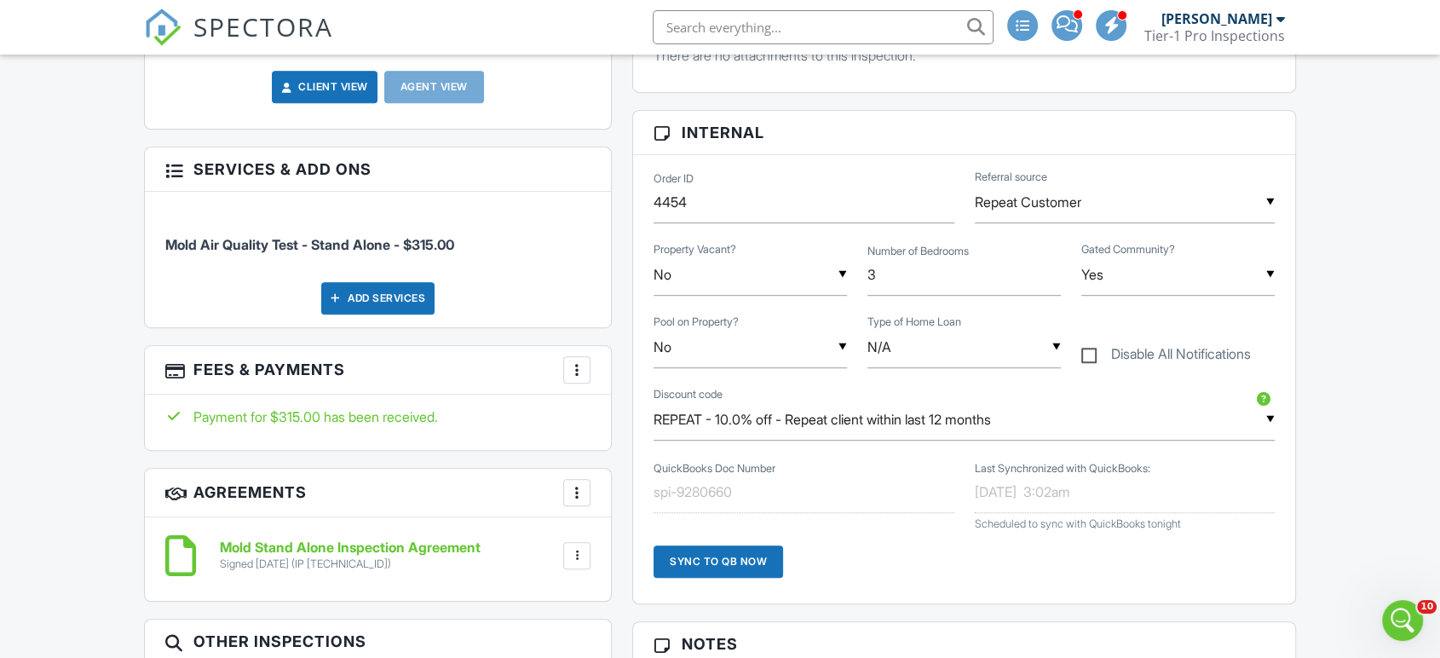
scroll to position [631, 0]
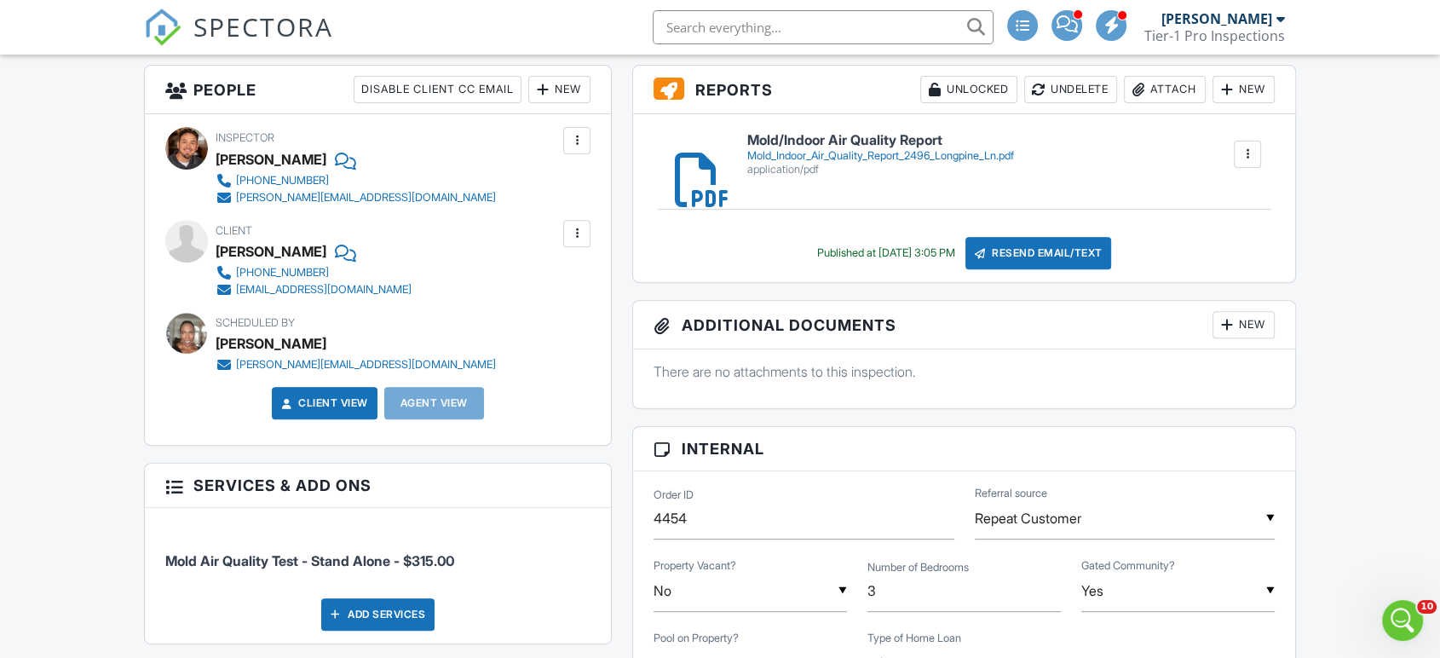
drag, startPoint x: 300, startPoint y: 293, endPoint x: 516, endPoint y: 289, distance: 215.7
click at [300, 293] on div "[EMAIL_ADDRESS][DOMAIN_NAME]" at bounding box center [324, 290] width 176 height 14
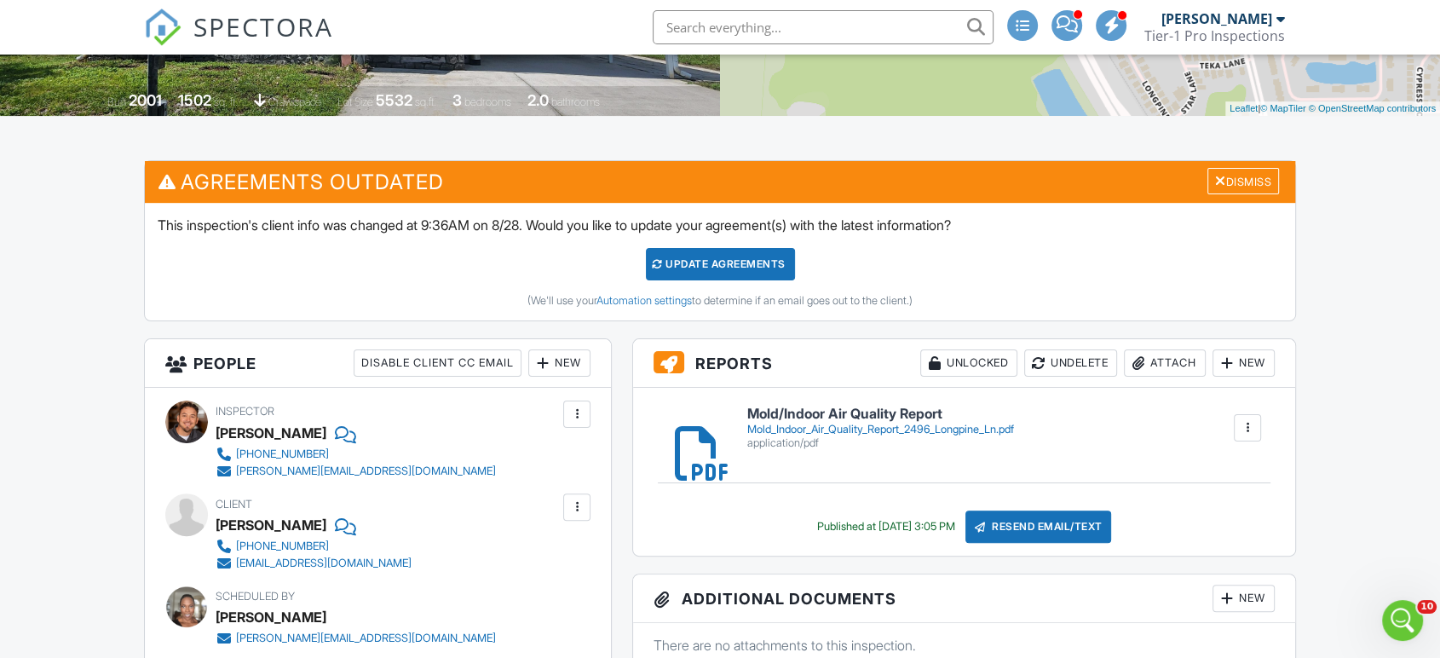
scroll to position [315, 0]
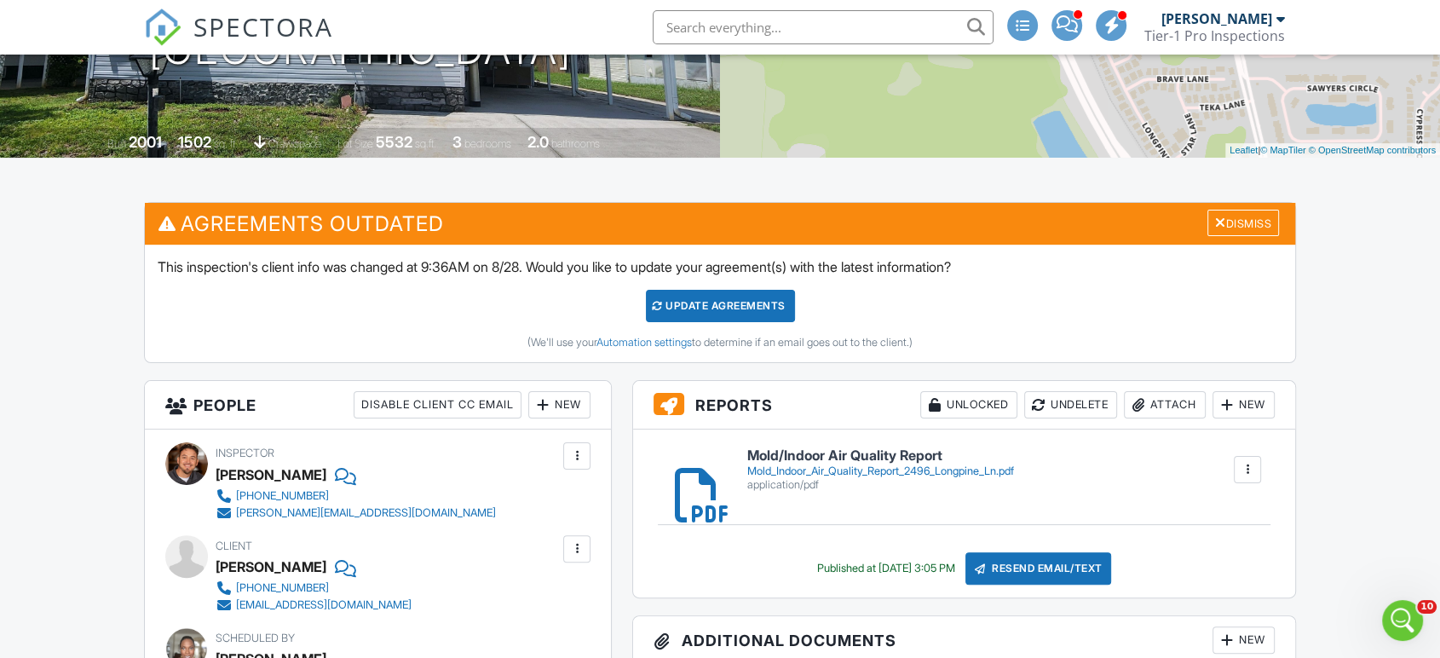
click at [1252, 476] on div at bounding box center [1247, 469] width 27 height 27
click at [955, 482] on div "application/pdf" at bounding box center [880, 485] width 267 height 14
